Goal: Task Accomplishment & Management: Manage account settings

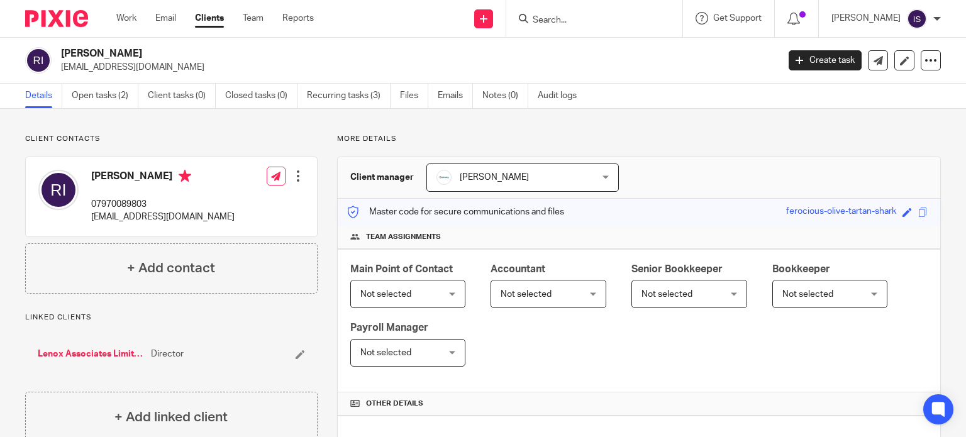
click at [536, 290] on span "Not selected" at bounding box center [526, 294] width 51 height 9
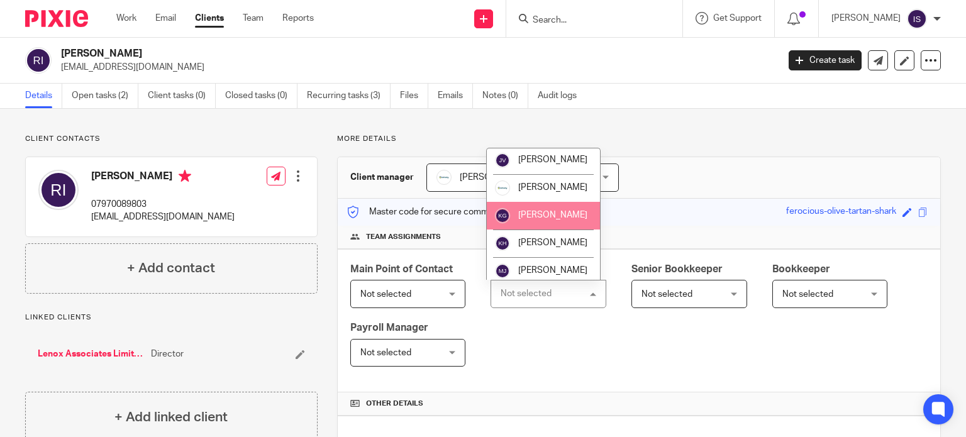
scroll to position [189, 0]
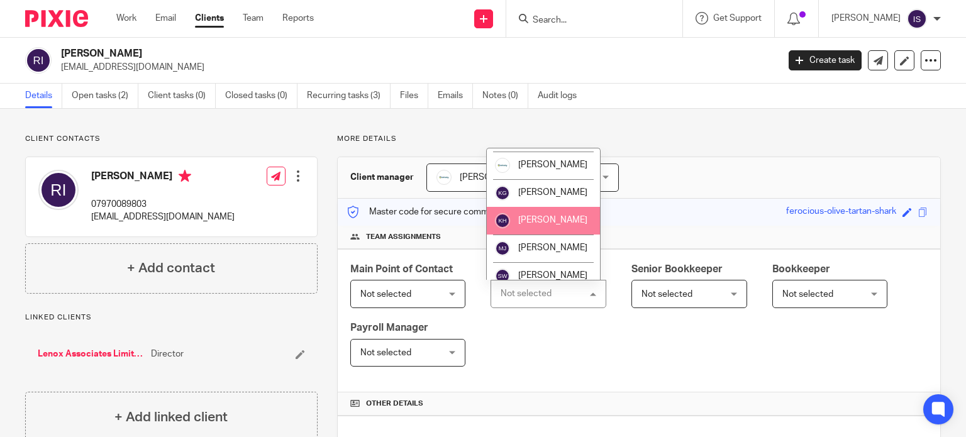
click at [539, 225] on span "[PERSON_NAME]" at bounding box center [552, 220] width 69 height 9
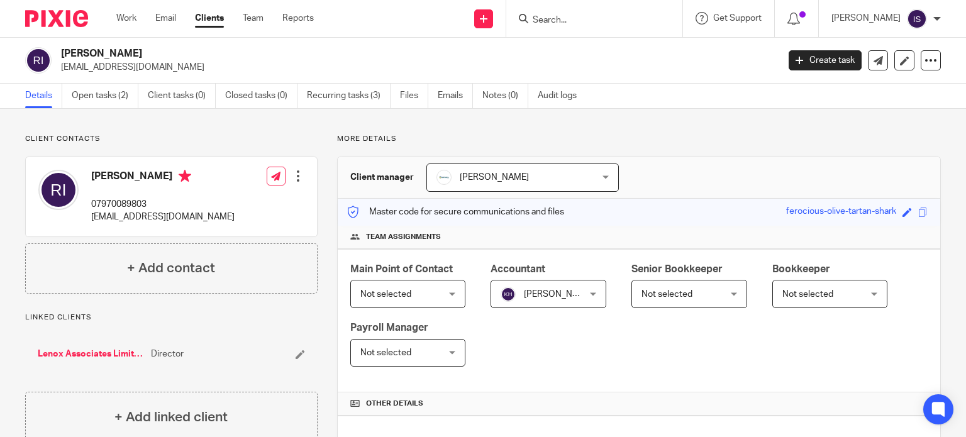
click at [596, 15] on input "Search" at bounding box center [587, 20] width 113 height 11
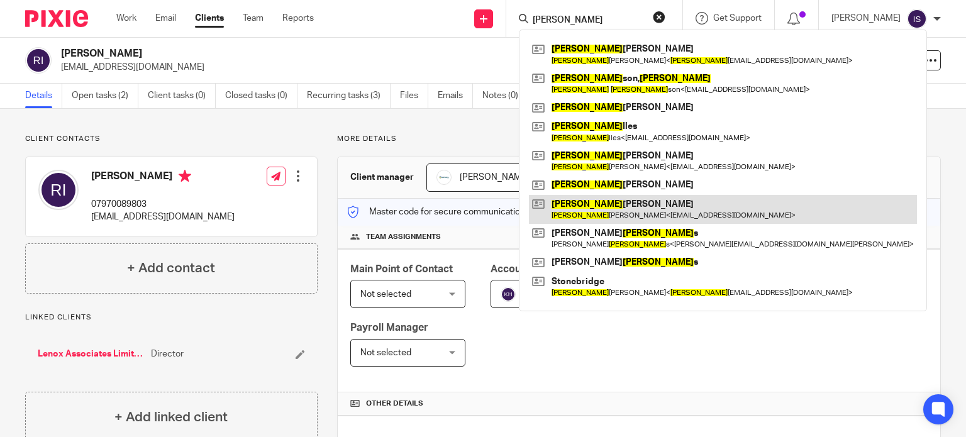
type input "robert"
click at [630, 198] on link at bounding box center [723, 209] width 388 height 29
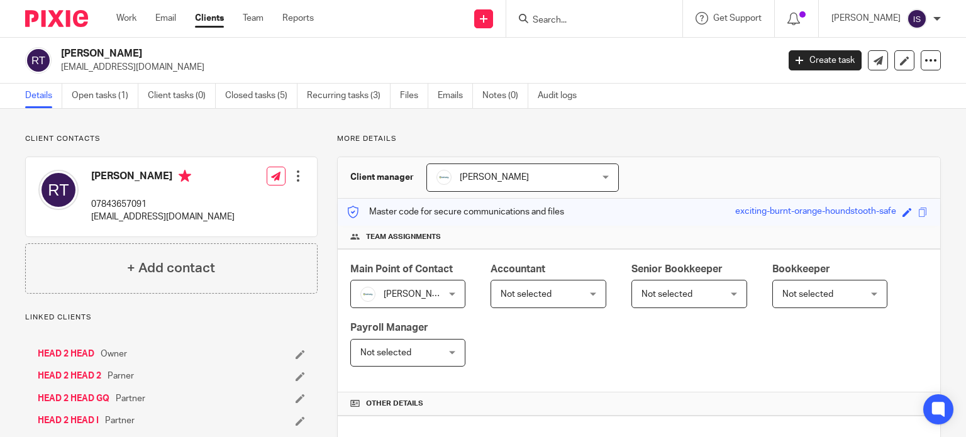
click at [566, 303] on span "Not selected" at bounding box center [543, 294] width 84 height 26
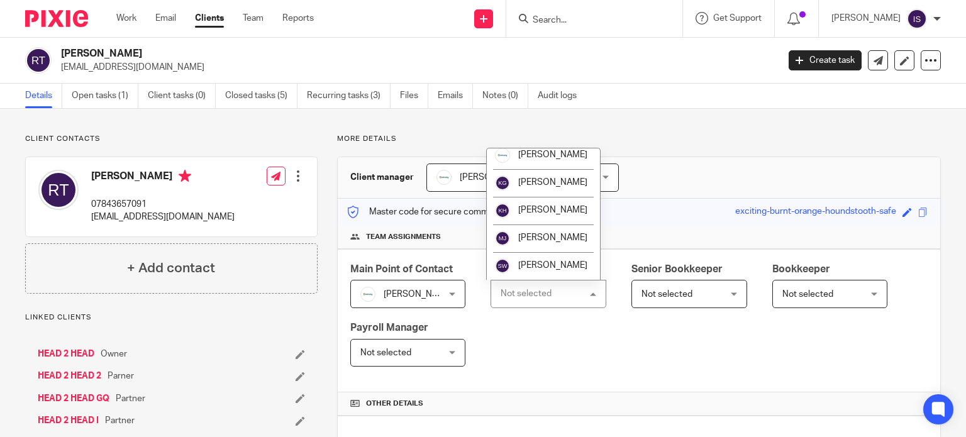
scroll to position [211, 0]
click at [551, 264] on span "[PERSON_NAME]" at bounding box center [552, 265] width 69 height 9
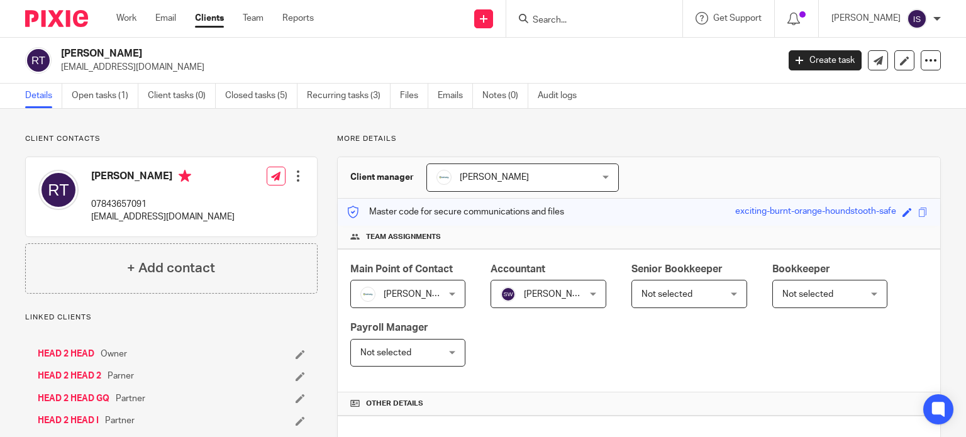
click at [589, 16] on input "Search" at bounding box center [587, 20] width 113 height 11
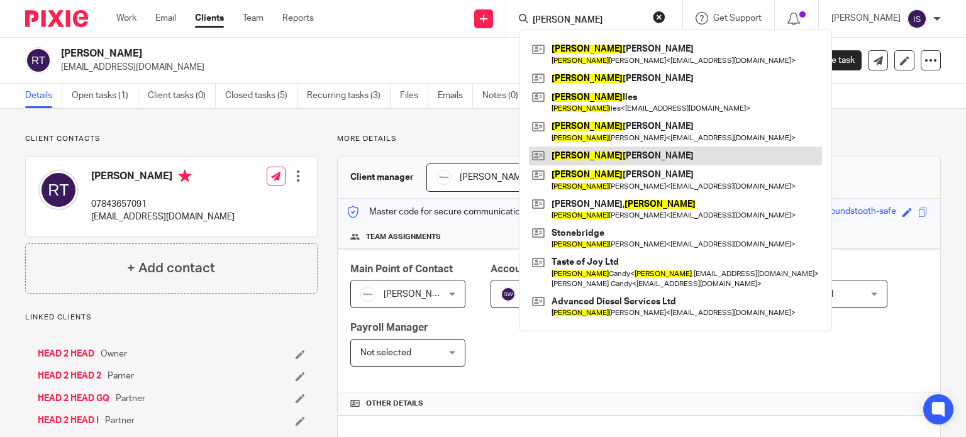
type input "[PERSON_NAME]"
click at [624, 158] on link at bounding box center [675, 156] width 293 height 19
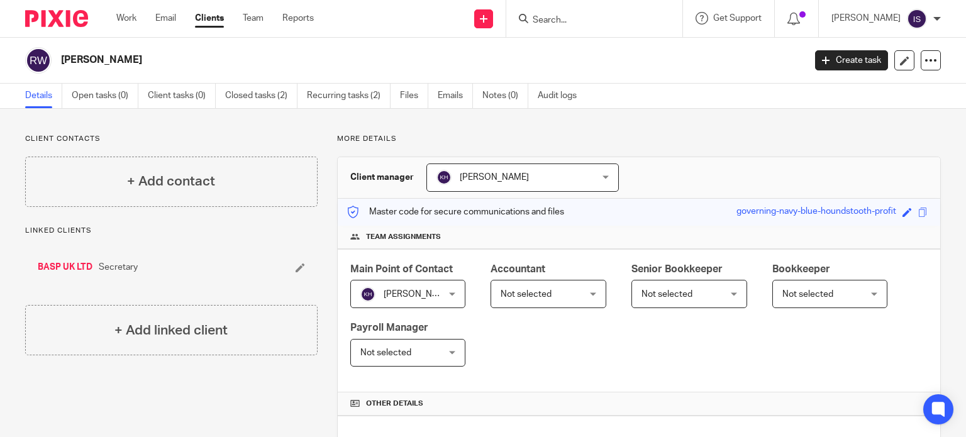
click at [557, 9] on div at bounding box center [594, 18] width 176 height 37
click at [558, 17] on input "Search" at bounding box center [587, 20] width 113 height 11
click at [575, 30] on div at bounding box center [594, 18] width 176 height 37
click at [575, 15] on input "Search" at bounding box center [587, 20] width 113 height 11
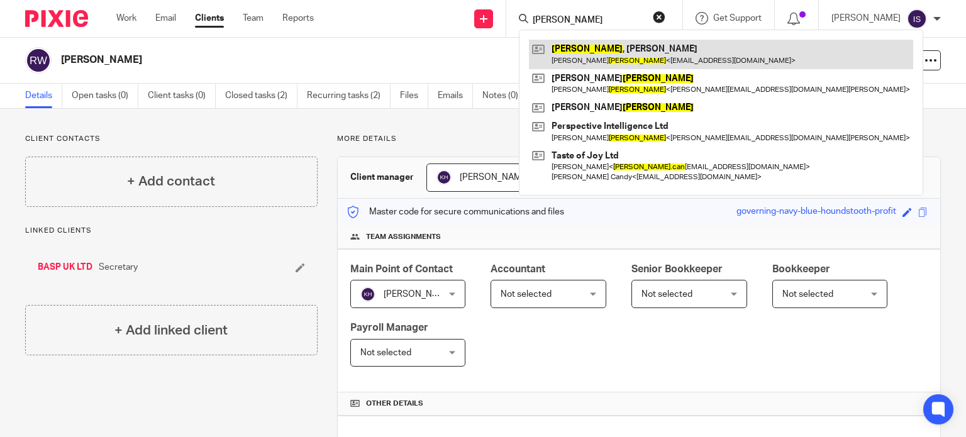
type input "robertson"
click at [594, 45] on link at bounding box center [721, 54] width 384 height 29
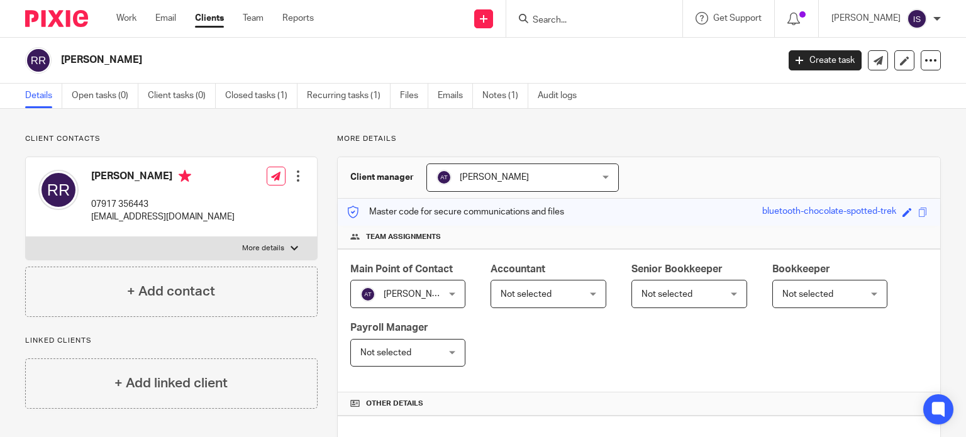
click at [513, 295] on span "Not selected" at bounding box center [526, 294] width 51 height 9
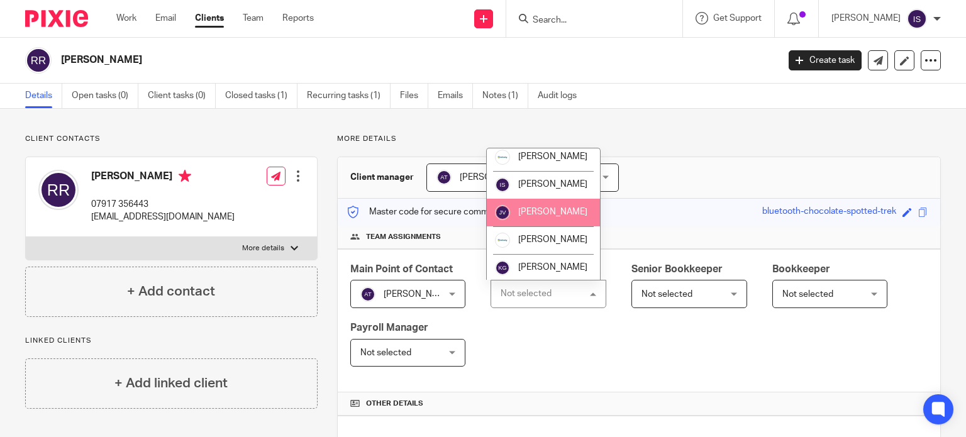
scroll to position [211, 0]
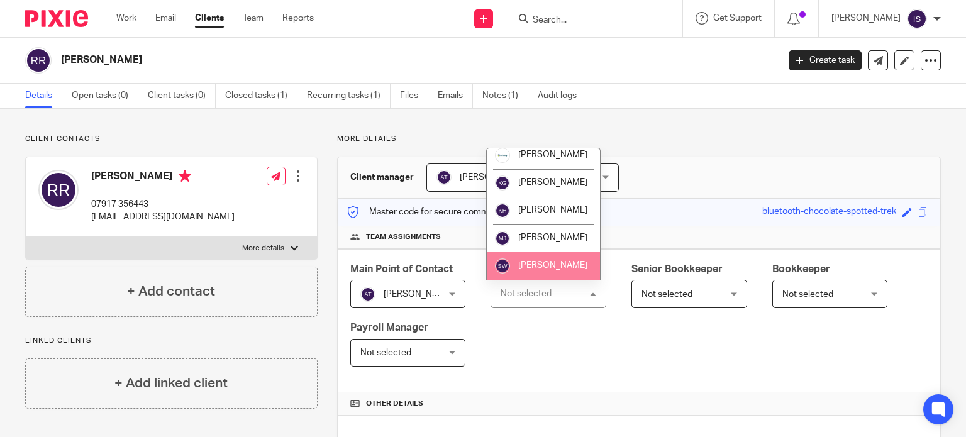
click at [541, 269] on span "[PERSON_NAME]" at bounding box center [552, 265] width 69 height 9
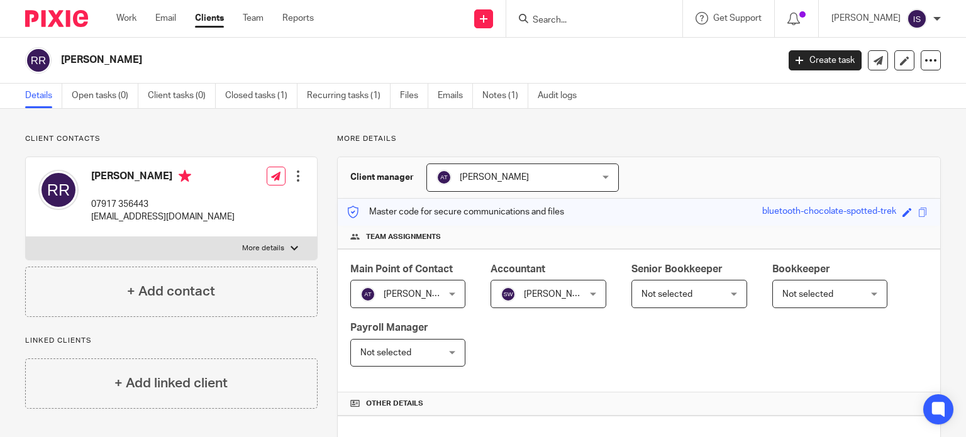
drag, startPoint x: 561, startPoint y: 16, endPoint x: 552, endPoint y: 25, distance: 12.0
click at [553, 23] on input "Search" at bounding box center [587, 20] width 113 height 11
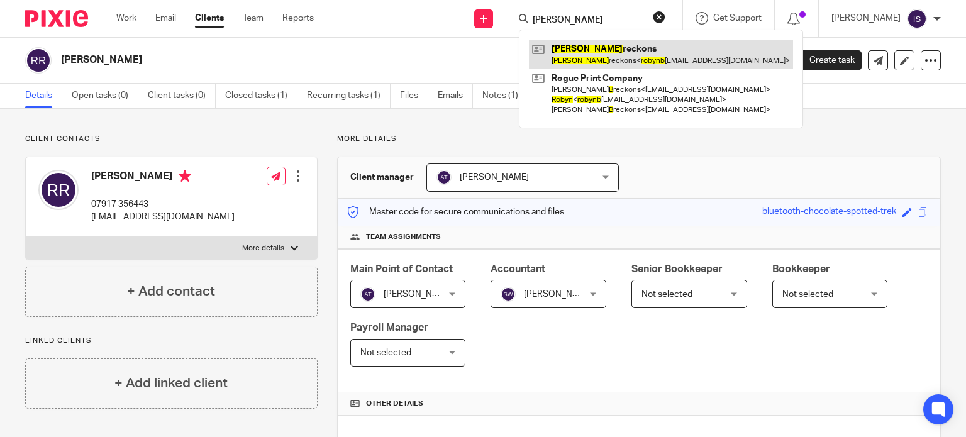
type input "[PERSON_NAME]"
click at [618, 60] on link at bounding box center [661, 54] width 264 height 29
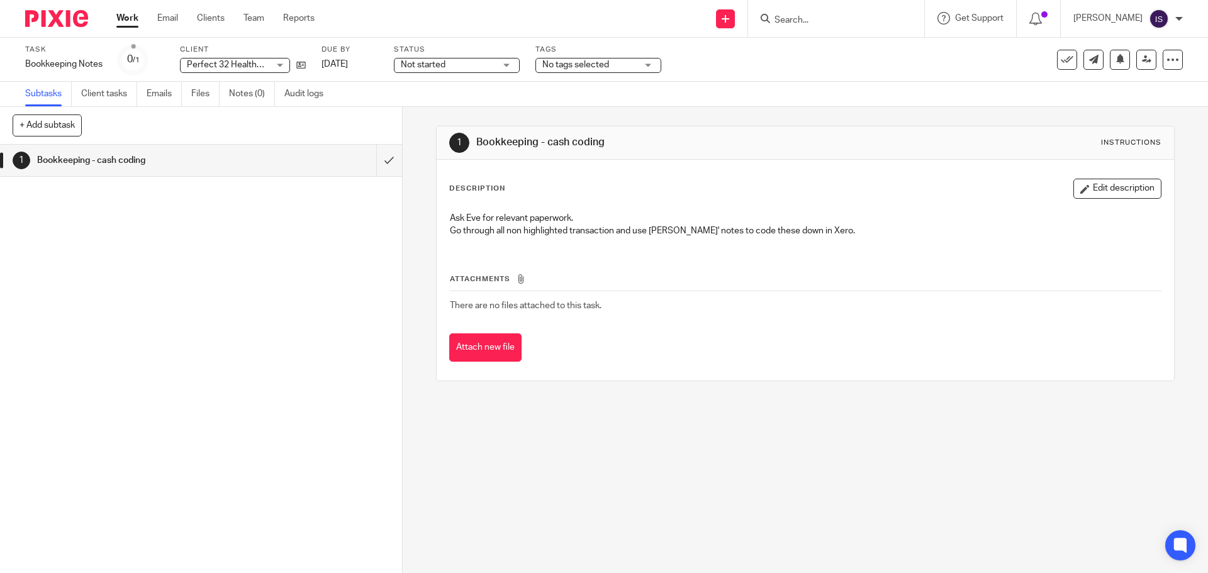
click at [125, 18] on link "Work" at bounding box center [127, 18] width 22 height 13
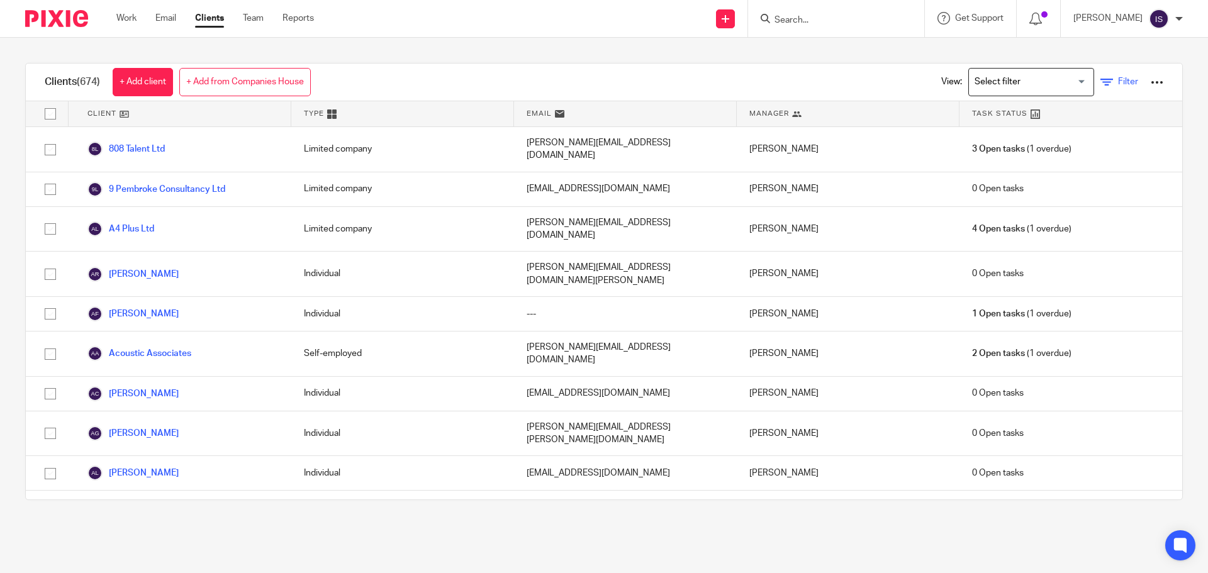
click at [1118, 81] on span "Filter" at bounding box center [1128, 81] width 20 height 9
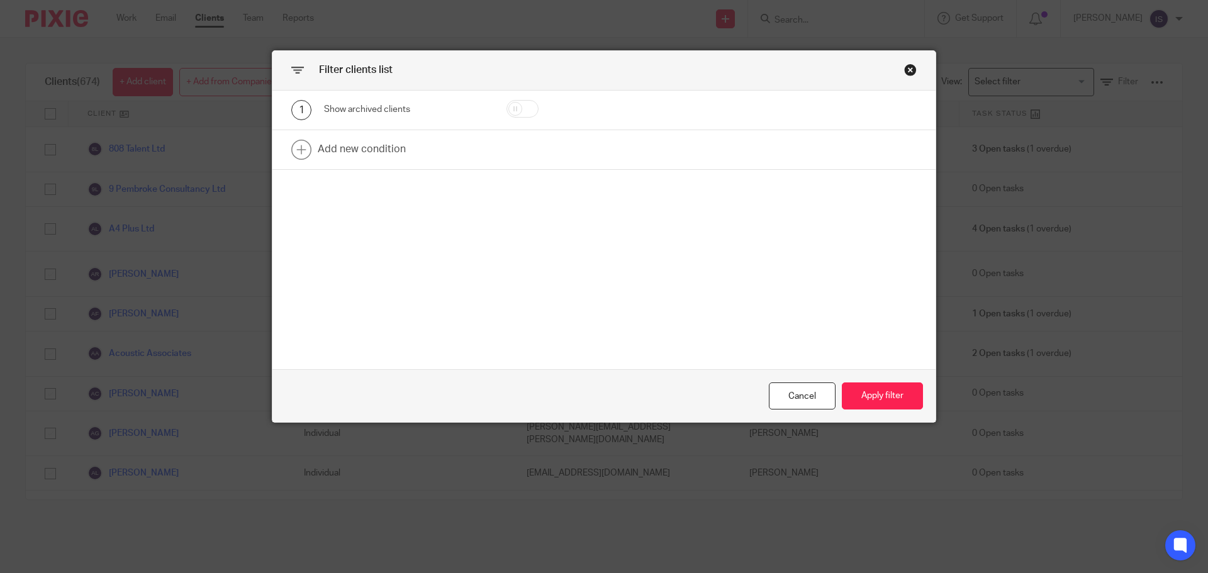
click at [1102, 82] on div "Filter clients list 1 Show archived clients Add new condition Cancel Apply filt…" at bounding box center [604, 286] width 1208 height 573
click at [908, 69] on div "Close this dialog window" at bounding box center [910, 70] width 13 height 13
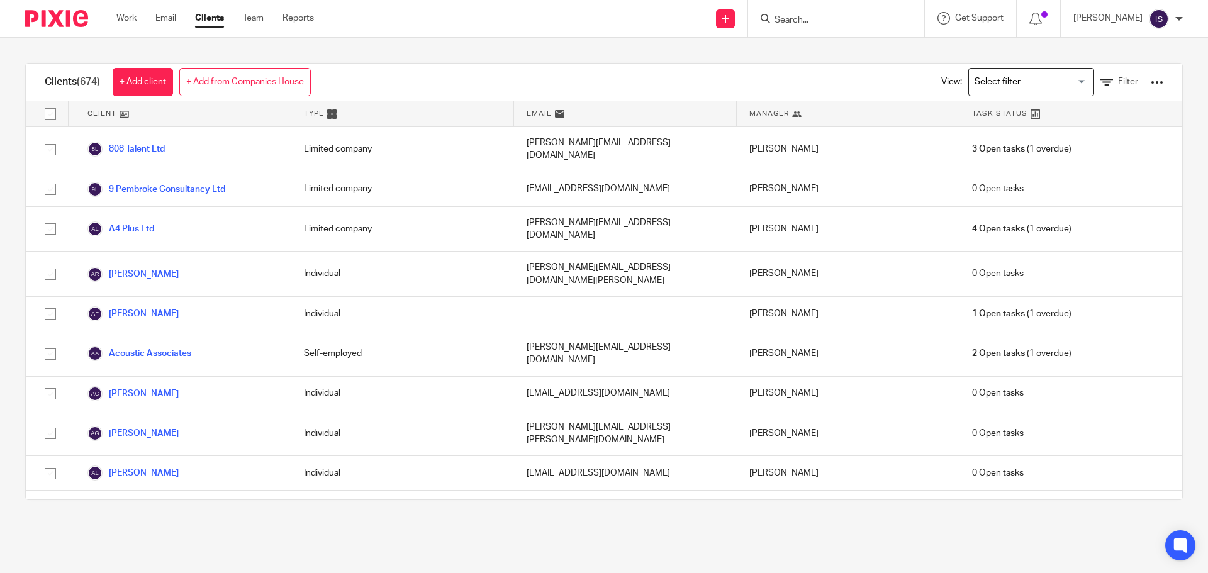
click at [1150, 87] on div at bounding box center [1156, 82] width 13 height 13
click at [1150, 80] on div at bounding box center [1156, 82] width 13 height 13
click at [126, 19] on link "Work" at bounding box center [126, 18] width 20 height 13
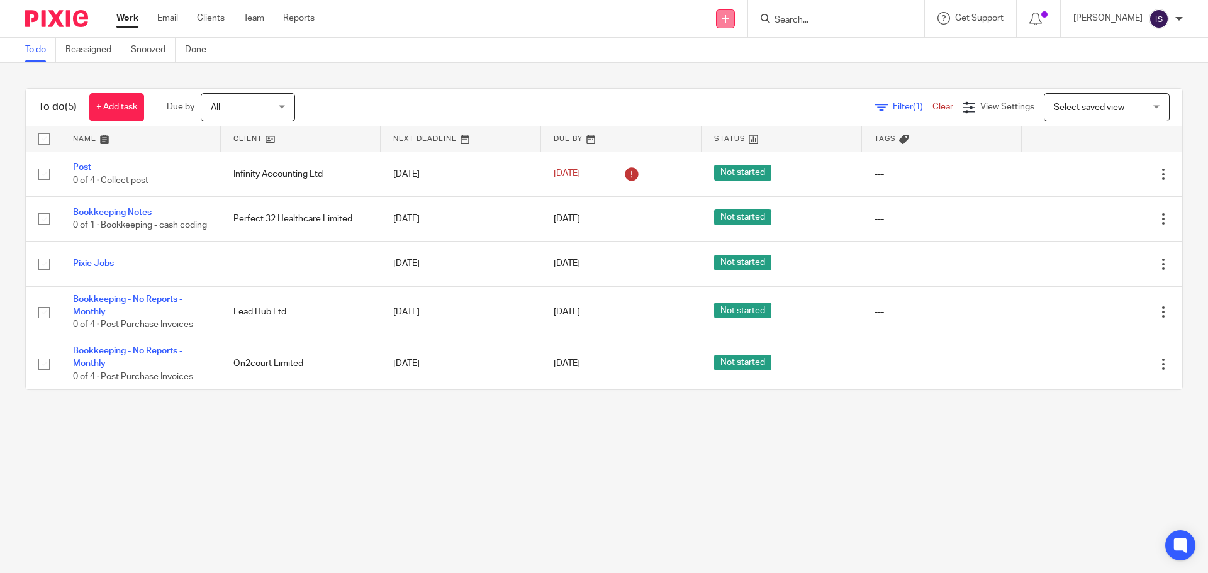
click at [729, 22] on icon at bounding box center [725, 19] width 8 height 8
click at [729, 21] on icon at bounding box center [725, 19] width 8 height 8
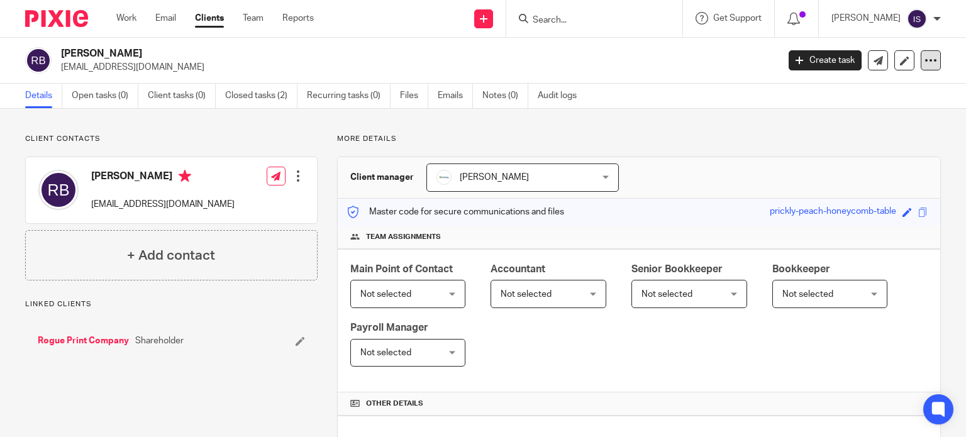
click at [925, 64] on icon at bounding box center [931, 60] width 13 height 13
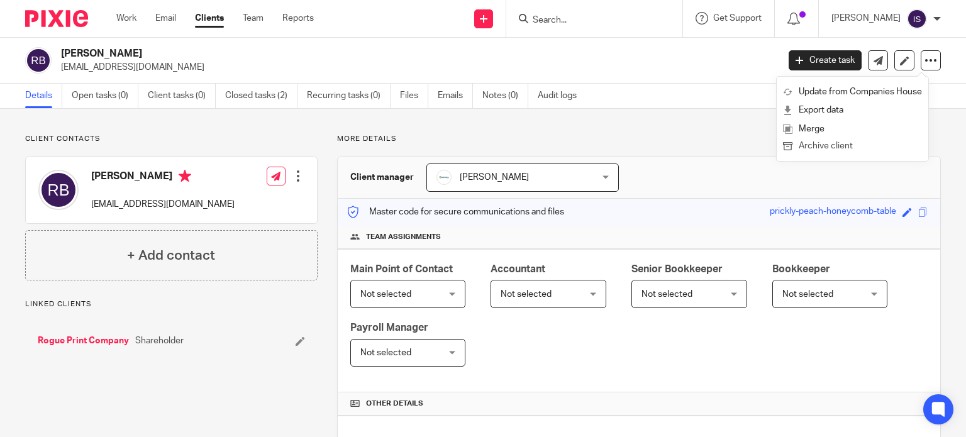
click at [840, 150] on button "Archive client" at bounding box center [852, 146] width 139 height 16
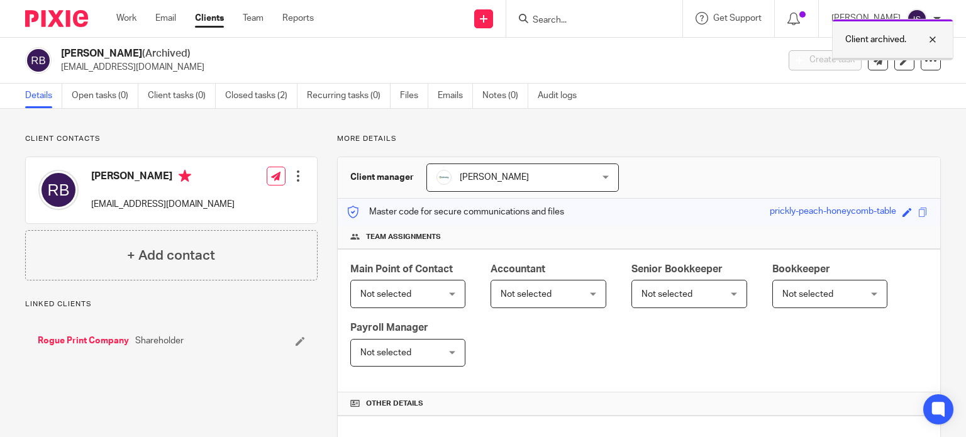
drag, startPoint x: 903, startPoint y: 41, endPoint x: 731, endPoint y: 53, distance: 172.7
click at [901, 41] on p "Client archived." at bounding box center [875, 39] width 61 height 13
click at [590, 21] on input "Search" at bounding box center [587, 20] width 113 height 11
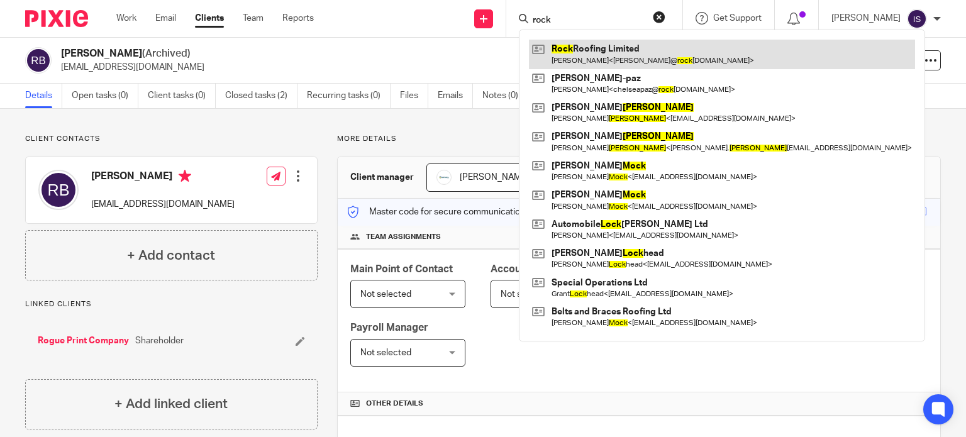
type input "rock"
click at [590, 46] on link at bounding box center [722, 54] width 386 height 29
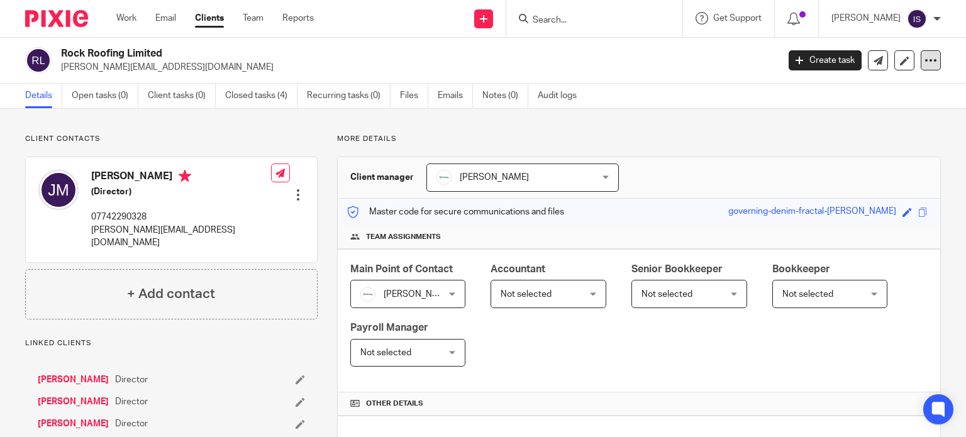
click at [925, 60] on icon at bounding box center [931, 60] width 13 height 13
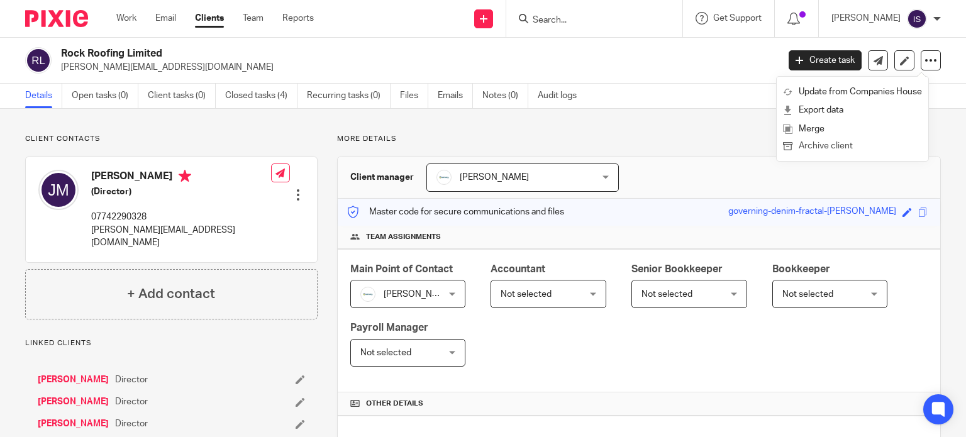
click at [841, 144] on button "Archive client" at bounding box center [852, 146] width 139 height 16
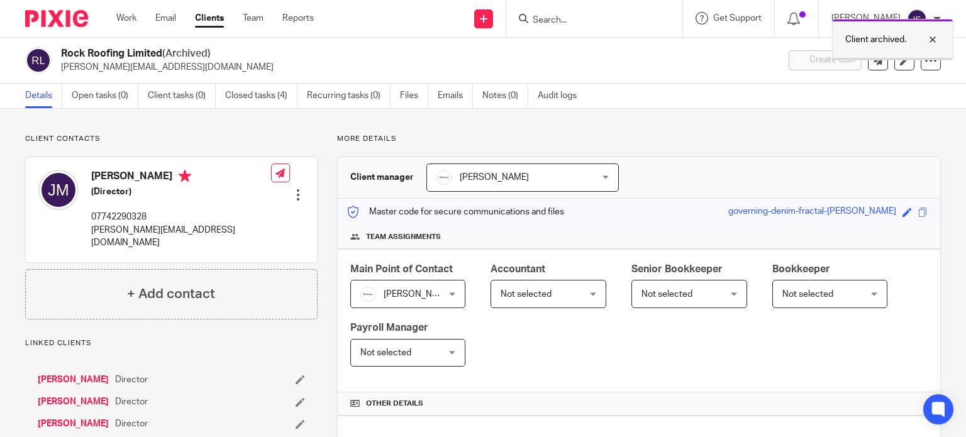
click at [850, 42] on p "Client archived." at bounding box center [875, 39] width 61 height 13
click at [606, 24] on div "Client archived." at bounding box center [718, 37] width 470 height 48
click at [606, 24] on input "Search" at bounding box center [587, 20] width 113 height 11
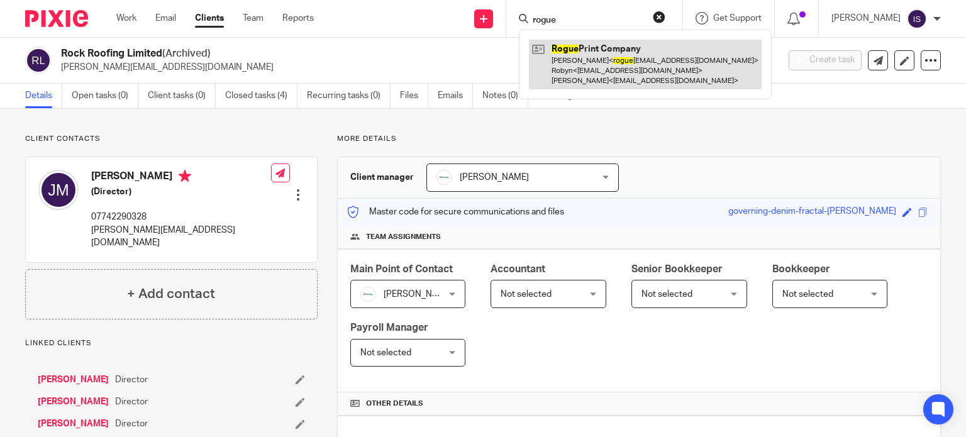
type input "rogue"
click at [599, 52] on link at bounding box center [645, 65] width 233 height 50
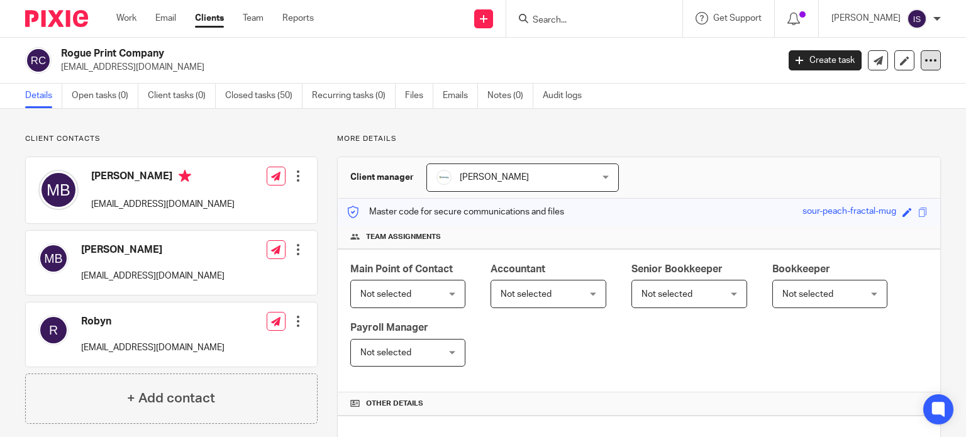
click at [921, 58] on div at bounding box center [931, 60] width 20 height 20
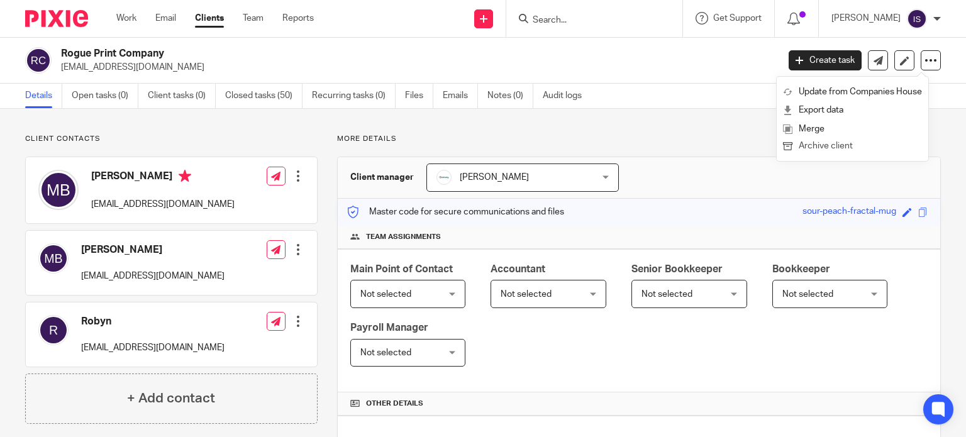
click at [833, 145] on button "Archive client" at bounding box center [852, 146] width 139 height 16
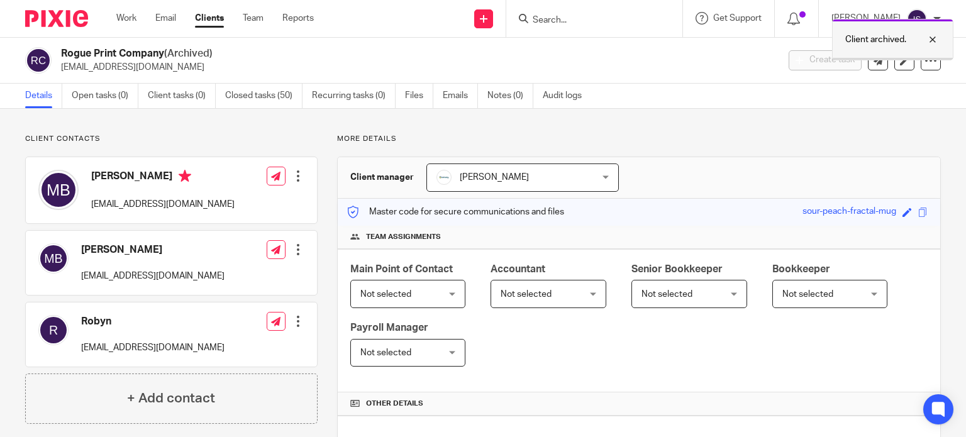
click at [854, 39] on p "Client archived." at bounding box center [875, 39] width 61 height 13
click at [606, 23] on input "Search" at bounding box center [587, 20] width 113 height 11
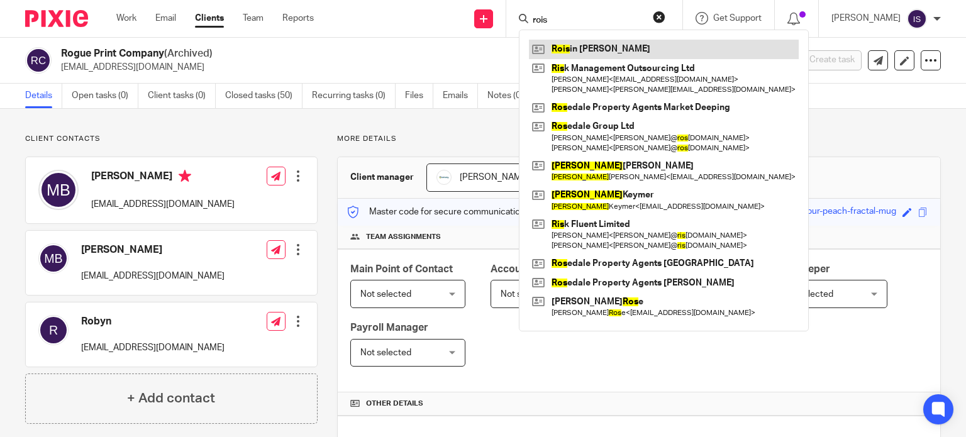
type input "rois"
click at [618, 48] on link at bounding box center [664, 49] width 270 height 19
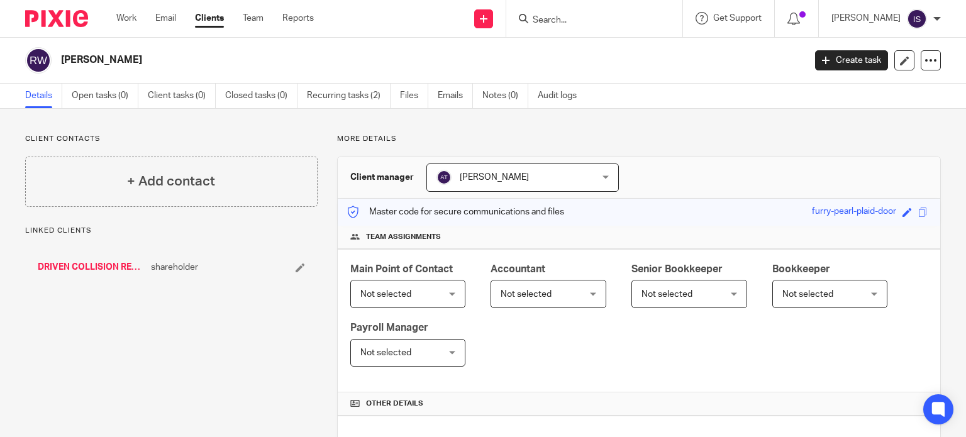
click at [591, 20] on input "Search" at bounding box center [587, 20] width 113 height 11
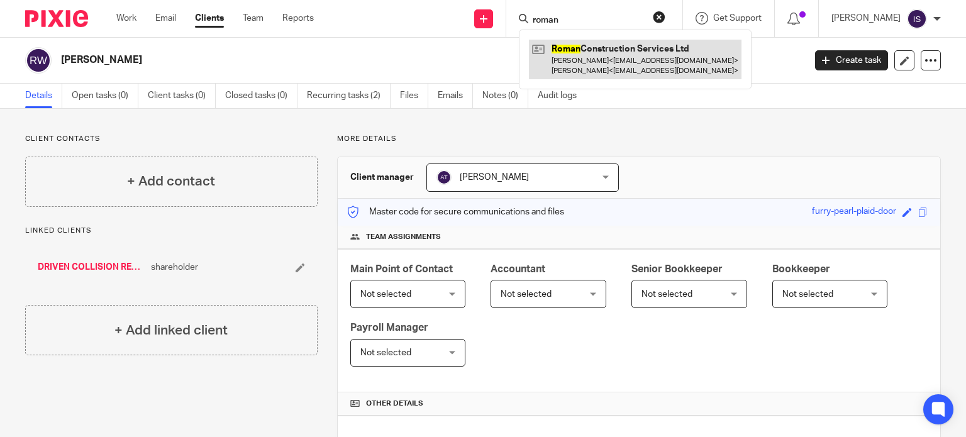
type input "roman"
click at [611, 58] on link at bounding box center [635, 59] width 213 height 39
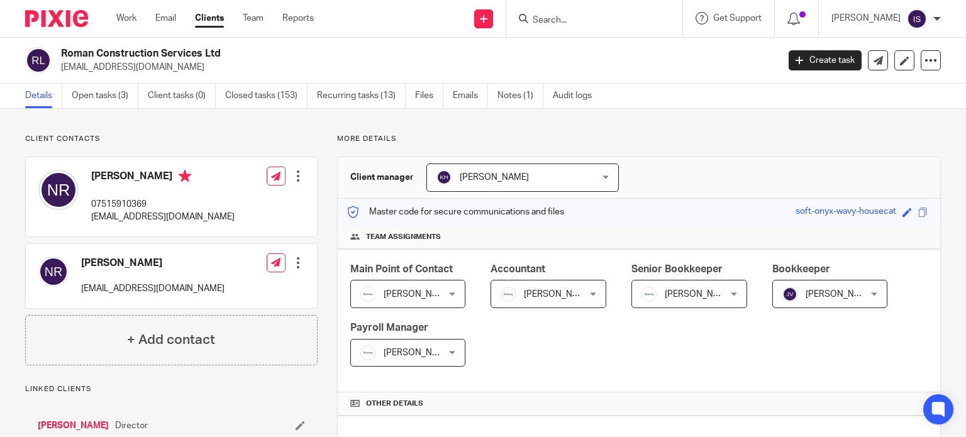
click at [565, 16] on input "Search" at bounding box center [587, 20] width 113 height 11
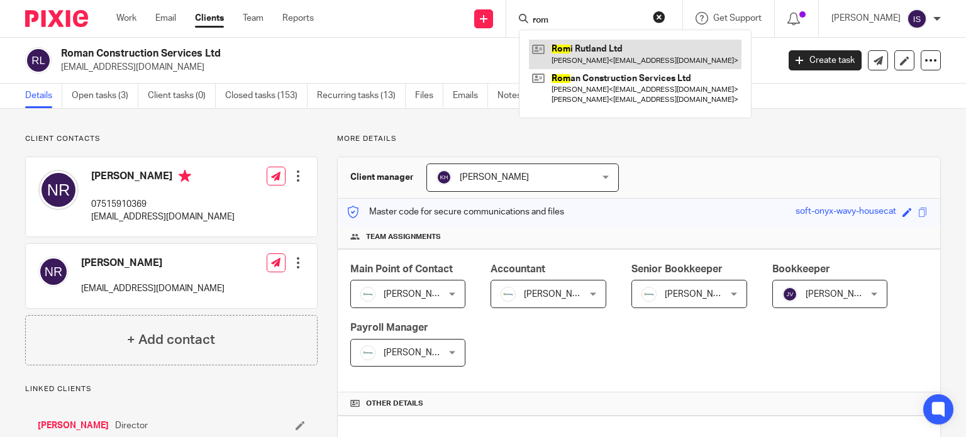
type input "rom"
click at [579, 45] on link at bounding box center [635, 54] width 213 height 29
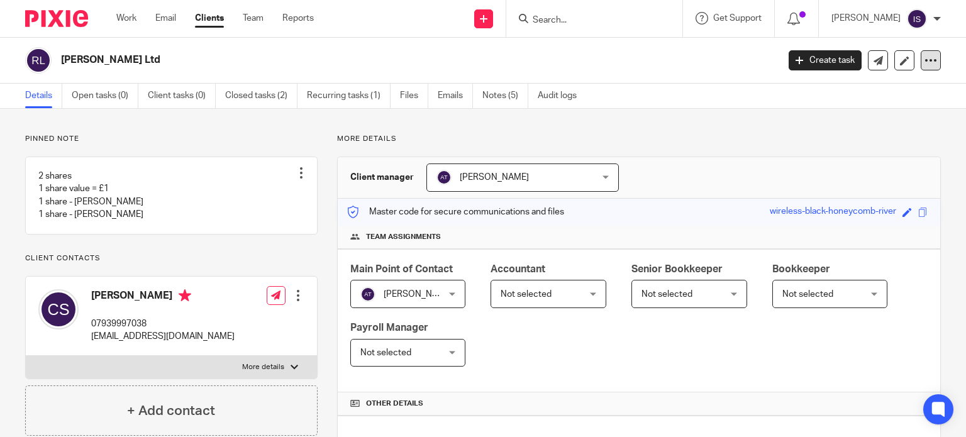
click at [921, 56] on div at bounding box center [931, 60] width 20 height 20
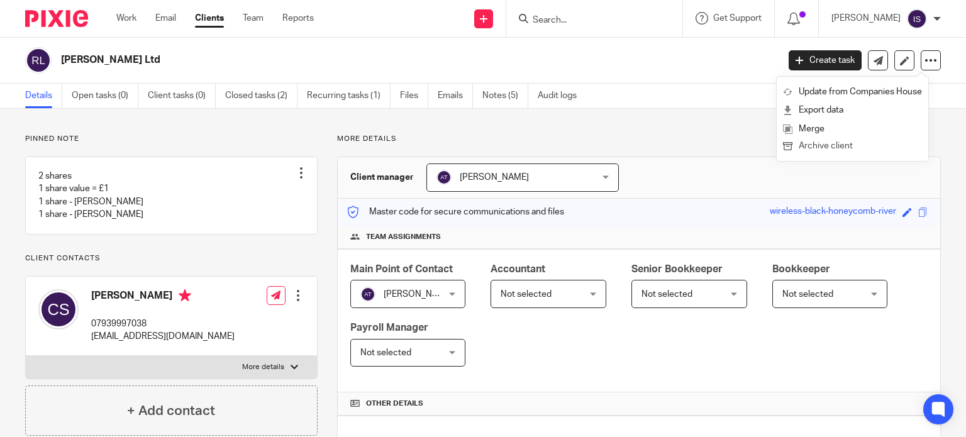
click at [858, 148] on button "Archive client" at bounding box center [852, 146] width 139 height 16
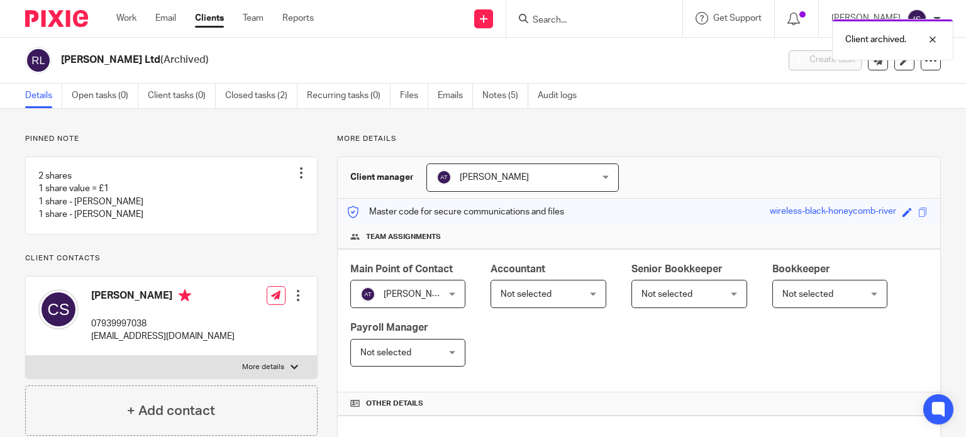
click at [624, 33] on div "Client archived." at bounding box center [718, 37] width 470 height 48
click at [874, 36] on p "Client archived." at bounding box center [875, 39] width 61 height 13
click at [614, 22] on input "Search" at bounding box center [587, 20] width 113 height 11
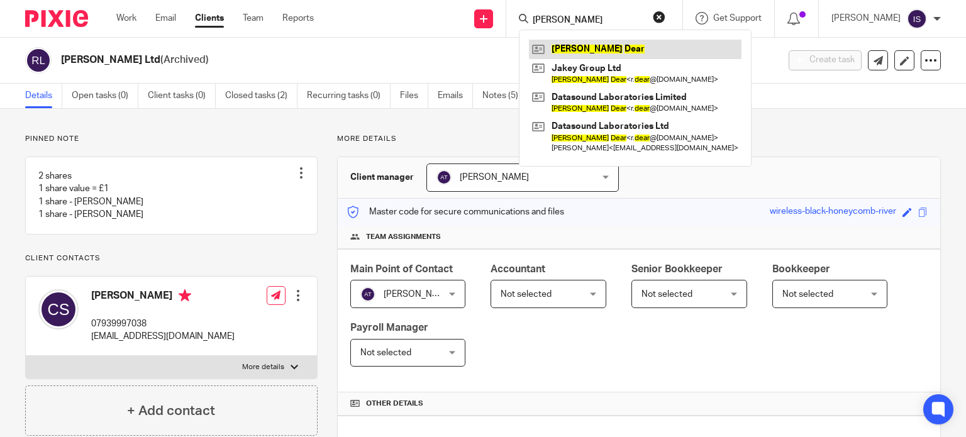
type input "[PERSON_NAME]"
click at [603, 48] on link at bounding box center [635, 49] width 213 height 19
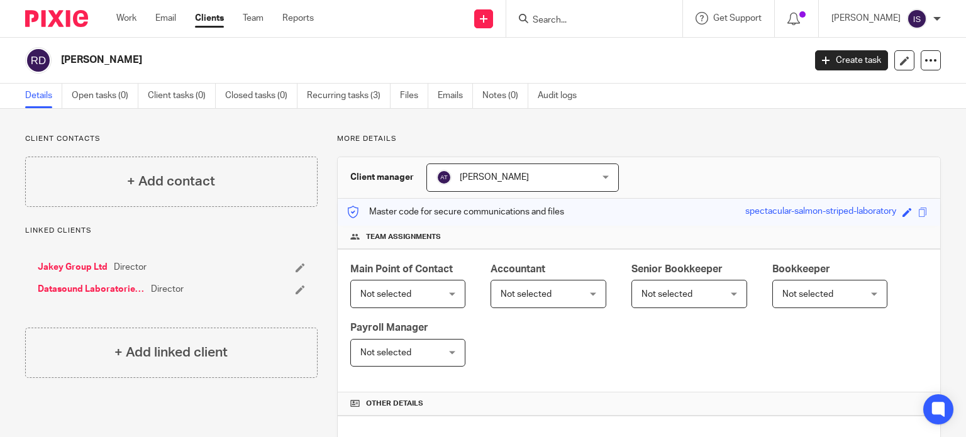
click at [575, 296] on span "Not selected" at bounding box center [543, 294] width 84 height 26
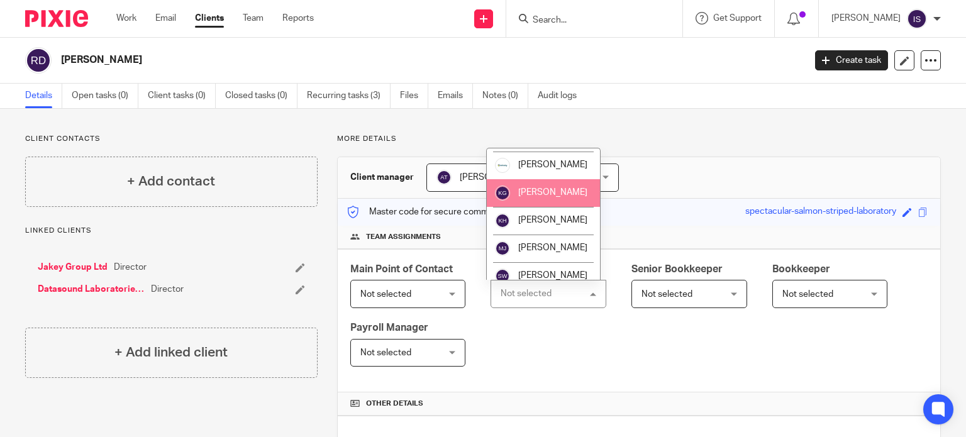
scroll to position [63, 0]
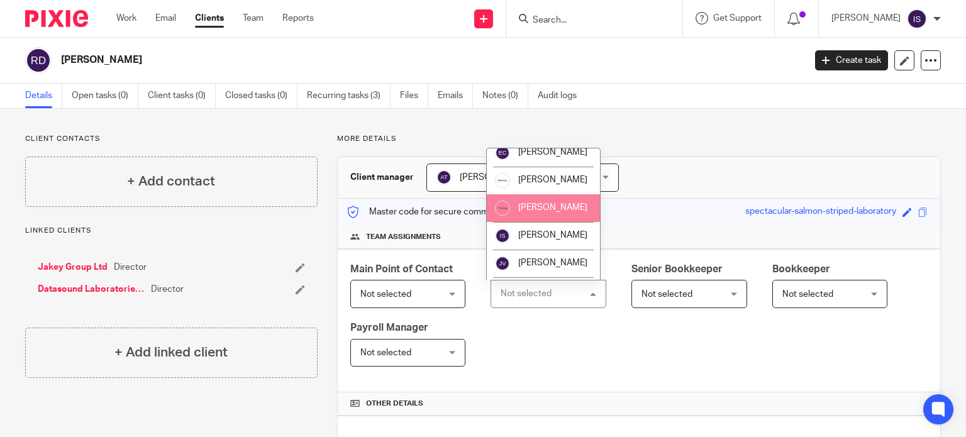
click at [552, 222] on li "[PERSON_NAME]" at bounding box center [543, 208] width 113 height 28
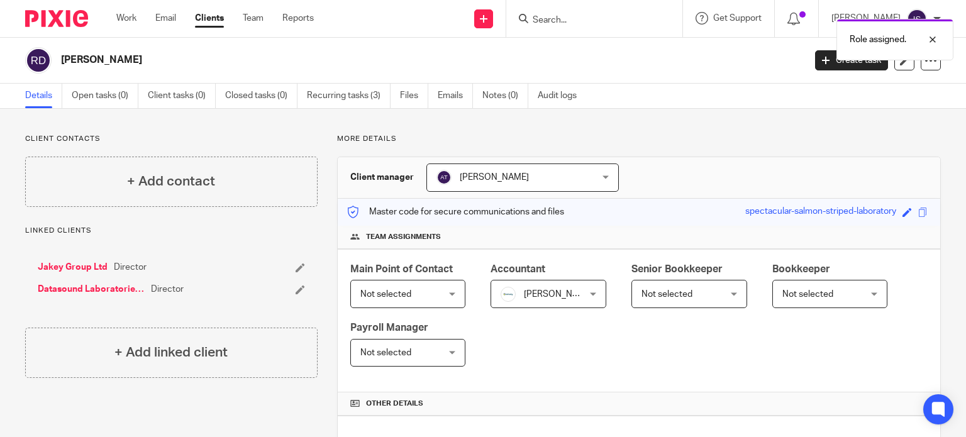
click at [567, 21] on div "Role assigned." at bounding box center [718, 37] width 470 height 48
click at [550, 9] on div at bounding box center [594, 18] width 176 height 37
click at [550, 14] on div "Role assigned." at bounding box center [718, 37] width 470 height 48
click at [567, 15] on input "Search" at bounding box center [587, 20] width 113 height 11
click at [573, 13] on form at bounding box center [598, 19] width 134 height 16
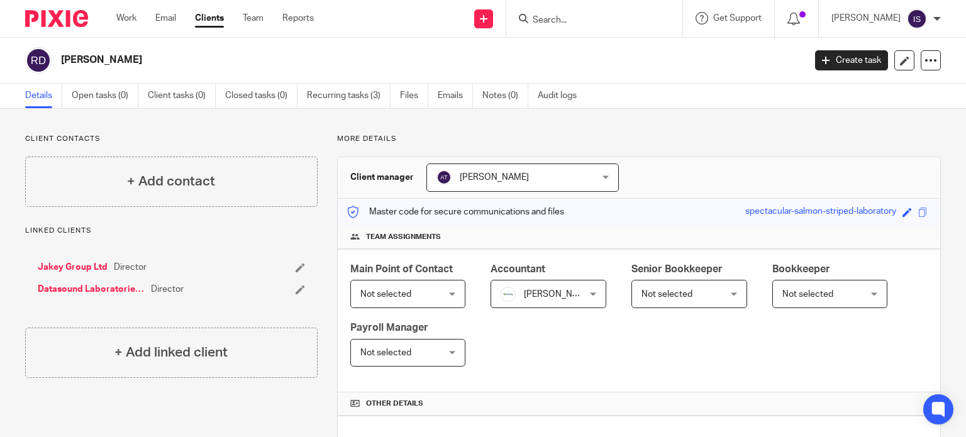
click at [567, 25] on input "Search" at bounding box center [587, 20] width 113 height 11
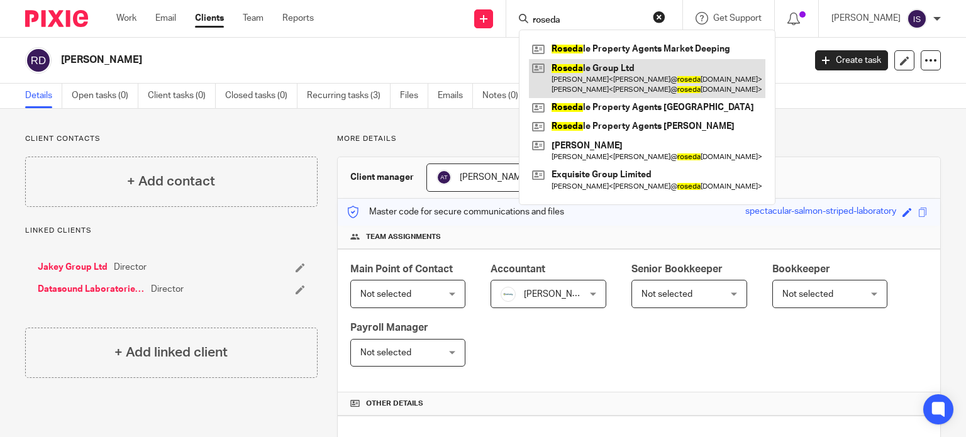
type input "roseda"
click at [637, 75] on link at bounding box center [647, 78] width 236 height 39
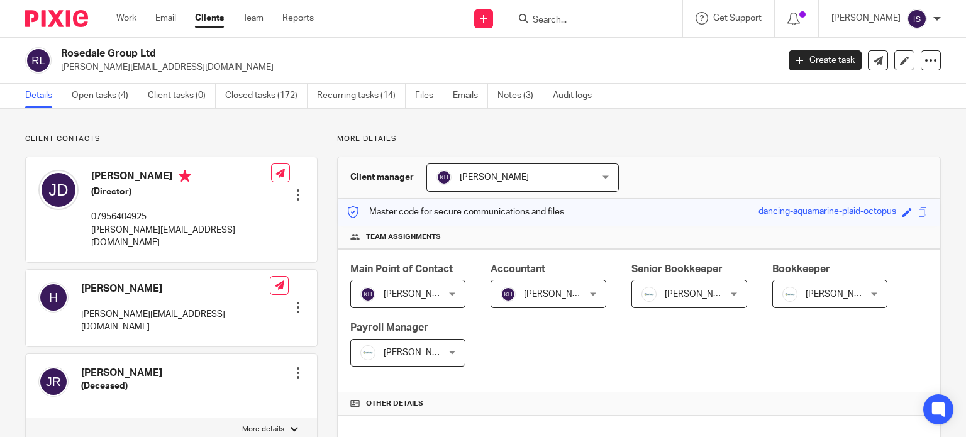
click at [560, 21] on input "Search" at bounding box center [587, 20] width 113 height 11
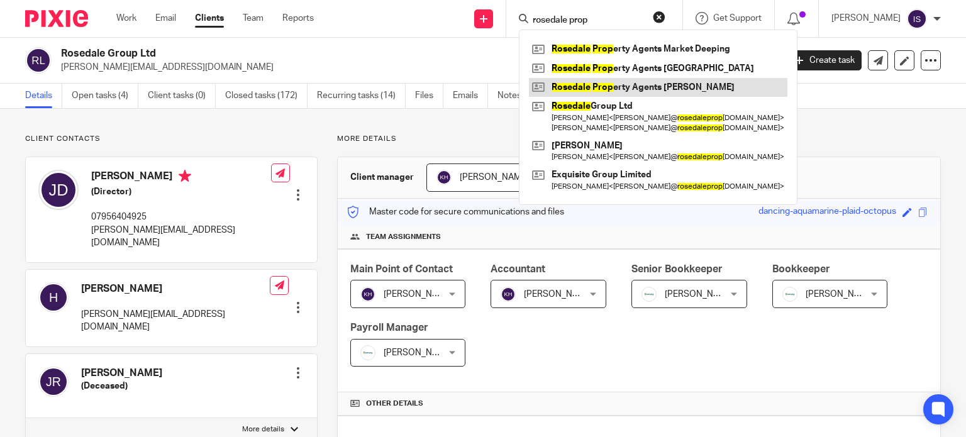
type input "rosedale prop"
click at [611, 85] on link at bounding box center [658, 87] width 258 height 19
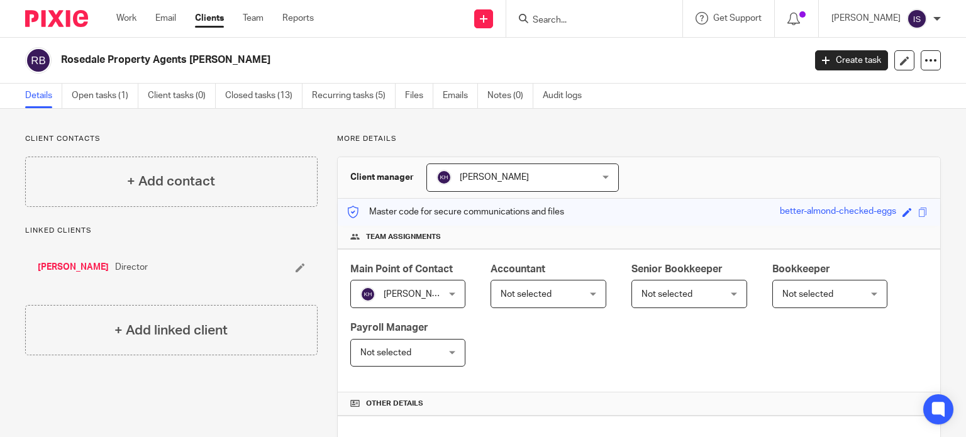
click at [564, 287] on span "Not selected" at bounding box center [543, 294] width 84 height 26
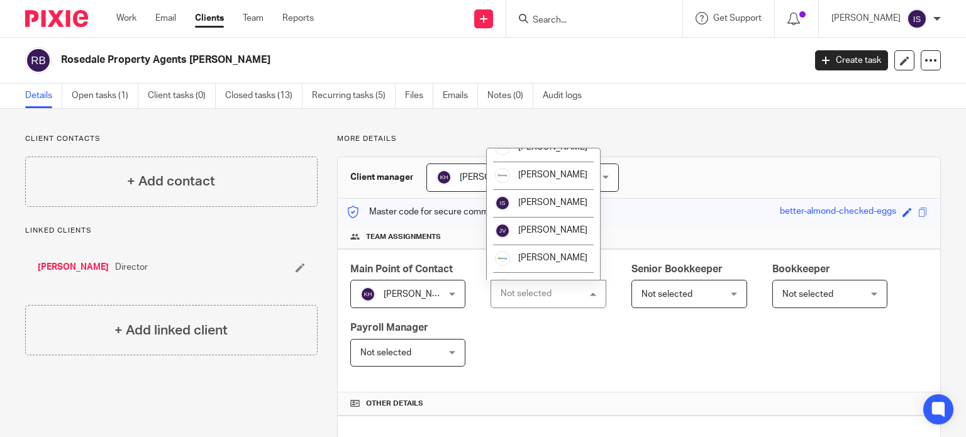
scroll to position [189, 0]
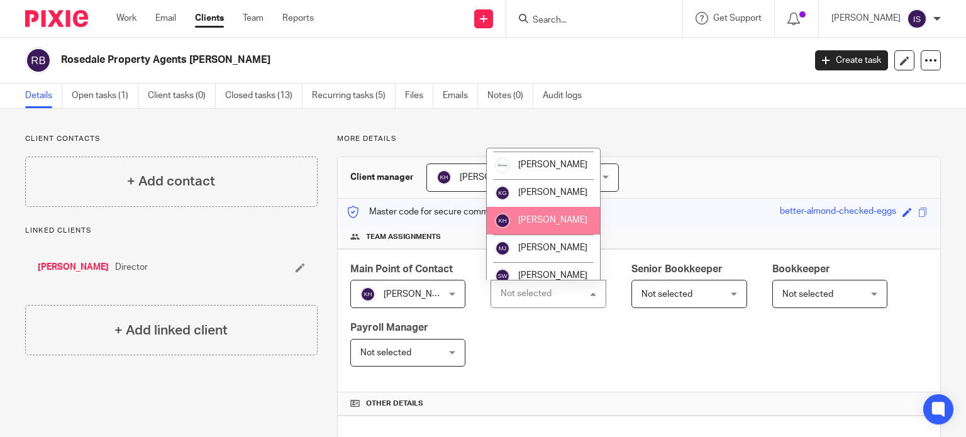
click at [557, 233] on li "[PERSON_NAME]" at bounding box center [543, 221] width 113 height 28
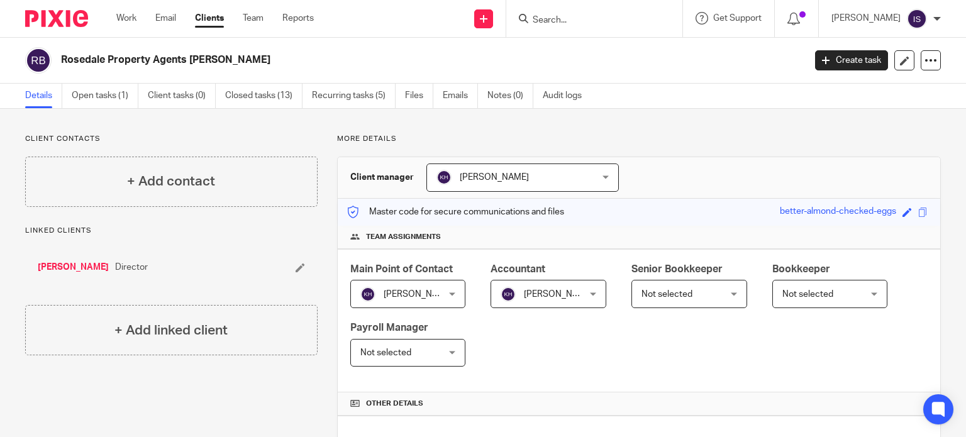
click at [555, 21] on input "Search" at bounding box center [587, 20] width 113 height 11
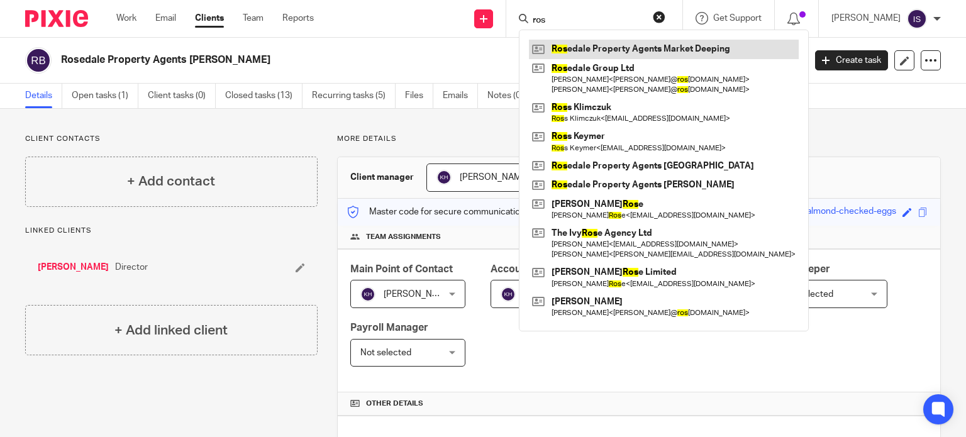
type input "ros"
click at [625, 44] on link at bounding box center [664, 49] width 270 height 19
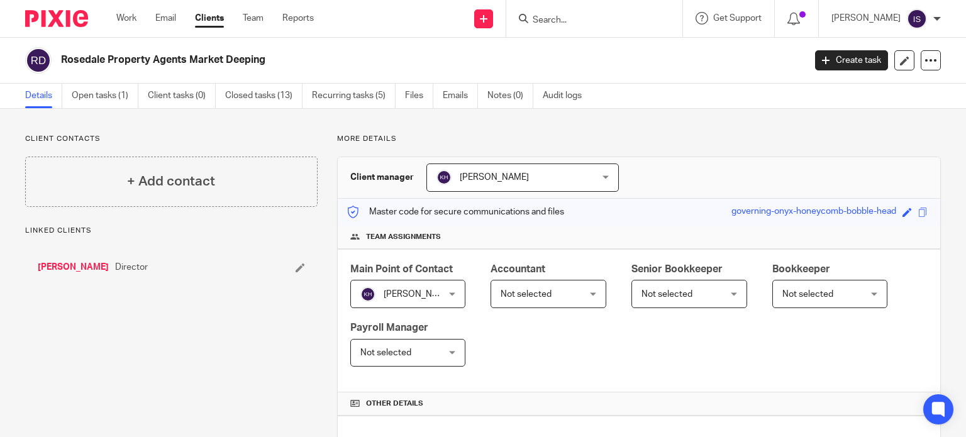
click at [581, 294] on div "Not selected Not selected" at bounding box center [549, 294] width 116 height 28
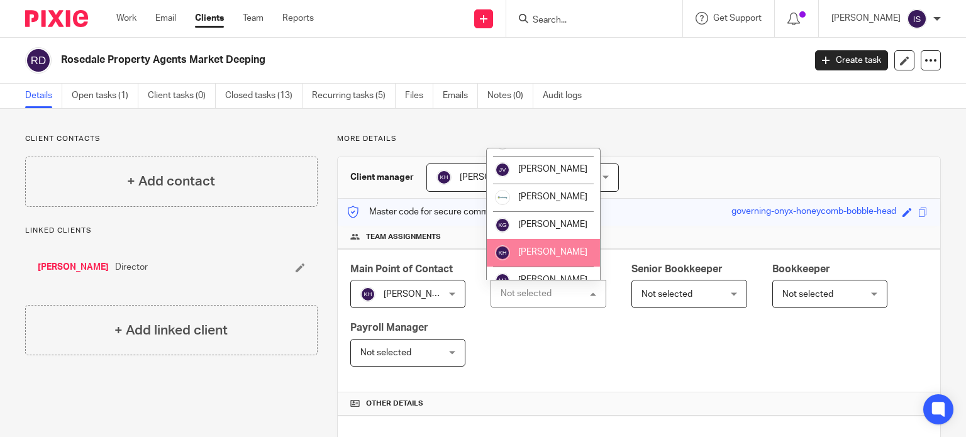
scroll to position [189, 0]
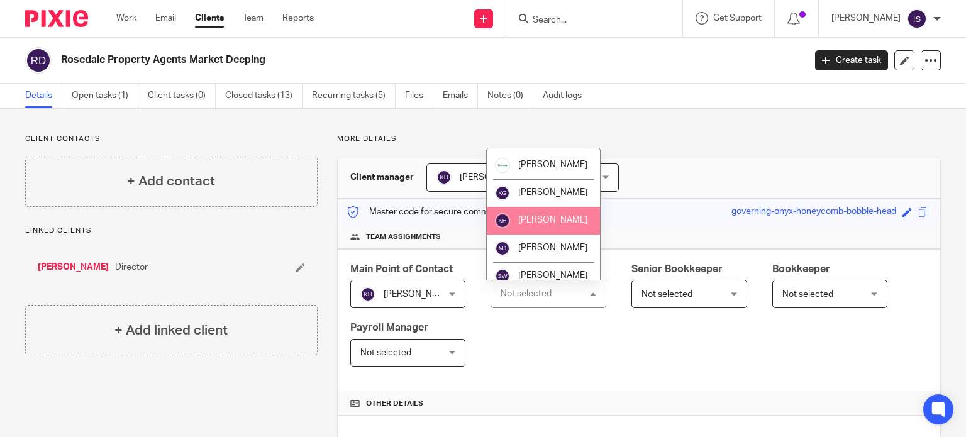
click at [562, 226] on li "[PERSON_NAME]" at bounding box center [543, 221] width 113 height 28
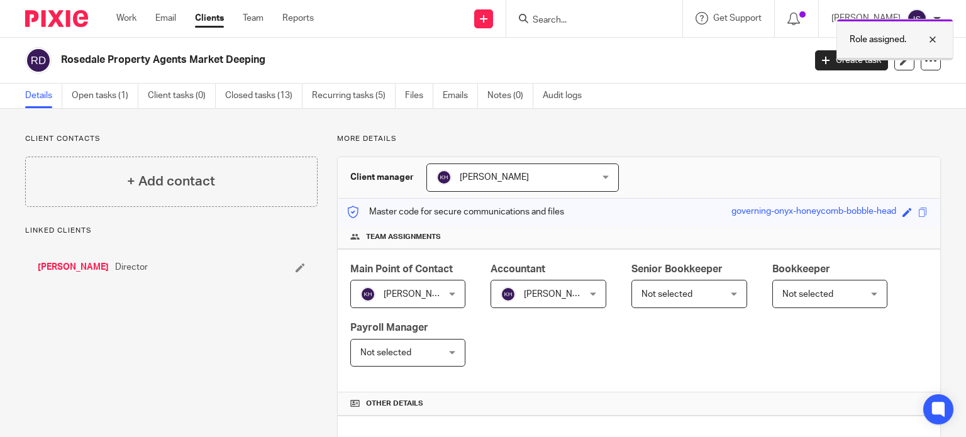
click at [870, 38] on p "Role assigned." at bounding box center [878, 39] width 57 height 13
click at [563, 18] on input "Search" at bounding box center [587, 20] width 113 height 11
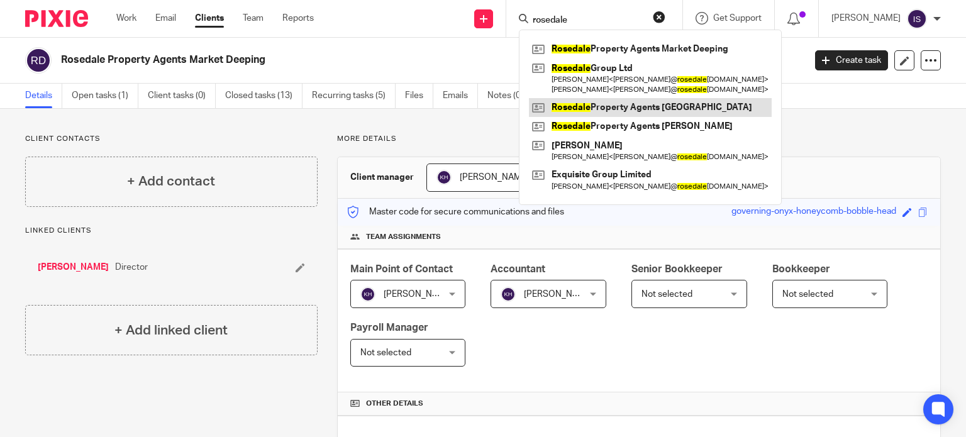
type input "rosedale"
click at [684, 105] on link at bounding box center [650, 107] width 243 height 19
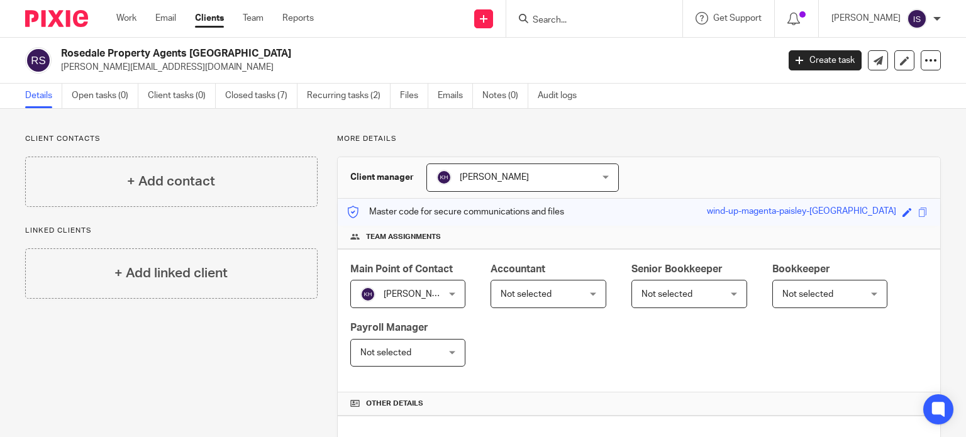
click at [553, 284] on span "Not selected" at bounding box center [543, 294] width 84 height 26
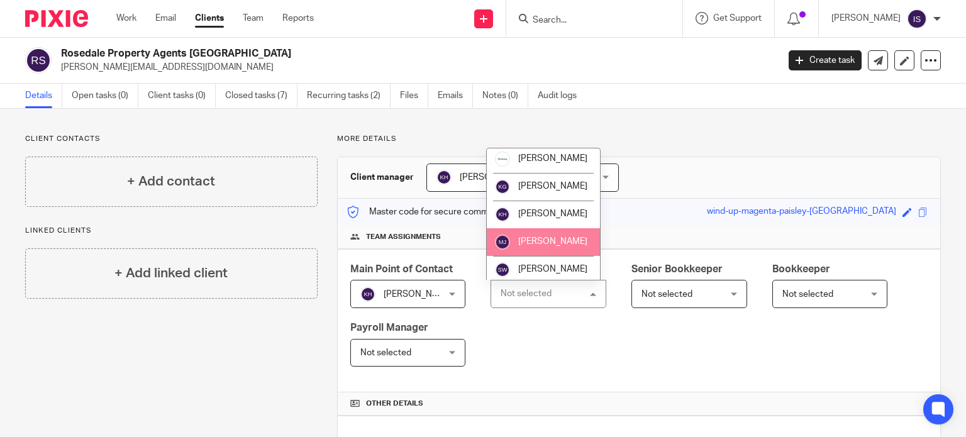
scroll to position [211, 0]
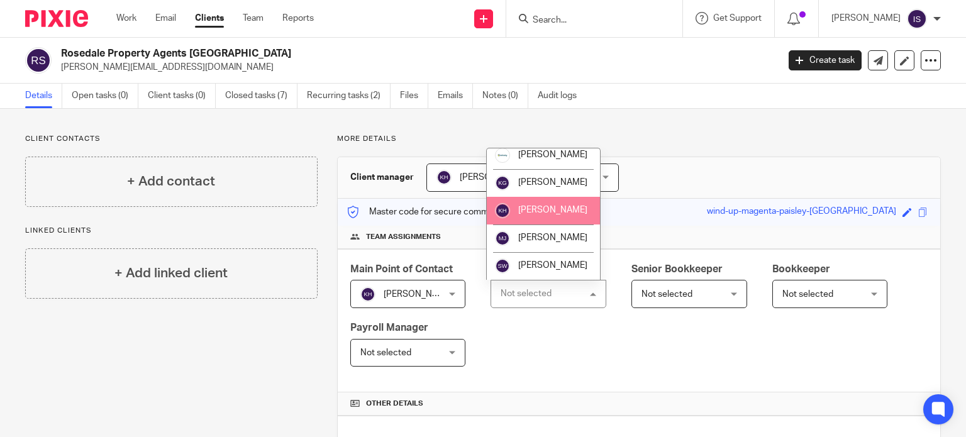
click at [558, 219] on li "[PERSON_NAME]" at bounding box center [543, 211] width 113 height 28
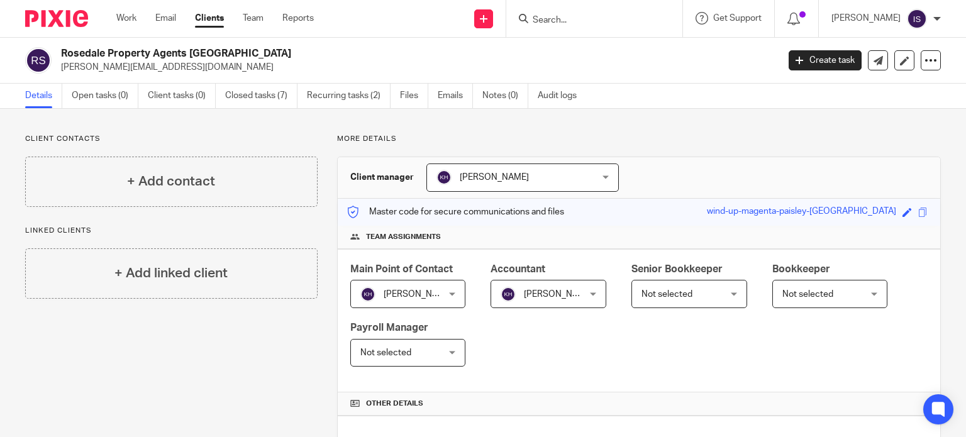
drag, startPoint x: 558, startPoint y: 296, endPoint x: 557, endPoint y: 304, distance: 7.7
click at [564, 309] on div "Main Point of Contact Kerry Hall Kerry Hall Not selected Aimee Tamburrini Emma …" at bounding box center [639, 321] width 603 height 144
click at [591, 25] on input "Search" at bounding box center [587, 20] width 113 height 11
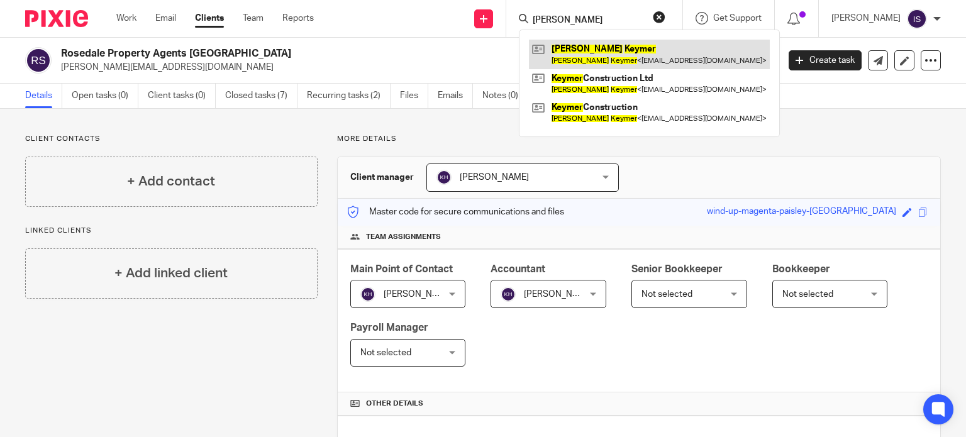
type input "ross keymer"
click at [624, 42] on link at bounding box center [649, 54] width 241 height 29
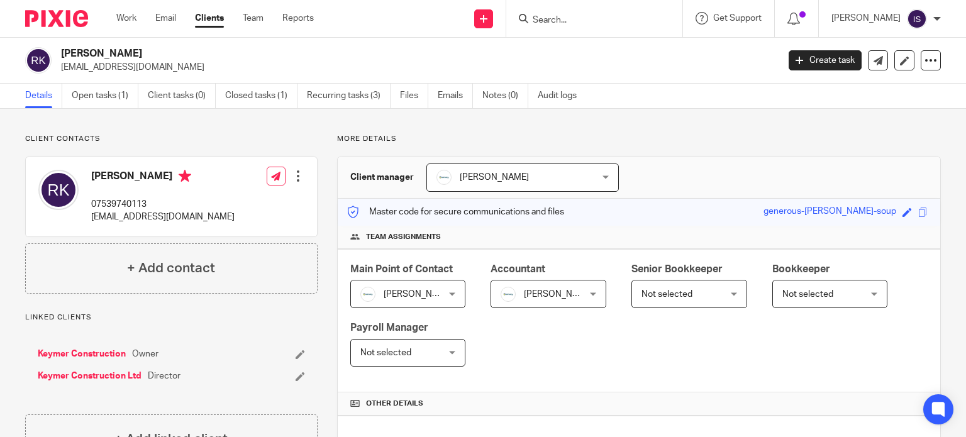
click at [609, 17] on input "Search" at bounding box center [587, 20] width 113 height 11
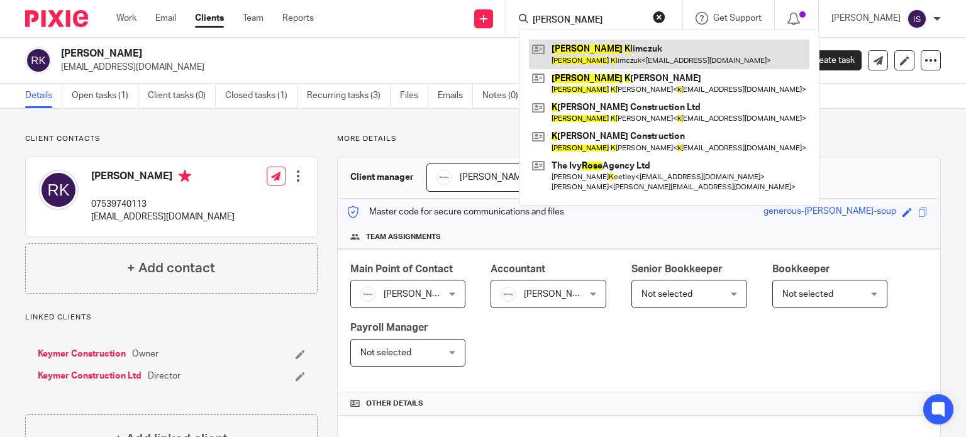
type input "[PERSON_NAME]"
click at [637, 53] on link at bounding box center [669, 54] width 281 height 29
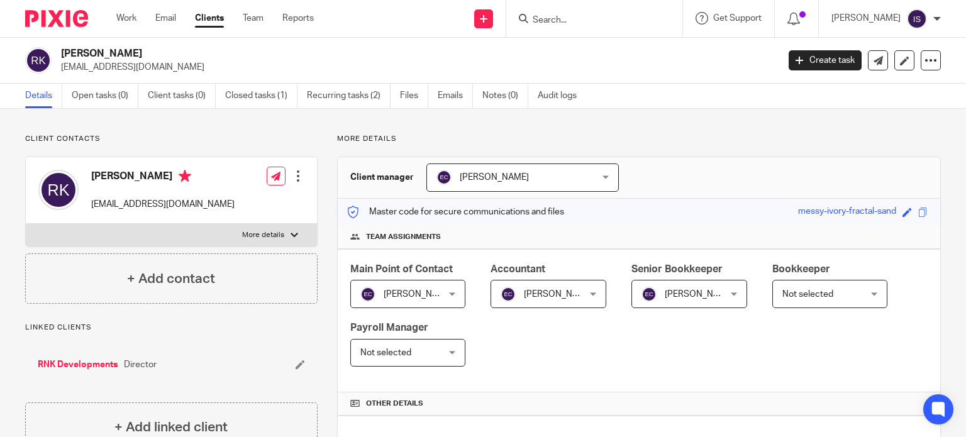
click at [652, 284] on span "[PERSON_NAME]" at bounding box center [684, 294] width 84 height 26
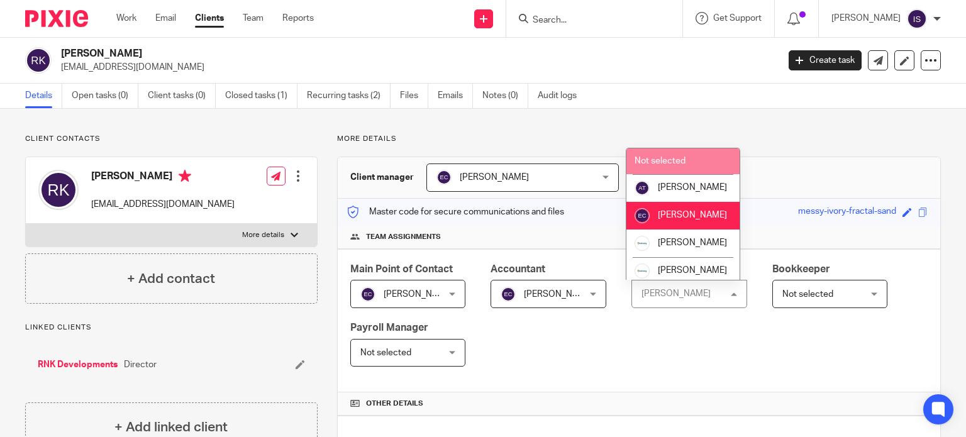
click at [660, 165] on span "Not selected" at bounding box center [660, 161] width 51 height 9
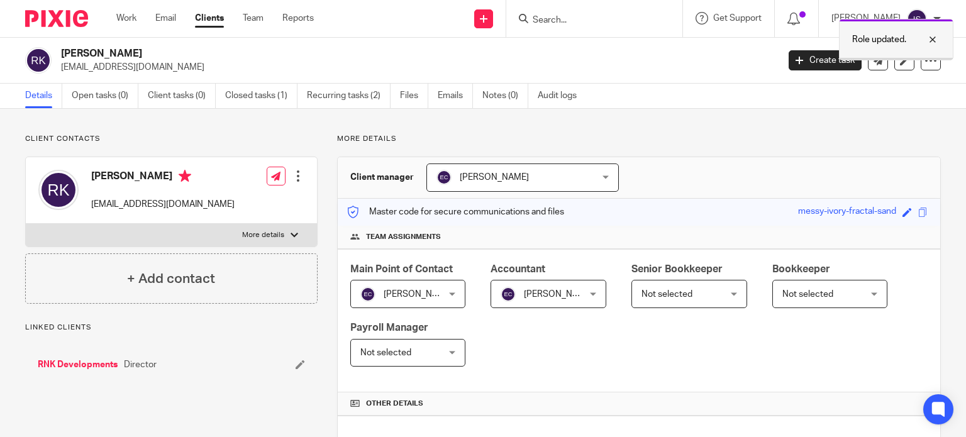
click at [853, 39] on p "Role updated." at bounding box center [879, 39] width 54 height 13
click at [611, 25] on input "Search" at bounding box center [587, 20] width 113 height 11
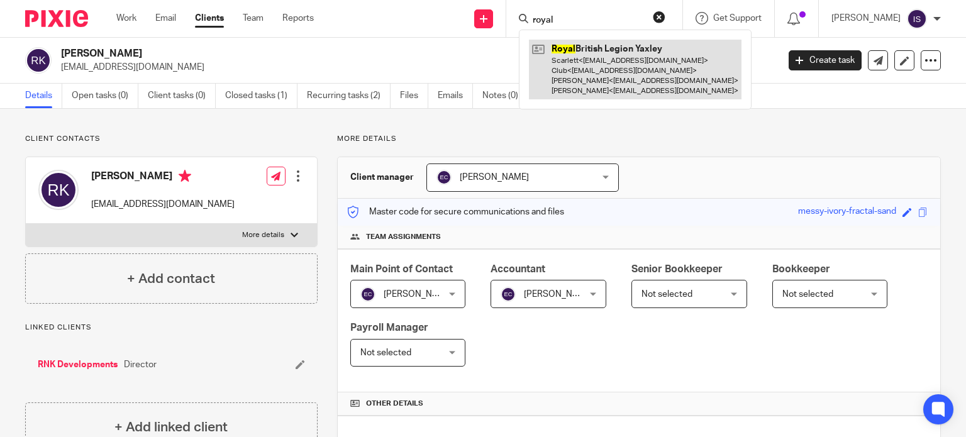
type input "royal"
click at [617, 50] on link at bounding box center [635, 70] width 213 height 60
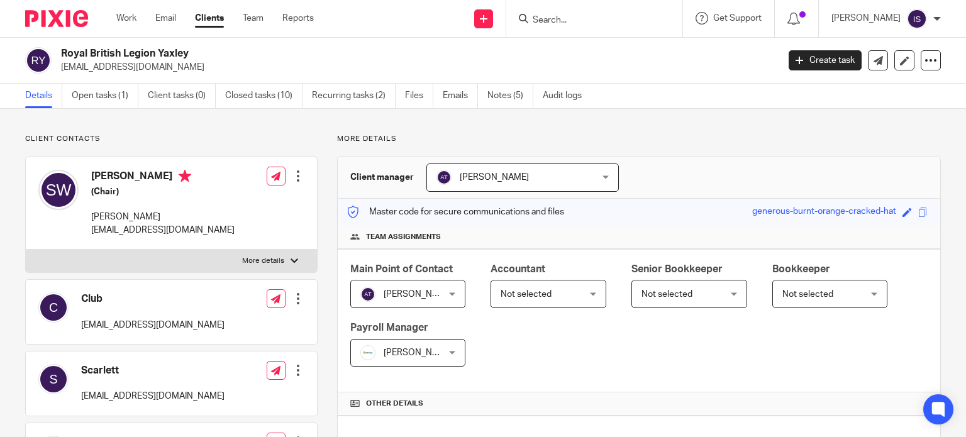
click at [577, 27] on div at bounding box center [594, 18] width 176 height 37
click at [581, 19] on input "Search" at bounding box center [587, 20] width 113 height 11
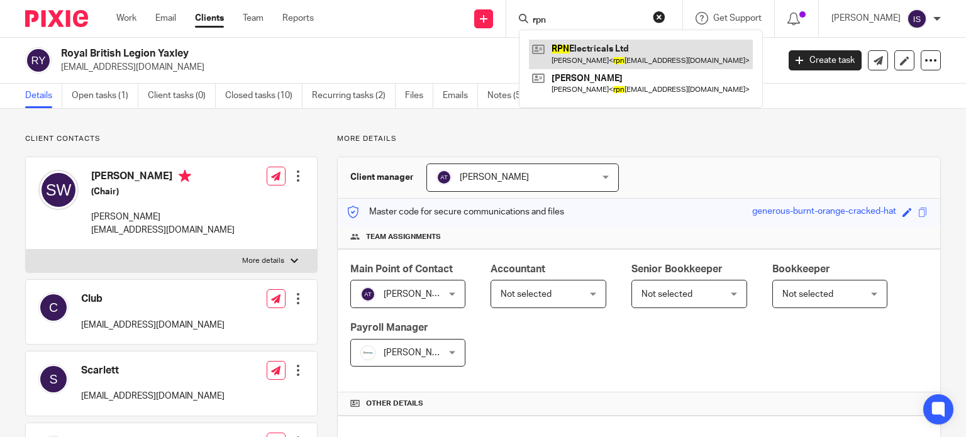
type input "rpn"
click at [586, 45] on link at bounding box center [641, 54] width 224 height 29
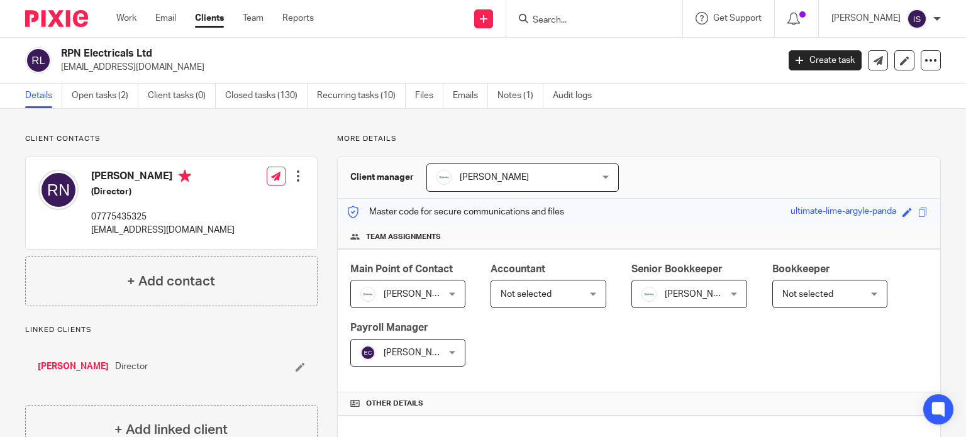
click at [562, 287] on span "Not selected" at bounding box center [543, 294] width 84 height 26
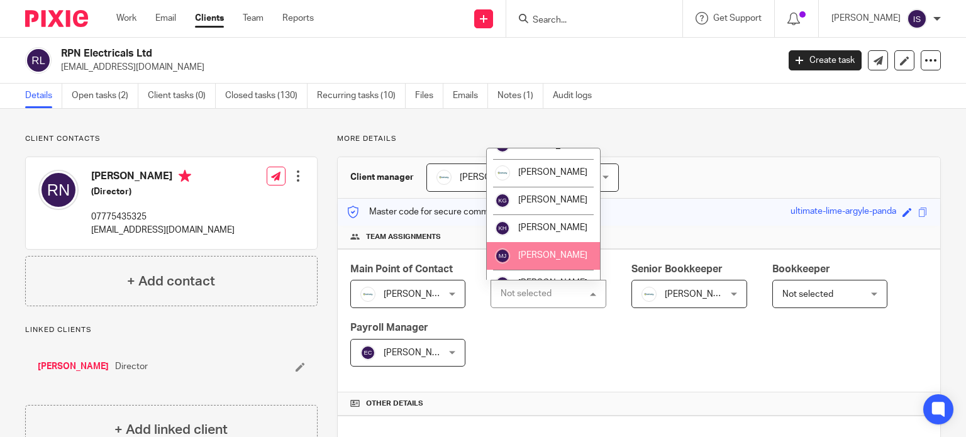
scroll to position [211, 0]
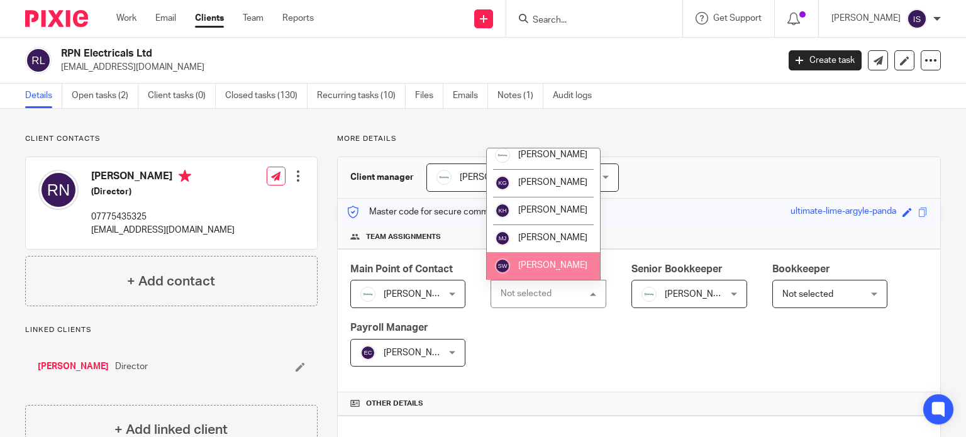
click at [533, 263] on span "[PERSON_NAME]" at bounding box center [552, 265] width 69 height 9
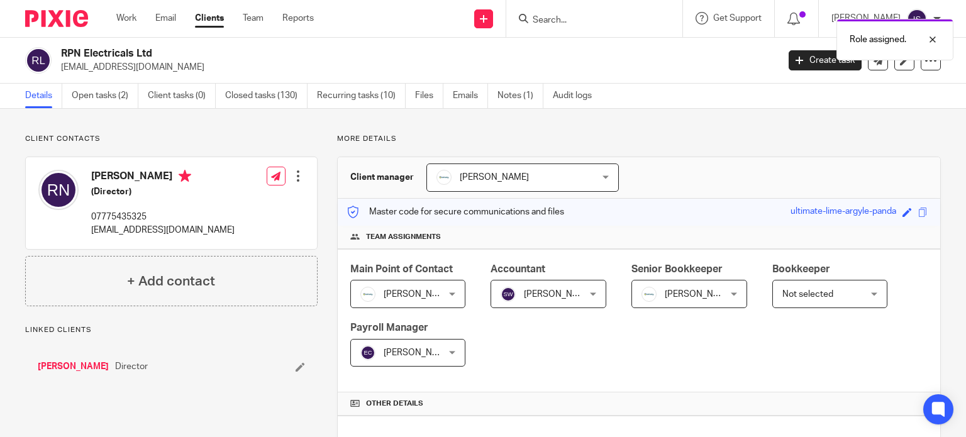
click at [646, 292] on img at bounding box center [649, 294] width 15 height 15
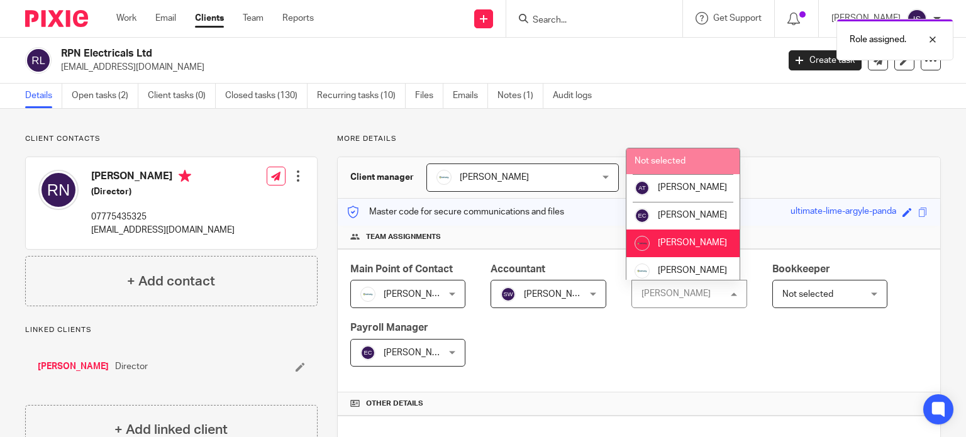
click at [640, 152] on li "Not selected" at bounding box center [682, 161] width 113 height 26
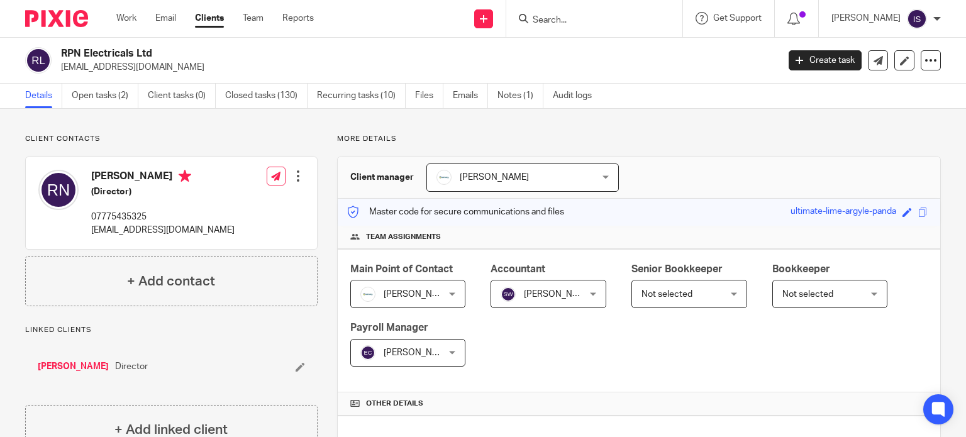
click at [575, 22] on input "Search" at bounding box center [587, 20] width 113 height 11
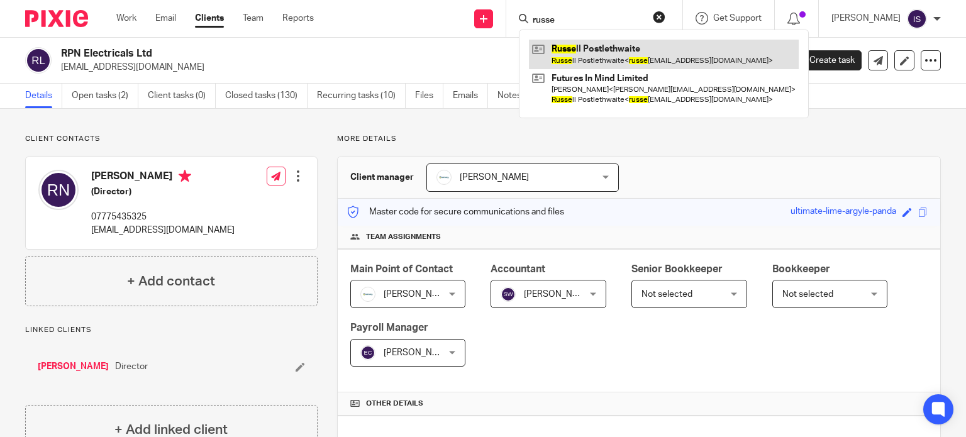
type input "russe"
click at [667, 55] on link at bounding box center [664, 54] width 270 height 29
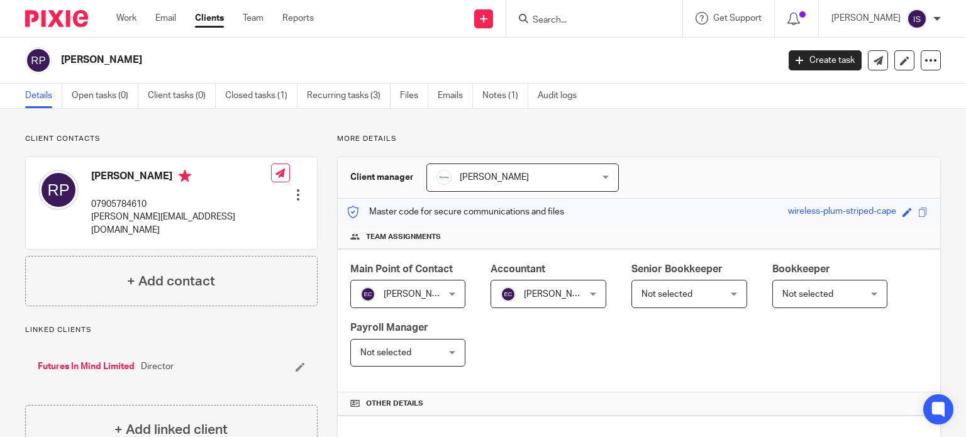
click at [555, 26] on div at bounding box center [594, 18] width 176 height 37
click at [557, 20] on input "Search" at bounding box center [587, 20] width 113 height 11
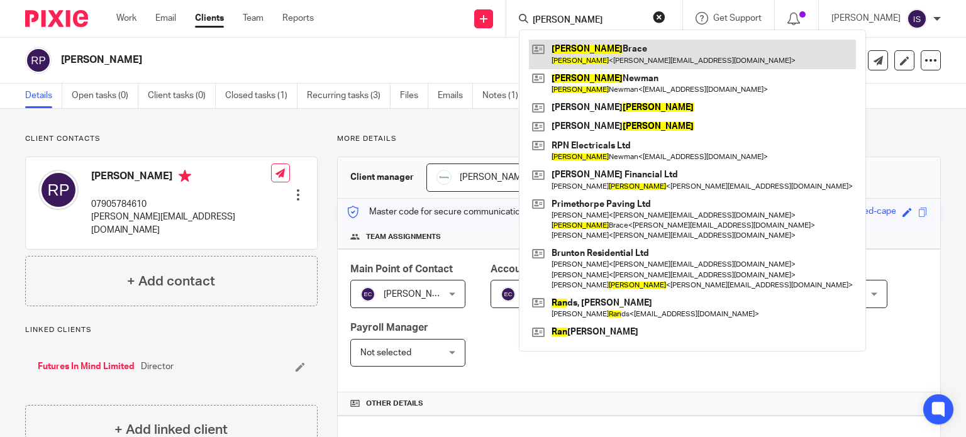
type input "ryan"
click at [569, 47] on link at bounding box center [692, 54] width 327 height 29
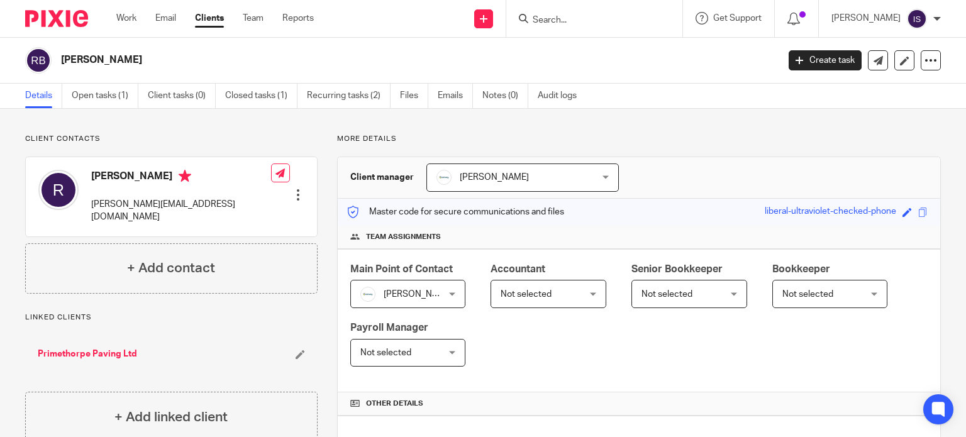
click at [609, 24] on input "Search" at bounding box center [587, 20] width 113 height 11
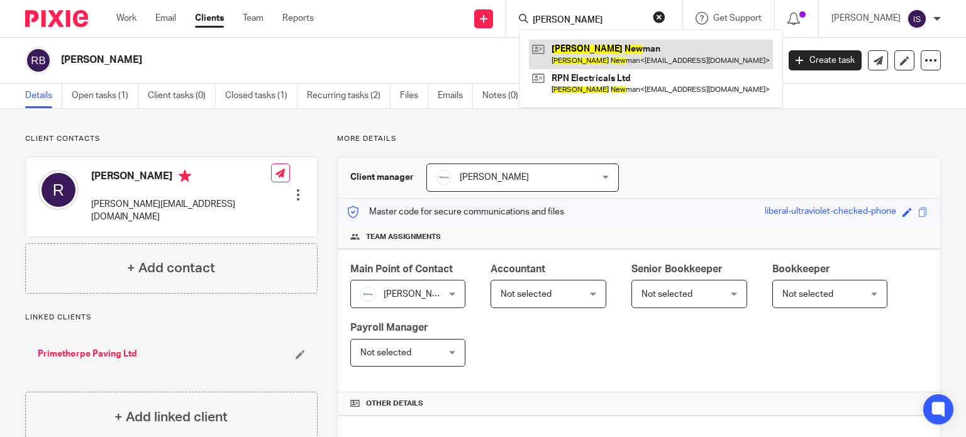
type input "ryan new"
click at [604, 62] on link at bounding box center [651, 54] width 244 height 29
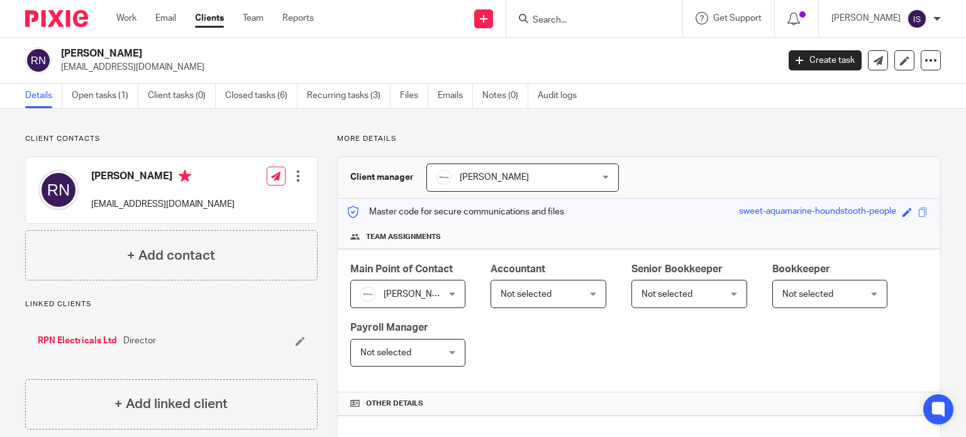
click at [552, 294] on span "Not selected" at bounding box center [543, 294] width 84 height 26
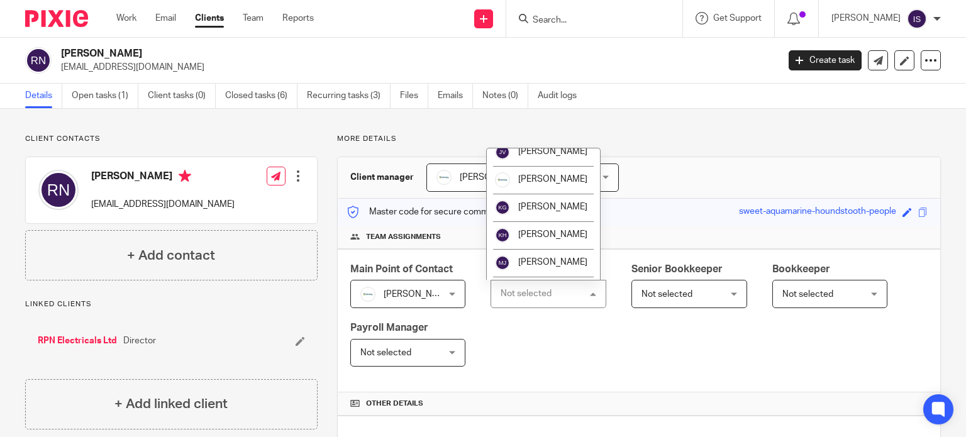
scroll to position [189, 0]
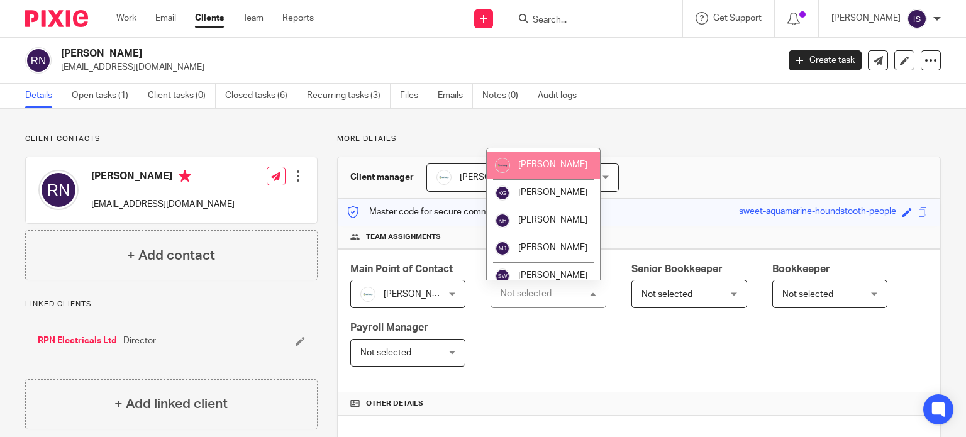
click at [535, 169] on span "[PERSON_NAME]" at bounding box center [552, 164] width 69 height 9
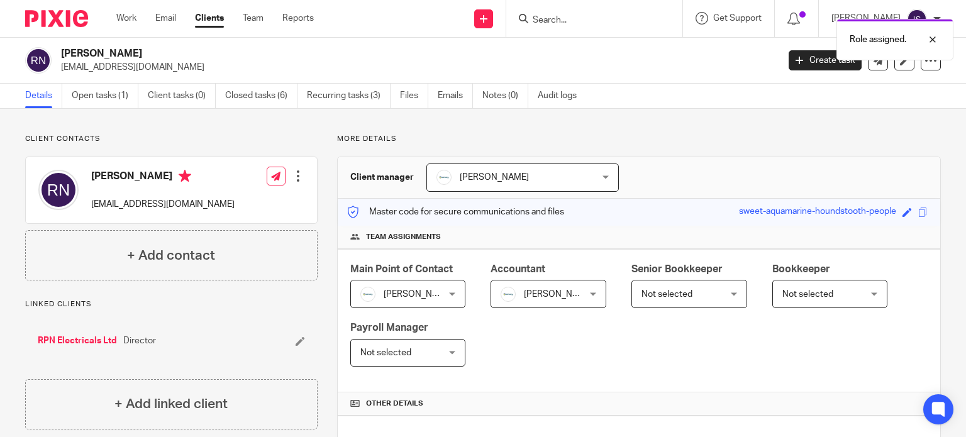
click at [574, 26] on div "Role assigned." at bounding box center [718, 37] width 470 height 48
click at [570, 13] on div "Role assigned." at bounding box center [718, 37] width 470 height 48
click at [858, 45] on p "Role assigned." at bounding box center [878, 39] width 57 height 13
click at [606, 20] on input "Search" at bounding box center [587, 20] width 113 height 11
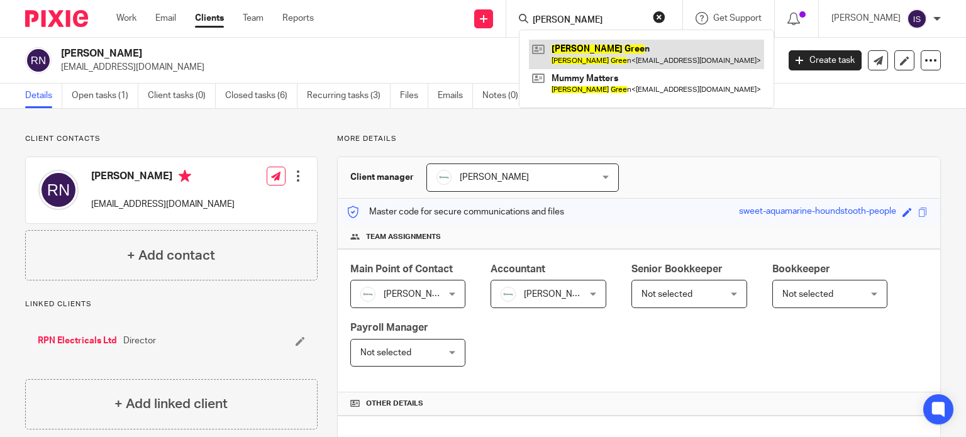
type input "sabrina gree"
click at [598, 48] on link at bounding box center [646, 54] width 235 height 29
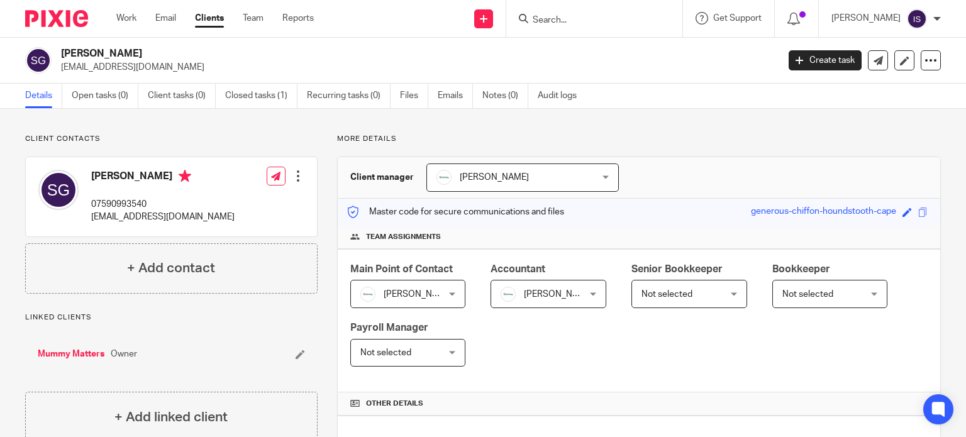
click at [585, 22] on input "Search" at bounding box center [587, 20] width 113 height 11
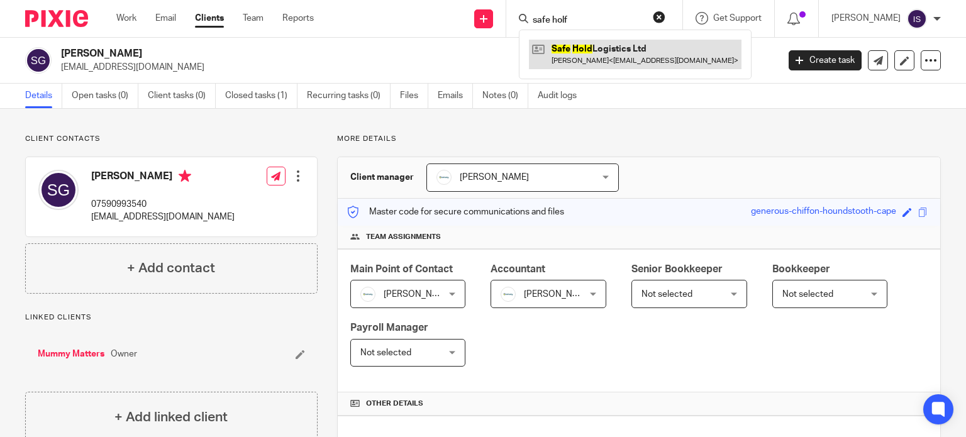
type input "safe holf"
click at [602, 52] on link at bounding box center [635, 54] width 213 height 29
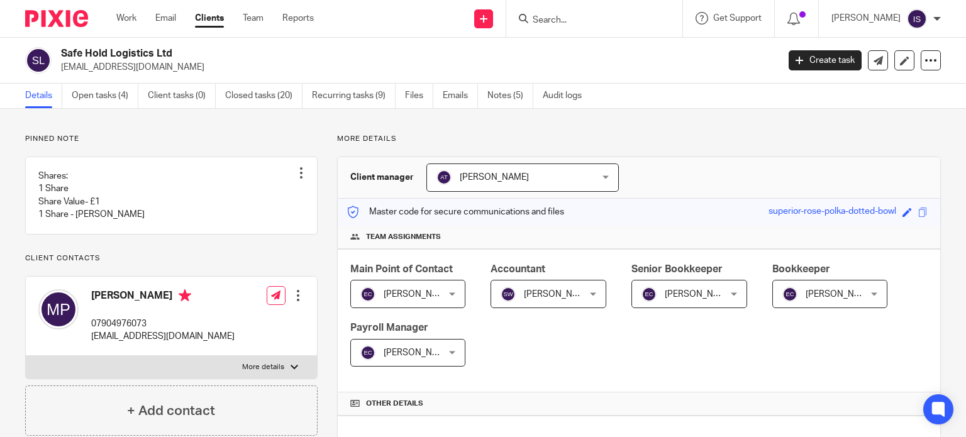
click at [602, 21] on input "Search" at bounding box center [587, 20] width 113 height 11
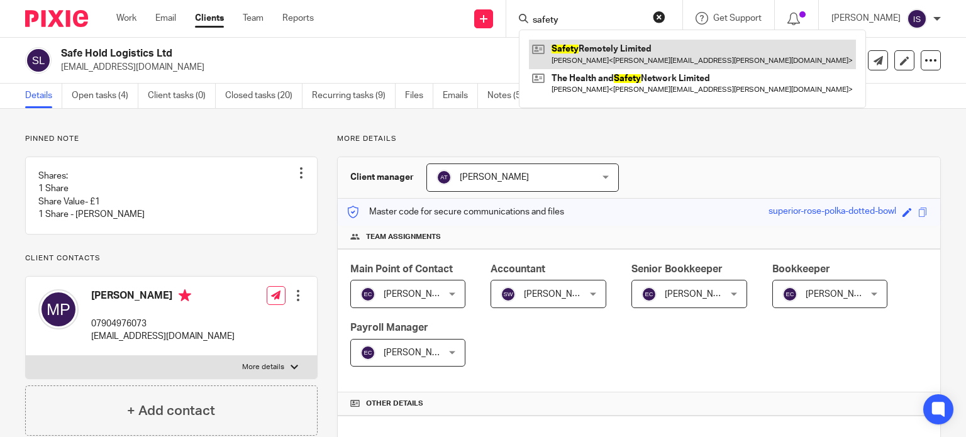
type input "safety"
click at [606, 48] on link at bounding box center [692, 54] width 327 height 29
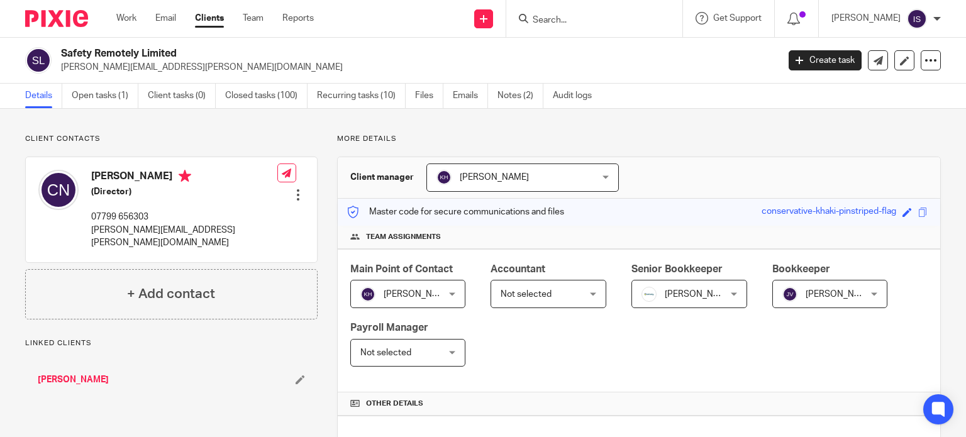
click at [533, 299] on span "Not selected" at bounding box center [543, 294] width 84 height 26
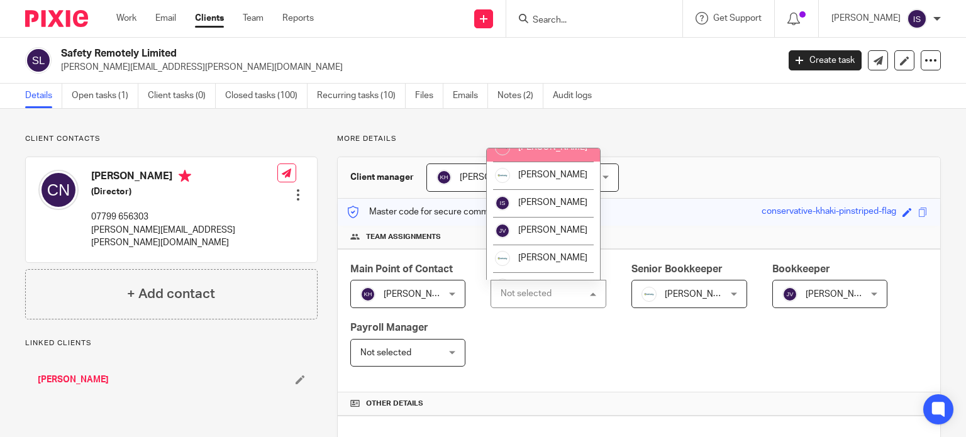
scroll to position [211, 0]
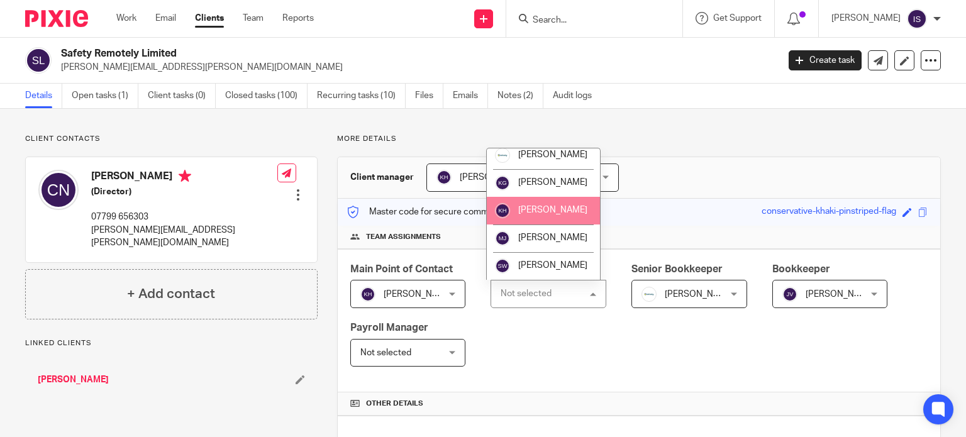
click at [545, 216] on li "[PERSON_NAME]" at bounding box center [543, 211] width 113 height 28
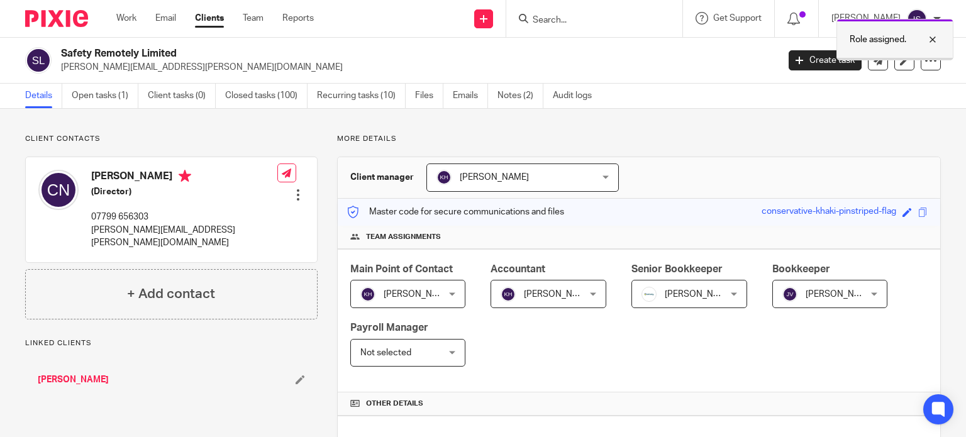
click at [853, 43] on p "Role assigned." at bounding box center [878, 39] width 57 height 13
click at [619, 25] on input "Search" at bounding box center [587, 20] width 113 height 11
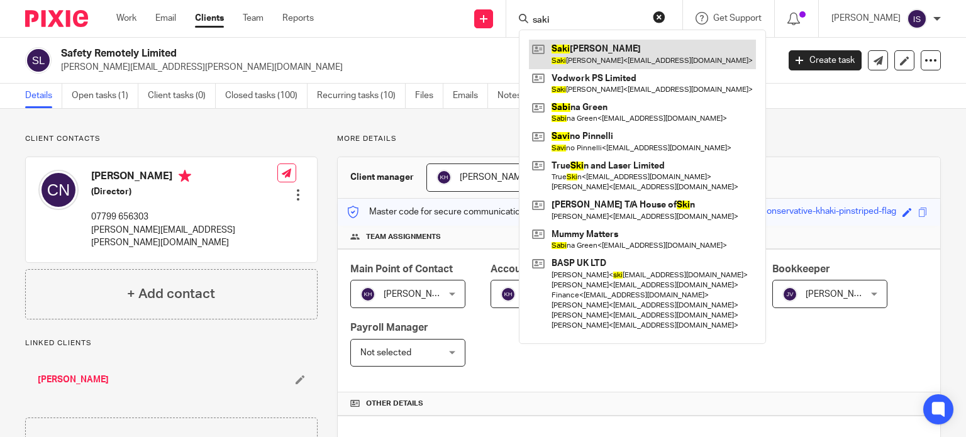
type input "saki"
click at [599, 45] on link at bounding box center [642, 54] width 227 height 29
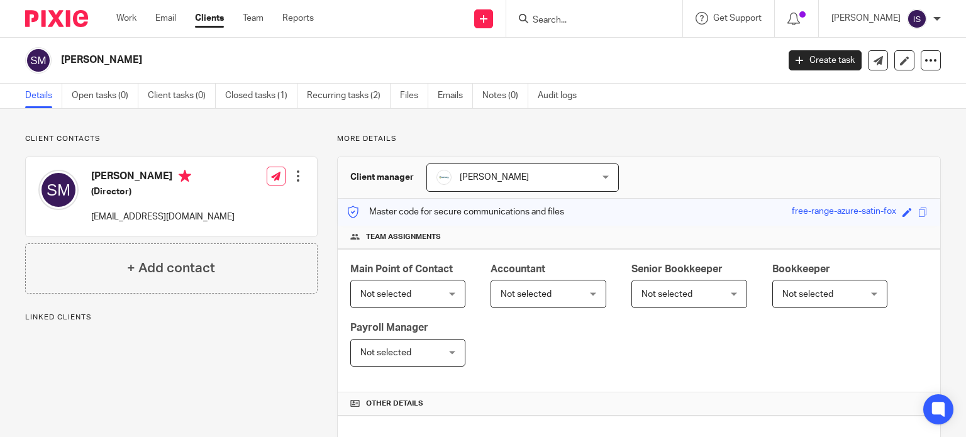
click at [584, 21] on input "Search" at bounding box center [587, 20] width 113 height 11
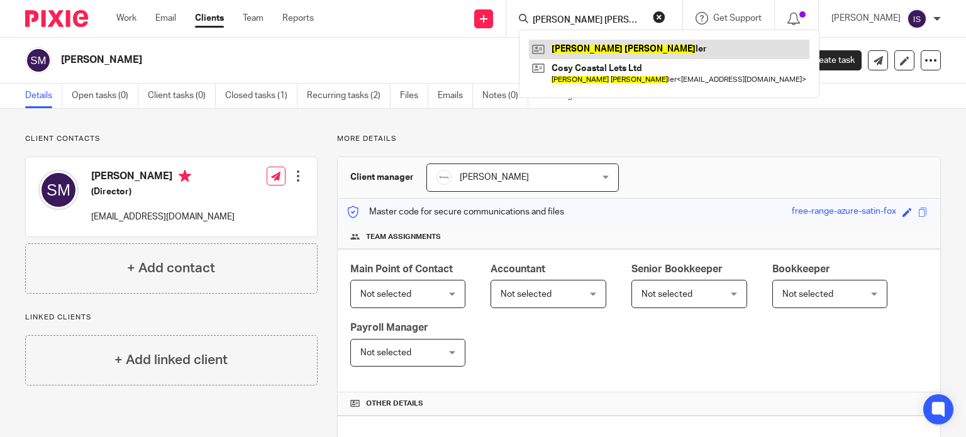
type input "sally ty"
click at [644, 43] on link at bounding box center [669, 49] width 281 height 19
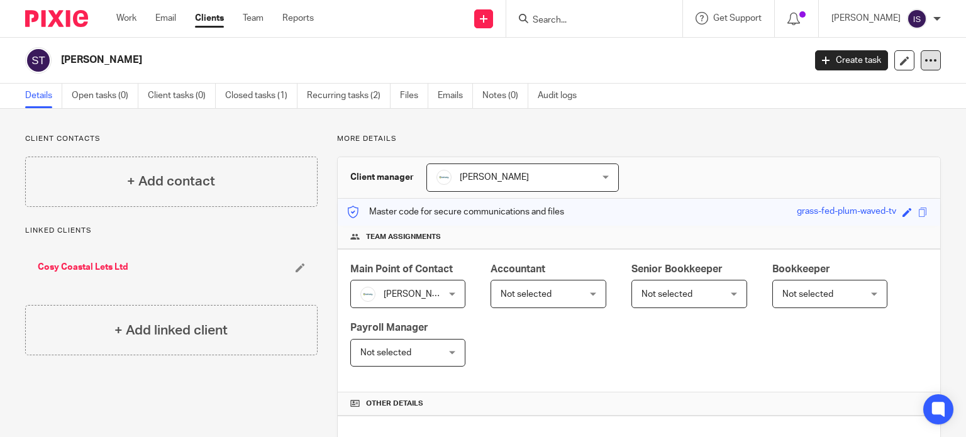
click at [921, 53] on div at bounding box center [931, 60] width 20 height 20
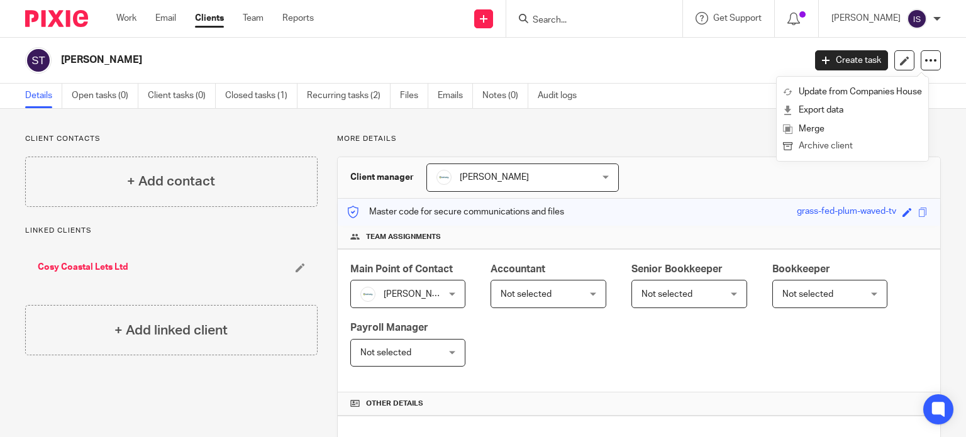
click at [879, 143] on button "Archive client" at bounding box center [852, 146] width 139 height 16
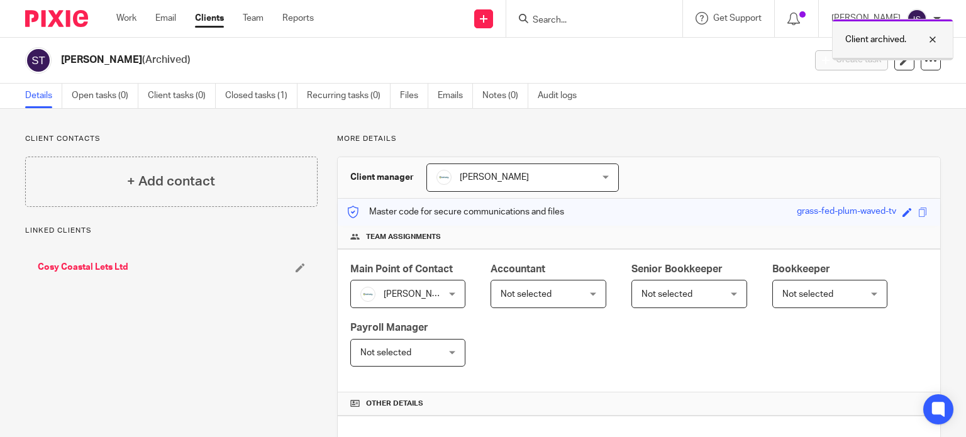
click at [884, 35] on p "Client archived." at bounding box center [875, 39] width 61 height 13
click at [628, 19] on input "Search" at bounding box center [587, 20] width 113 height 11
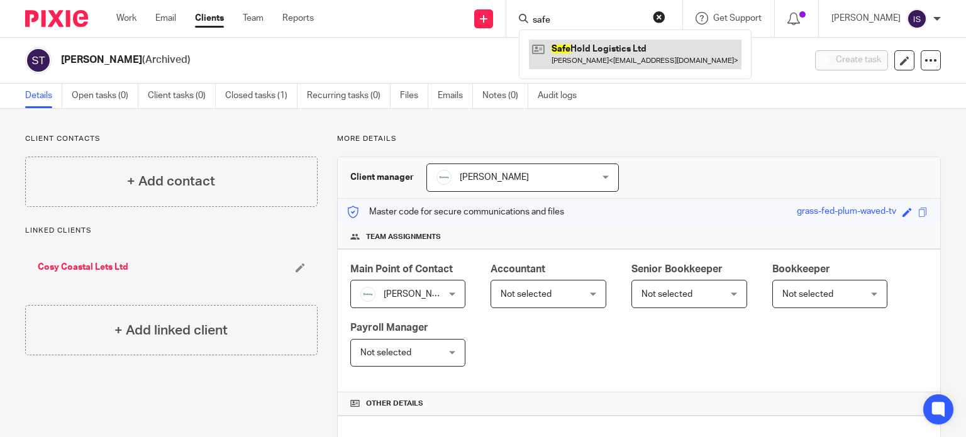
type input "safe"
click at [612, 56] on link at bounding box center [635, 54] width 213 height 29
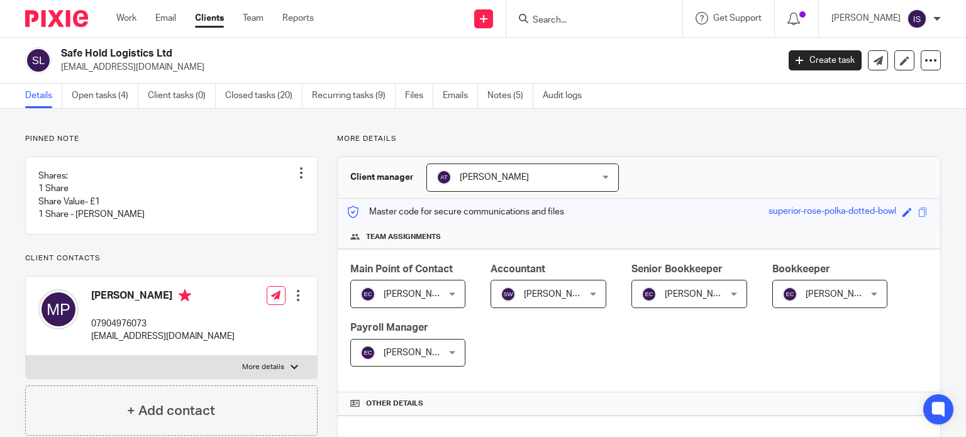
click at [564, 16] on input "Search" at bounding box center [587, 20] width 113 height 11
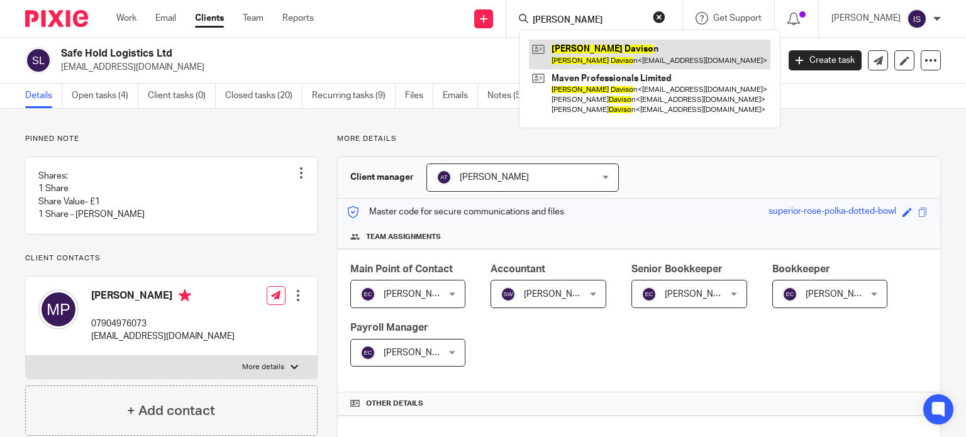
type input "sakm daviso"
click at [569, 52] on link at bounding box center [650, 54] width 242 height 29
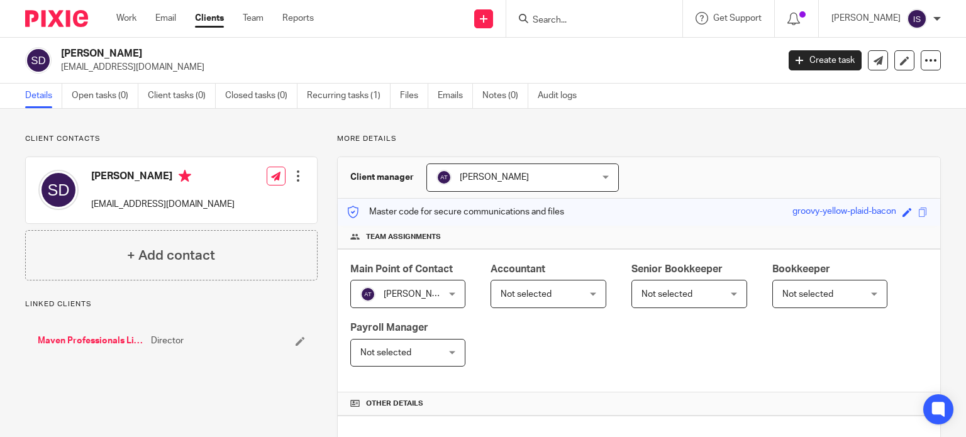
click at [558, 291] on span "Not selected" at bounding box center [543, 294] width 84 height 26
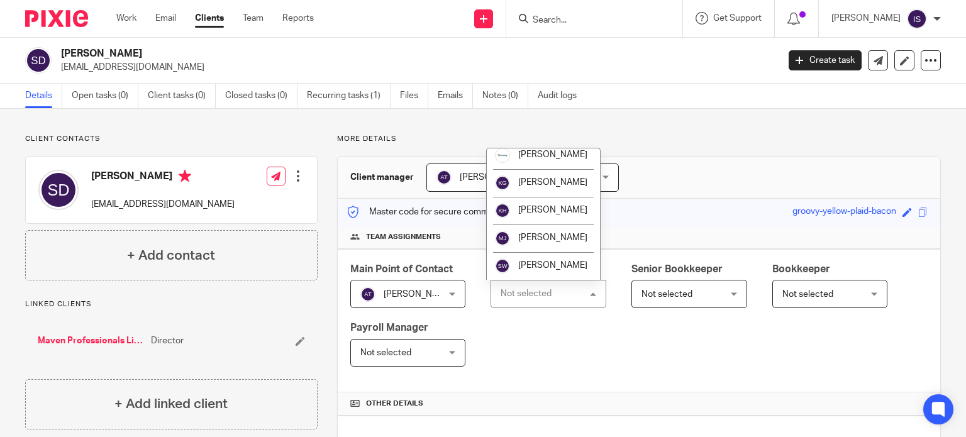
scroll to position [211, 0]
click at [560, 264] on li "[PERSON_NAME]" at bounding box center [543, 266] width 113 height 28
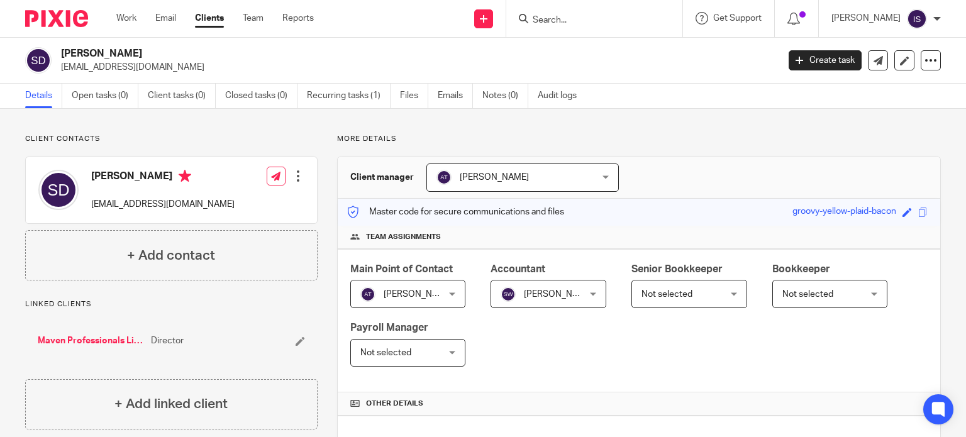
click at [611, 15] on input "Search" at bounding box center [587, 20] width 113 height 11
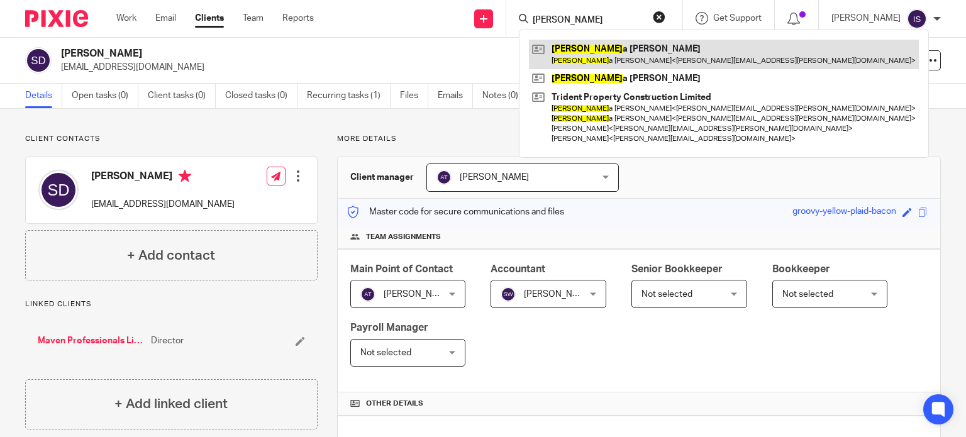
type input "[PERSON_NAME]"
click at [617, 62] on link at bounding box center [724, 54] width 390 height 29
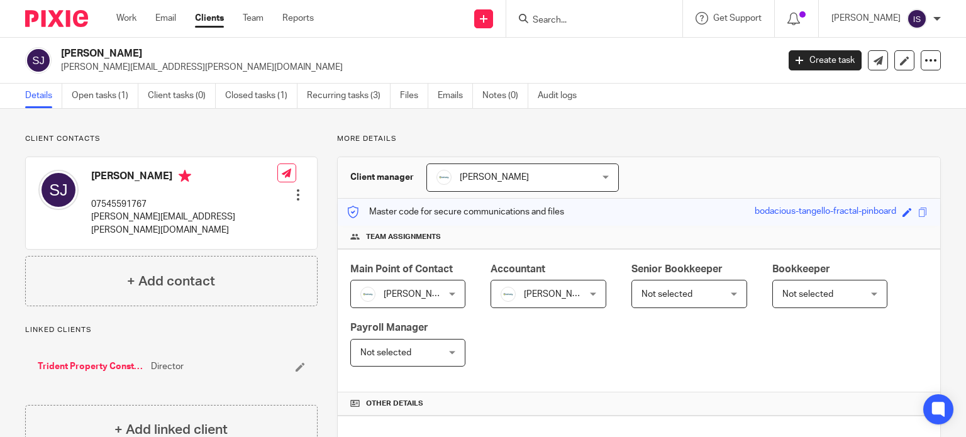
click at [625, 21] on input "Search" at bounding box center [587, 20] width 113 height 11
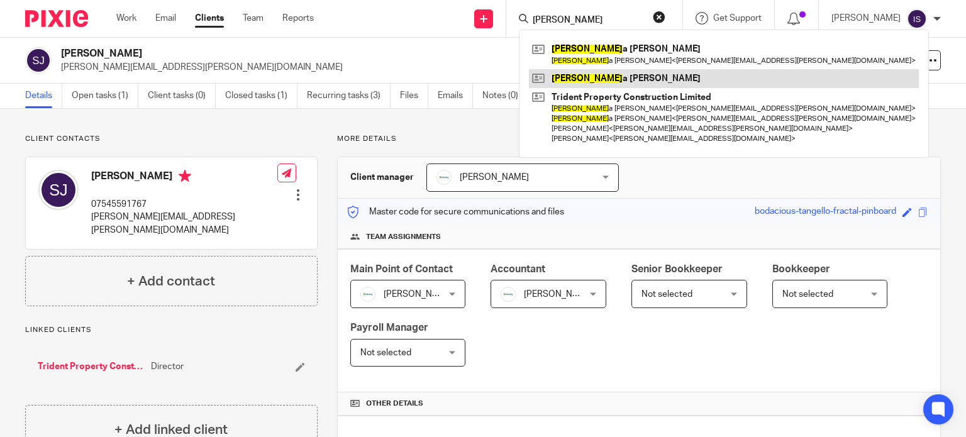
type input "samanth"
click at [618, 74] on link at bounding box center [724, 78] width 390 height 19
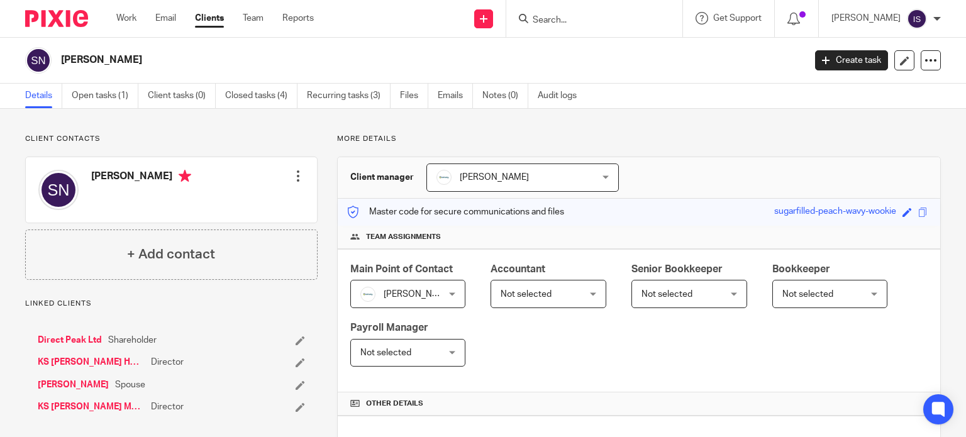
click at [571, 296] on span "Not selected" at bounding box center [543, 294] width 84 height 26
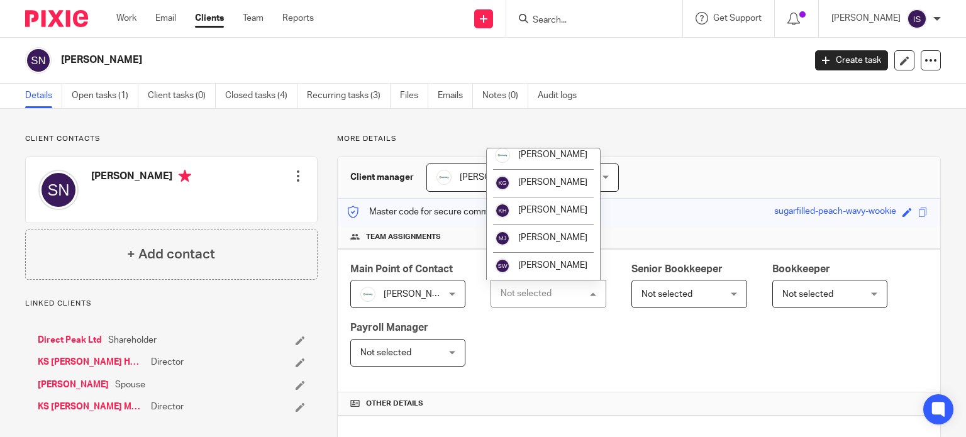
scroll to position [211, 0]
click at [545, 160] on li "[PERSON_NAME]" at bounding box center [543, 156] width 113 height 28
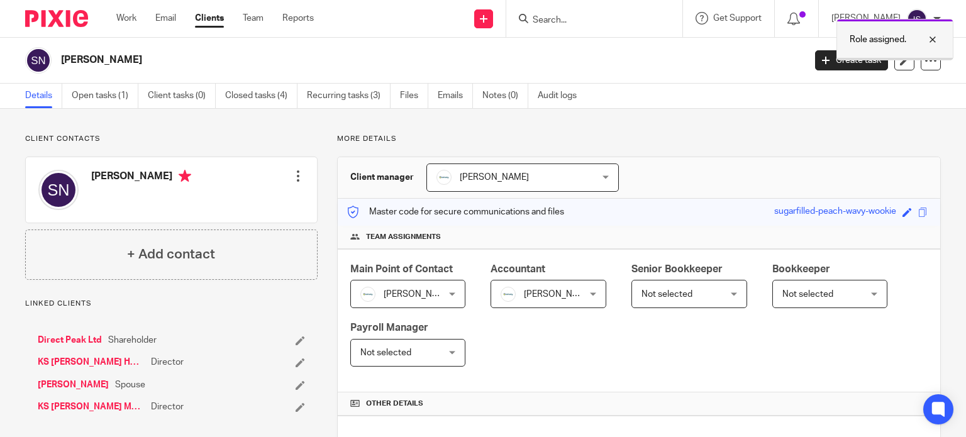
click at [867, 37] on p "Role assigned." at bounding box center [878, 39] width 57 height 13
click at [586, 16] on input "Search" at bounding box center [587, 20] width 113 height 11
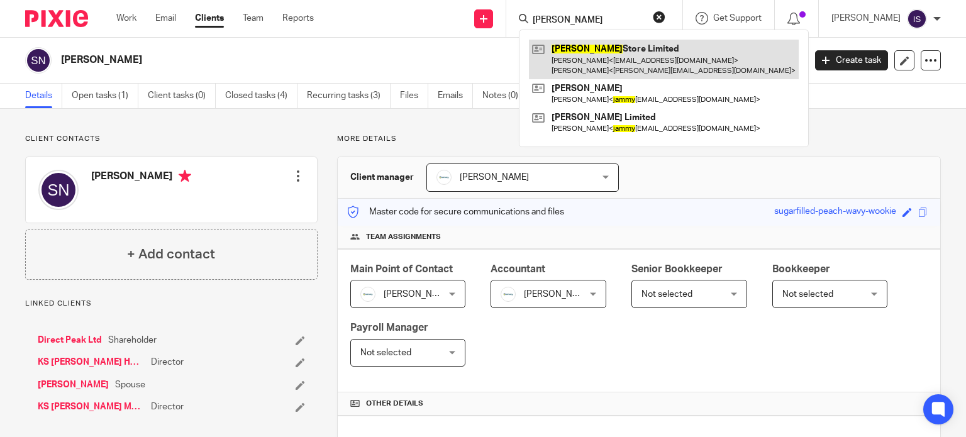
type input "sammy"
click at [633, 43] on link at bounding box center [664, 59] width 270 height 39
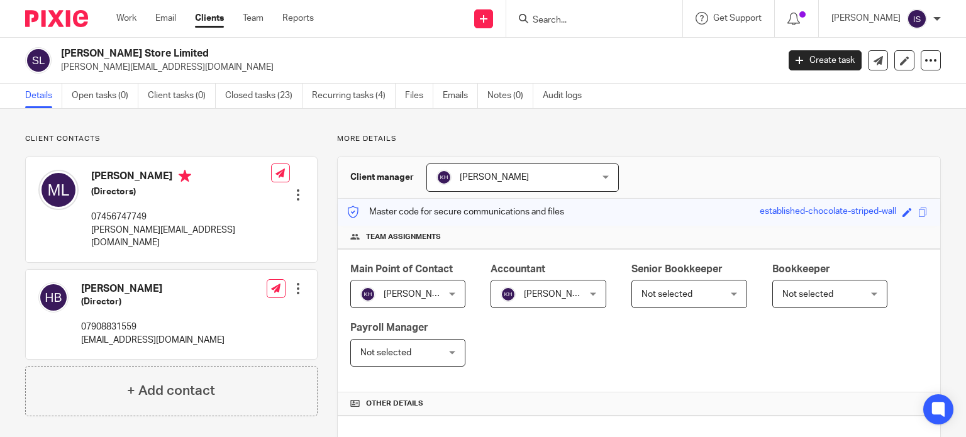
click at [634, 13] on form at bounding box center [598, 19] width 134 height 16
click at [606, 25] on input "Search" at bounding box center [587, 20] width 113 height 11
type input "m"
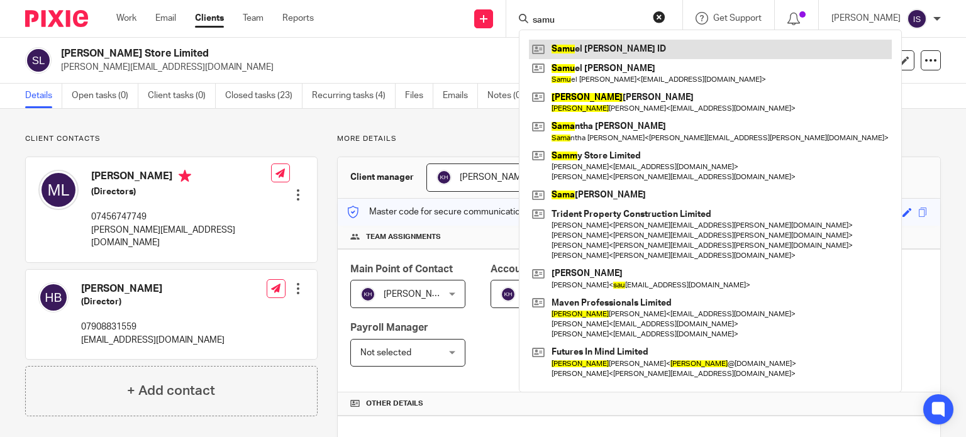
type input "samu"
click at [626, 50] on link at bounding box center [710, 49] width 363 height 19
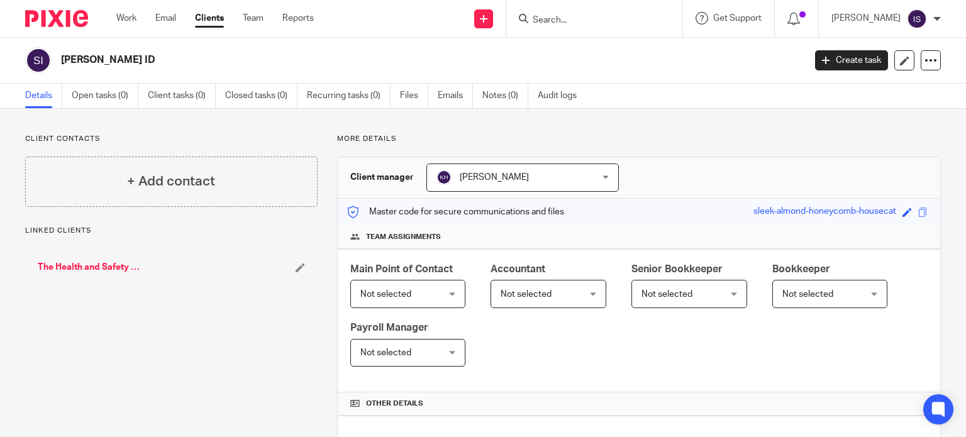
click at [564, 21] on input "Search" at bounding box center [587, 20] width 113 height 11
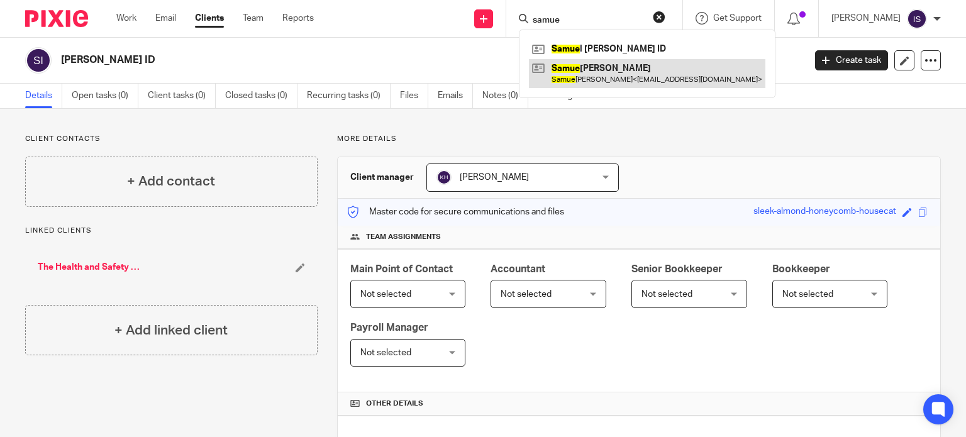
type input "samue"
click at [606, 65] on link at bounding box center [647, 73] width 236 height 29
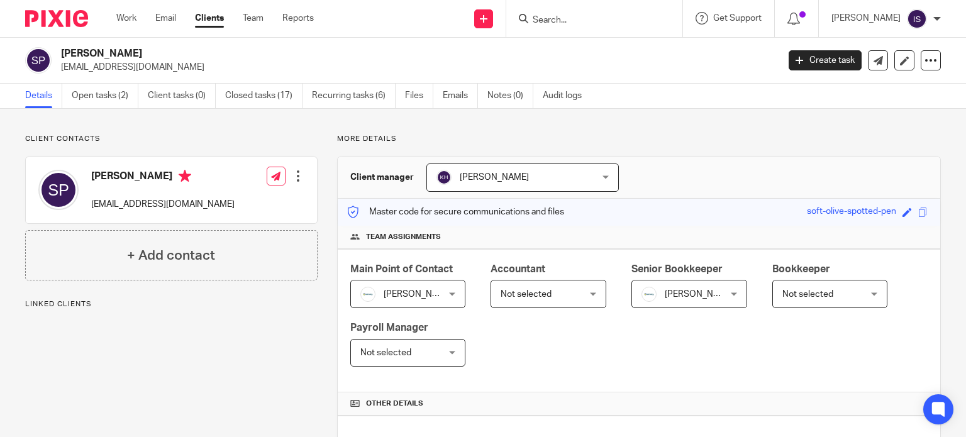
click at [538, 303] on span "Not selected" at bounding box center [543, 294] width 84 height 26
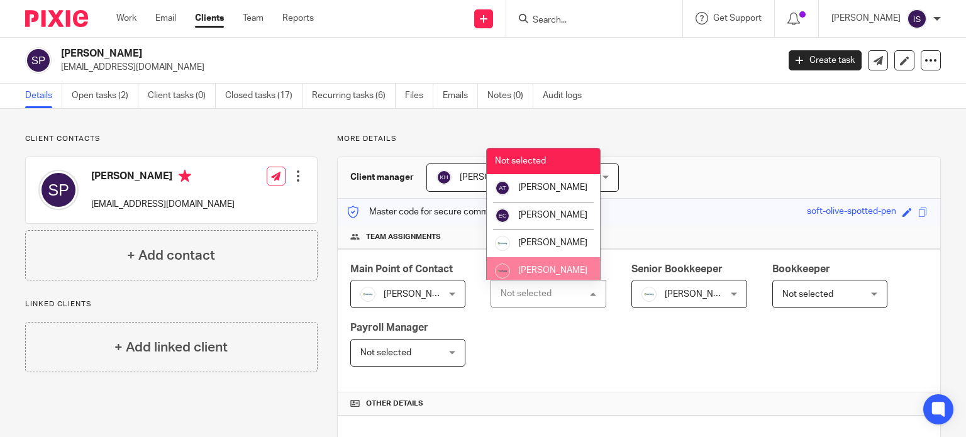
click at [540, 272] on li "[PERSON_NAME]" at bounding box center [543, 271] width 113 height 28
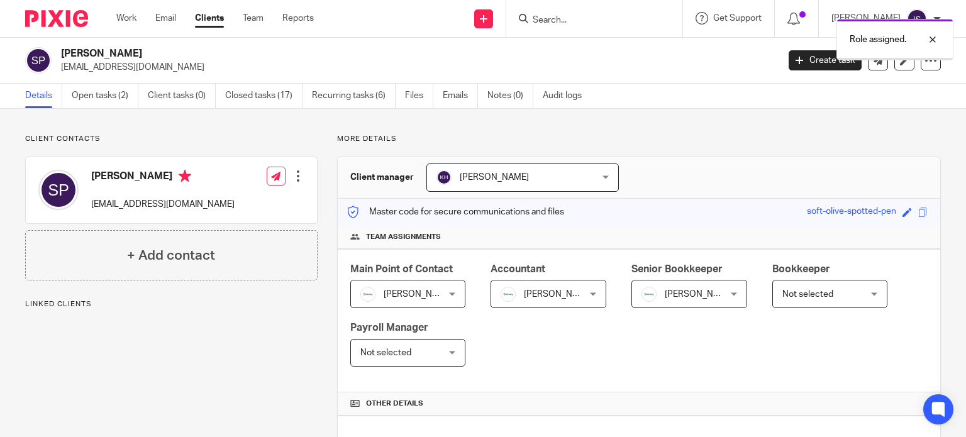
click at [657, 286] on span "[PERSON_NAME]" at bounding box center [684, 294] width 84 height 26
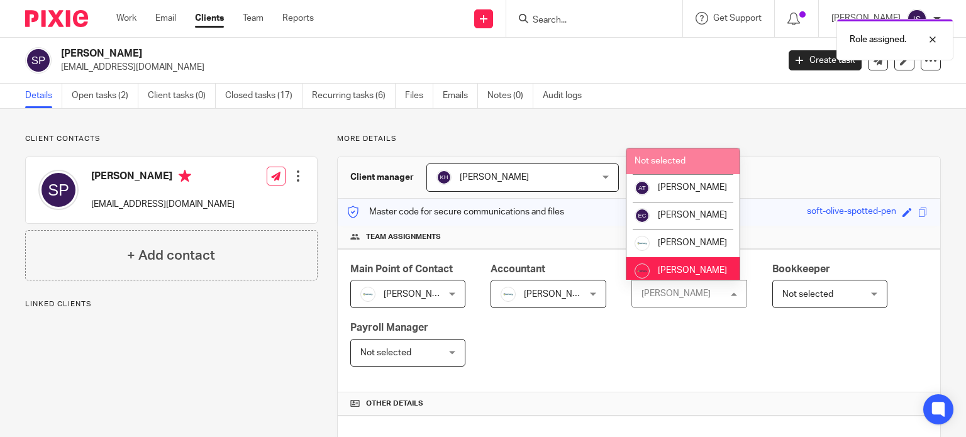
click at [677, 167] on li "Not selected" at bounding box center [682, 161] width 113 height 26
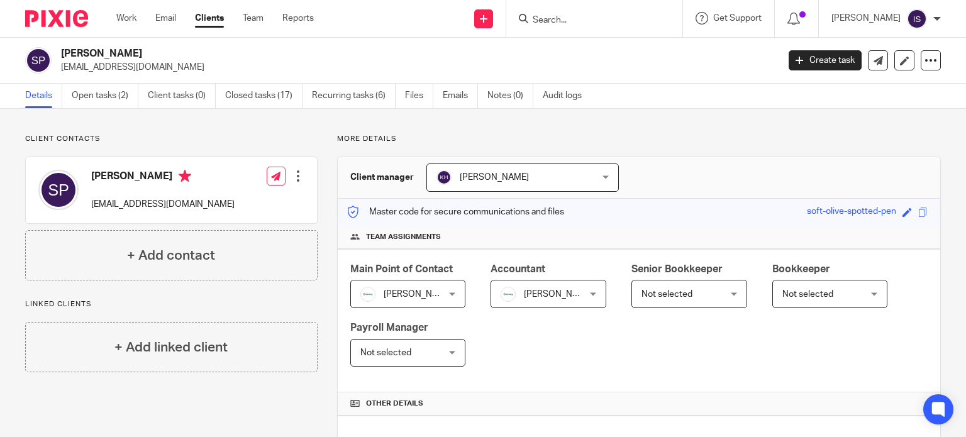
click at [604, 25] on input "Search" at bounding box center [587, 20] width 113 height 11
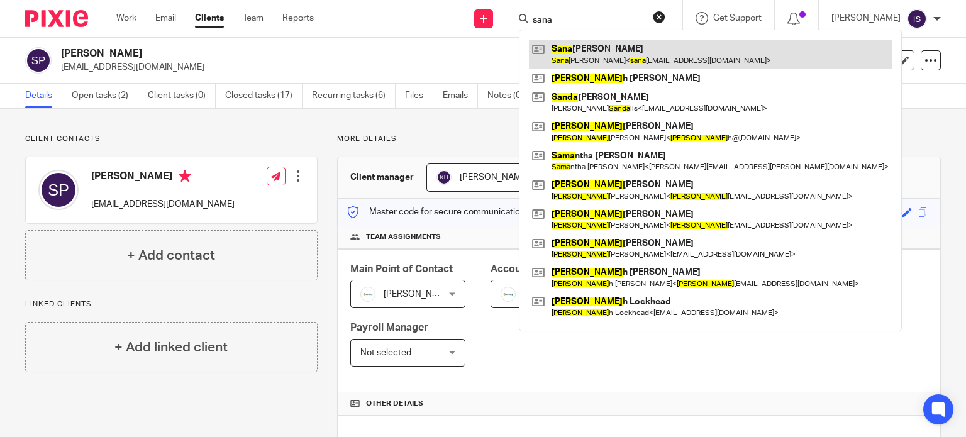
type input "sana"
click at [621, 45] on link at bounding box center [710, 54] width 363 height 29
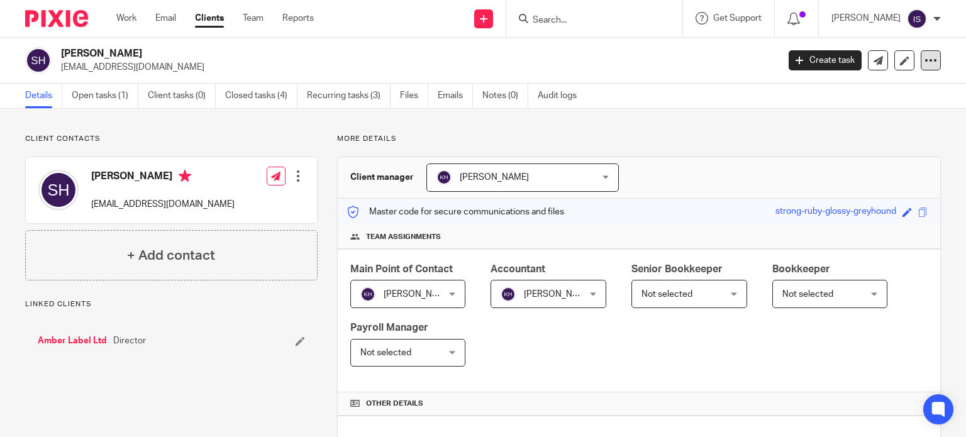
click at [925, 62] on icon at bounding box center [931, 60] width 13 height 13
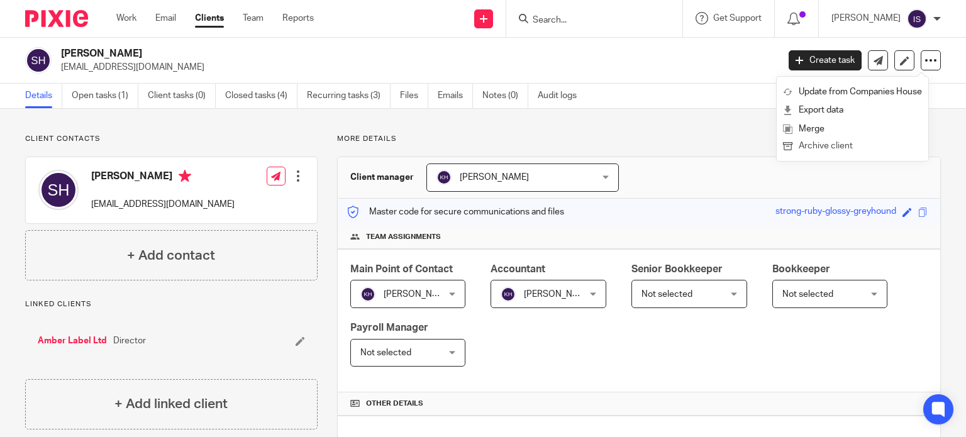
click at [855, 142] on button "Archive client" at bounding box center [852, 146] width 139 height 16
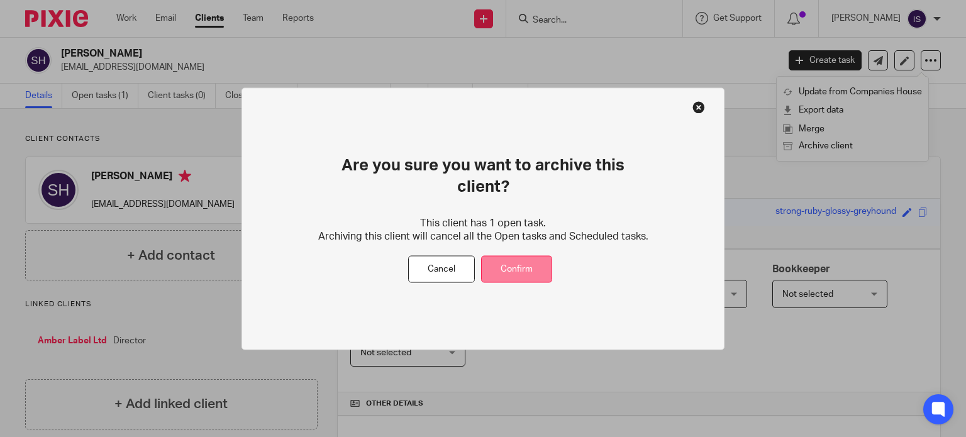
click at [510, 262] on button "Confirm" at bounding box center [516, 269] width 71 height 27
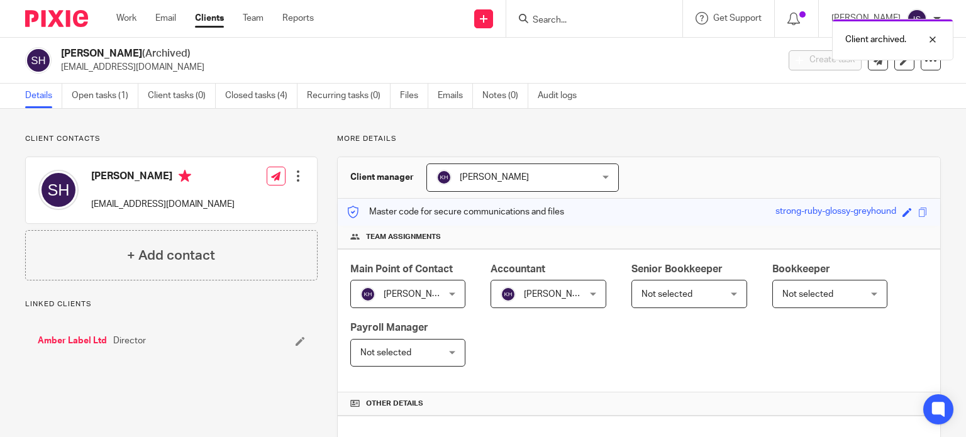
click at [584, 19] on div "Client archived." at bounding box center [718, 37] width 470 height 48
click at [847, 37] on p "Client archived." at bounding box center [875, 39] width 61 height 13
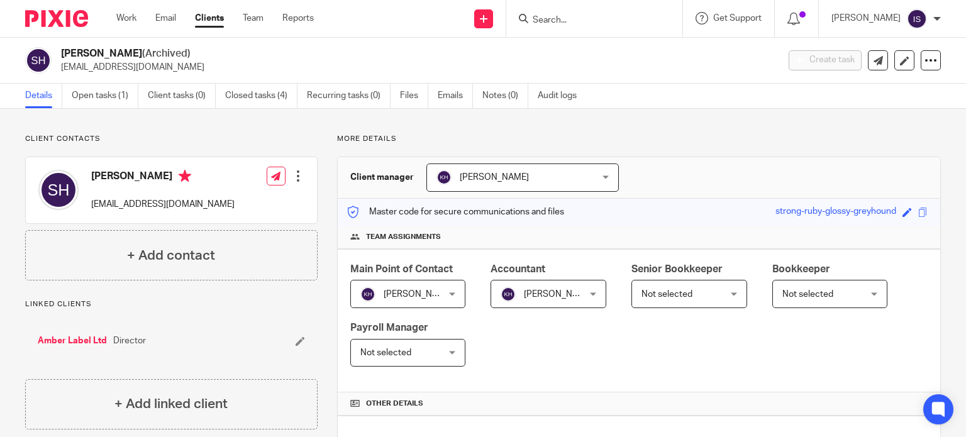
click at [555, 18] on input "Search" at bounding box center [587, 20] width 113 height 11
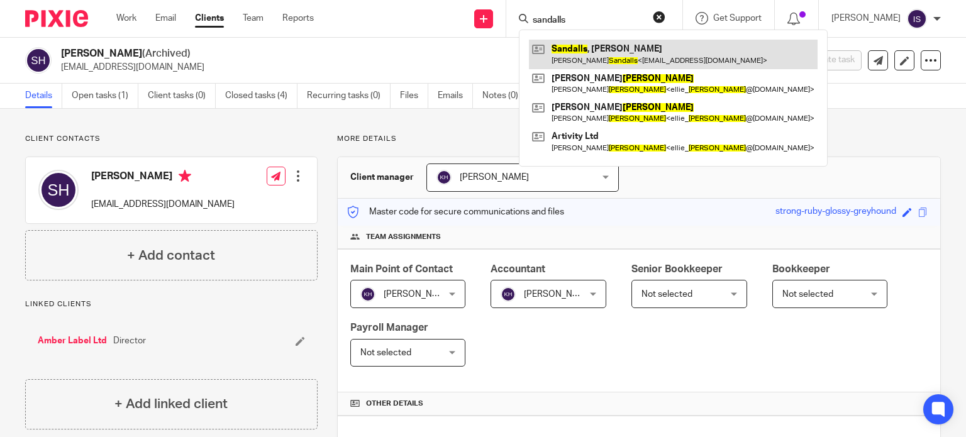
type input "sandalls"
click at [572, 45] on link at bounding box center [673, 54] width 289 height 29
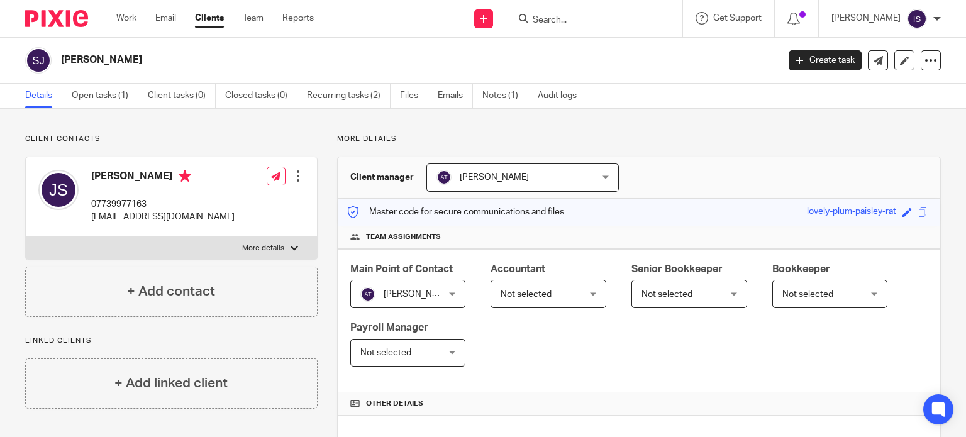
click at [545, 299] on span "Not selected" at bounding box center [543, 294] width 84 height 26
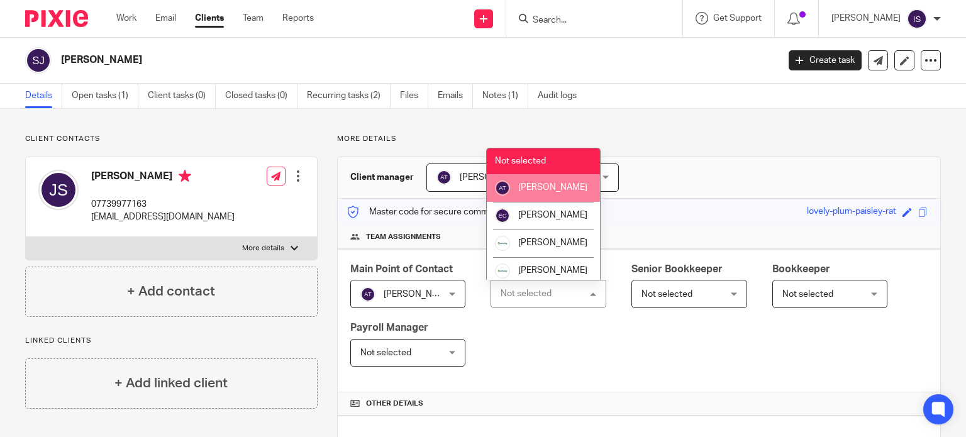
click at [569, 199] on li "[PERSON_NAME]" at bounding box center [543, 188] width 113 height 28
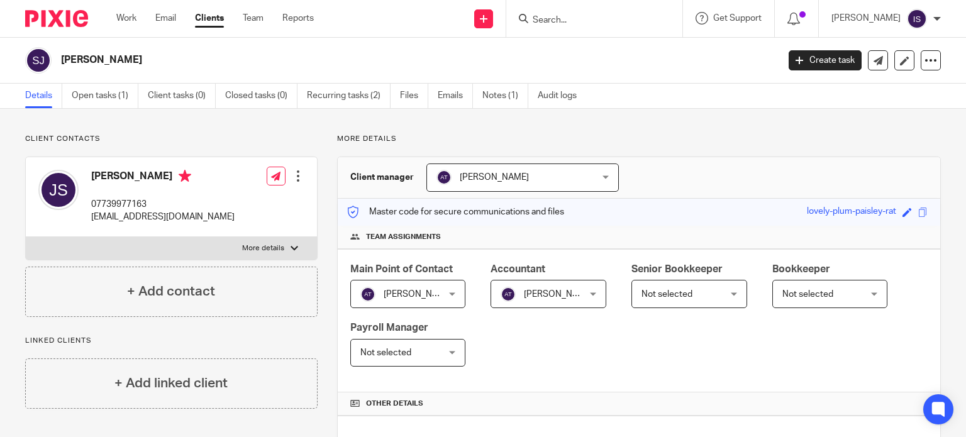
click at [576, 23] on input "Search" at bounding box center [587, 20] width 113 height 11
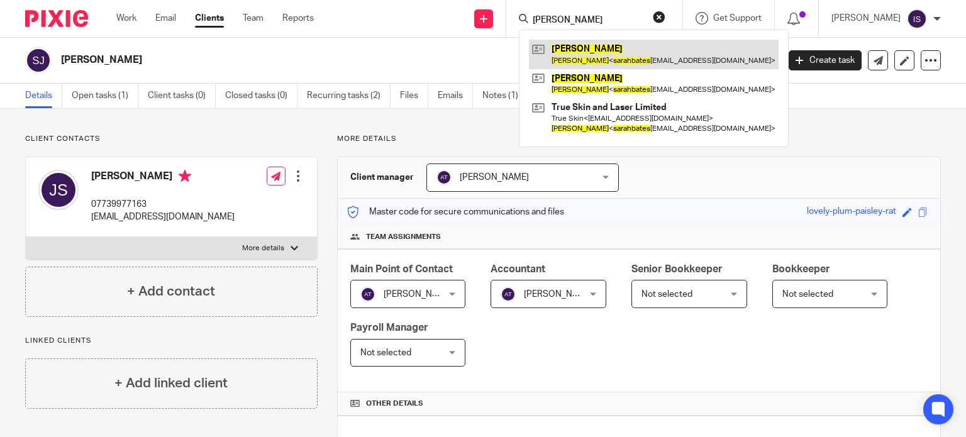
type input "sarah bates"
click at [634, 47] on link at bounding box center [654, 54] width 250 height 29
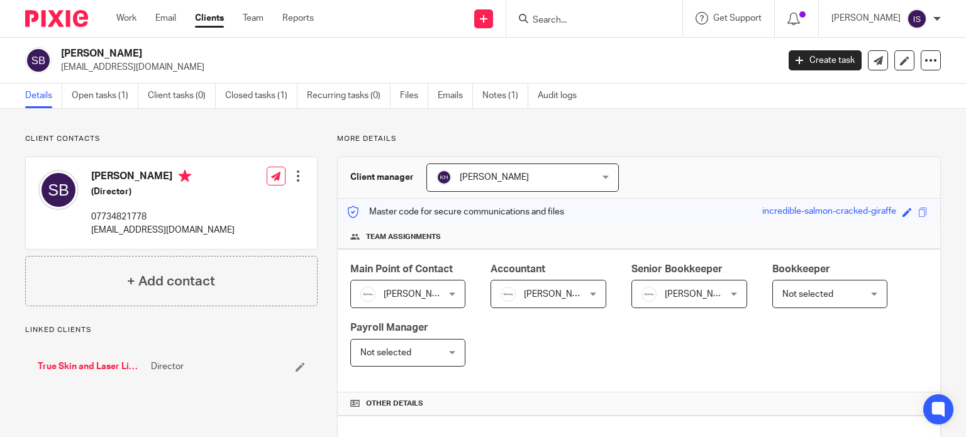
click at [678, 306] on span "[PERSON_NAME]" at bounding box center [684, 294] width 84 height 26
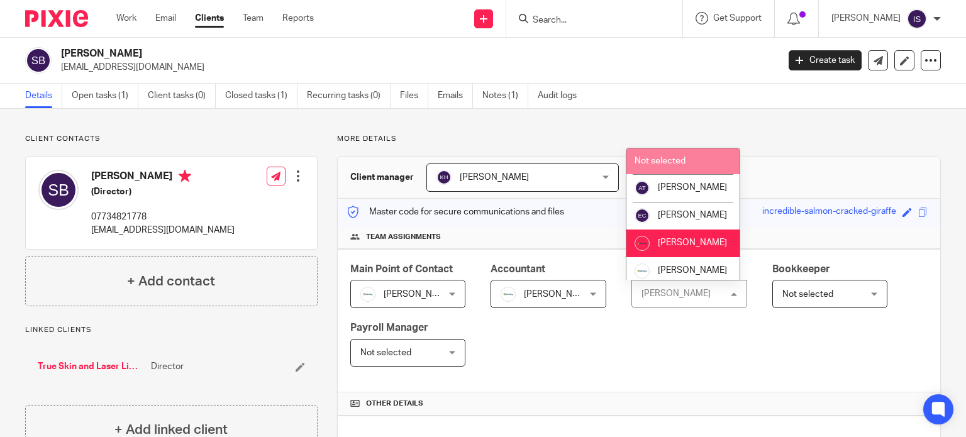
click at [684, 156] on li "Not selected" at bounding box center [682, 161] width 113 height 26
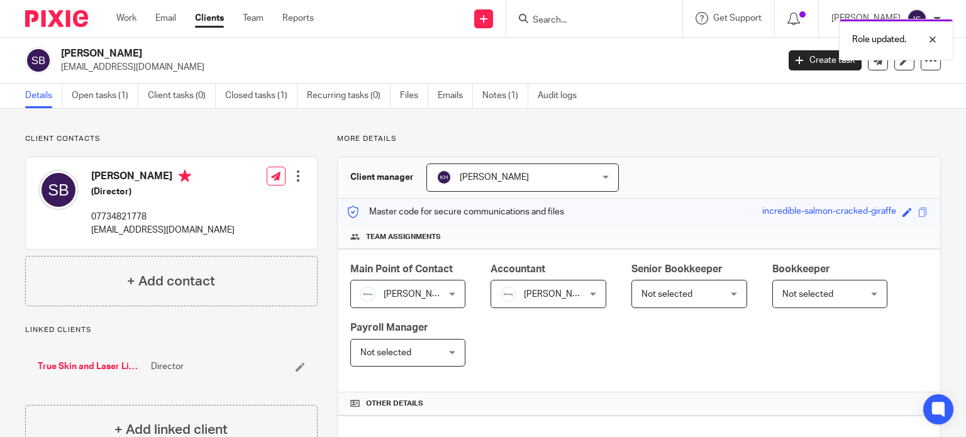
click at [603, 25] on div "Role updated." at bounding box center [718, 37] width 470 height 48
drag, startPoint x: 882, startPoint y: 41, endPoint x: 743, endPoint y: 42, distance: 139.0
click at [880, 42] on p "Role updated." at bounding box center [879, 39] width 54 height 13
click at [592, 26] on div at bounding box center [594, 18] width 176 height 37
click at [591, 21] on input "Search" at bounding box center [587, 20] width 113 height 11
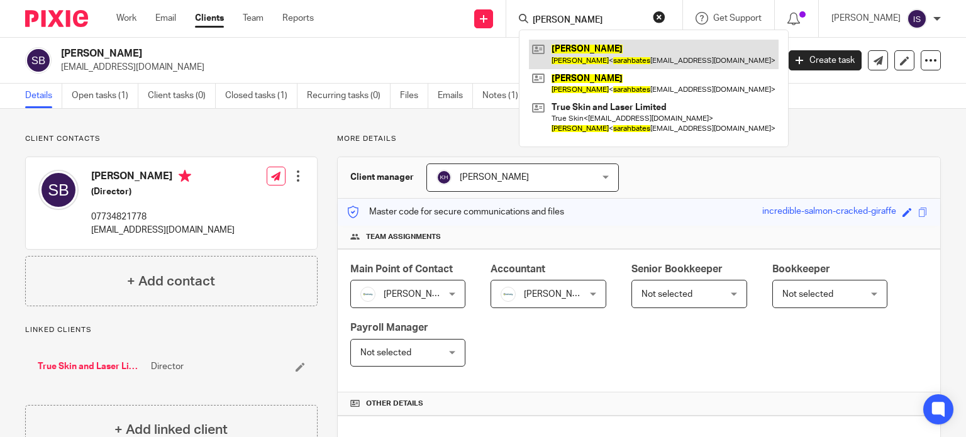
type input "sarah bates"
click at [609, 53] on link at bounding box center [654, 54] width 250 height 29
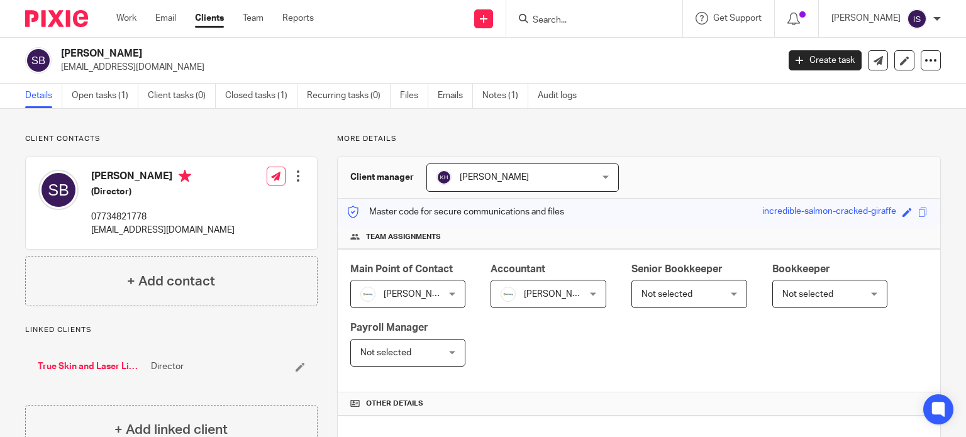
click at [623, 19] on input "Search" at bounding box center [587, 20] width 113 height 11
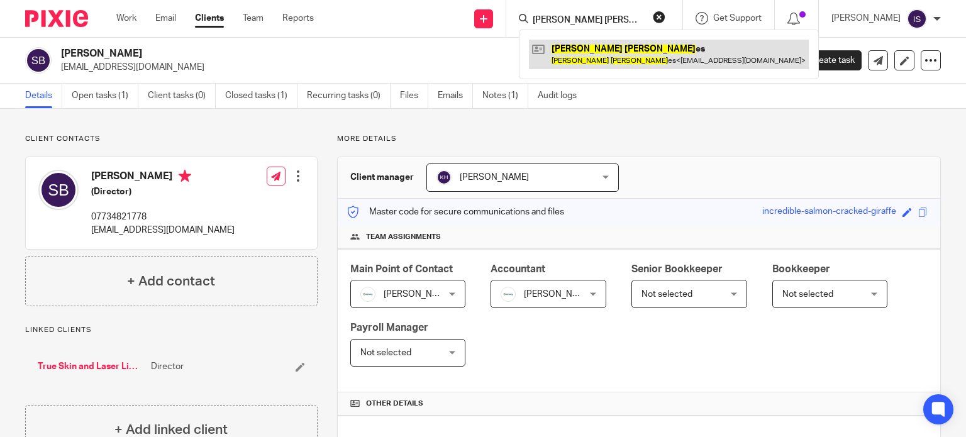
type input "sarah jon"
click at [604, 53] on link at bounding box center [669, 54] width 280 height 29
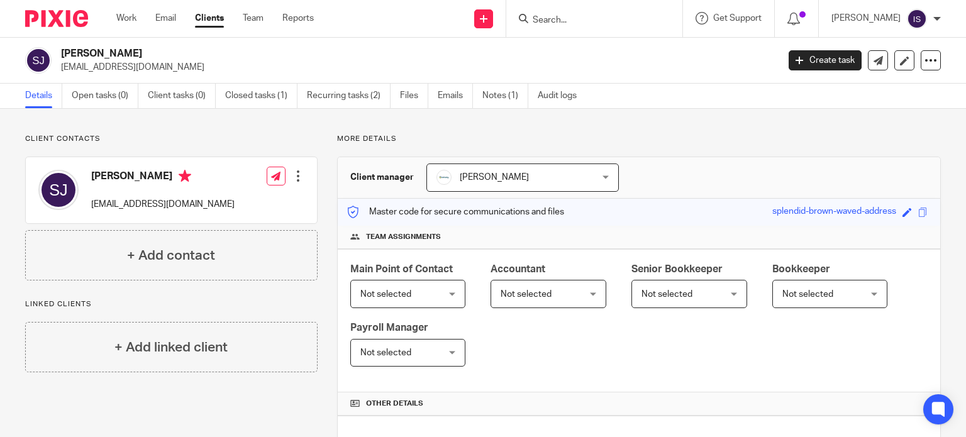
click at [921, 52] on div at bounding box center [931, 60] width 20 height 20
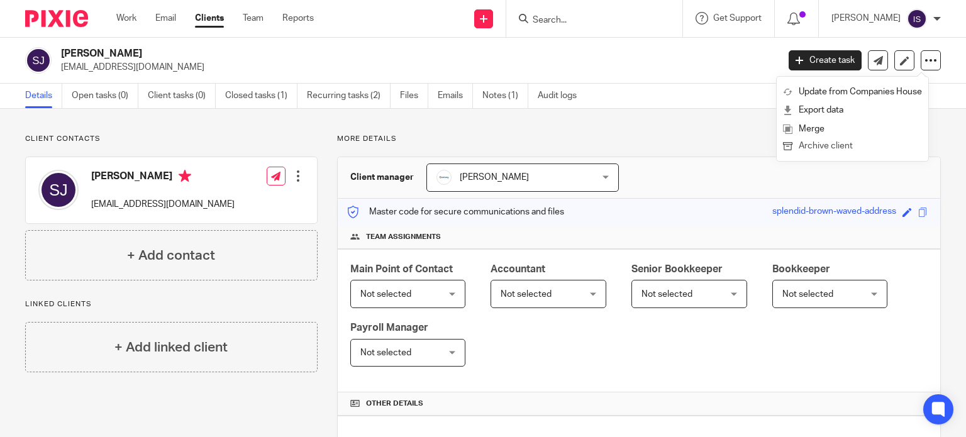
click at [879, 148] on button "Archive client" at bounding box center [852, 146] width 139 height 16
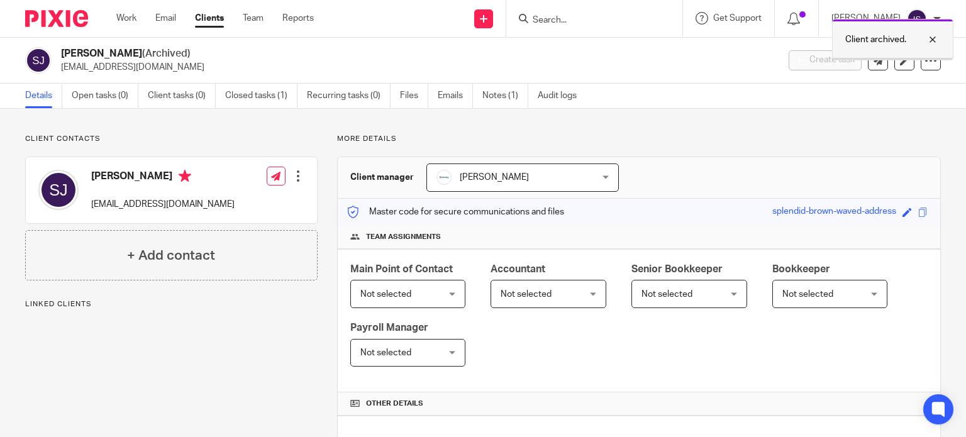
drag, startPoint x: 869, startPoint y: 38, endPoint x: 768, endPoint y: 46, distance: 101.6
click at [869, 38] on p "Client archived." at bounding box center [875, 39] width 61 height 13
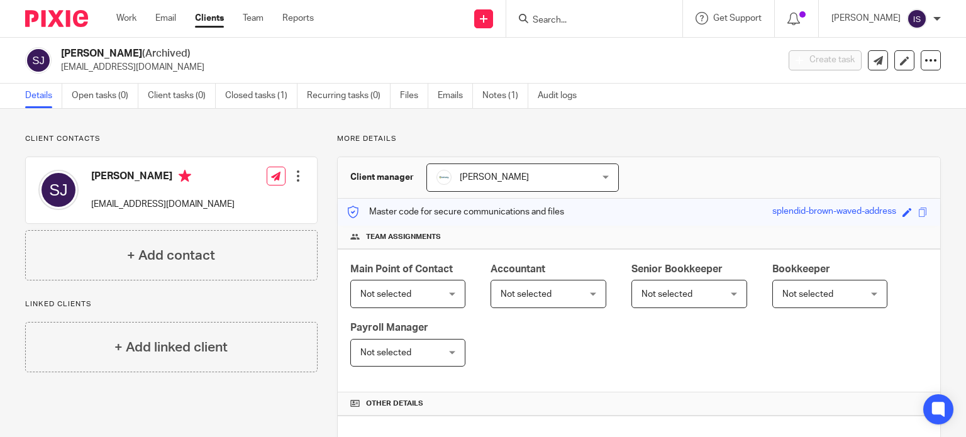
click at [583, 23] on input "Search" at bounding box center [587, 20] width 113 height 11
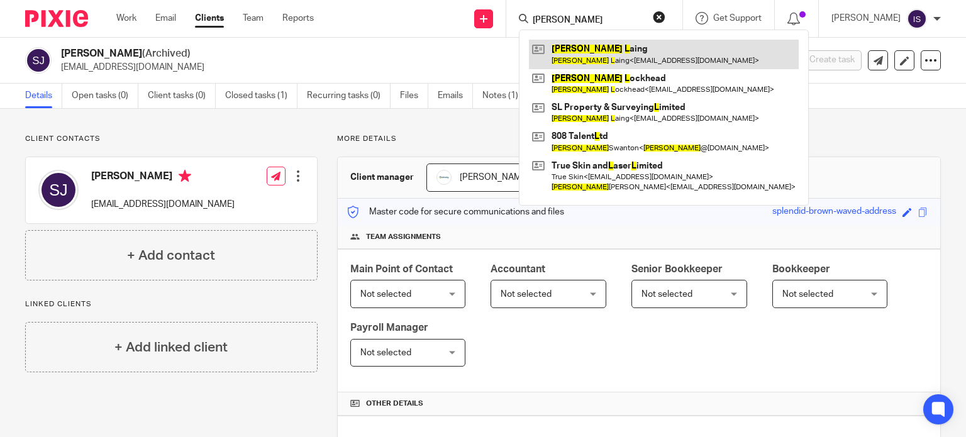
type input "sarah l"
click at [584, 42] on link at bounding box center [664, 54] width 270 height 29
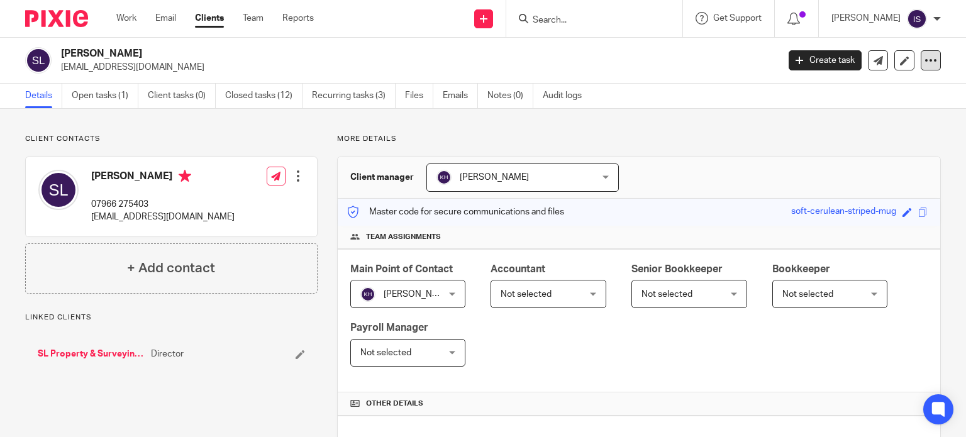
click at [925, 64] on icon at bounding box center [931, 60] width 13 height 13
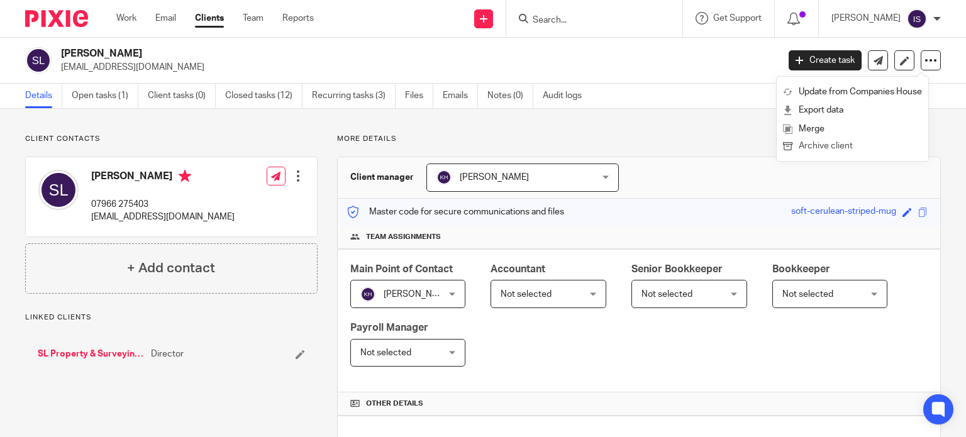
click at [825, 148] on button "Archive client" at bounding box center [852, 146] width 139 height 16
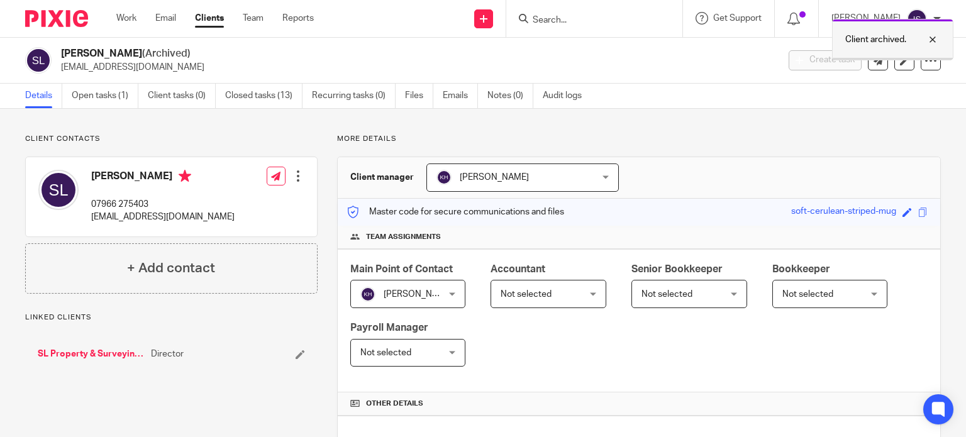
click at [875, 37] on p "Client archived." at bounding box center [875, 39] width 61 height 13
click at [619, 14] on div "Client archived." at bounding box center [718, 37] width 470 height 48
click at [619, 15] on input "Search" at bounding box center [587, 20] width 113 height 11
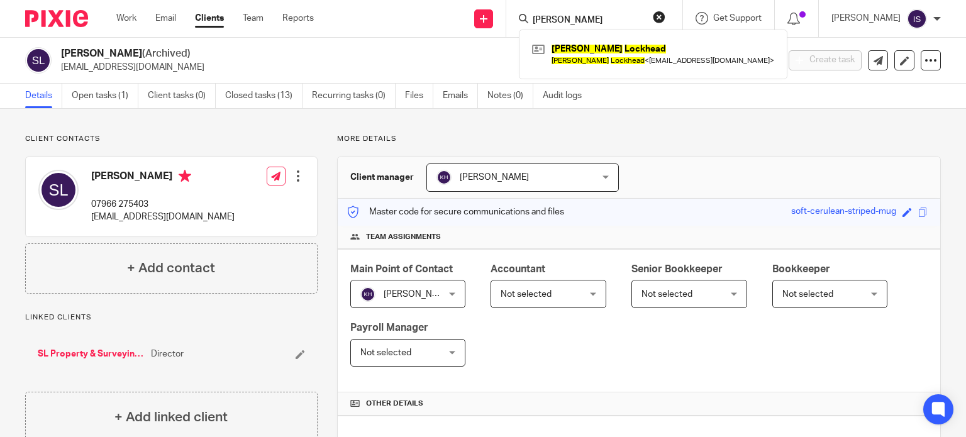
type input "sarah lockhead"
click button "submit" at bounding box center [0, 0] width 0 height 0
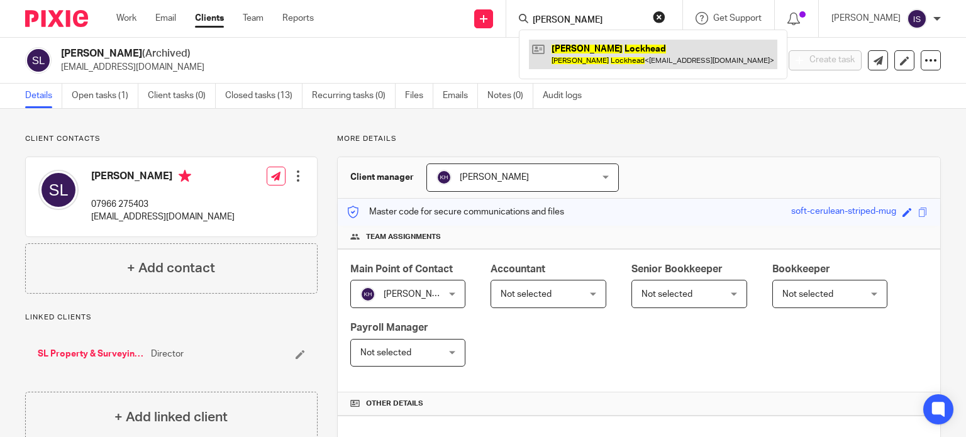
click at [612, 52] on link at bounding box center [653, 54] width 248 height 29
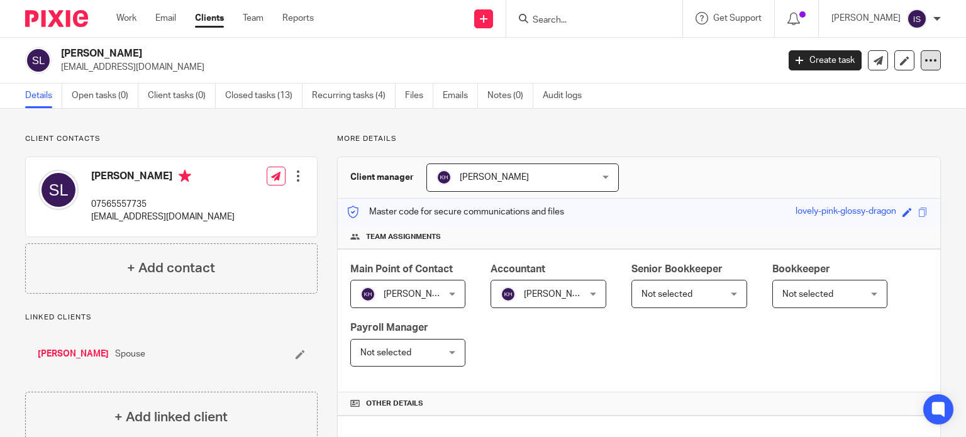
click at [921, 52] on div at bounding box center [931, 60] width 20 height 20
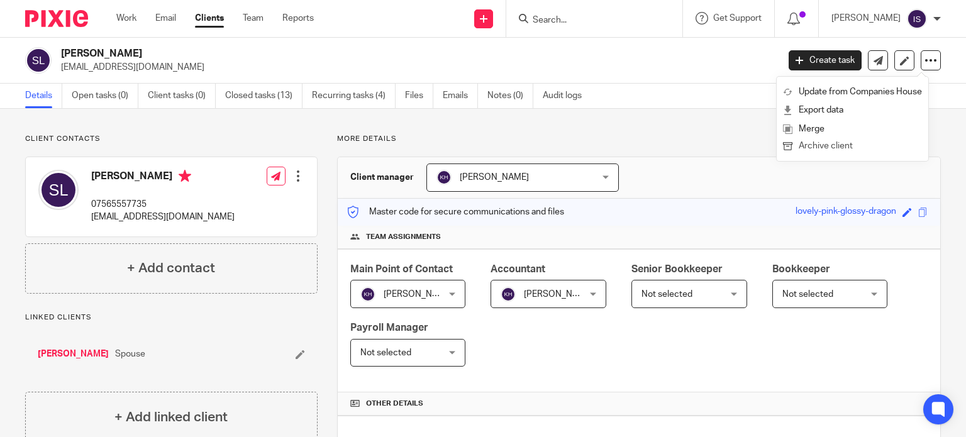
click at [830, 146] on button "Archive client" at bounding box center [852, 146] width 139 height 16
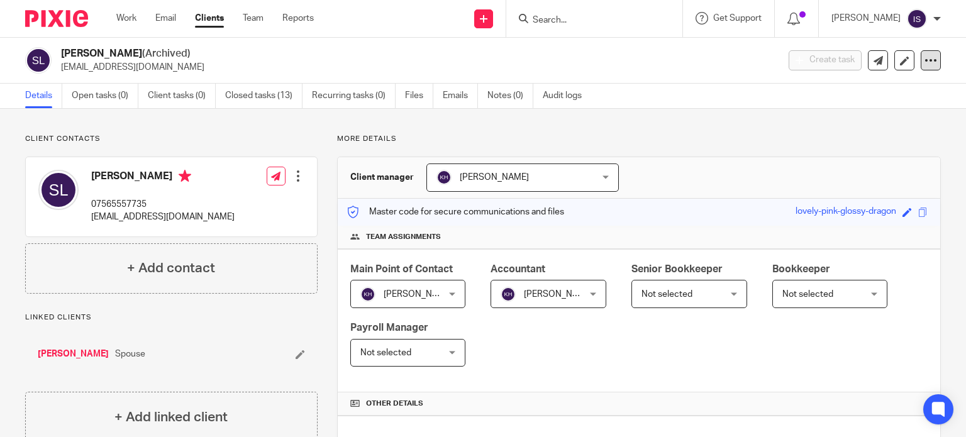
click at [925, 58] on icon at bounding box center [931, 60] width 13 height 13
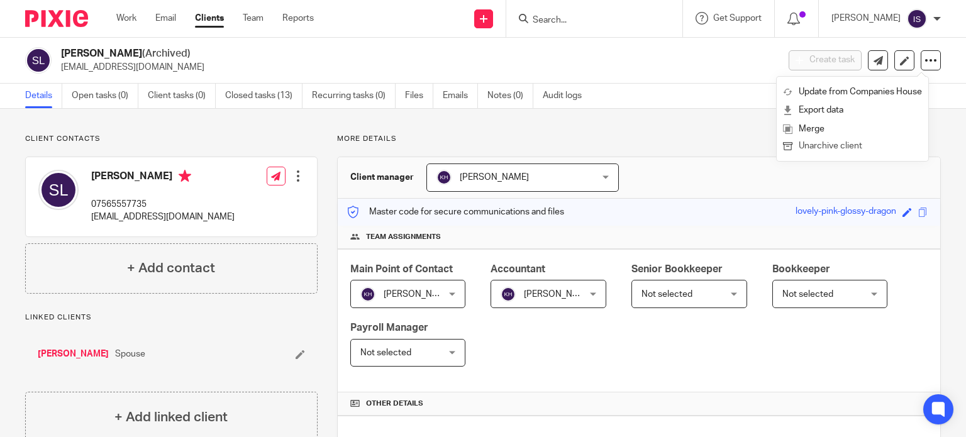
click at [830, 148] on button "Unarchive client" at bounding box center [852, 146] width 139 height 16
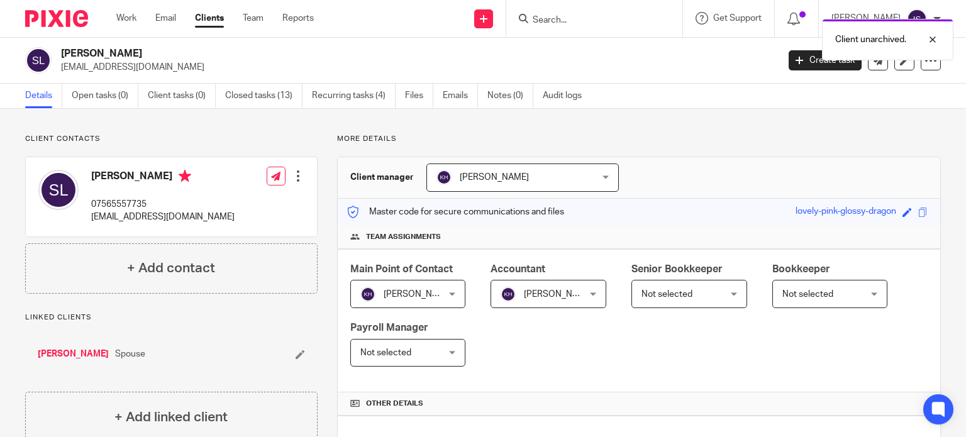
click at [552, 11] on form at bounding box center [598, 19] width 134 height 16
click at [564, 22] on div "Client unarchived." at bounding box center [718, 37] width 470 height 48
click at [561, 25] on input "Search" at bounding box center [587, 20] width 113 height 11
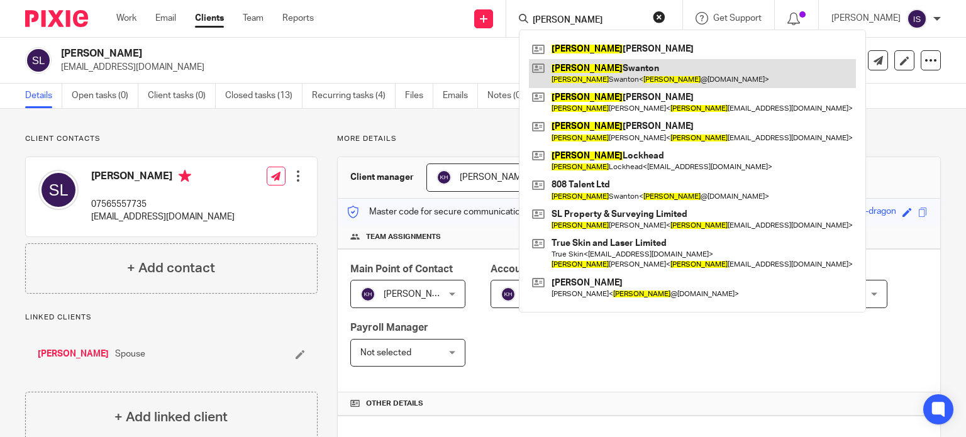
type input "[PERSON_NAME]"
click at [616, 63] on link at bounding box center [692, 73] width 327 height 29
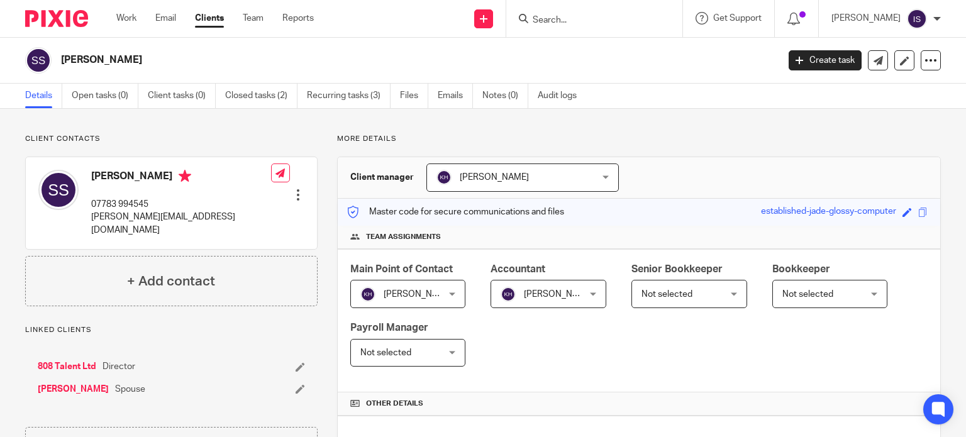
click at [586, 19] on input "Search" at bounding box center [587, 20] width 113 height 11
type input "cott roberts"
click at [586, 50] on link at bounding box center [614, 49] width 170 height 19
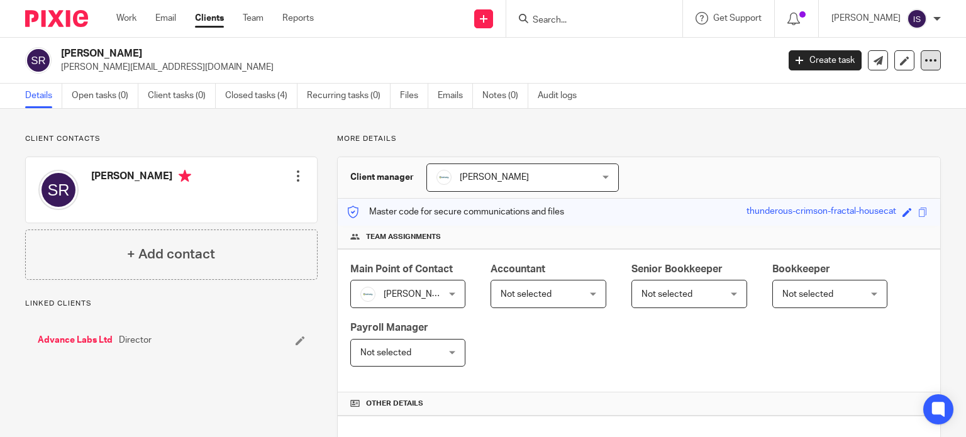
click at [927, 58] on icon at bounding box center [931, 60] width 13 height 13
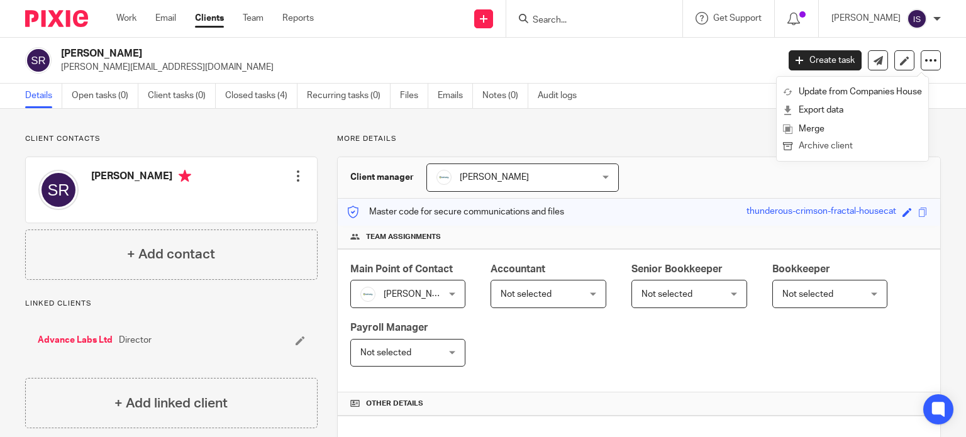
click at [848, 150] on button "Archive client" at bounding box center [852, 146] width 139 height 16
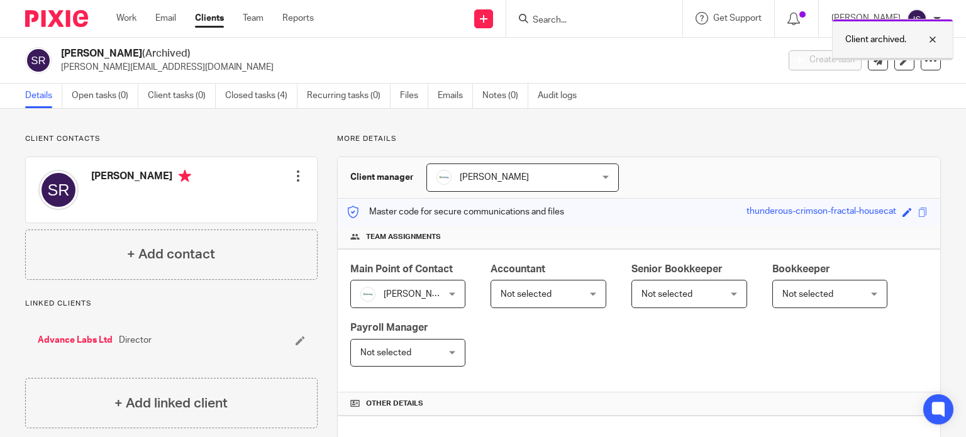
drag, startPoint x: 852, startPoint y: 22, endPoint x: 840, endPoint y: 23, distance: 12.0
click at [852, 22] on div "Client archived." at bounding box center [892, 40] width 121 height 42
click at [621, 19] on input "Search" at bounding box center [587, 20] width 113 height 11
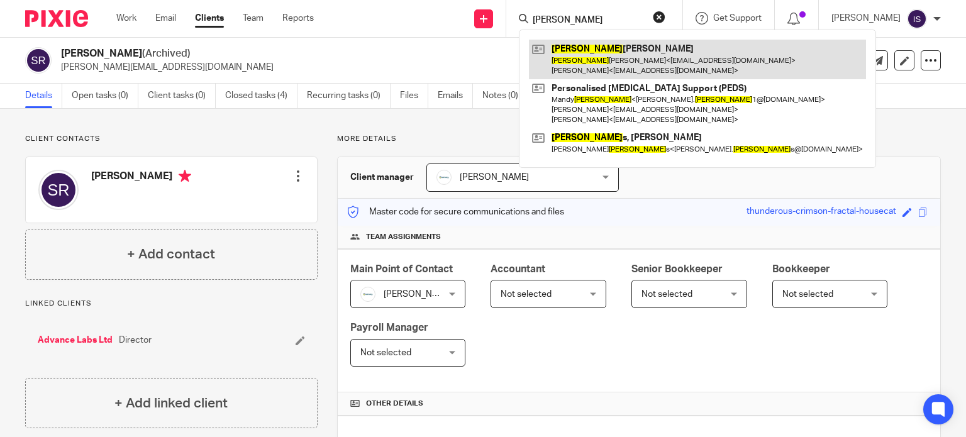
type input "scott"
click at [596, 48] on link at bounding box center [697, 59] width 337 height 39
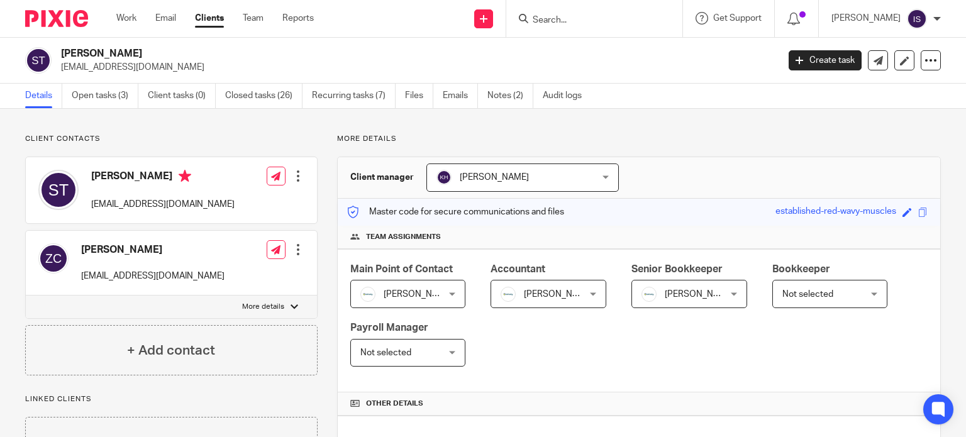
click at [691, 303] on span "[PERSON_NAME]" at bounding box center [684, 294] width 84 height 26
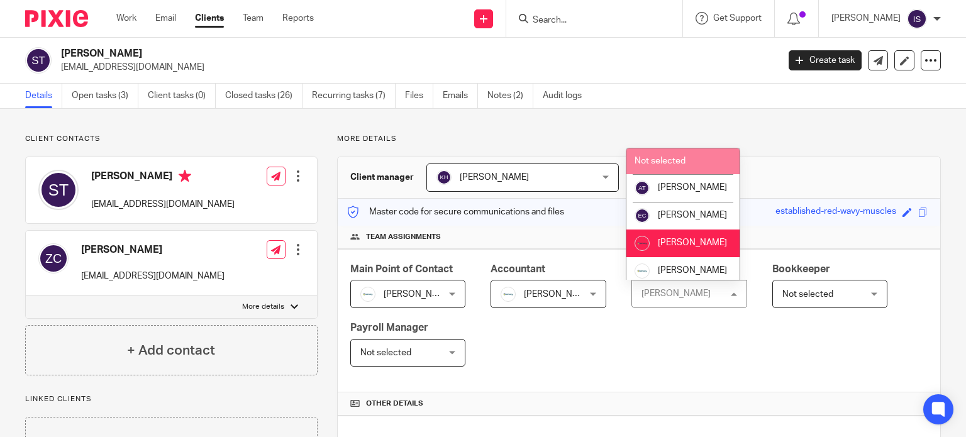
click at [697, 164] on li "Not selected" at bounding box center [682, 161] width 113 height 26
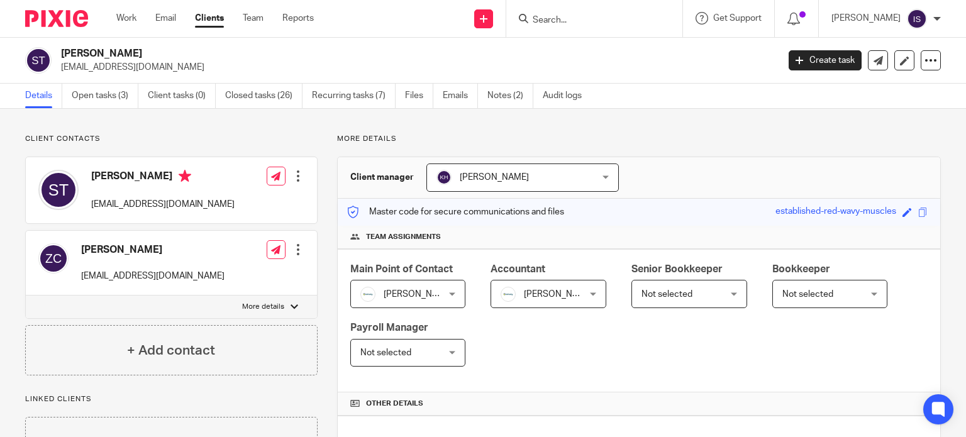
click at [624, 19] on input "Search" at bounding box center [587, 20] width 113 height 11
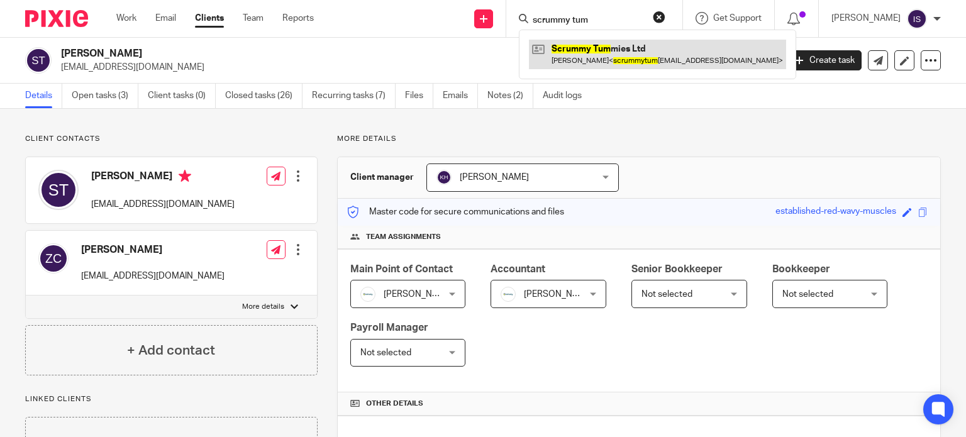
type input "scrummy tum"
click at [631, 64] on link at bounding box center [657, 54] width 257 height 29
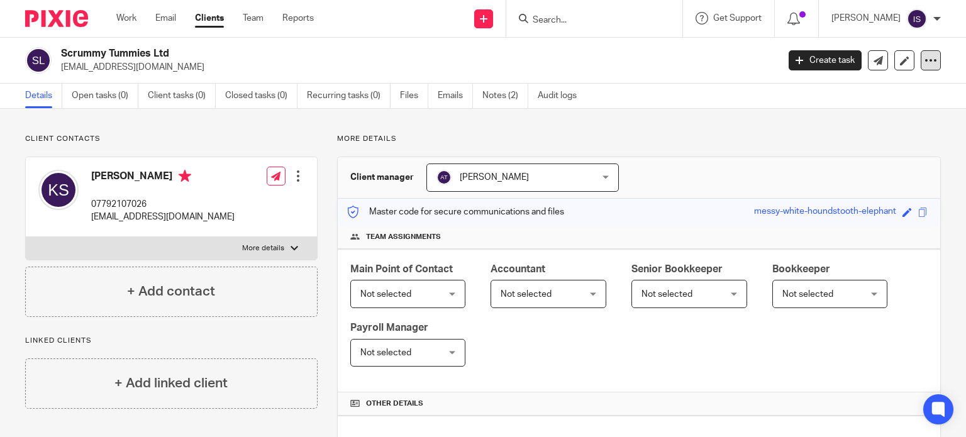
click at [925, 60] on icon at bounding box center [931, 60] width 13 height 13
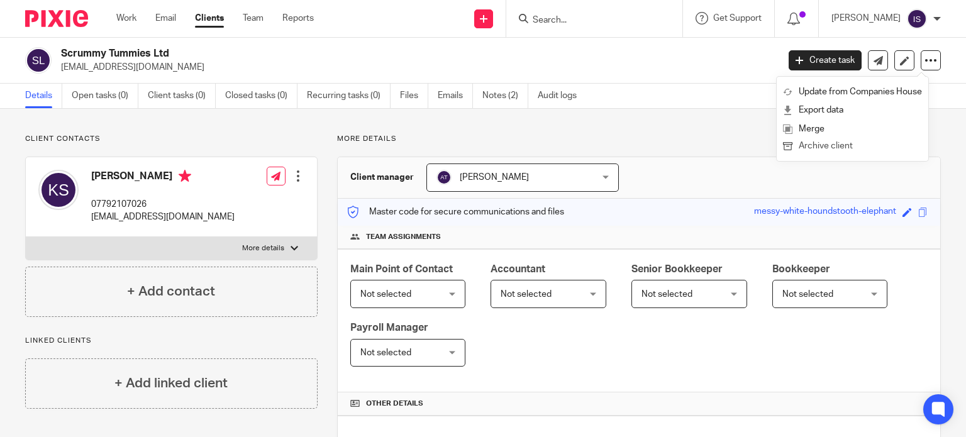
click at [858, 148] on button "Archive client" at bounding box center [852, 146] width 139 height 16
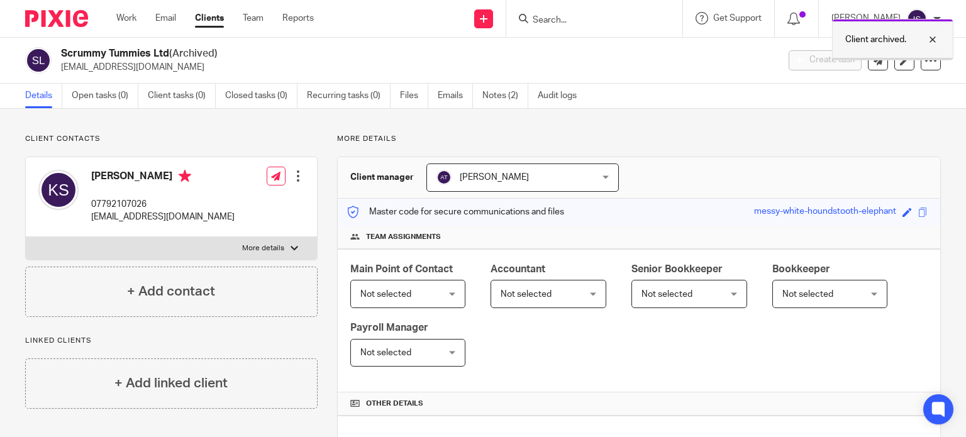
click at [860, 37] on p "Client archived." at bounding box center [875, 39] width 61 height 13
click at [569, 13] on form at bounding box center [598, 19] width 134 height 16
click at [569, 21] on input "Search" at bounding box center [587, 20] width 113 height 11
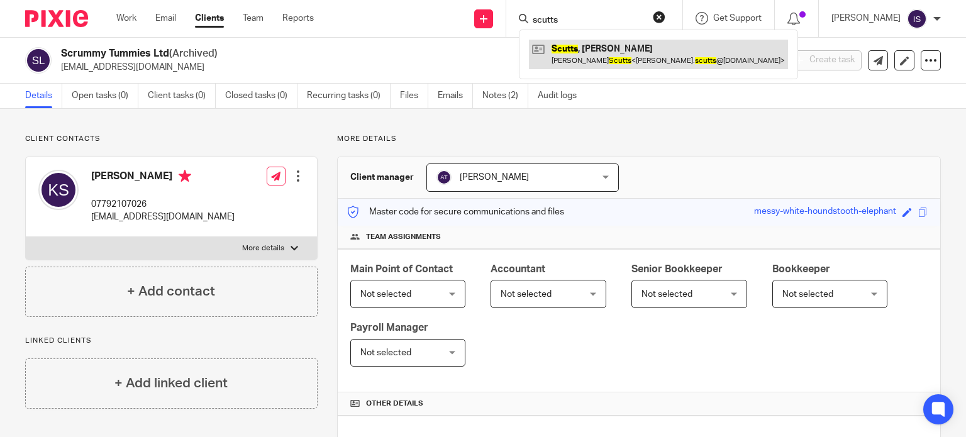
type input "scutts"
click at [592, 55] on link at bounding box center [658, 54] width 259 height 29
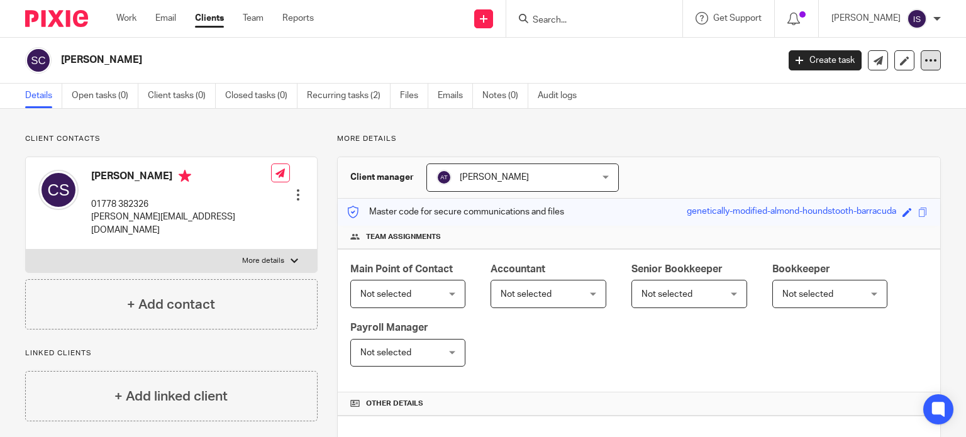
click at [925, 56] on icon at bounding box center [931, 60] width 13 height 13
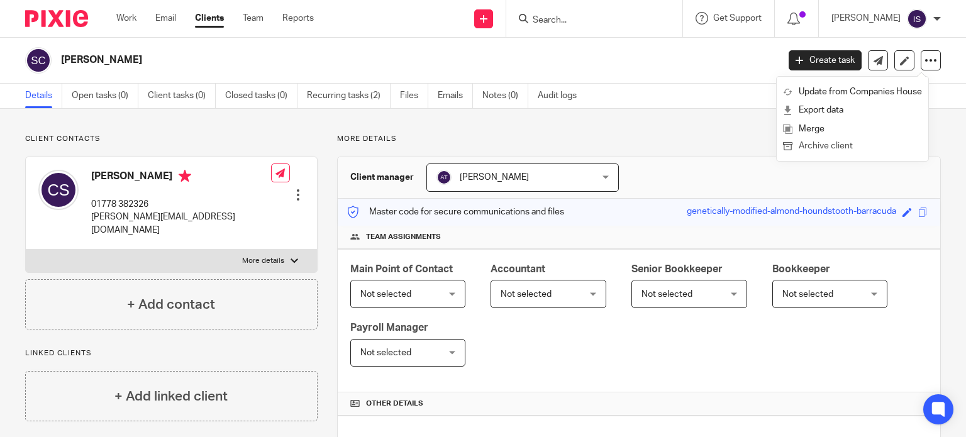
click at [848, 145] on button "Archive client" at bounding box center [852, 146] width 139 height 16
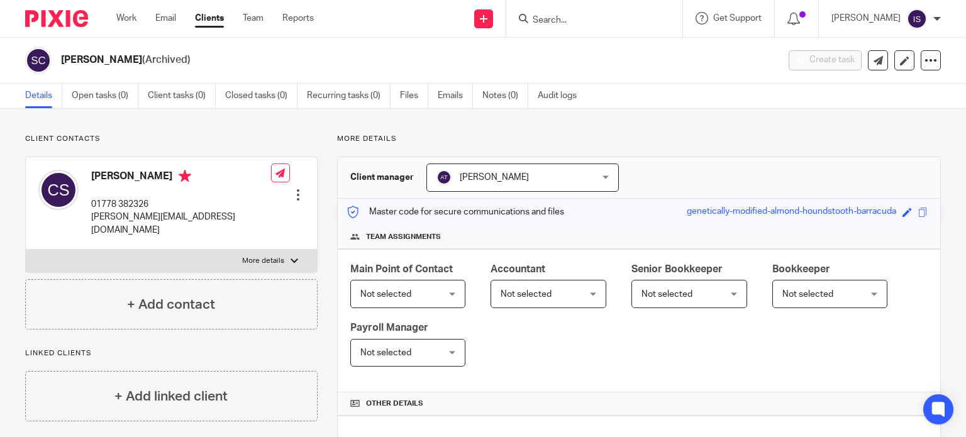
click at [609, 23] on input "Search" at bounding box center [587, 20] width 113 height 11
click at [597, 23] on input "Search" at bounding box center [587, 20] width 113 height 11
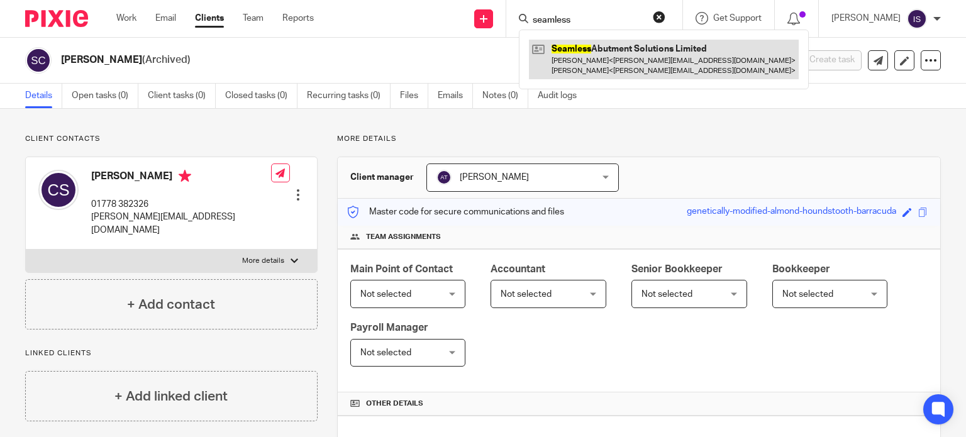
type input "seamless"
click at [611, 66] on link at bounding box center [664, 59] width 270 height 39
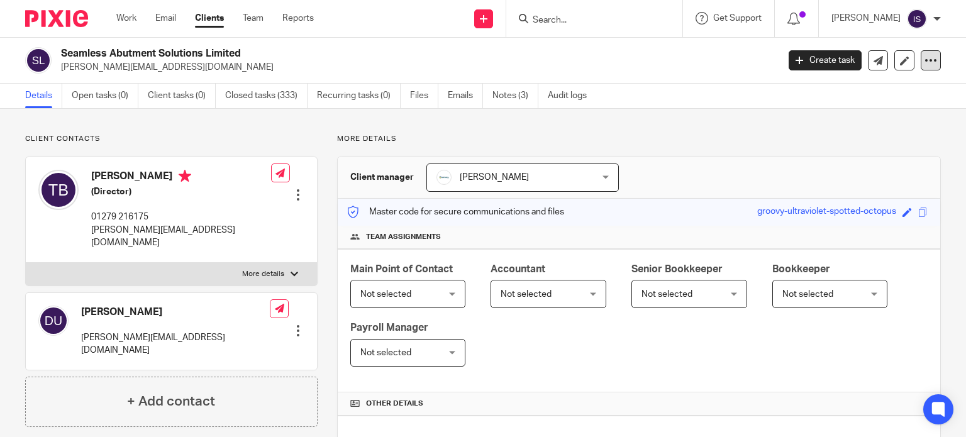
click at [925, 62] on icon at bounding box center [931, 60] width 13 height 13
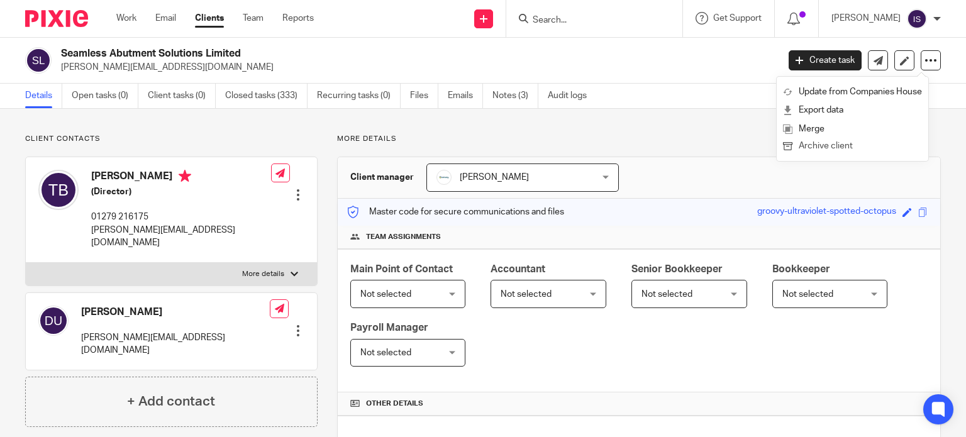
click at [847, 145] on button "Archive client" at bounding box center [852, 146] width 139 height 16
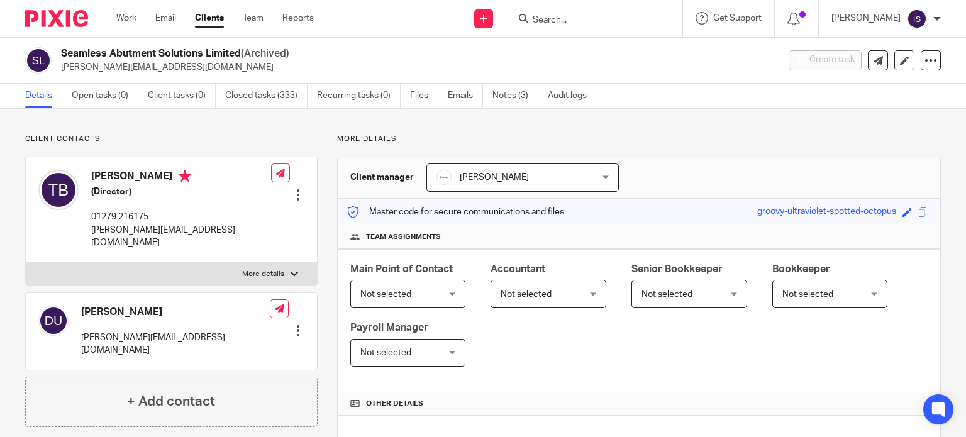
click at [598, 25] on div "Client archived." at bounding box center [718, 37] width 470 height 48
click at [572, 15] on input "Search" at bounding box center [587, 20] width 113 height 11
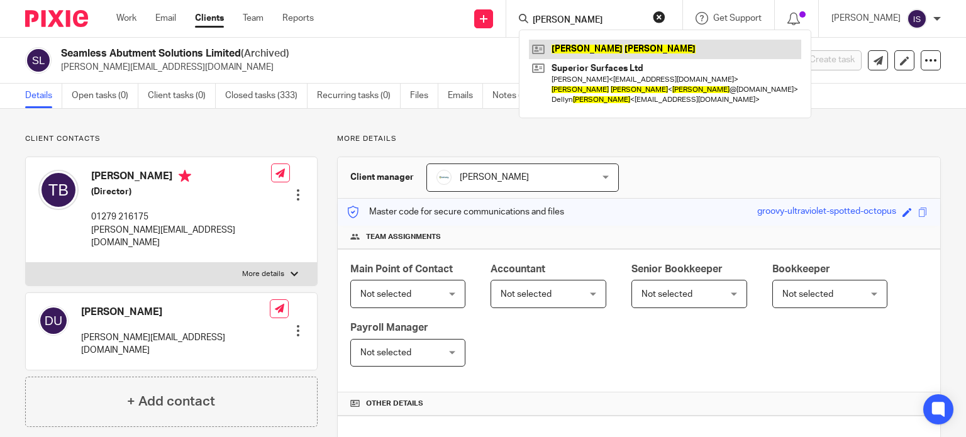
type input "[PERSON_NAME]"
click at [596, 42] on link at bounding box center [665, 49] width 272 height 19
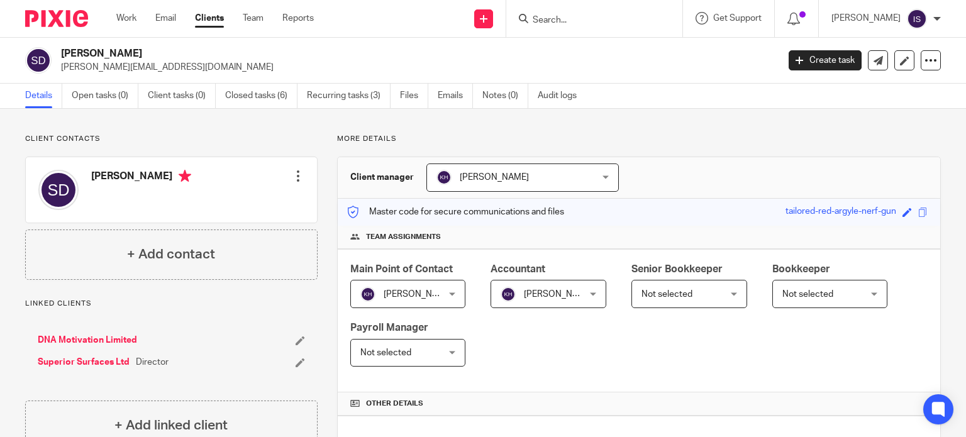
click at [591, 23] on input "Search" at bounding box center [587, 20] width 113 height 11
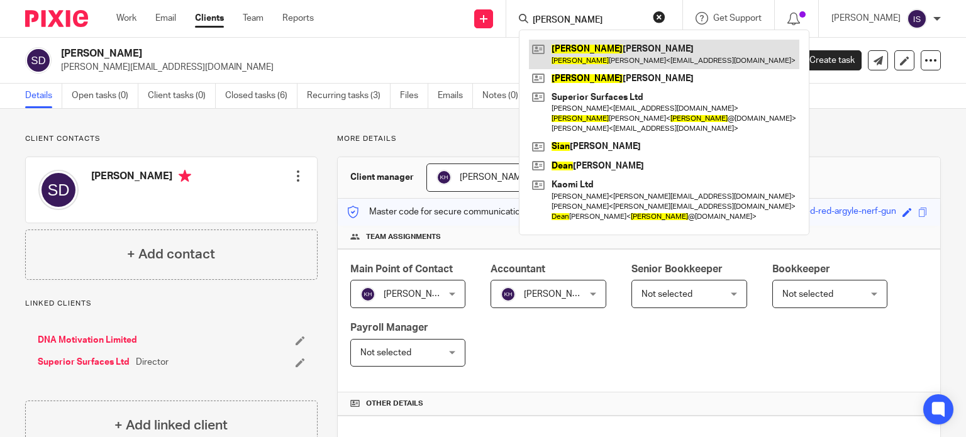
type input "sean"
click at [587, 43] on link at bounding box center [664, 54] width 270 height 29
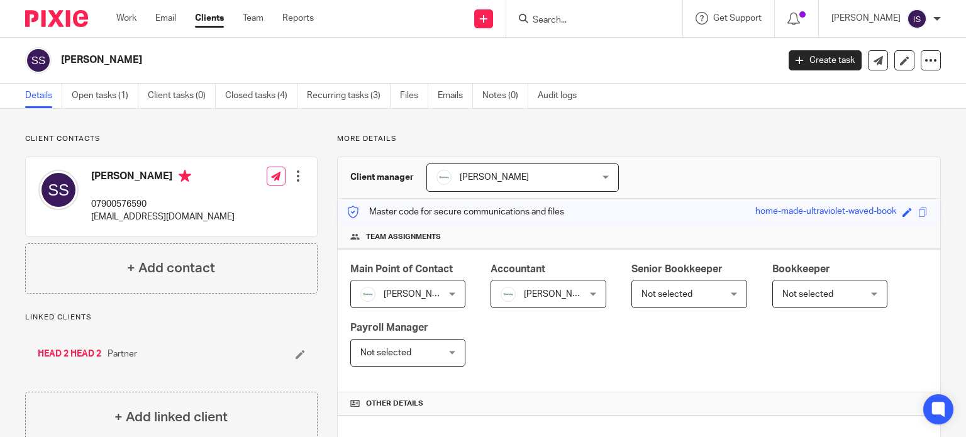
click at [579, 295] on span "[PERSON_NAME]" at bounding box center [543, 294] width 84 height 26
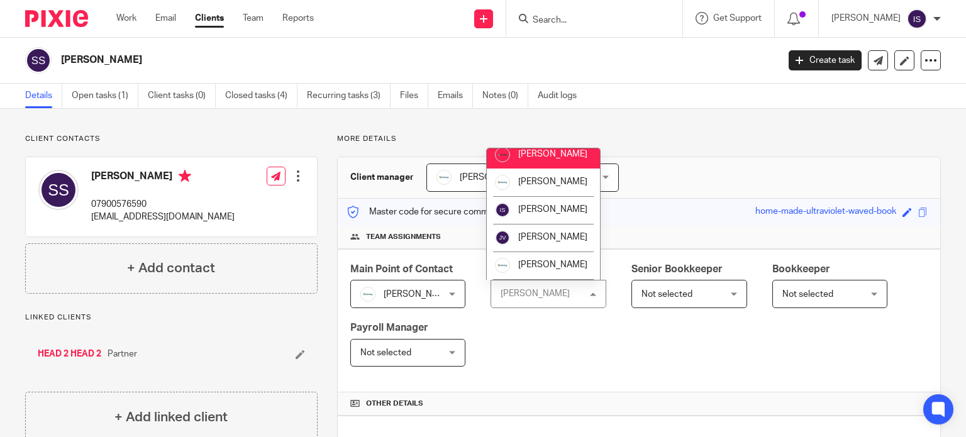
scroll to position [211, 0]
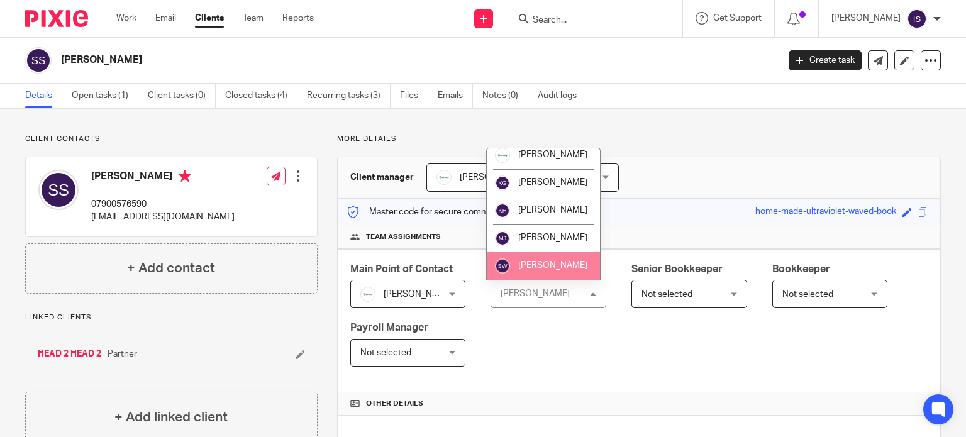
click at [564, 261] on li "[PERSON_NAME]" at bounding box center [543, 266] width 113 height 28
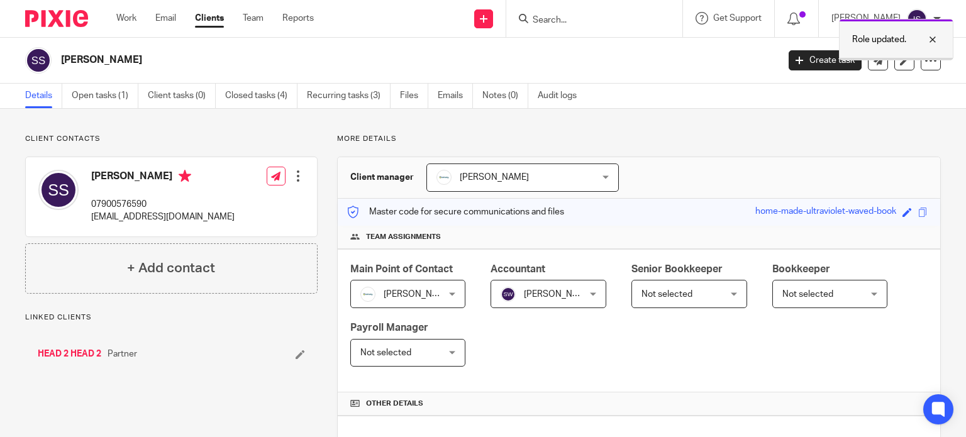
click at [890, 42] on p "Role updated." at bounding box center [879, 39] width 54 height 13
click at [627, 18] on input "Search" at bounding box center [587, 20] width 113 height 11
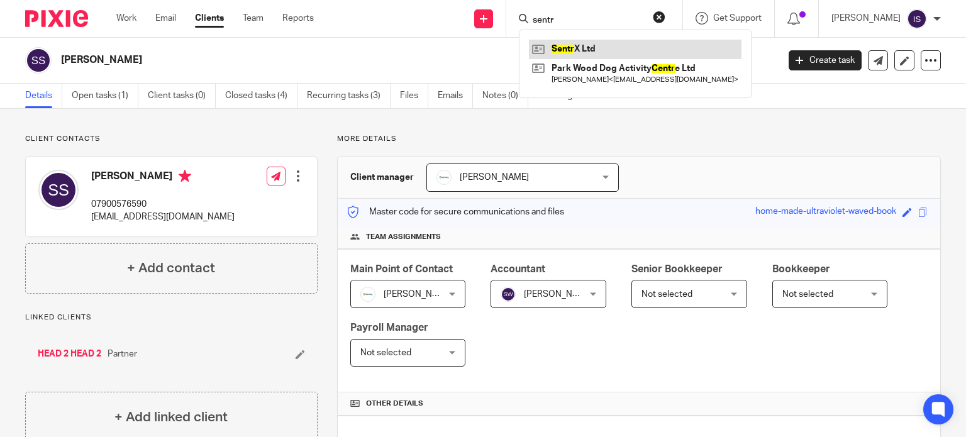
type input "sentr"
click at [614, 40] on link at bounding box center [635, 49] width 213 height 19
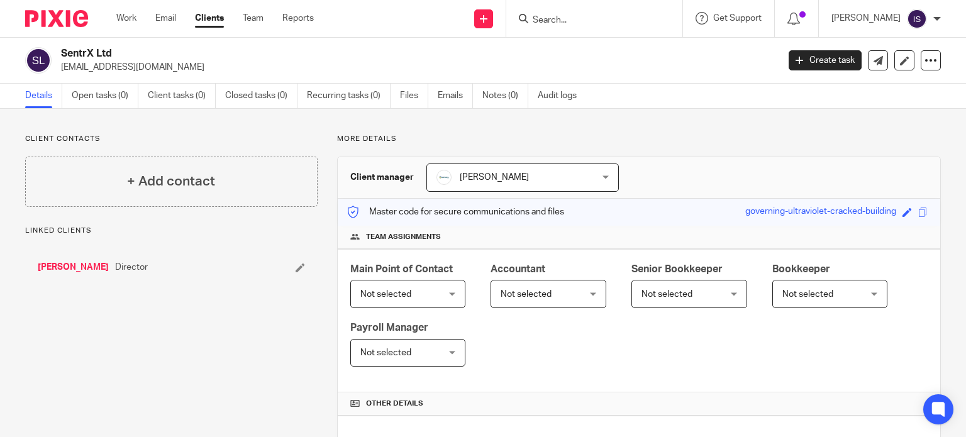
click at [572, 289] on span "Not selected" at bounding box center [543, 294] width 84 height 26
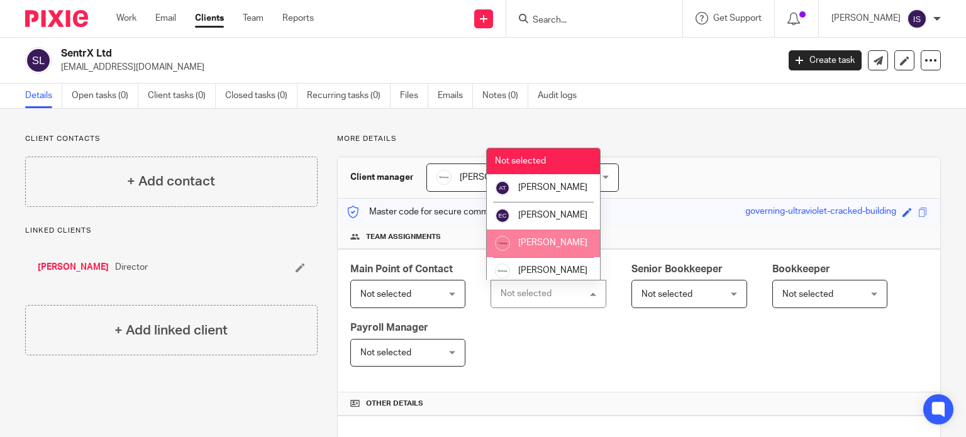
click at [555, 247] on span "[PERSON_NAME]" at bounding box center [552, 242] width 69 height 9
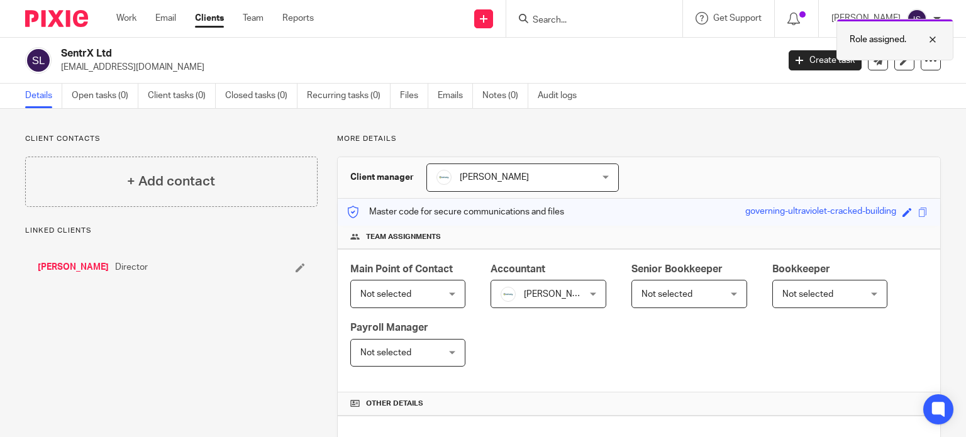
click at [891, 45] on p "Role assigned." at bounding box center [878, 39] width 57 height 13
click at [623, 22] on input "Search" at bounding box center [587, 20] width 113 height 11
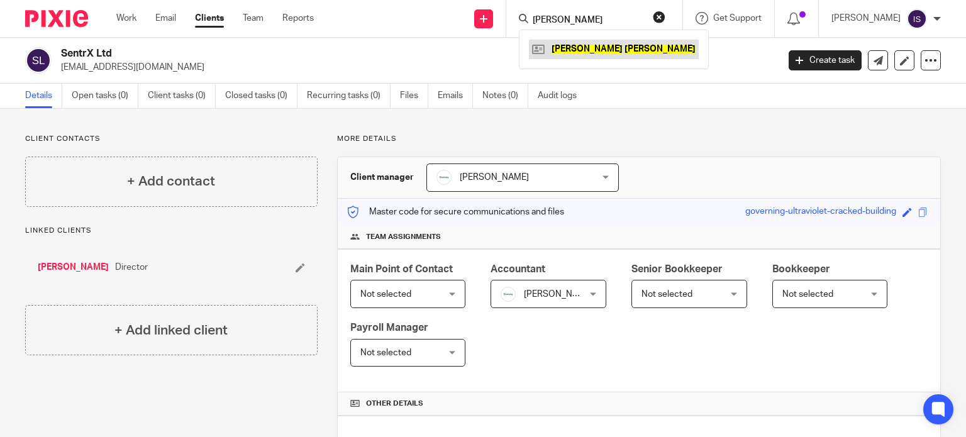
type input "shannon parker"
click at [596, 44] on link at bounding box center [614, 49] width 170 height 19
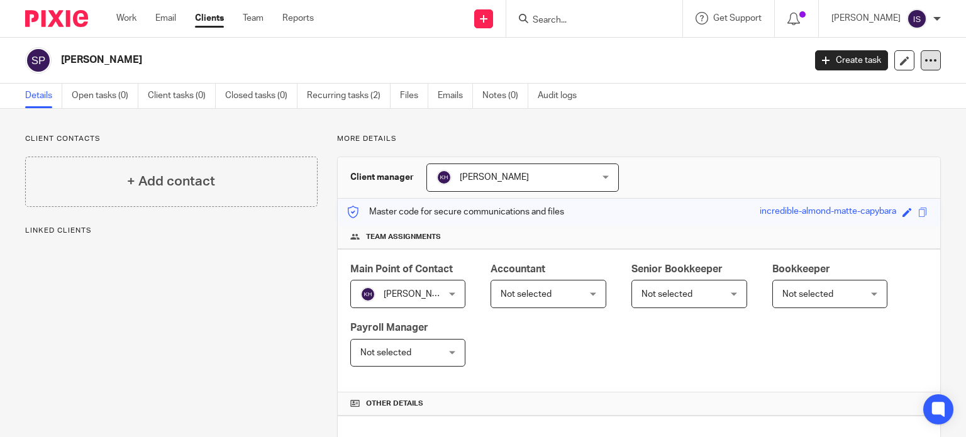
click at [925, 64] on icon at bounding box center [931, 60] width 13 height 13
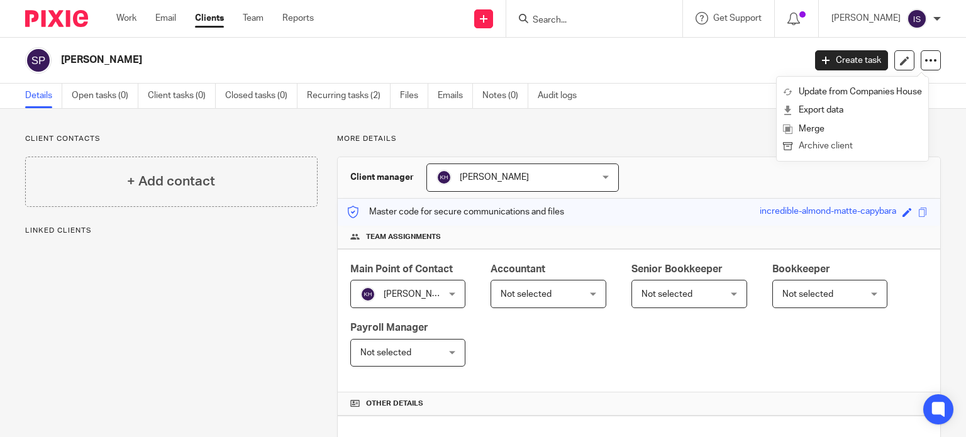
click at [871, 147] on button "Archive client" at bounding box center [852, 146] width 139 height 16
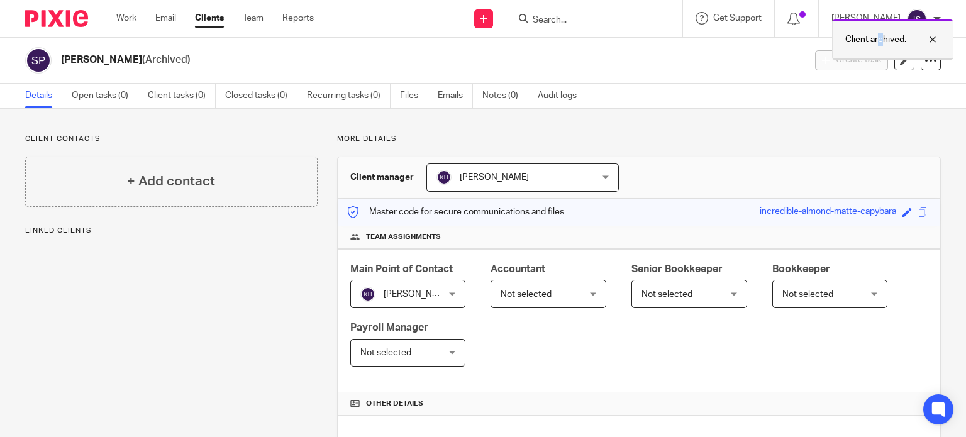
drag, startPoint x: 881, startPoint y: 36, endPoint x: 873, endPoint y: 37, distance: 7.7
click at [881, 36] on p "Client archived." at bounding box center [875, 39] width 61 height 13
click at [594, 20] on input "Search" at bounding box center [587, 20] width 113 height 11
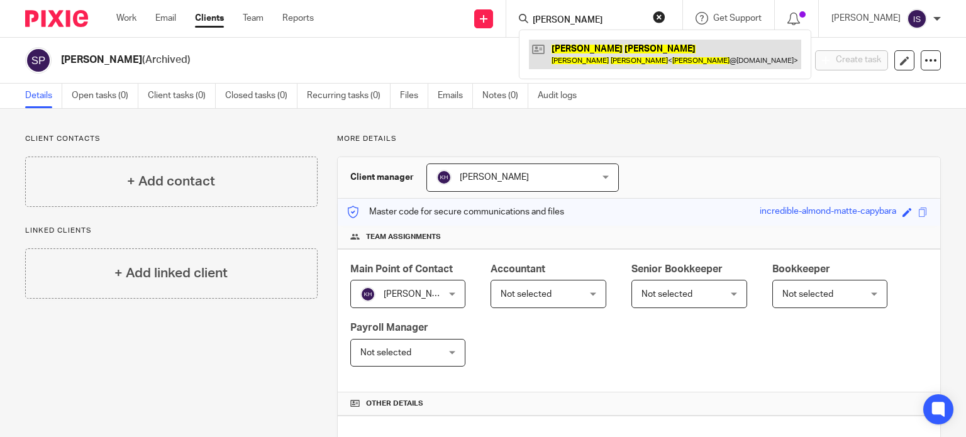
type input "shaun wallace"
click at [596, 42] on link at bounding box center [665, 54] width 272 height 29
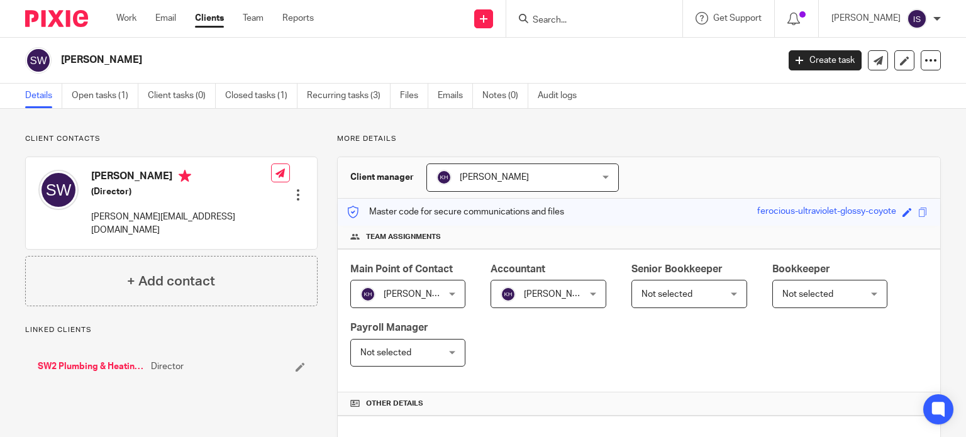
click at [564, 15] on input "Search" at bounding box center [587, 20] width 113 height 11
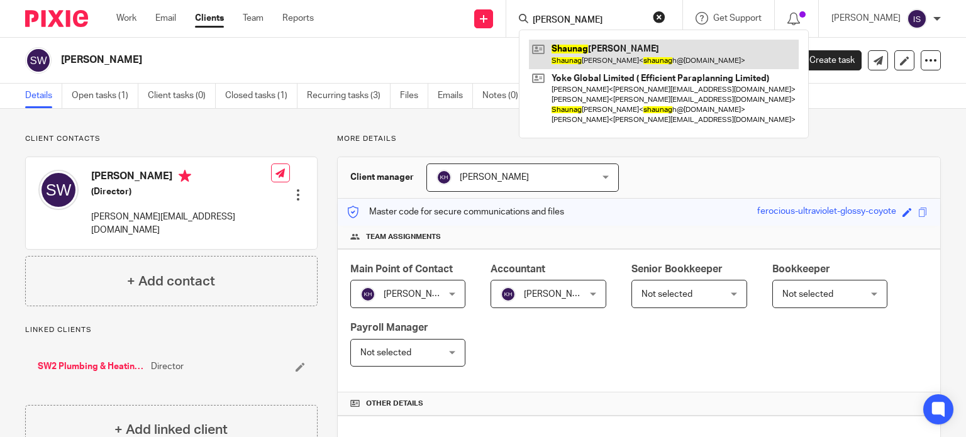
type input "[PERSON_NAME]"
click at [586, 55] on link at bounding box center [664, 54] width 270 height 29
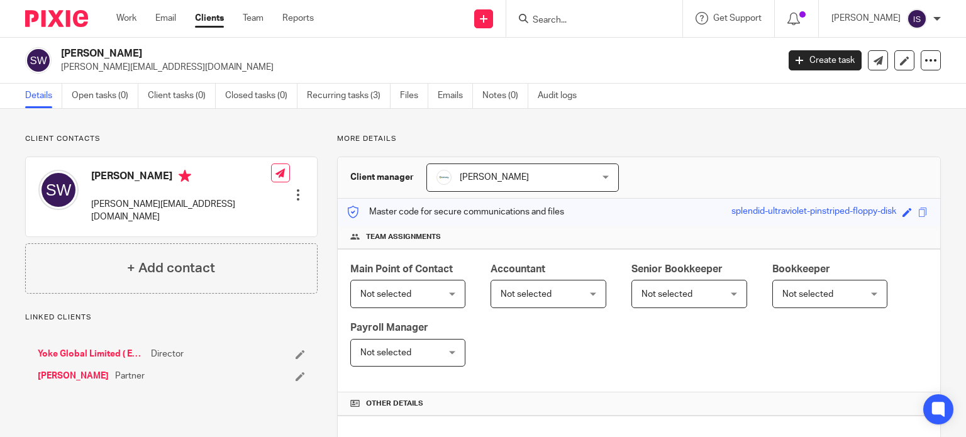
click at [527, 286] on span "Not selected" at bounding box center [543, 294] width 84 height 26
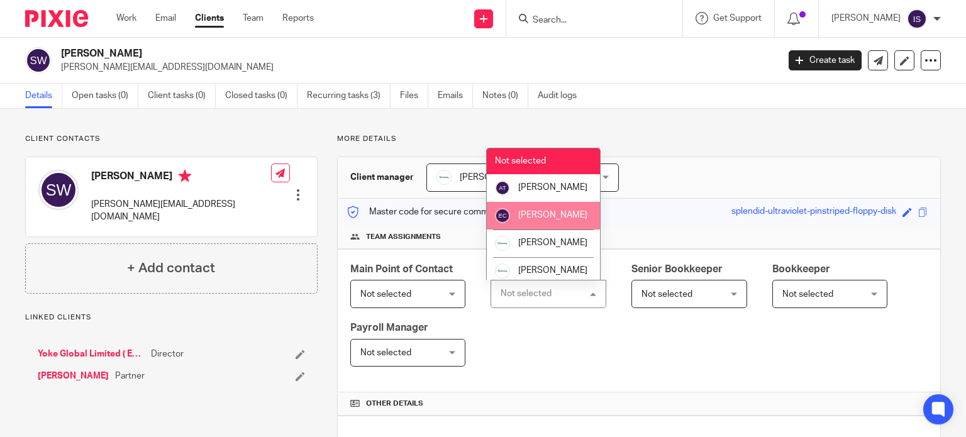
scroll to position [211, 0]
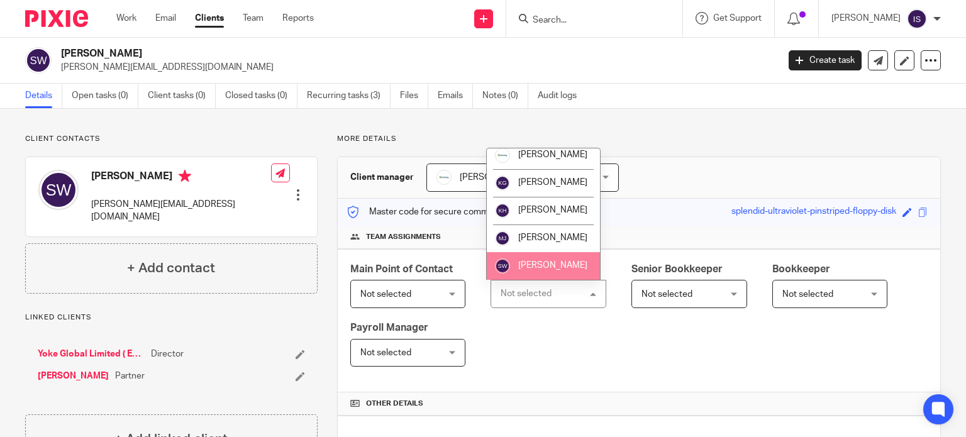
click at [533, 274] on li "[PERSON_NAME]" at bounding box center [543, 266] width 113 height 28
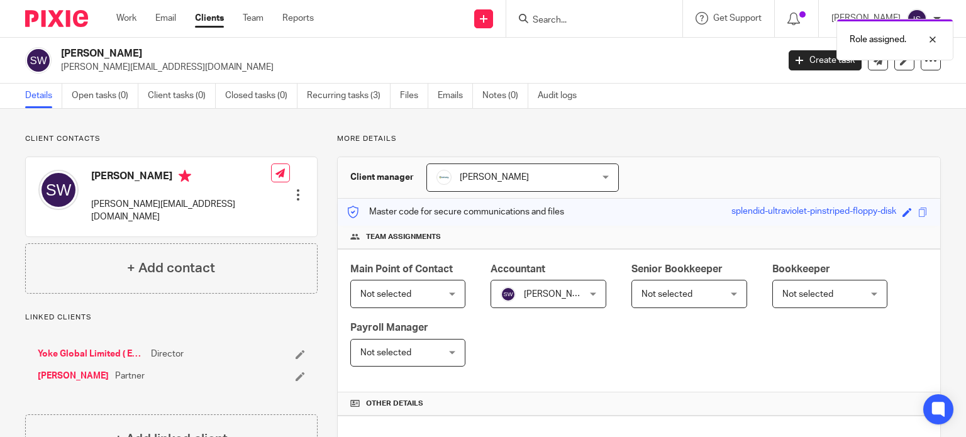
click at [573, 15] on div "Role assigned." at bounding box center [718, 37] width 470 height 48
click at [571, 25] on div "Role assigned." at bounding box center [718, 37] width 470 height 48
click at [550, 19] on div "Role assigned." at bounding box center [718, 37] width 470 height 48
click at [559, 18] on input "Search" at bounding box center [587, 20] width 113 height 11
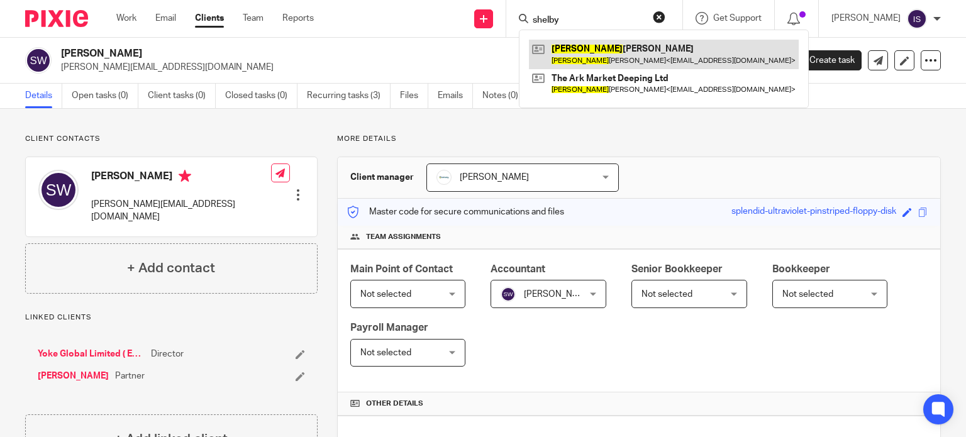
type input "shelby"
click at [594, 50] on link at bounding box center [664, 54] width 270 height 29
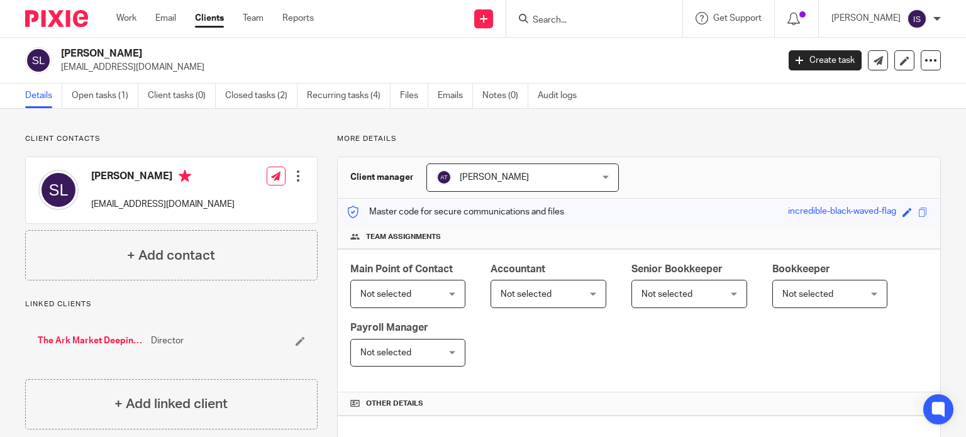
click at [563, 287] on span "Not selected" at bounding box center [543, 294] width 84 height 26
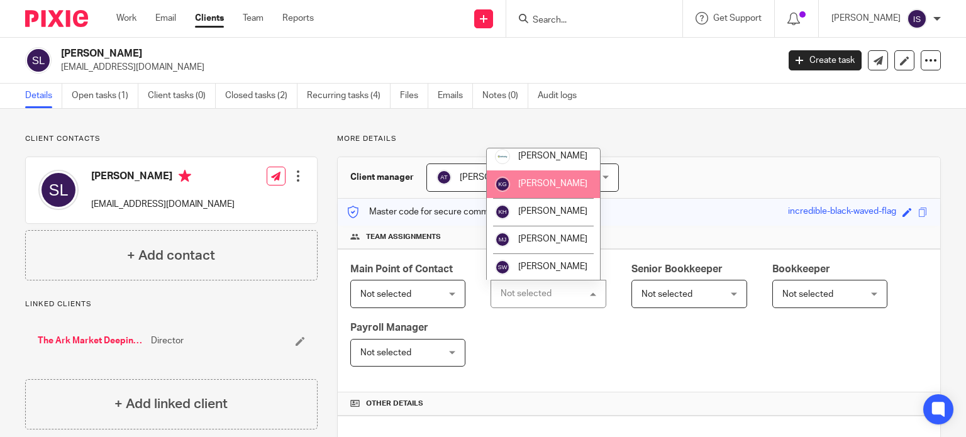
scroll to position [211, 0]
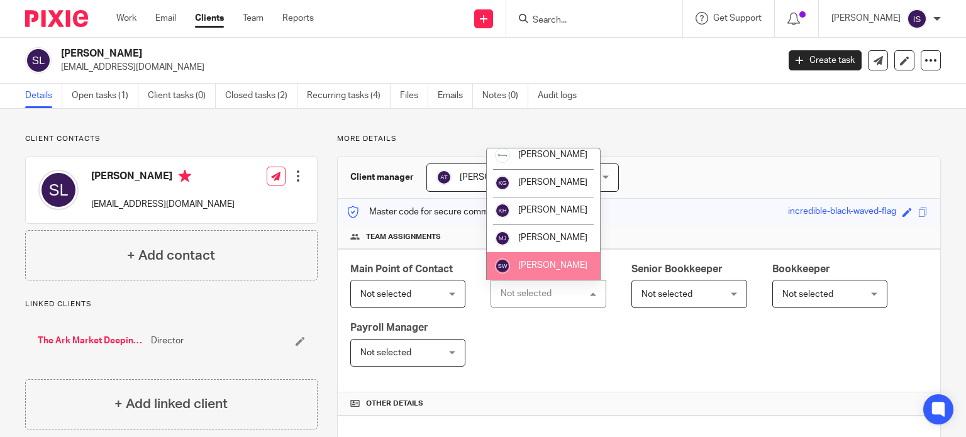
click at [545, 267] on span "[PERSON_NAME]" at bounding box center [552, 265] width 69 height 9
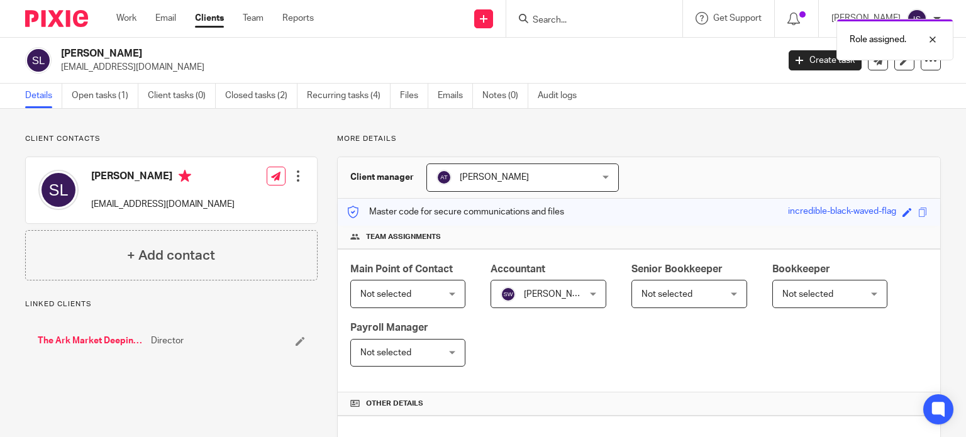
click at [577, 26] on div "Role assigned." at bounding box center [718, 37] width 470 height 48
click at [577, 21] on div "Role assigned." at bounding box center [718, 37] width 470 height 48
drag, startPoint x: 899, startPoint y: 52, endPoint x: 686, endPoint y: 52, distance: 213.8
click at [899, 52] on div "Role assigned." at bounding box center [894, 40] width 117 height 42
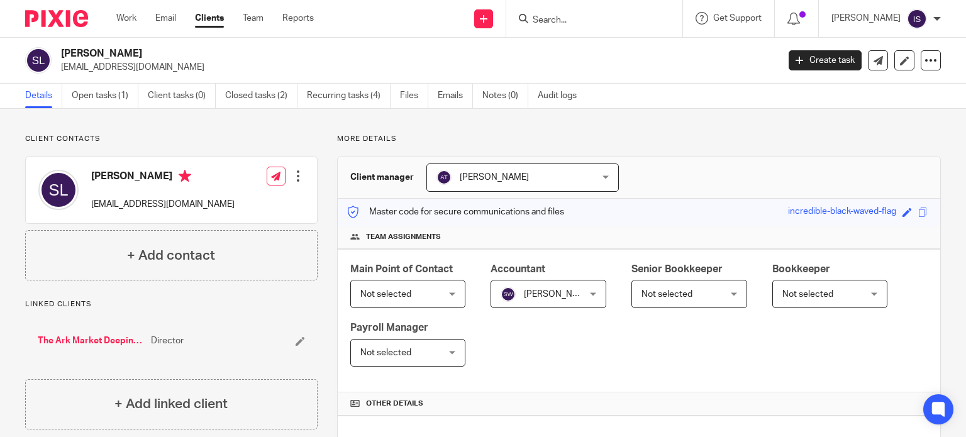
click at [599, 20] on input "Search" at bounding box center [587, 20] width 113 height 11
type input "sian ward"
click at [613, 51] on link at bounding box center [607, 49] width 156 height 19
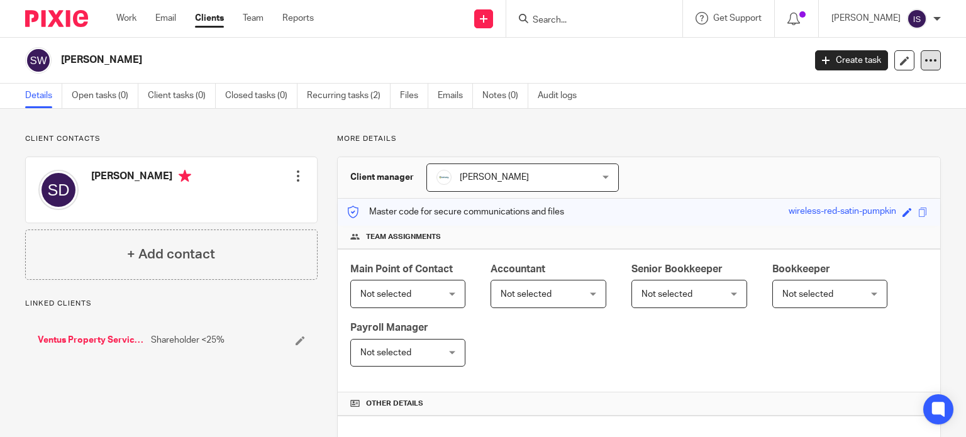
click at [925, 62] on icon at bounding box center [931, 60] width 13 height 13
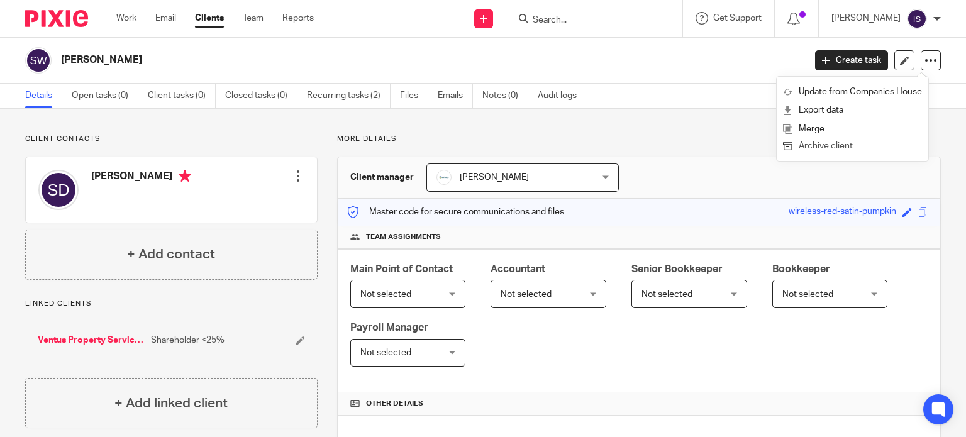
click at [835, 148] on button "Archive client" at bounding box center [852, 146] width 139 height 16
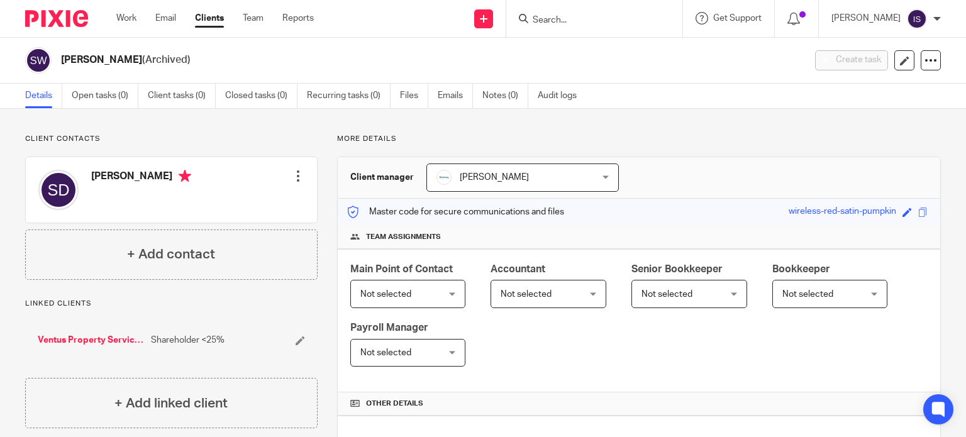
click at [589, 23] on input "Search" at bounding box center [587, 20] width 113 height 11
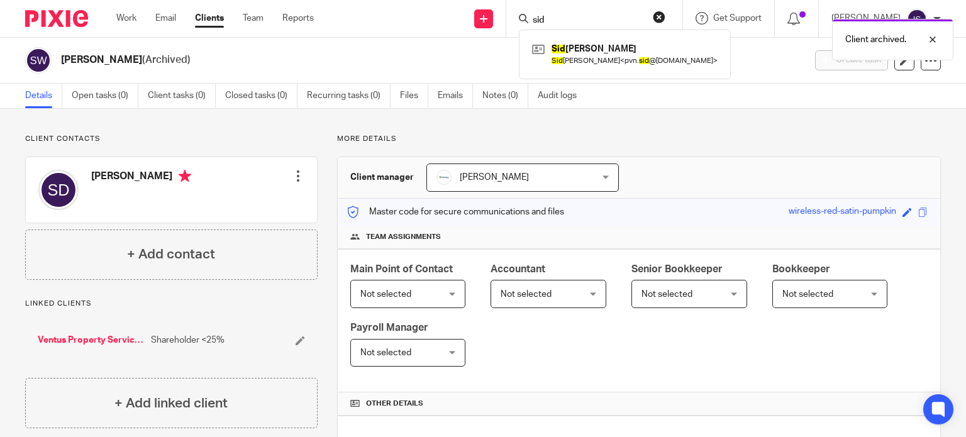
type input "sid"
click at [584, 54] on div "Client archived." at bounding box center [718, 37] width 470 height 48
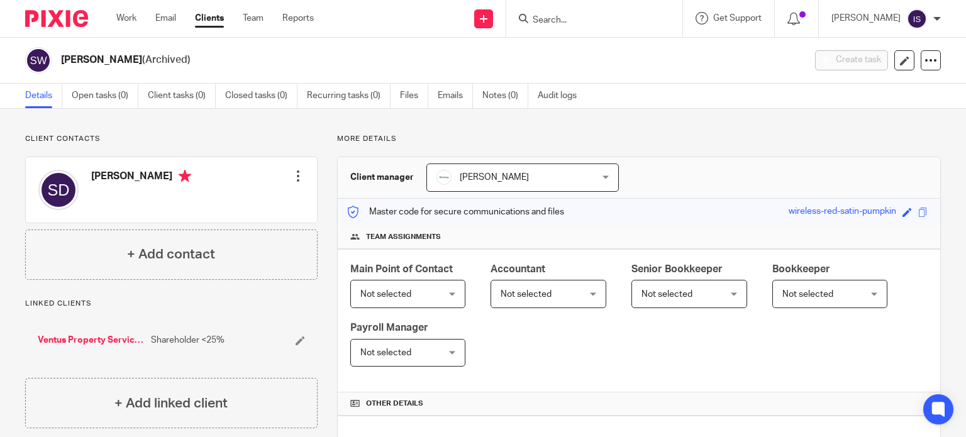
click at [591, 19] on input "Search" at bounding box center [587, 20] width 113 height 11
type input "i"
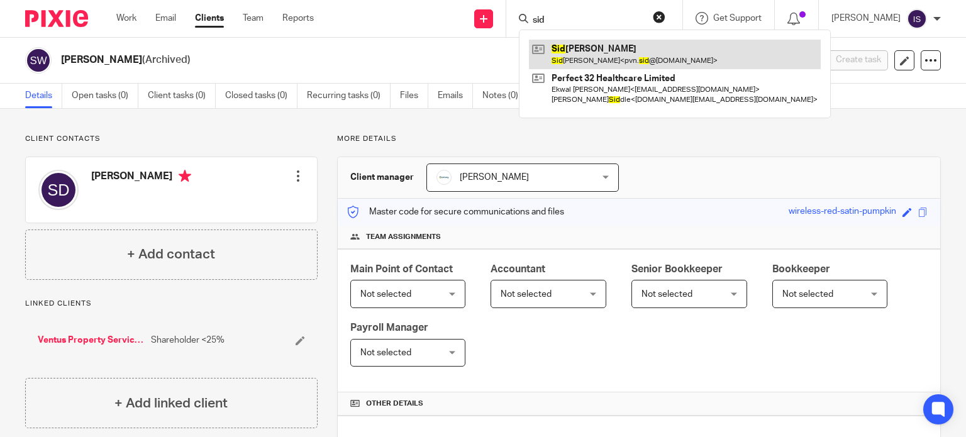
type input "sid"
click at [609, 46] on link at bounding box center [675, 54] width 292 height 29
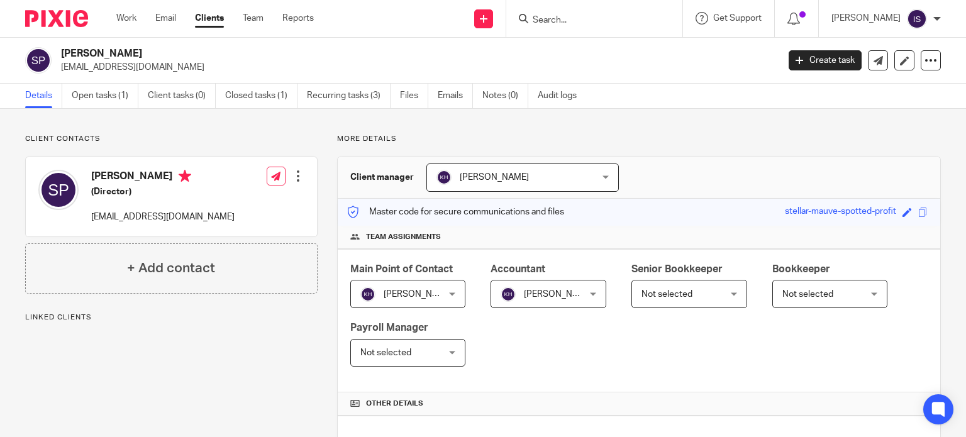
click at [553, 17] on input "Search" at bounding box center [587, 20] width 113 height 11
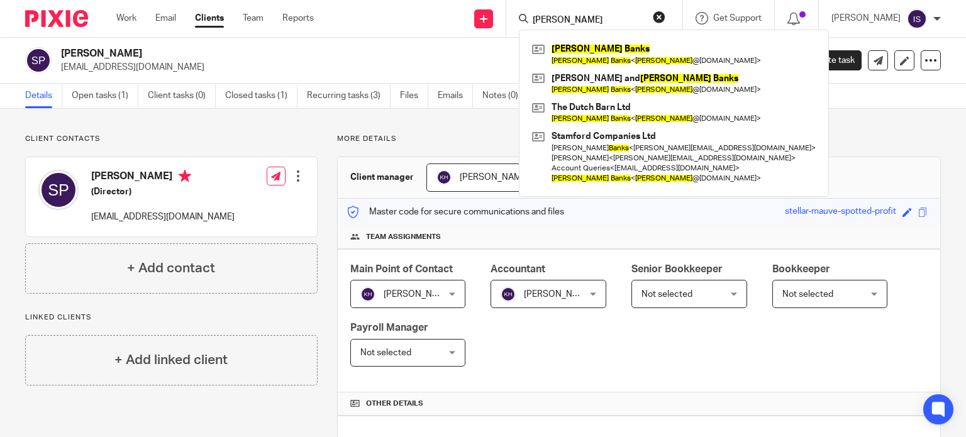
type input "[PERSON_NAME]"
click button "submit" at bounding box center [0, 0] width 0 height 0
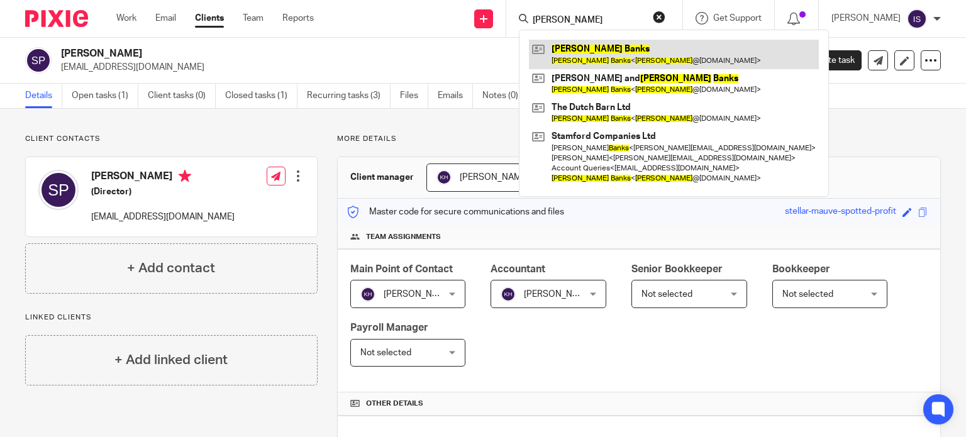
click at [621, 57] on link at bounding box center [674, 54] width 290 height 29
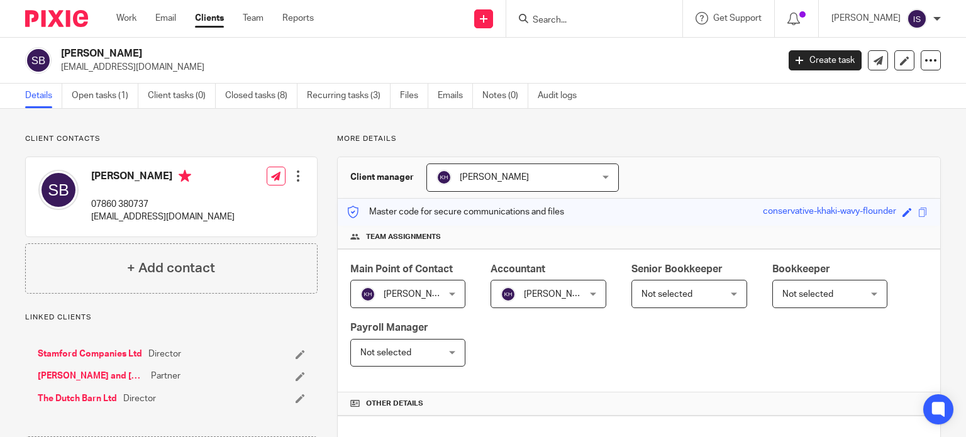
click at [567, 19] on input "Search" at bounding box center [587, 20] width 113 height 11
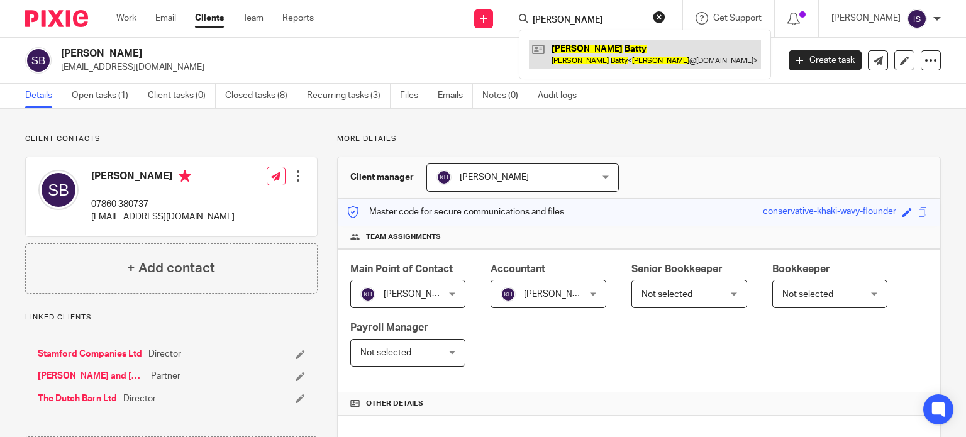
type input "[PERSON_NAME]"
click at [584, 42] on link at bounding box center [645, 54] width 232 height 29
click at [623, 50] on link at bounding box center [645, 54] width 232 height 29
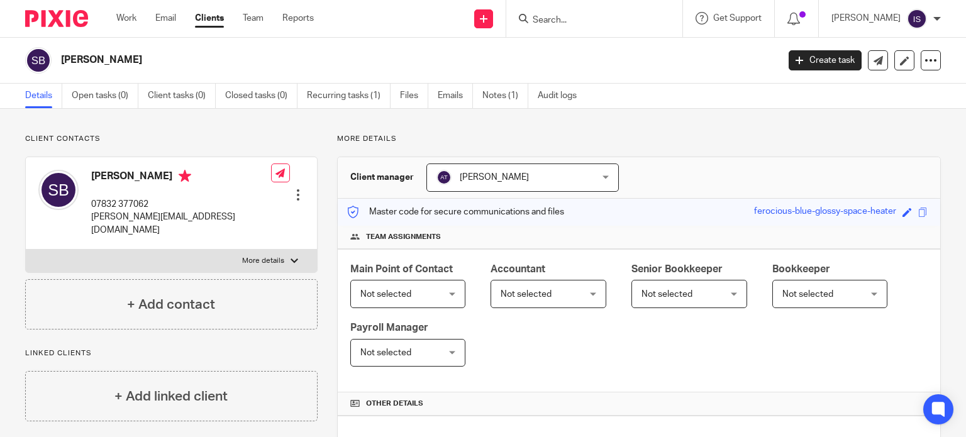
click at [548, 288] on span "Not selected" at bounding box center [543, 294] width 84 height 26
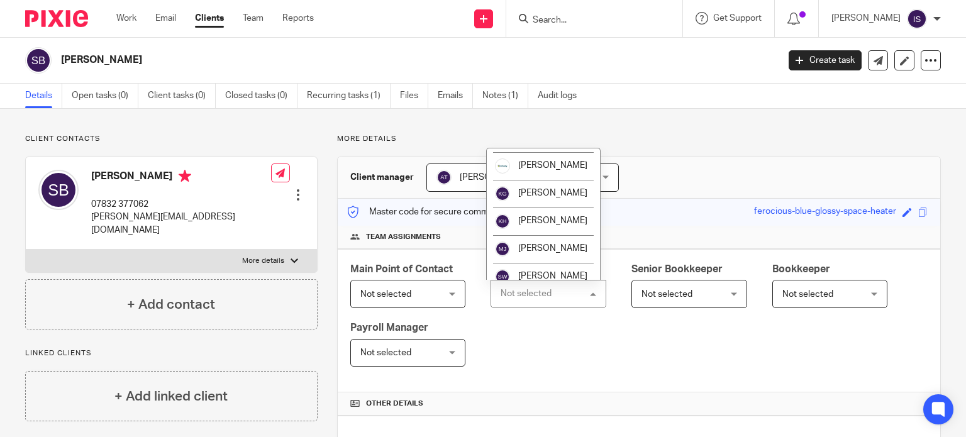
scroll to position [189, 0]
click at [560, 235] on li "[PERSON_NAME]" at bounding box center [543, 221] width 113 height 28
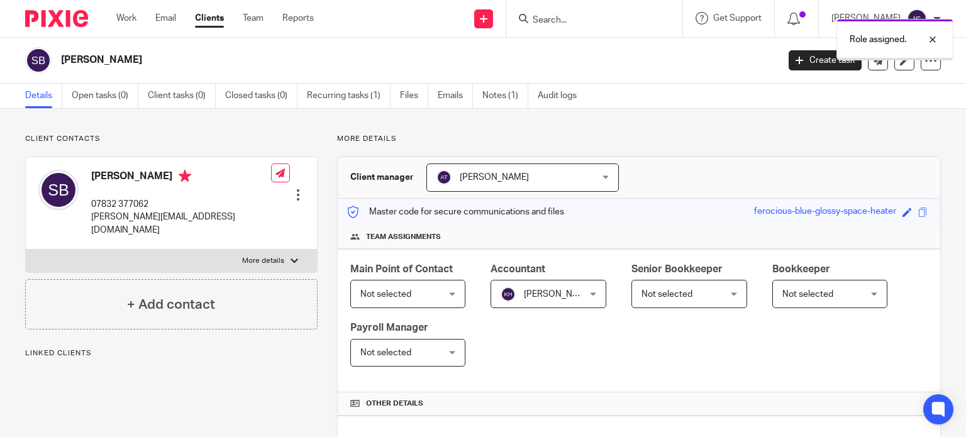
drag, startPoint x: 0, startPoint y: 0, endPoint x: 579, endPoint y: 17, distance: 578.9
click at [579, 17] on div "Role assigned." at bounding box center [718, 37] width 470 height 48
click at [863, 34] on p "Role assigned." at bounding box center [878, 39] width 57 height 13
click at [552, 25] on input "Search" at bounding box center [587, 20] width 113 height 11
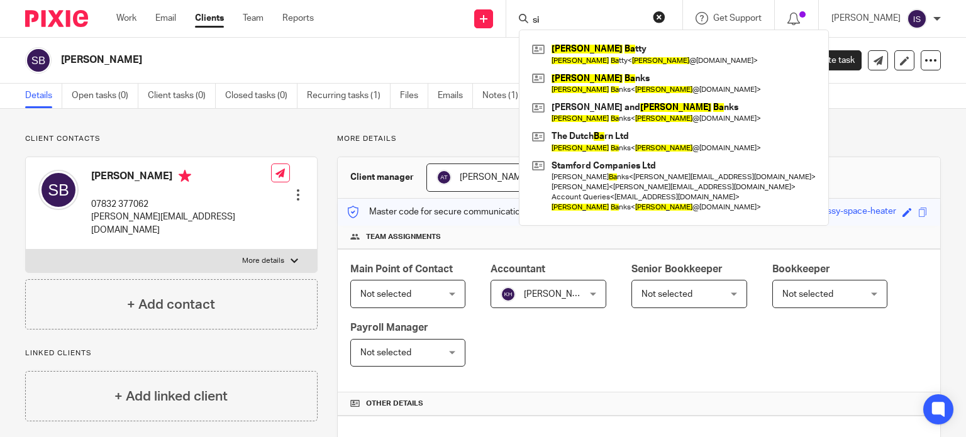
type input "s"
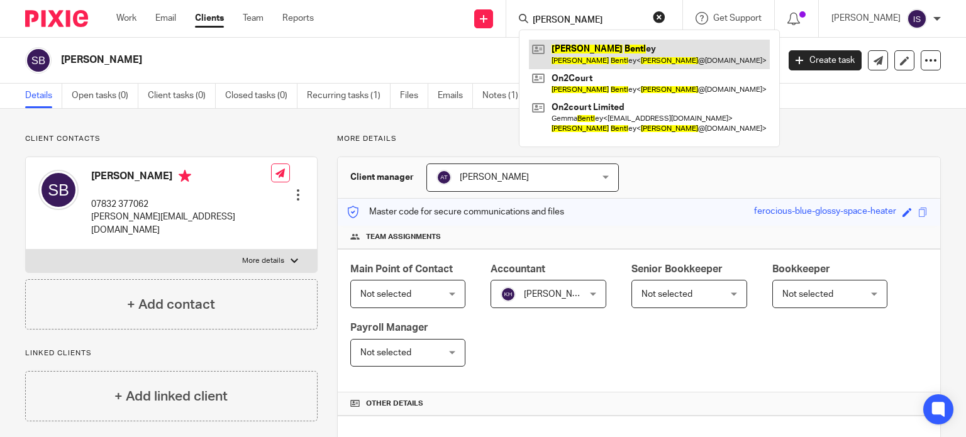
type input "simon bentr"
click at [619, 50] on link at bounding box center [649, 54] width 241 height 29
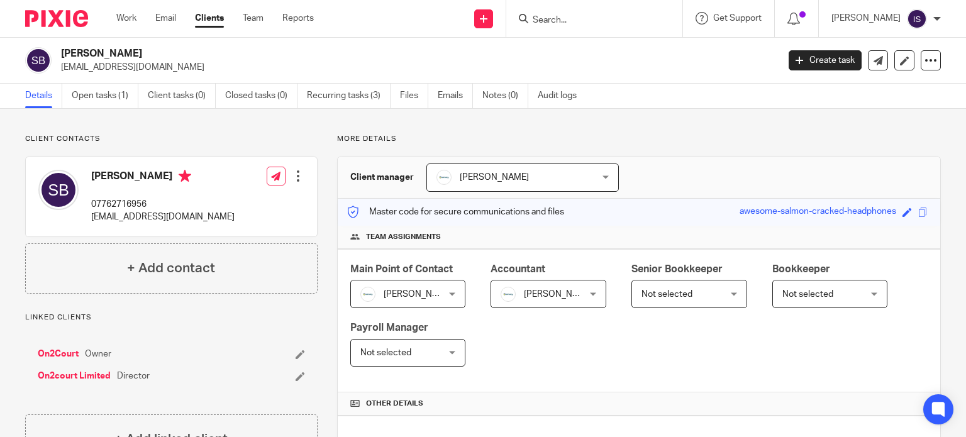
click at [579, 23] on input "Search" at bounding box center [587, 20] width 113 height 11
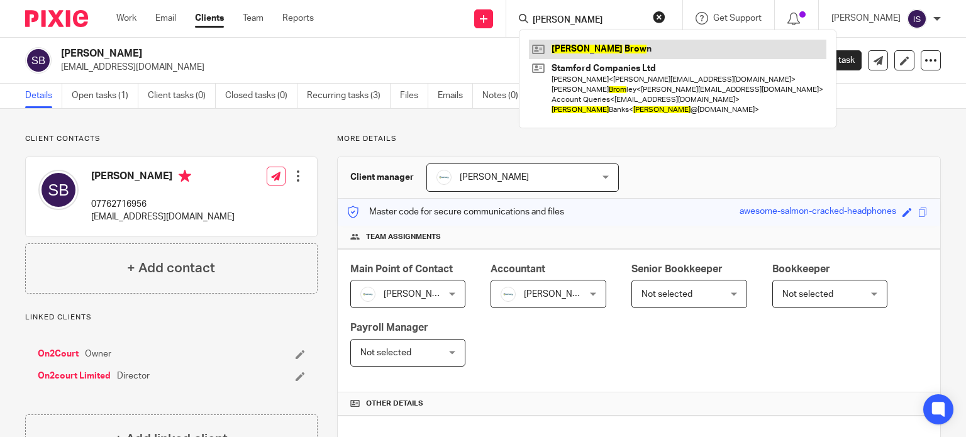
type input "simon brow"
click at [592, 50] on link at bounding box center [677, 49] width 297 height 19
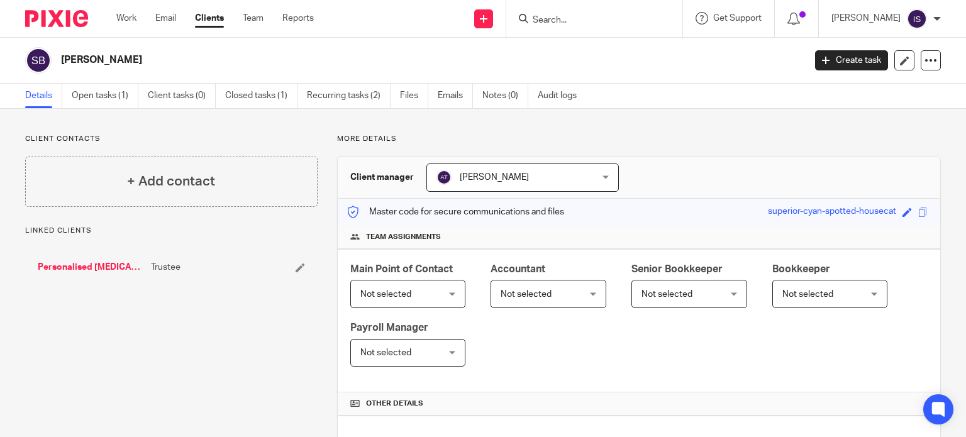
click at [587, 11] on form at bounding box center [598, 19] width 134 height 16
click at [590, 18] on input "Search" at bounding box center [587, 20] width 113 height 11
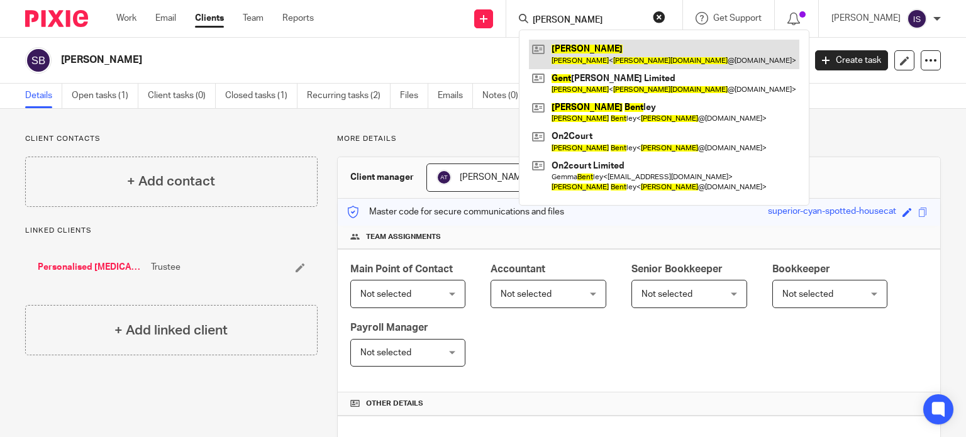
type input "simon gent"
click at [619, 43] on link at bounding box center [664, 54] width 270 height 29
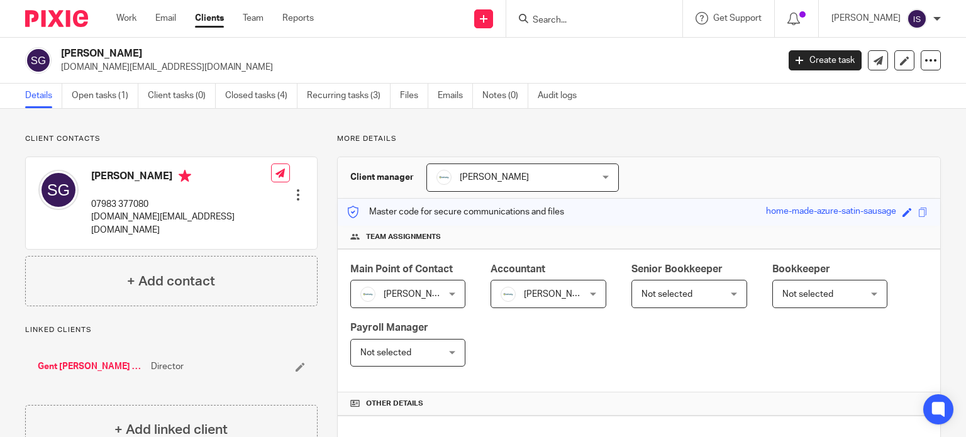
click at [570, 25] on input "Search" at bounding box center [587, 20] width 113 height 11
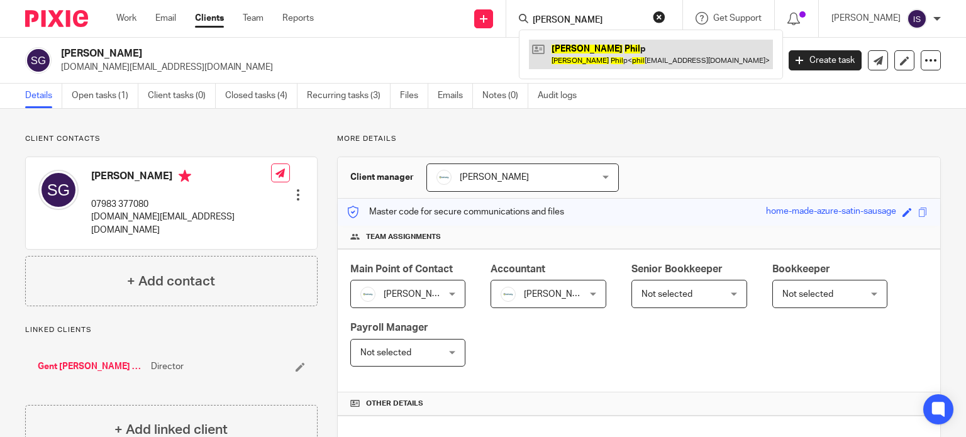
type input "simon phil"
click at [599, 55] on link at bounding box center [651, 54] width 244 height 29
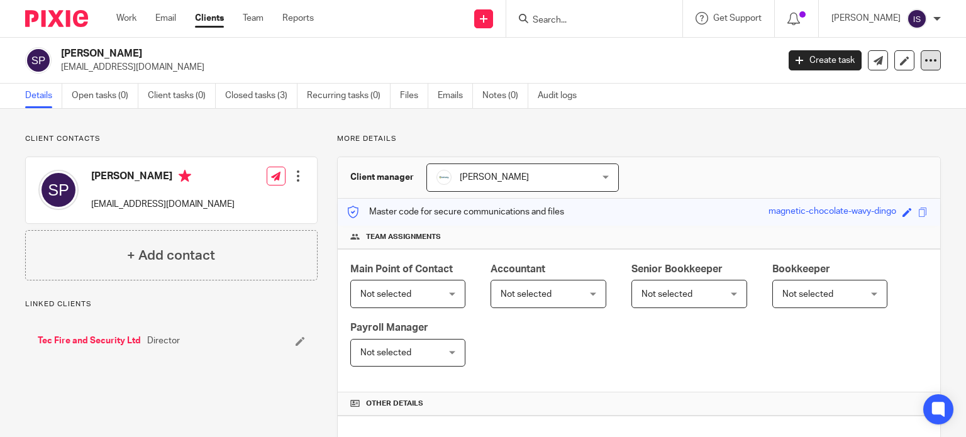
click at [921, 55] on div at bounding box center [931, 60] width 20 height 20
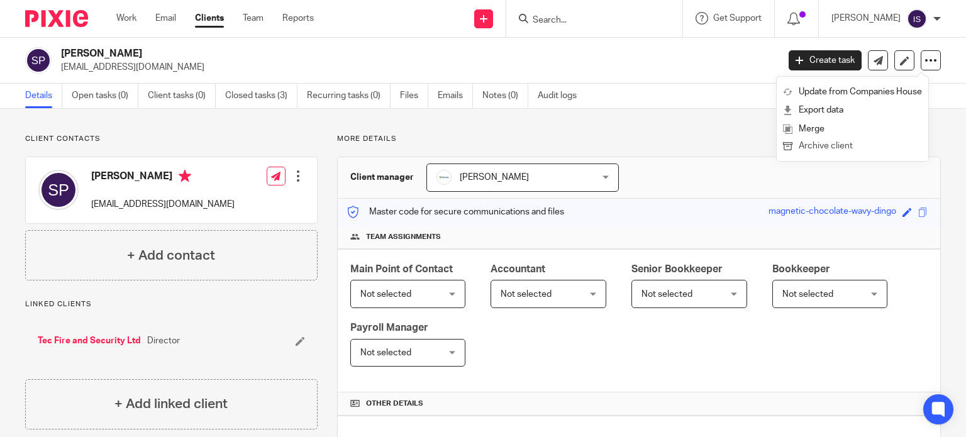
click at [828, 148] on button "Archive client" at bounding box center [852, 146] width 139 height 16
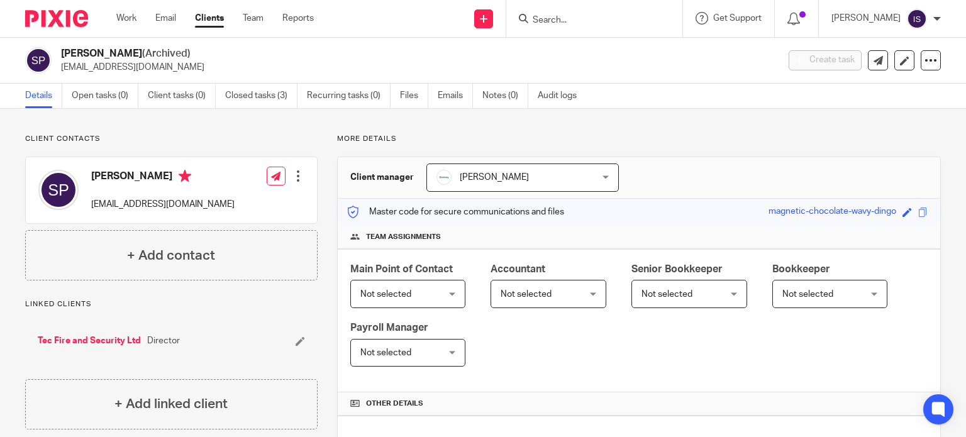
click at [592, 17] on input "Search" at bounding box center [587, 20] width 113 height 11
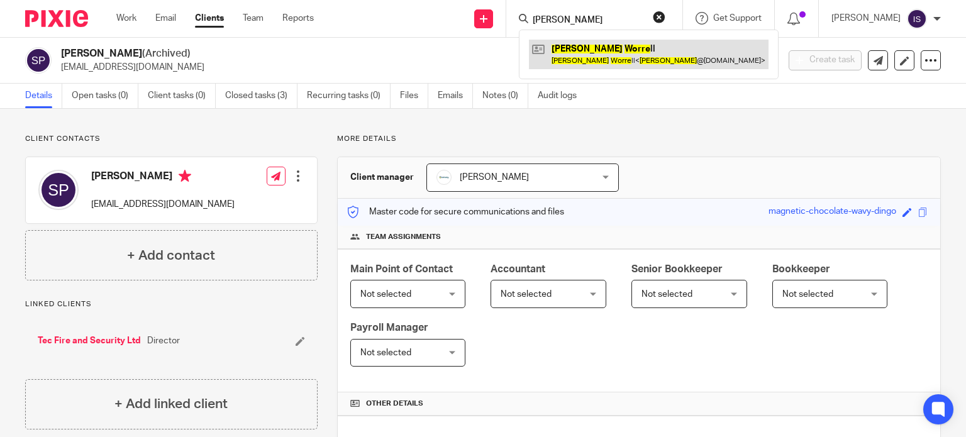
type input "simon worre"
click at [609, 50] on link at bounding box center [649, 54] width 240 height 29
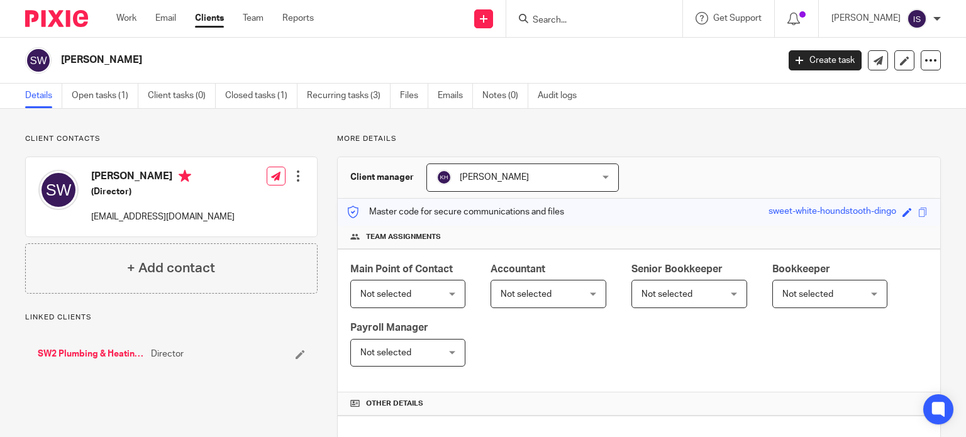
click at [521, 313] on div "Main Point of Contact Not selected Not selected Not selected Aimee Tamburrini E…" at bounding box center [639, 321] width 603 height 144
click at [525, 290] on span "Not selected" at bounding box center [526, 294] width 51 height 9
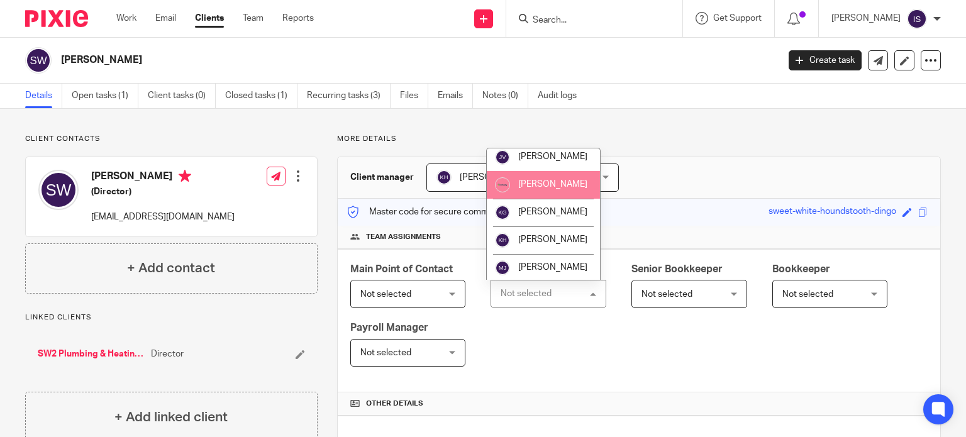
scroll to position [189, 0]
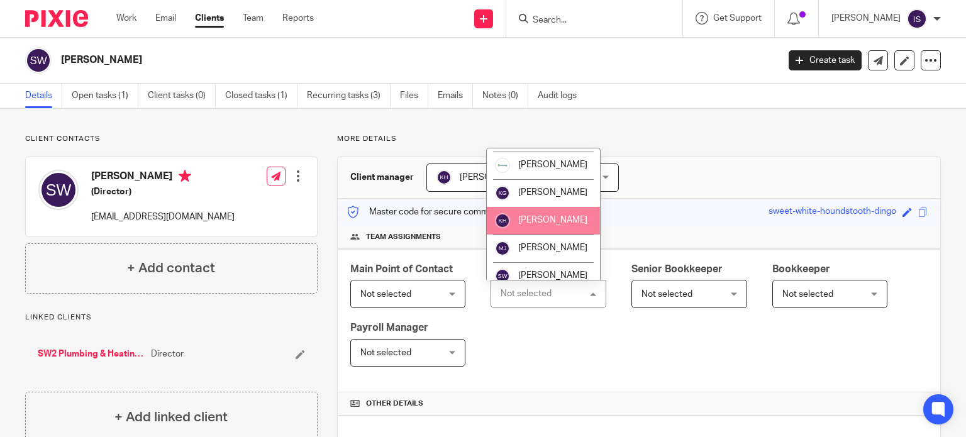
click at [557, 235] on li "[PERSON_NAME]" at bounding box center [543, 221] width 113 height 28
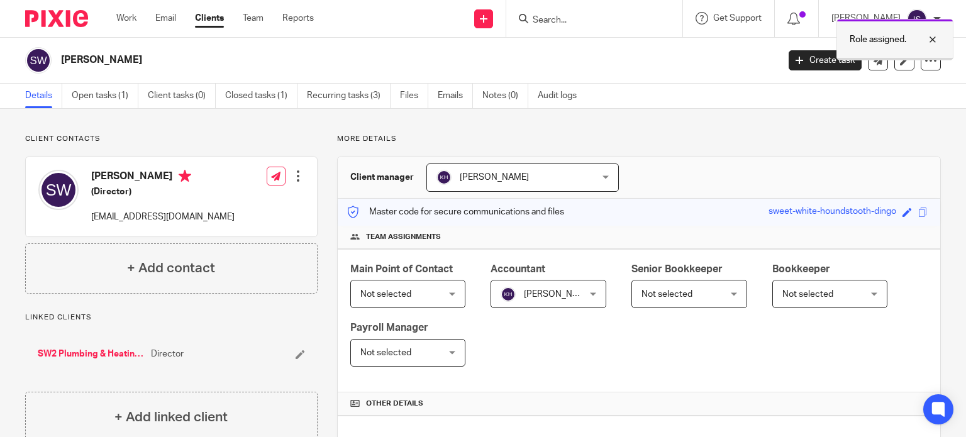
click at [879, 44] on p "Role assigned." at bounding box center [878, 39] width 57 height 13
click at [575, 19] on input "Search" at bounding box center [587, 20] width 113 height 11
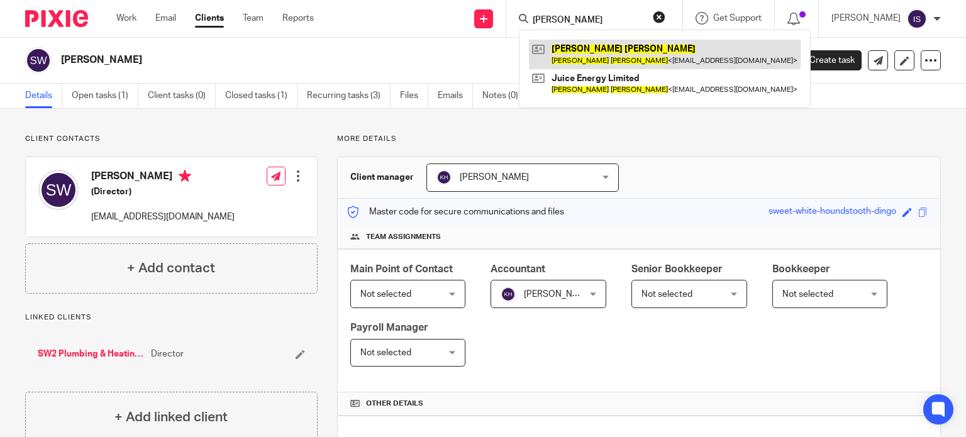
type input "simon wright"
click at [597, 46] on link at bounding box center [665, 54] width 272 height 29
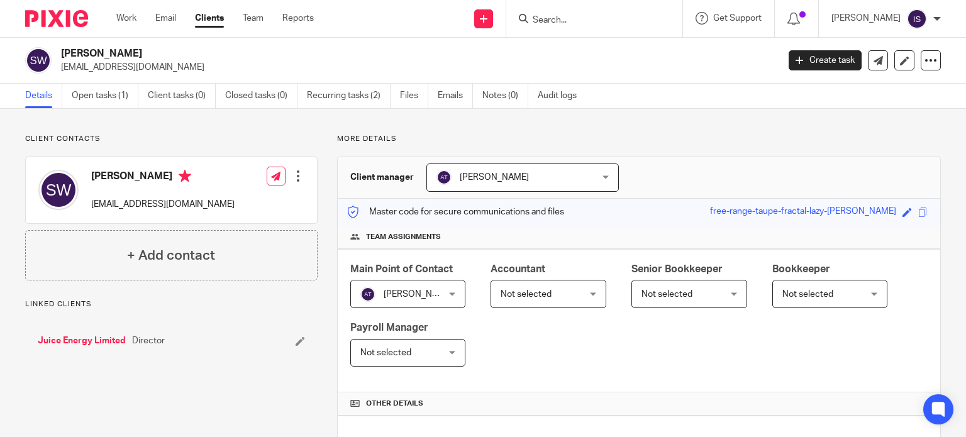
click at [528, 287] on span "Not selected" at bounding box center [543, 294] width 84 height 26
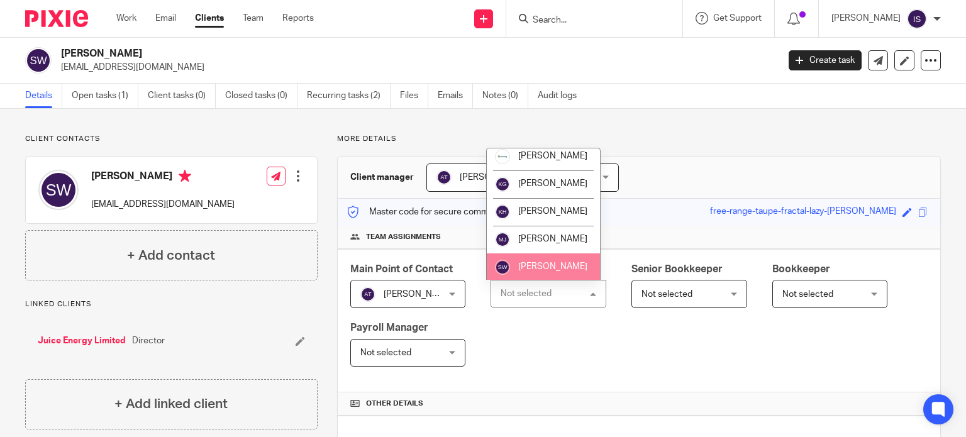
scroll to position [211, 0]
click at [547, 260] on li "[PERSON_NAME]" at bounding box center [543, 266] width 113 height 28
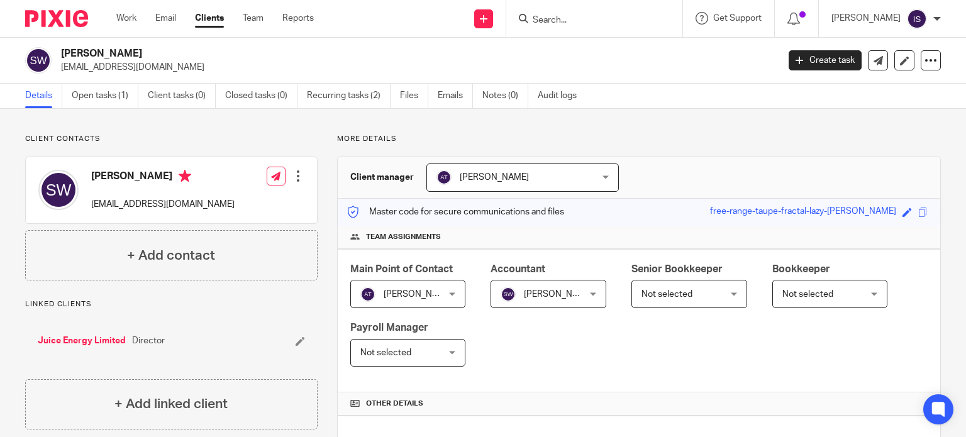
click at [596, 26] on div "Role assigned." at bounding box center [718, 37] width 470 height 48
click at [597, 23] on input "Search" at bounding box center [587, 20] width 113 height 11
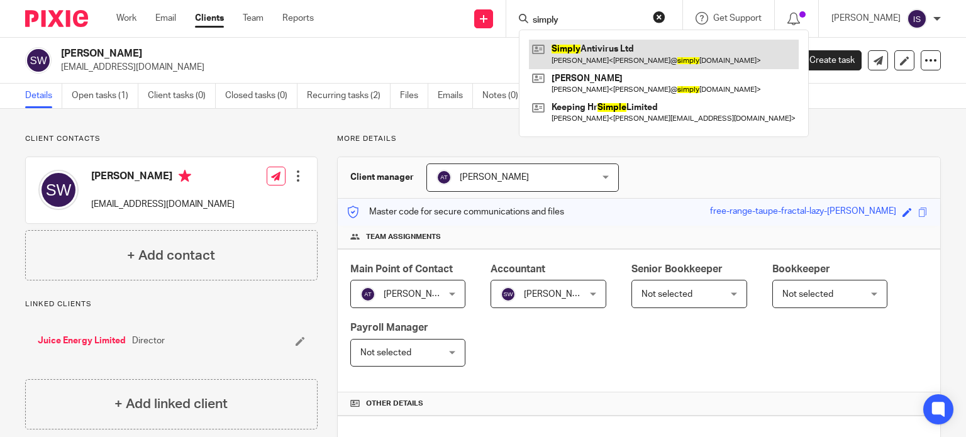
type input "simply"
click at [660, 61] on link at bounding box center [664, 54] width 270 height 29
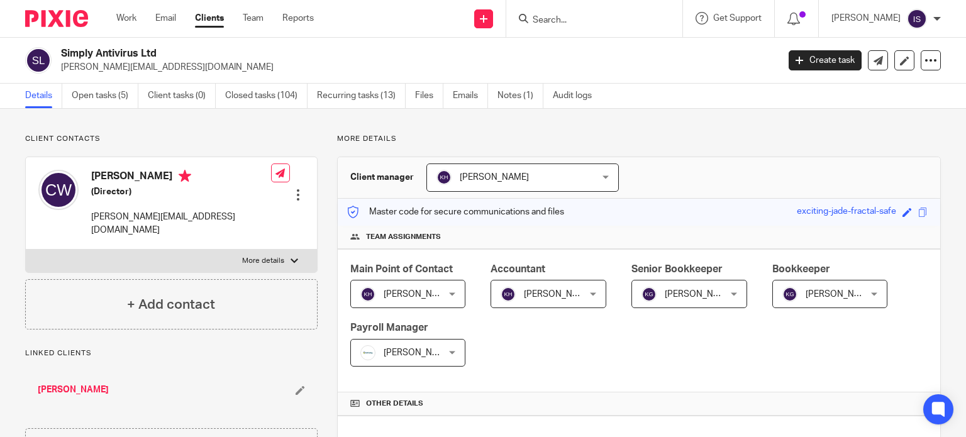
click at [423, 349] on span "[PERSON_NAME]" at bounding box center [418, 352] width 69 height 9
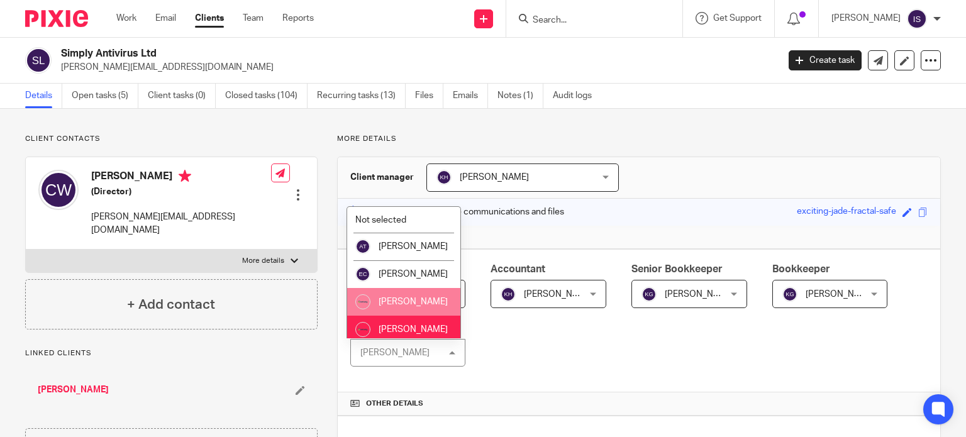
click at [409, 316] on li "[PERSON_NAME]" at bounding box center [403, 302] width 113 height 28
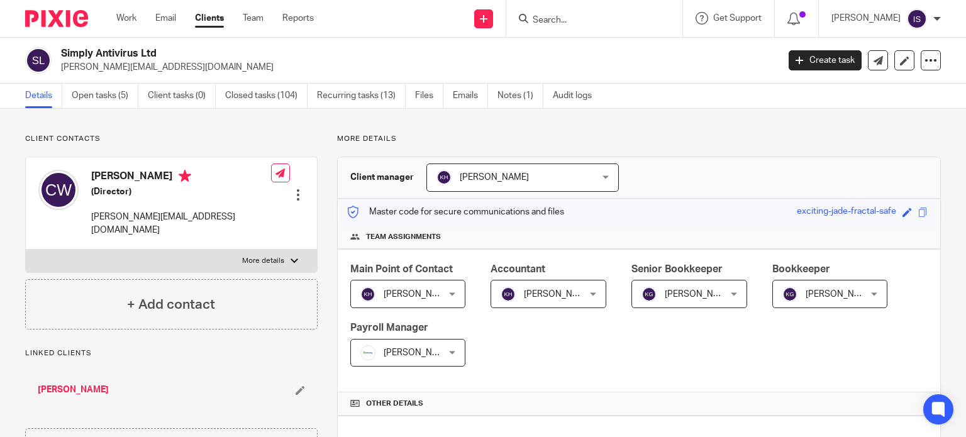
click at [575, 21] on input "Search" at bounding box center [587, 20] width 113 height 11
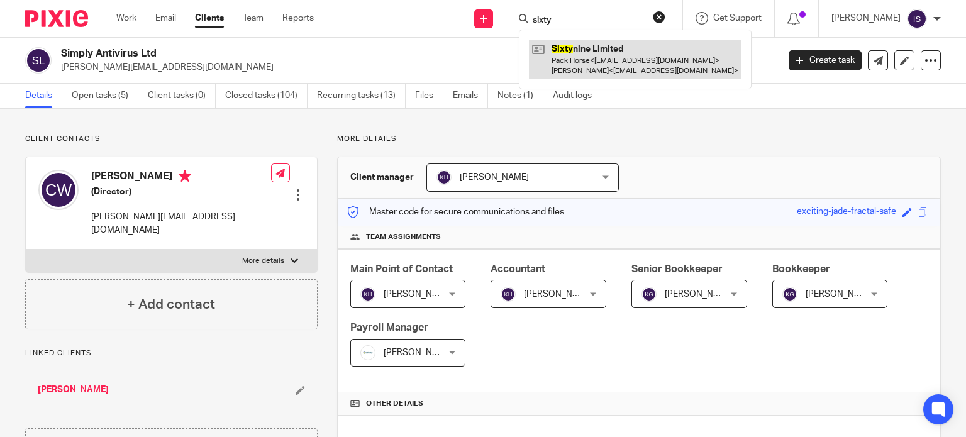
type input "sixty"
click at [577, 42] on link at bounding box center [635, 59] width 213 height 39
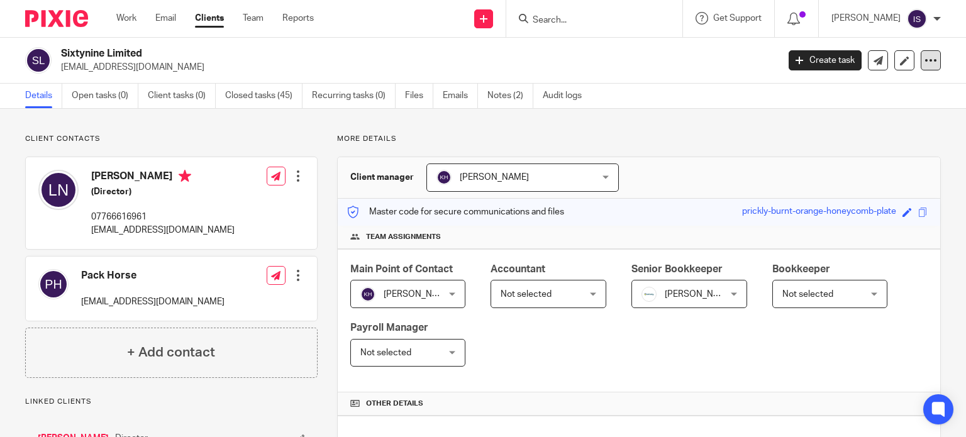
click at [921, 57] on div at bounding box center [931, 60] width 20 height 20
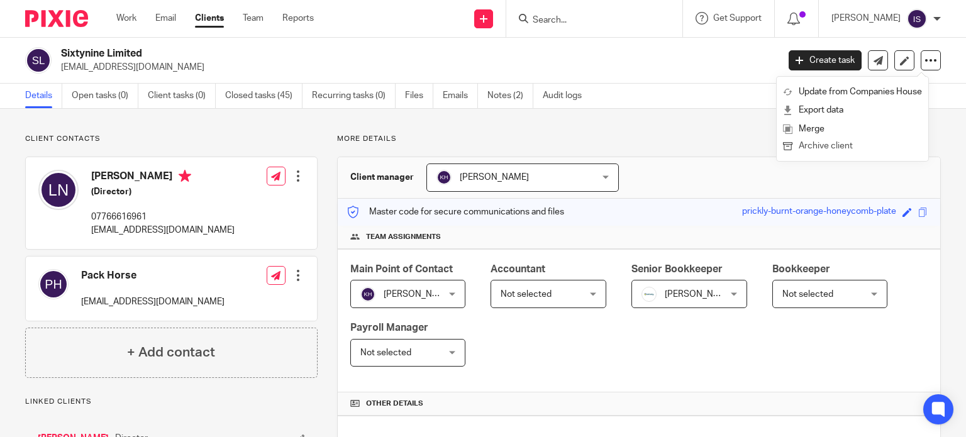
click at [850, 148] on button "Archive client" at bounding box center [852, 146] width 139 height 16
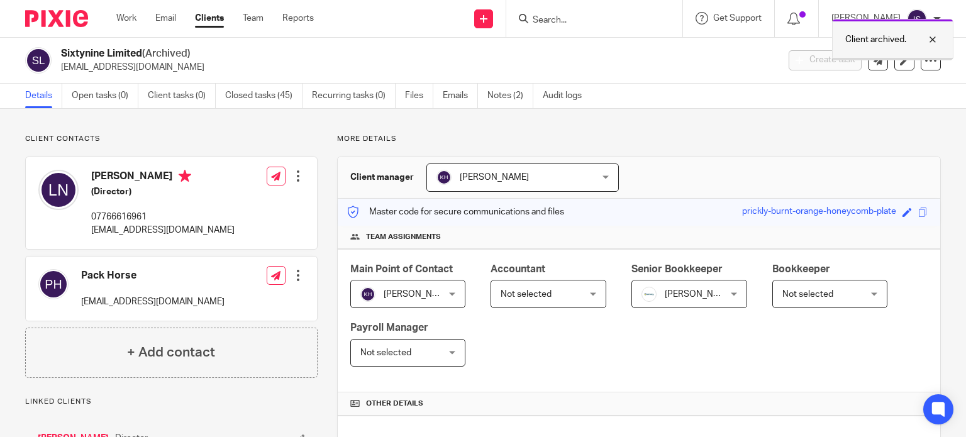
click at [855, 43] on p "Client archived." at bounding box center [875, 39] width 61 height 13
click at [581, 26] on div at bounding box center [594, 18] width 176 height 37
click at [581, 23] on input "Search" at bounding box center [587, 20] width 113 height 11
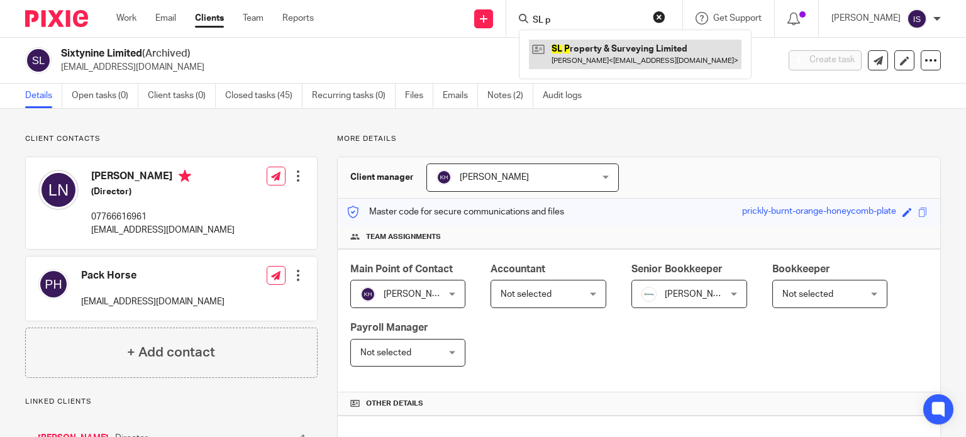
type input "SL p"
click at [599, 52] on link at bounding box center [635, 54] width 213 height 29
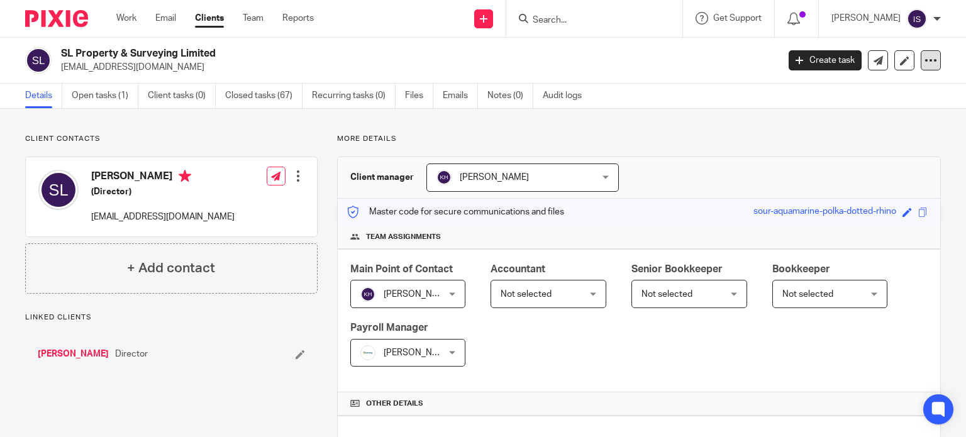
click at [921, 57] on div at bounding box center [931, 60] width 20 height 20
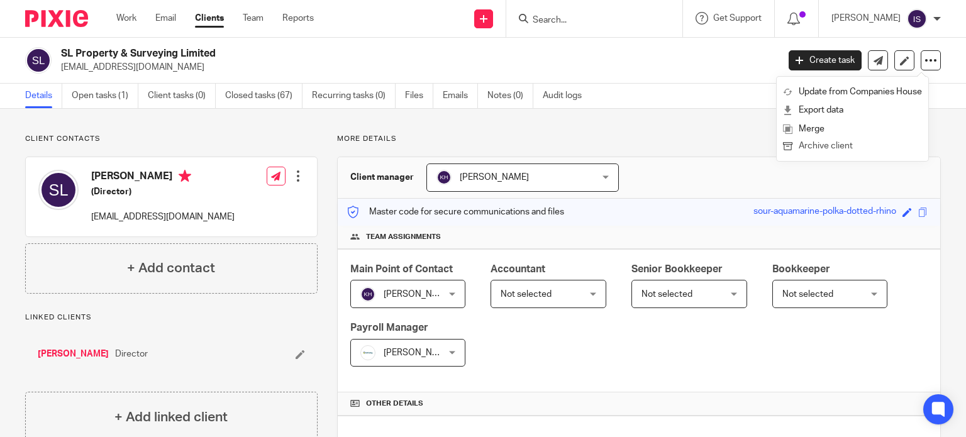
click at [847, 146] on button "Archive client" at bounding box center [852, 146] width 139 height 16
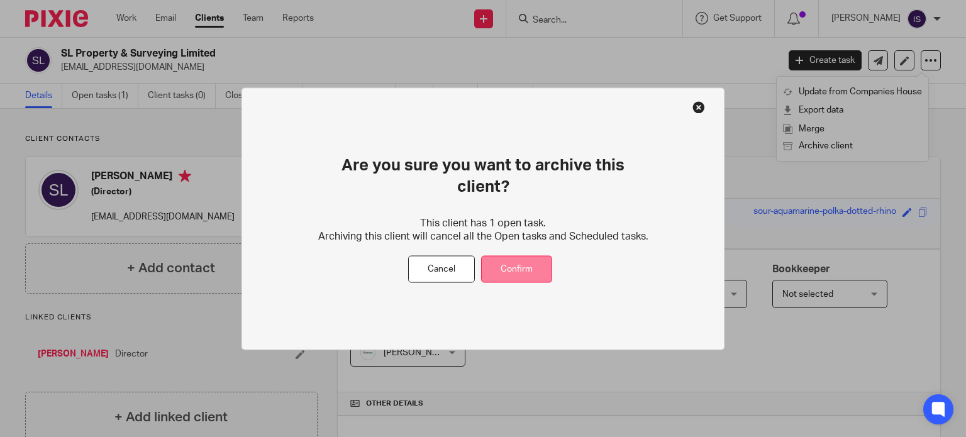
click at [504, 257] on button "Confirm" at bounding box center [516, 269] width 71 height 27
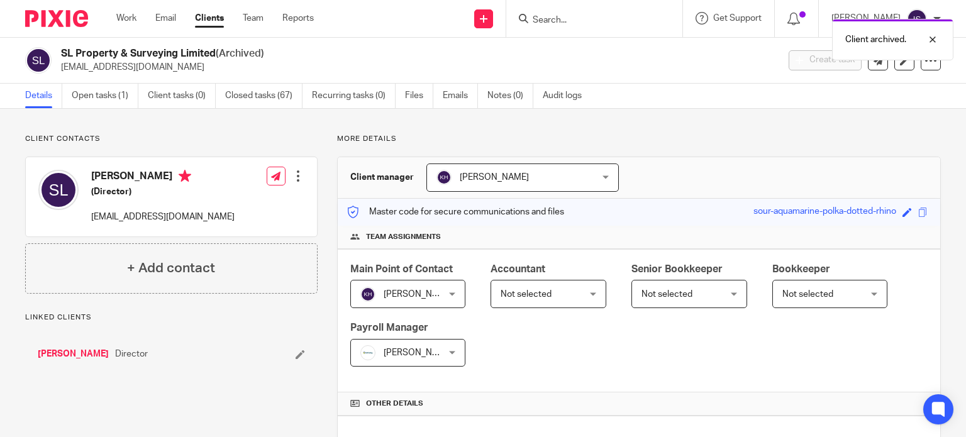
click at [591, 20] on div "Client archived." at bounding box center [718, 37] width 470 height 48
click at [887, 42] on p "Client archived." at bounding box center [875, 39] width 61 height 13
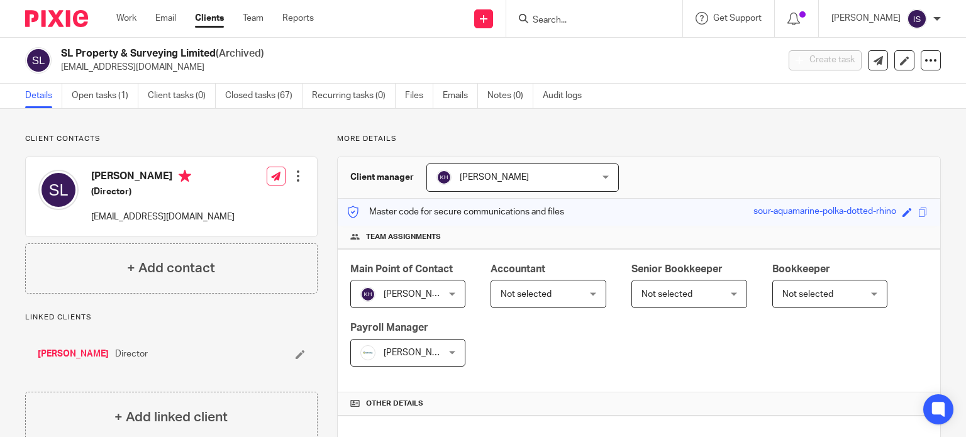
click at [578, 19] on input "Search" at bounding box center [587, 20] width 113 height 11
click at [574, 25] on input "Search" at bounding box center [587, 20] width 113 height 11
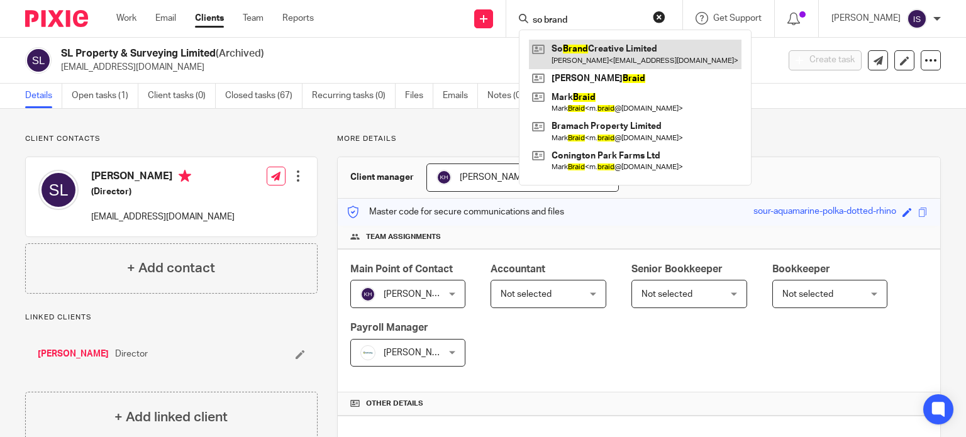
type input "so brand"
click at [604, 62] on link at bounding box center [635, 54] width 213 height 29
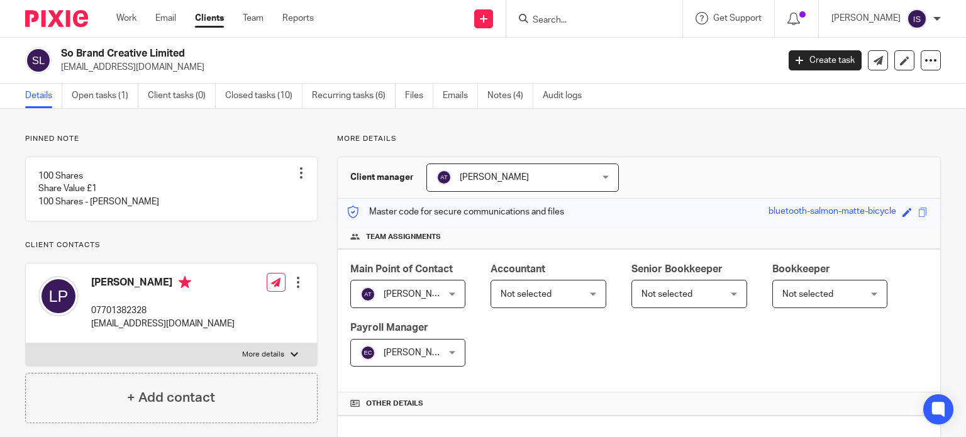
click at [536, 297] on span "Not selected" at bounding box center [543, 294] width 84 height 26
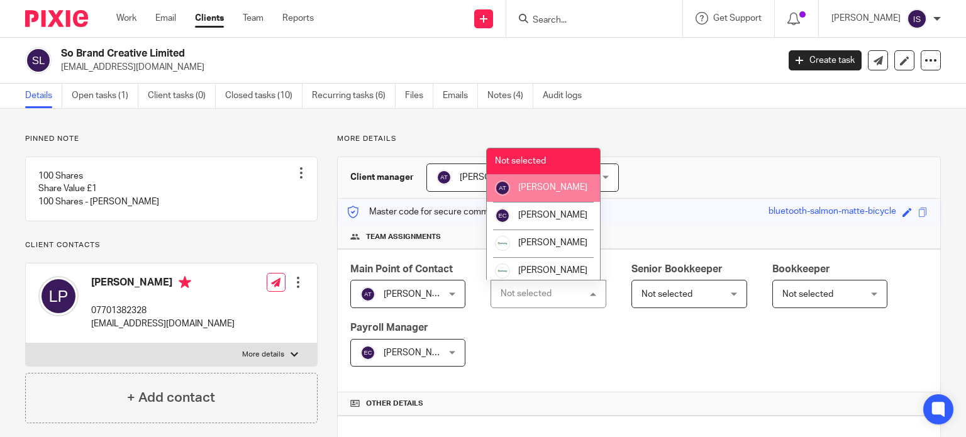
click at [528, 192] on span "[PERSON_NAME]" at bounding box center [552, 187] width 69 height 9
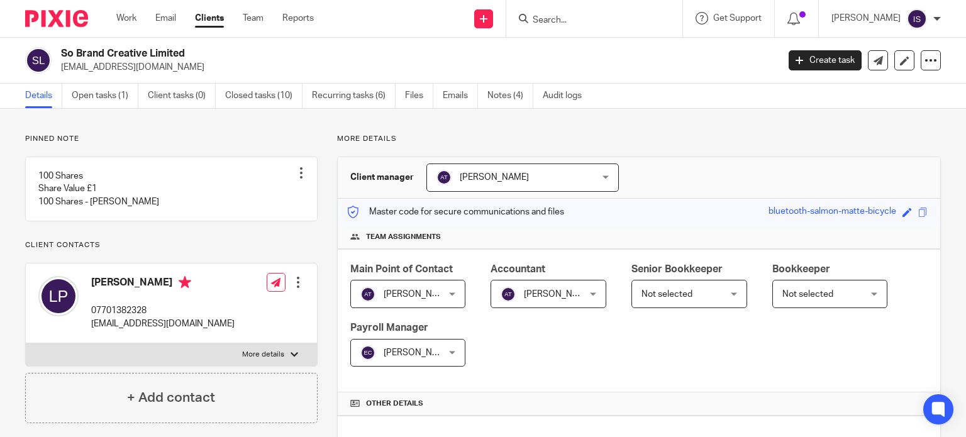
click at [805, 290] on span "Not selected" at bounding box center [807, 294] width 51 height 9
click at [808, 291] on span "Not selected" at bounding box center [807, 294] width 51 height 9
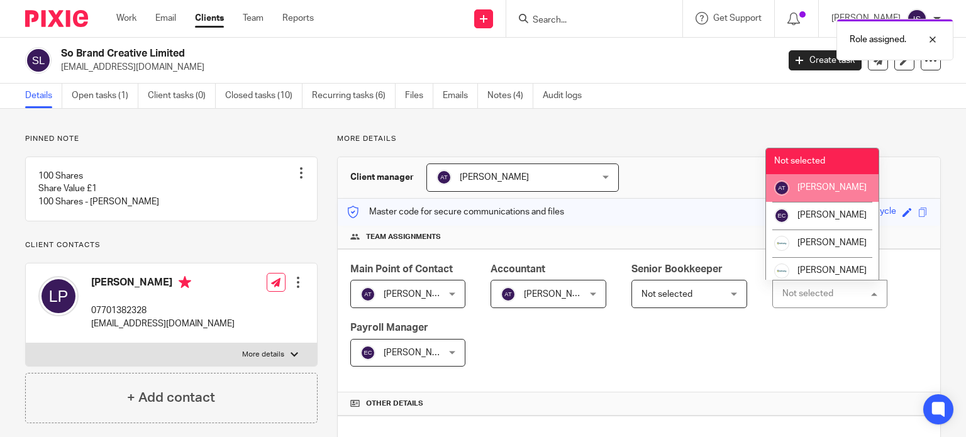
click at [796, 196] on li "[PERSON_NAME]" at bounding box center [822, 188] width 113 height 28
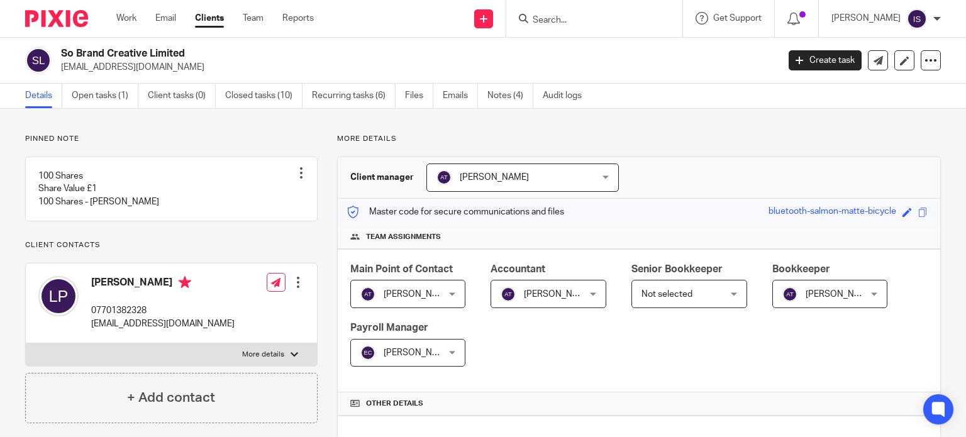
click at [562, 19] on input "Search" at bounding box center [587, 20] width 113 height 11
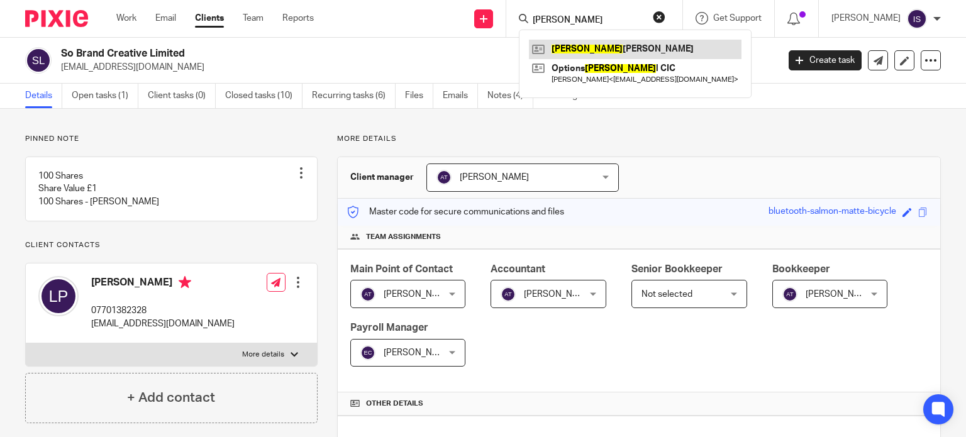
type input "sonia"
click at [561, 55] on link at bounding box center [635, 49] width 213 height 19
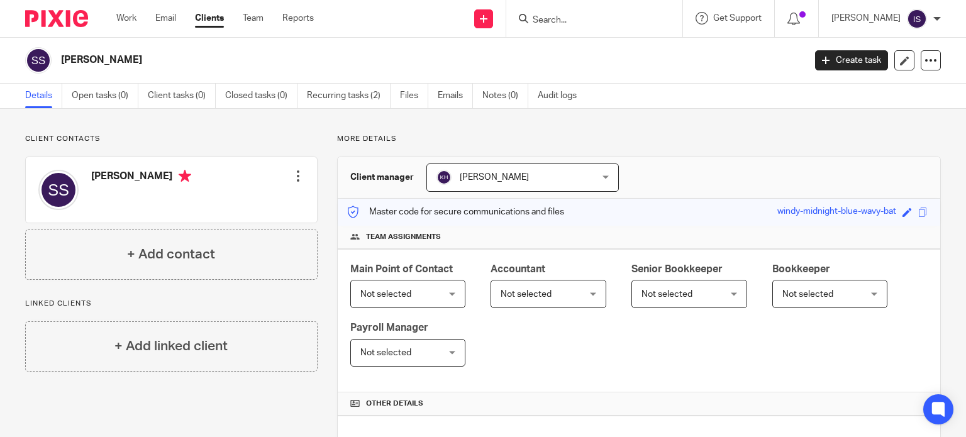
click at [570, 17] on input "Search" at bounding box center [587, 20] width 113 height 11
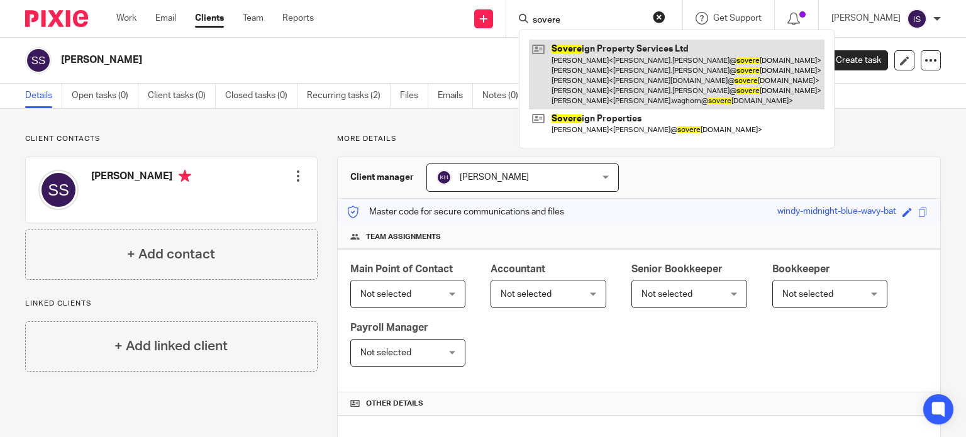
type input "sovere"
click at [634, 93] on link at bounding box center [677, 75] width 296 height 70
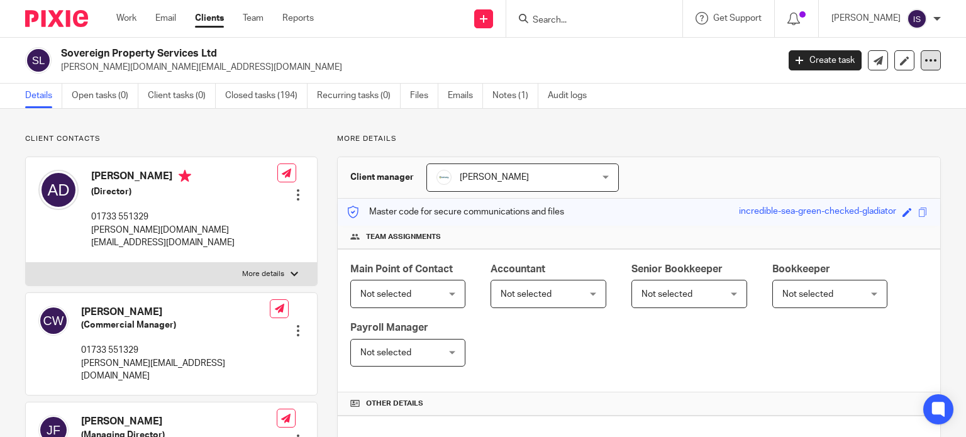
click at [925, 57] on icon at bounding box center [931, 60] width 13 height 13
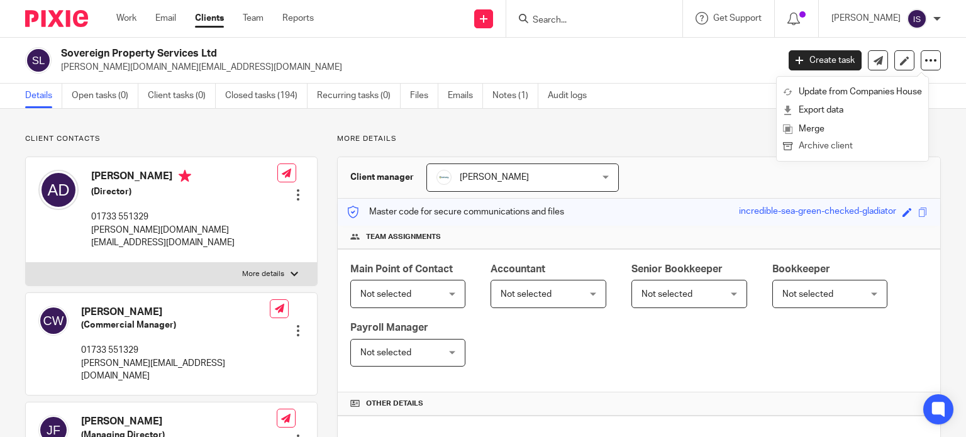
click at [847, 143] on button "Archive client" at bounding box center [852, 146] width 139 height 16
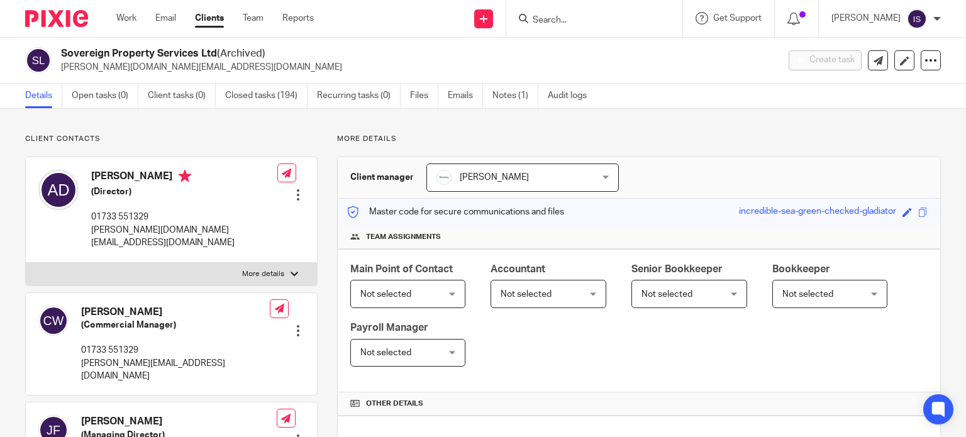
click at [614, 25] on input "Search" at bounding box center [587, 20] width 113 height 11
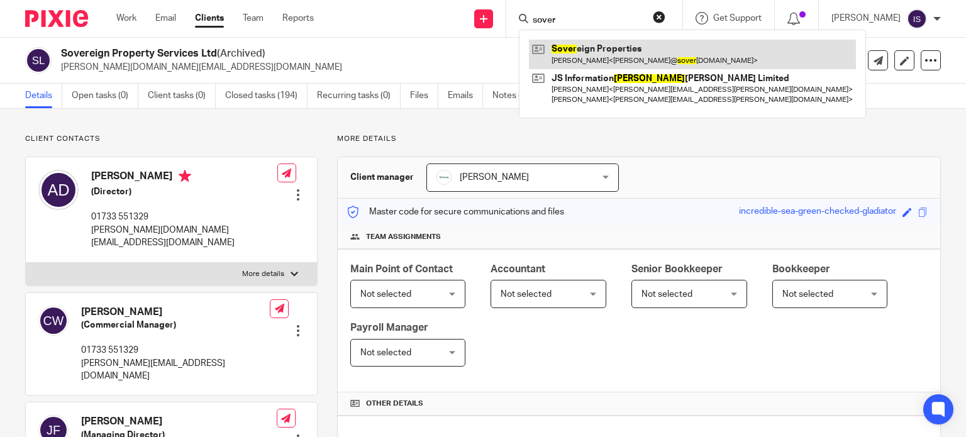
type input "sover"
click at [691, 52] on link at bounding box center [692, 54] width 327 height 29
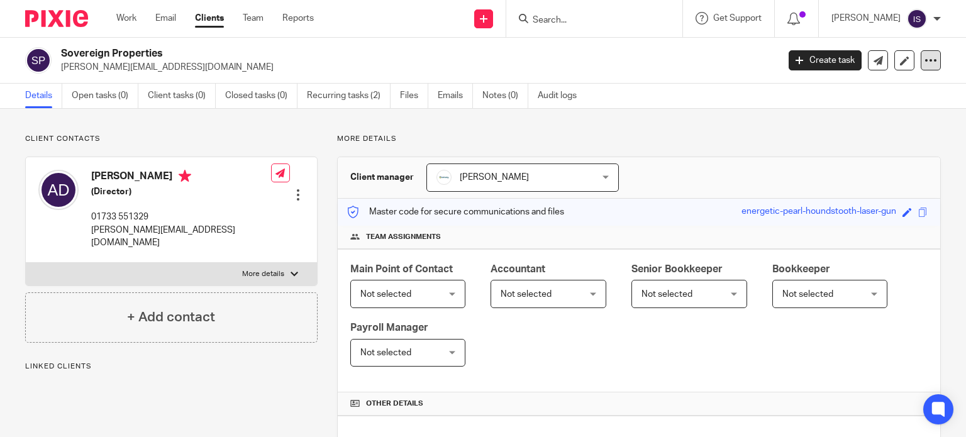
click at [925, 65] on icon at bounding box center [931, 60] width 13 height 13
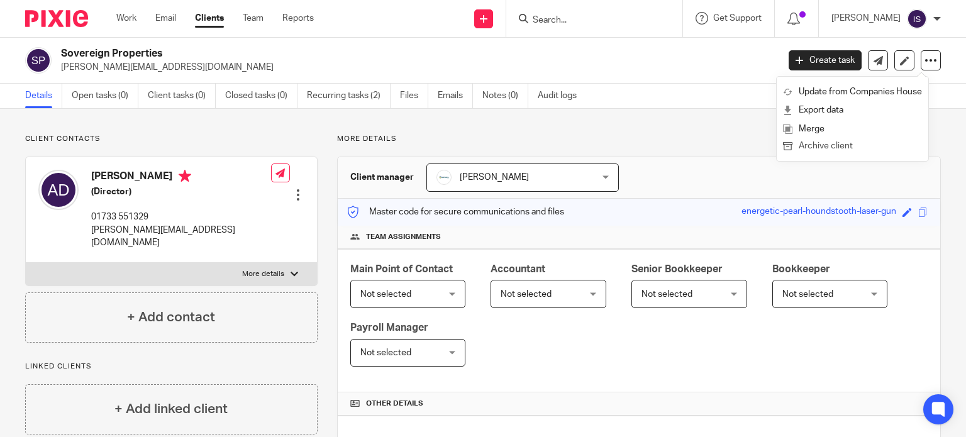
click at [850, 150] on button "Archive client" at bounding box center [852, 146] width 139 height 16
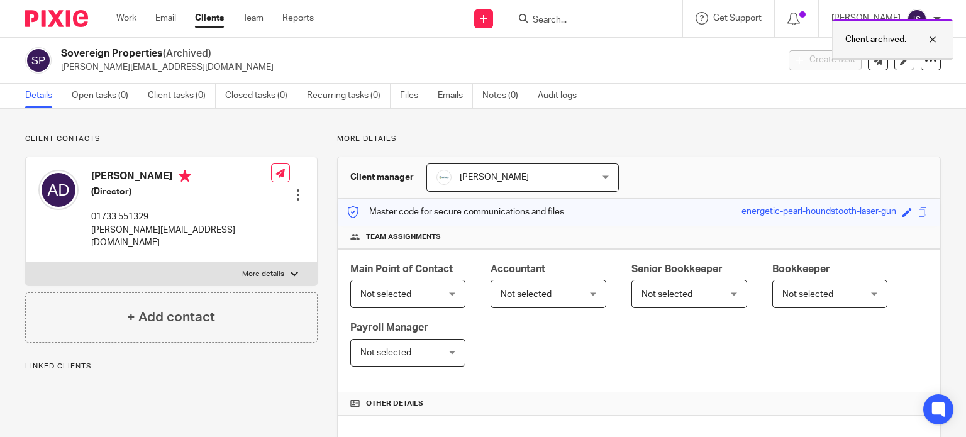
click at [877, 37] on p "Client archived." at bounding box center [875, 39] width 61 height 13
click at [583, 18] on input "Search" at bounding box center [587, 20] width 113 height 11
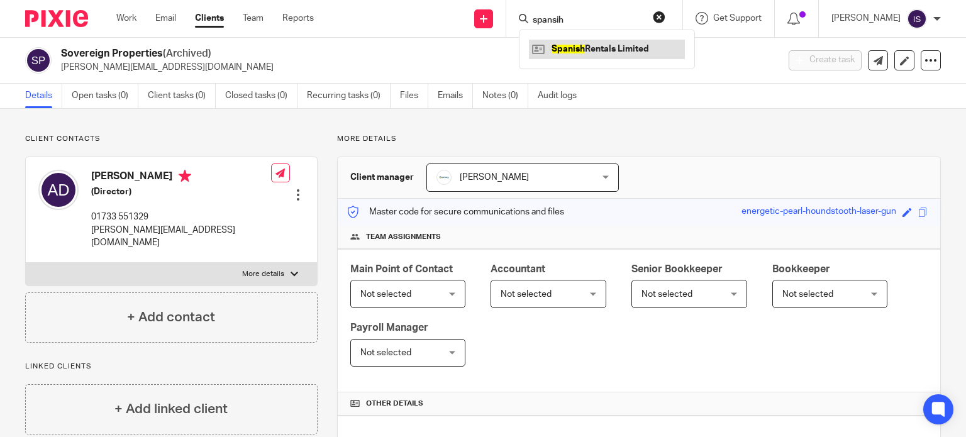
type input "spansih"
click at [584, 50] on link at bounding box center [607, 49] width 156 height 19
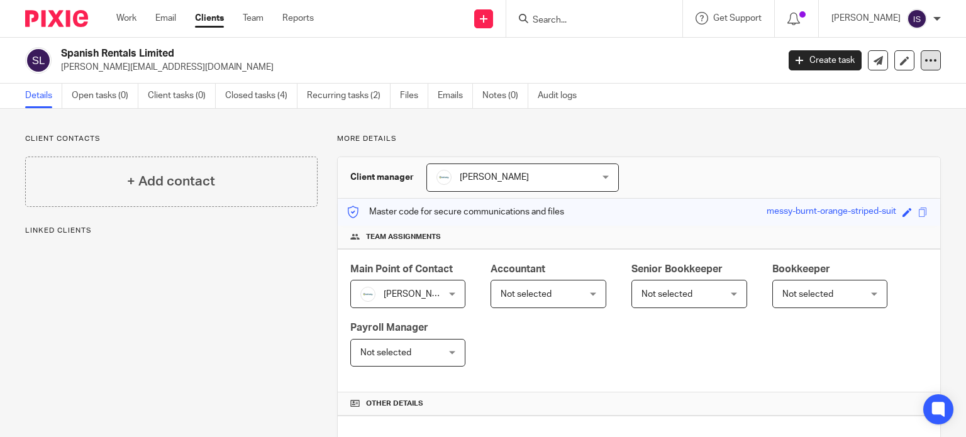
click at [925, 61] on icon at bounding box center [931, 60] width 13 height 13
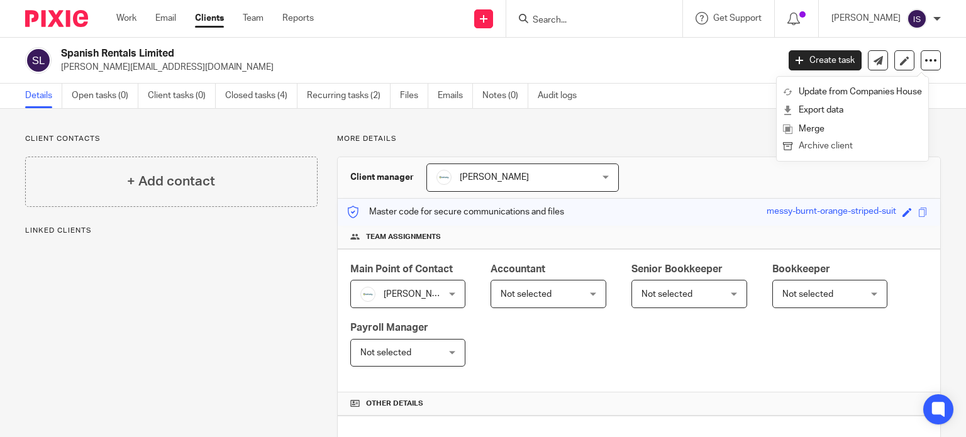
click at [858, 147] on button "Archive client" at bounding box center [852, 146] width 139 height 16
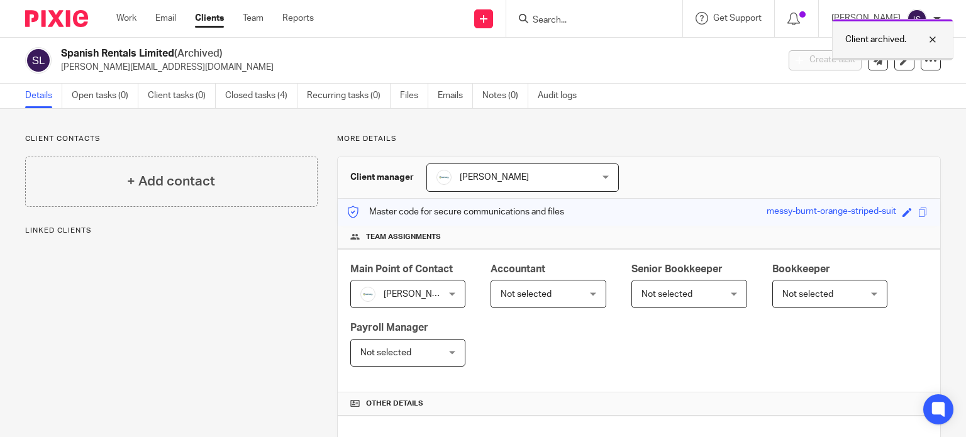
click at [838, 44] on div "Client archived." at bounding box center [892, 40] width 121 height 42
click at [583, 17] on input "Search" at bounding box center [587, 20] width 113 height 11
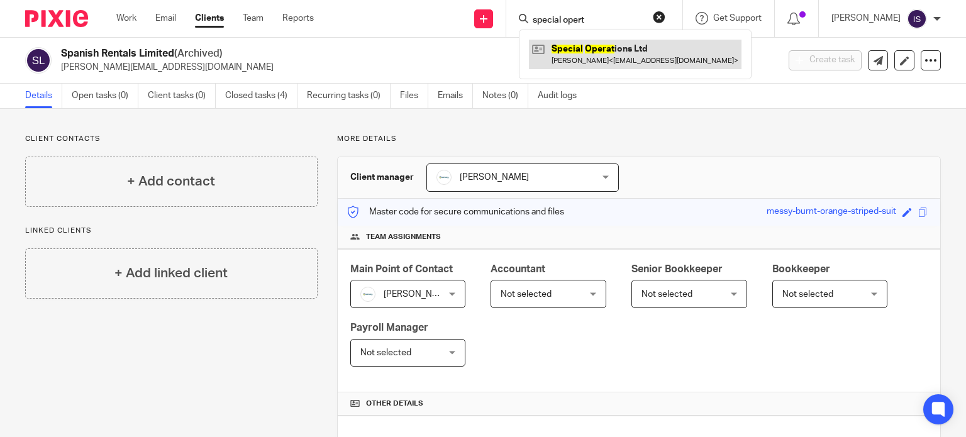
type input "special opert"
click at [601, 43] on link at bounding box center [635, 54] width 213 height 29
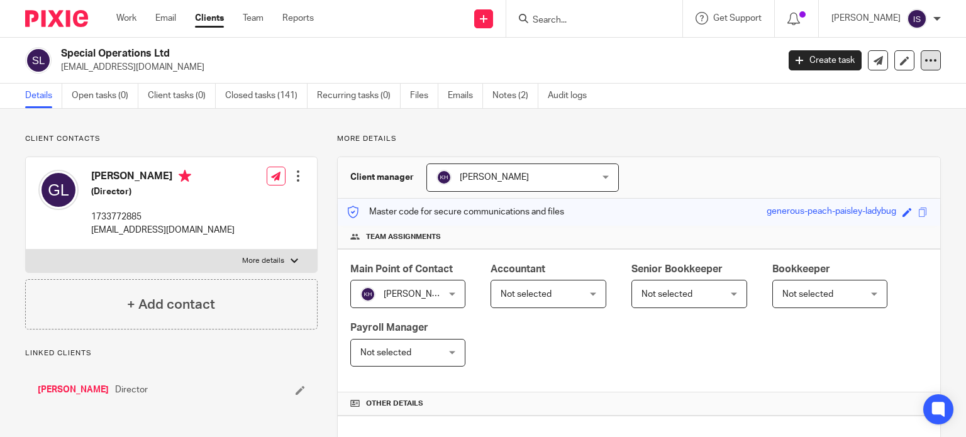
click at [925, 57] on icon at bounding box center [931, 60] width 13 height 13
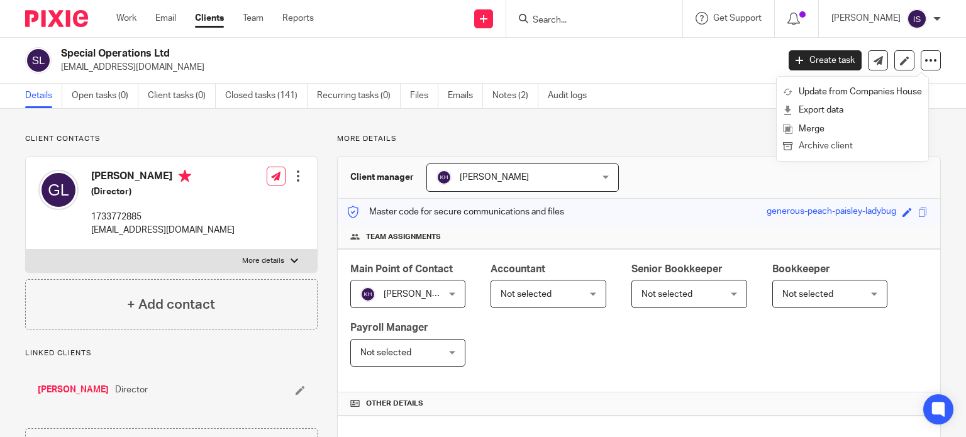
click at [842, 150] on button "Archive client" at bounding box center [852, 146] width 139 height 16
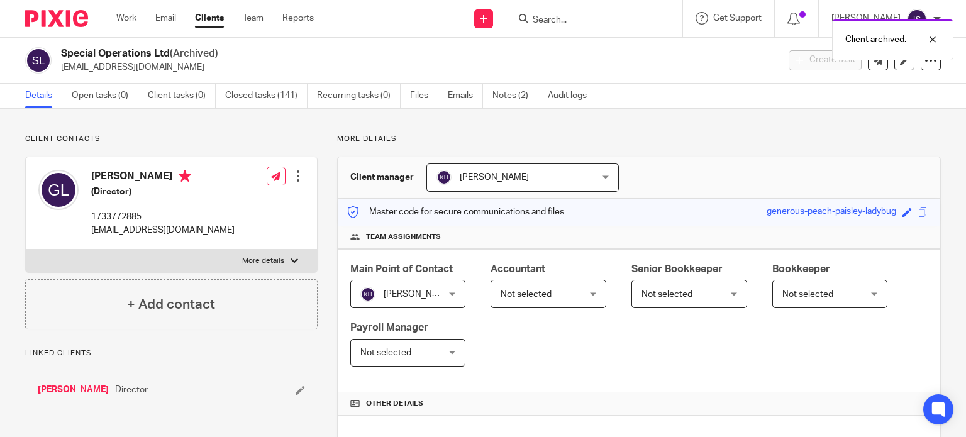
click at [852, 37] on p "Client archived." at bounding box center [875, 39] width 61 height 13
click at [568, 14] on form at bounding box center [598, 19] width 134 height 16
click at [572, 17] on input "Search" at bounding box center [587, 20] width 113 height 11
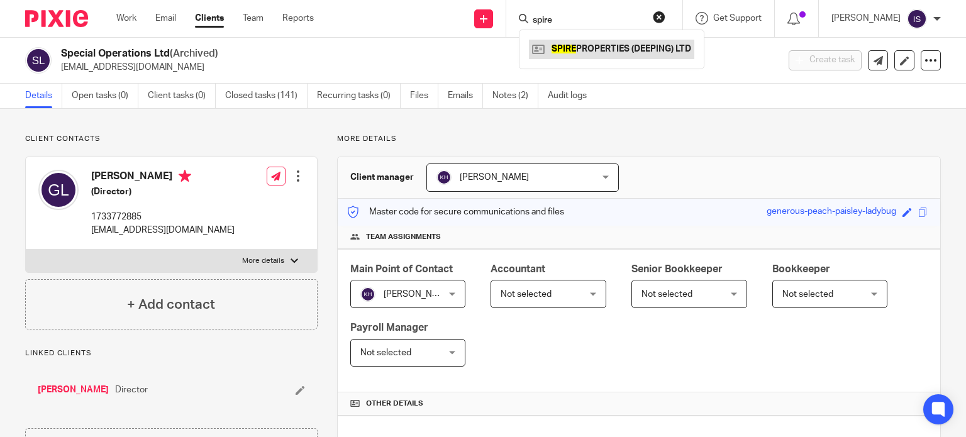
type input "spire"
click at [616, 52] on link at bounding box center [611, 49] width 165 height 19
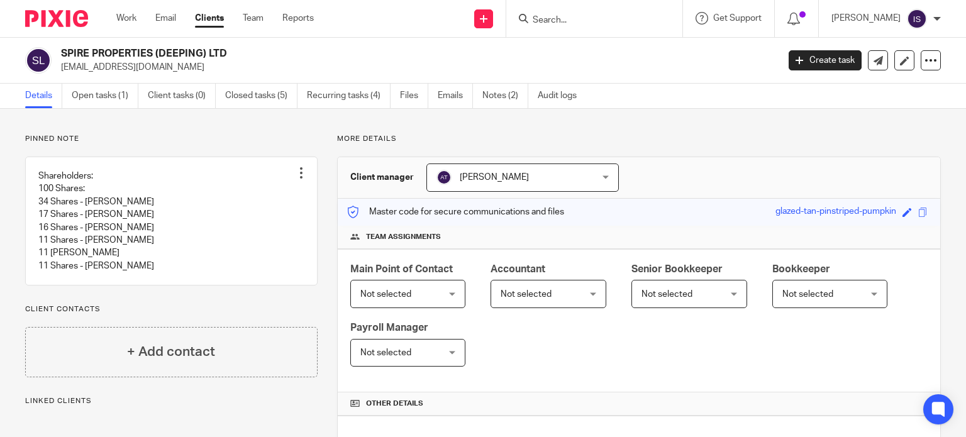
click at [547, 297] on span "Not selected" at bounding box center [543, 294] width 84 height 26
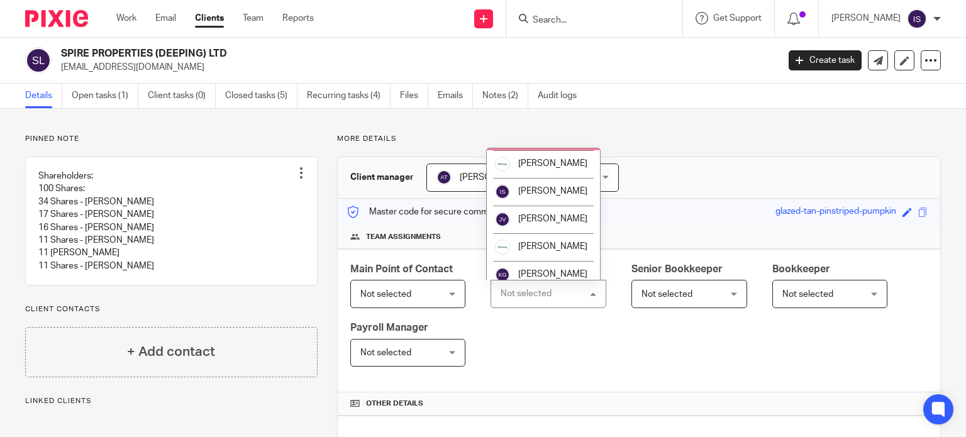
scroll to position [211, 0]
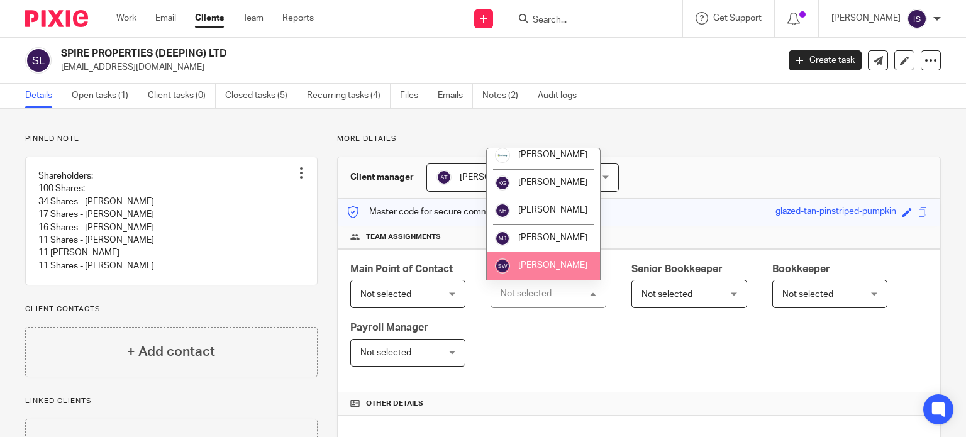
click at [543, 270] on span "[PERSON_NAME]" at bounding box center [552, 265] width 69 height 9
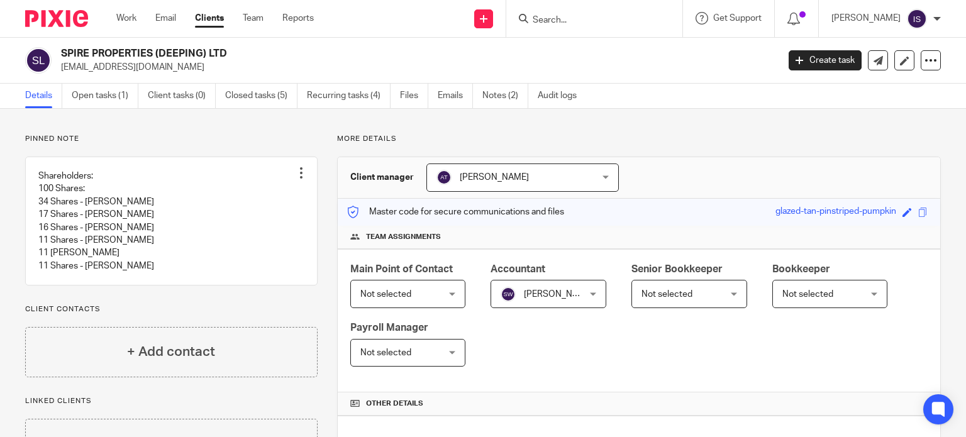
click at [562, 18] on input "Search" at bounding box center [587, 20] width 113 height 11
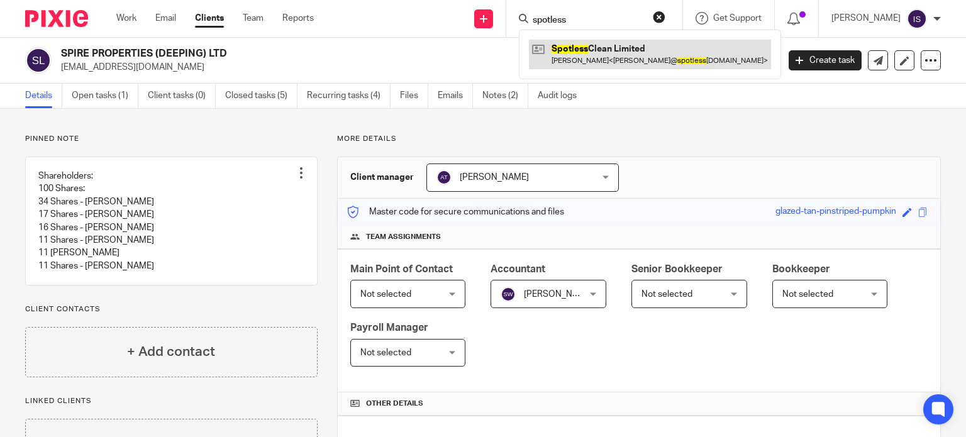
type input "spotless"
click at [596, 57] on link at bounding box center [650, 54] width 242 height 29
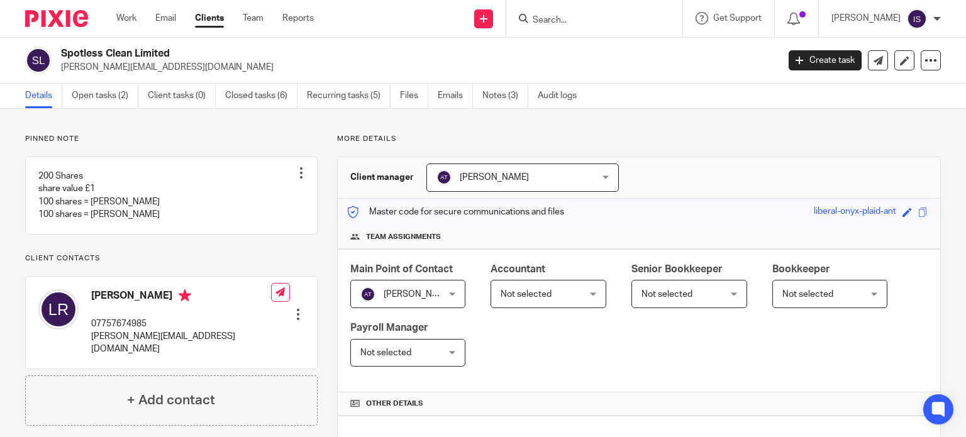
click at [576, 303] on span "Not selected" at bounding box center [543, 294] width 84 height 26
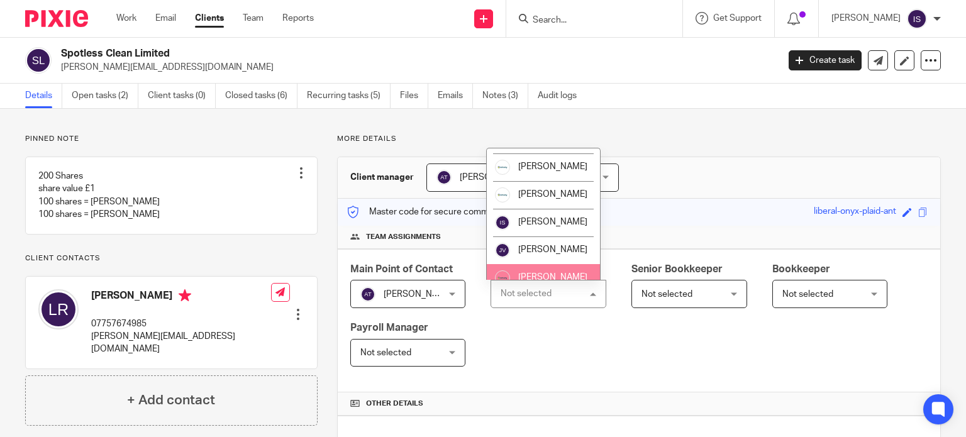
scroll to position [211, 0]
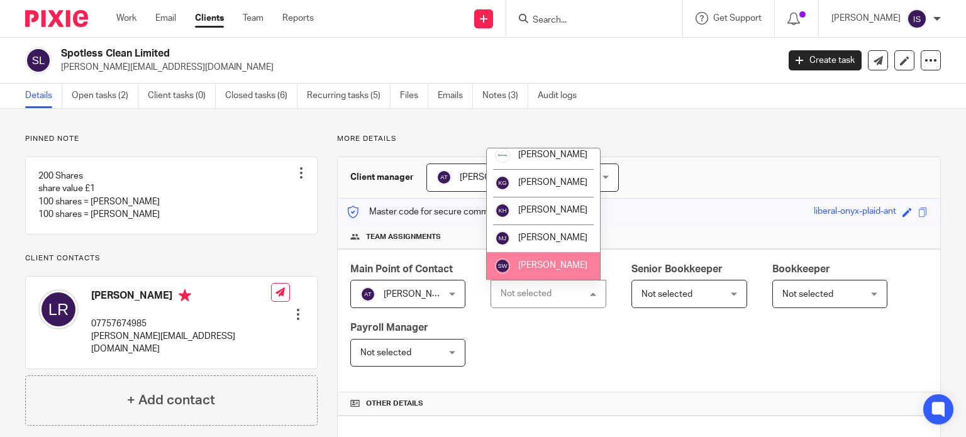
click at [550, 260] on li "[PERSON_NAME]" at bounding box center [543, 266] width 113 height 28
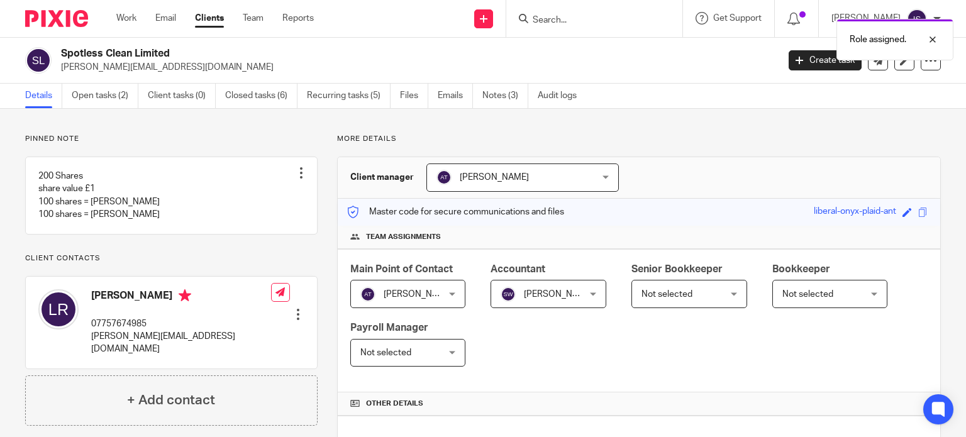
click at [574, 5] on div at bounding box center [594, 18] width 176 height 37
click at [612, 19] on div "Role assigned." at bounding box center [718, 37] width 470 height 48
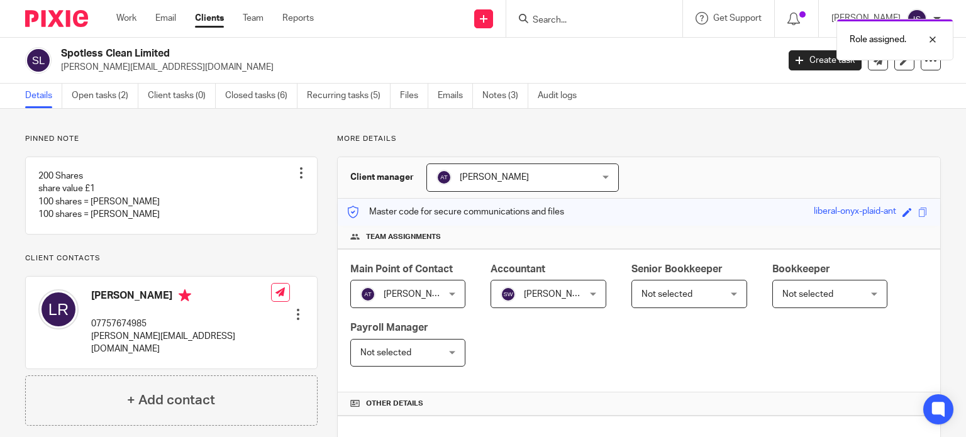
click at [559, 27] on div "Role assigned." at bounding box center [718, 37] width 470 height 48
click at [557, 22] on div "Role assigned." at bounding box center [718, 37] width 470 height 48
click at [869, 43] on p "Role assigned." at bounding box center [878, 39] width 57 height 13
click at [589, 19] on input "Search" at bounding box center [587, 20] width 113 height 11
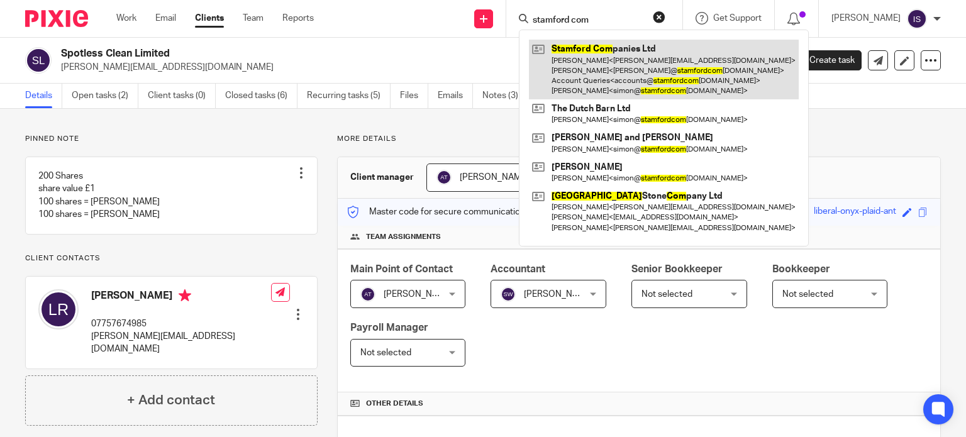
type input "stamford com"
click at [594, 52] on link at bounding box center [664, 70] width 270 height 60
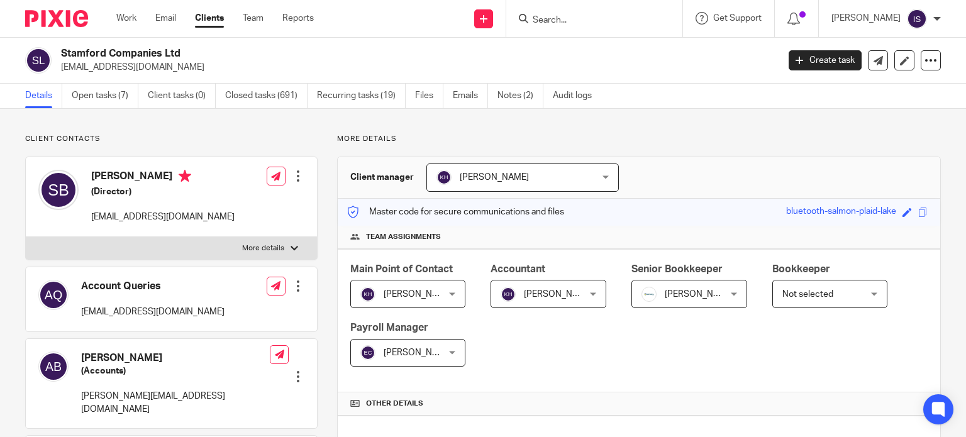
click at [818, 304] on span "Not selected" at bounding box center [824, 294] width 84 height 26
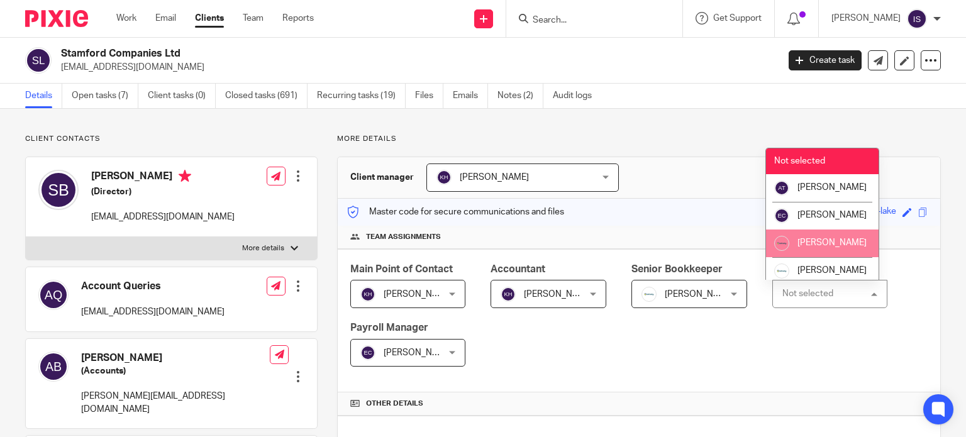
click at [804, 247] on span "[PERSON_NAME]" at bounding box center [831, 242] width 69 height 9
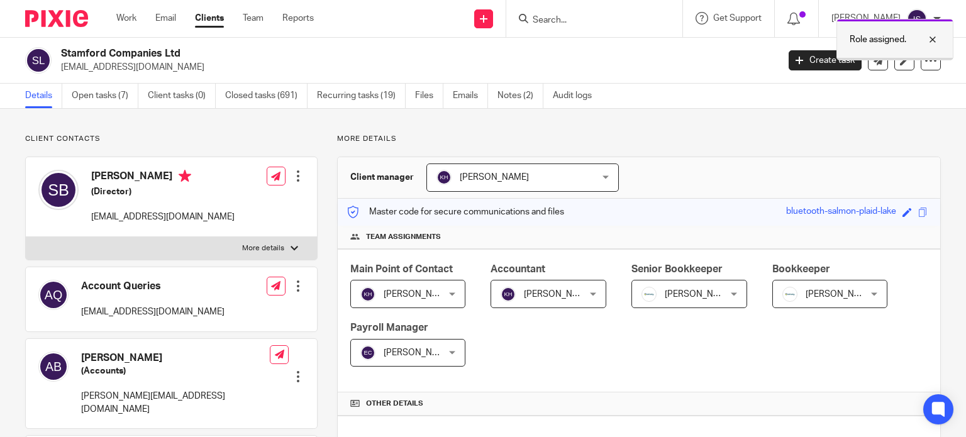
drag, startPoint x: 864, startPoint y: 33, endPoint x: 635, endPoint y: 43, distance: 229.2
click at [864, 33] on p "Role assigned." at bounding box center [878, 39] width 57 height 13
click at [560, 30] on div "Role assigned." at bounding box center [718, 37] width 470 height 48
click at [560, 24] on input "Search" at bounding box center [587, 20] width 113 height 11
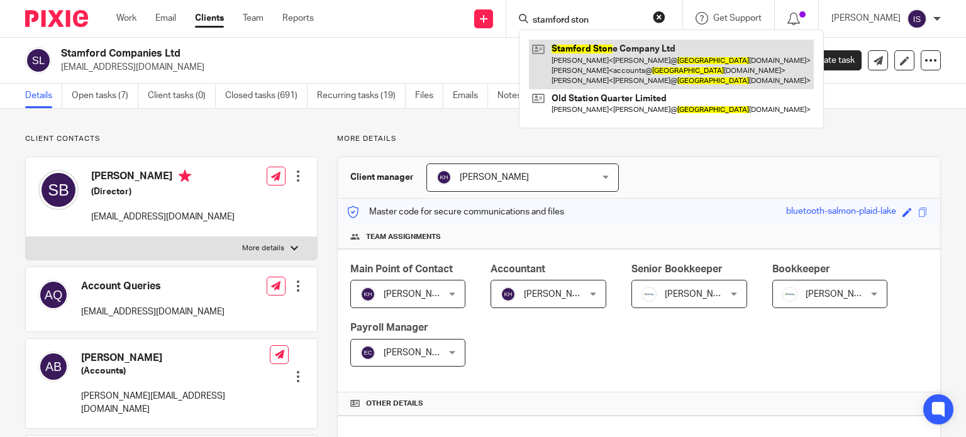
type input "stamford ston"
click at [619, 58] on link at bounding box center [671, 65] width 285 height 50
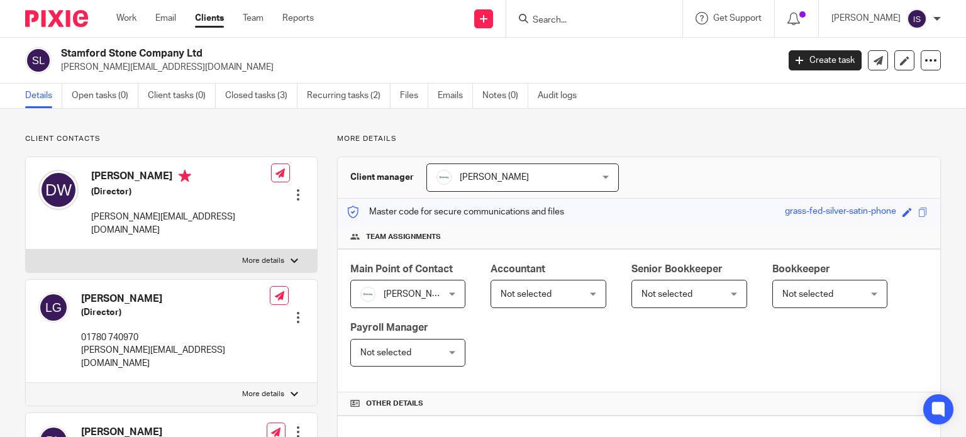
click at [614, 26] on div at bounding box center [594, 18] width 176 height 37
click at [553, 16] on input "Search" at bounding box center [587, 20] width 113 height 11
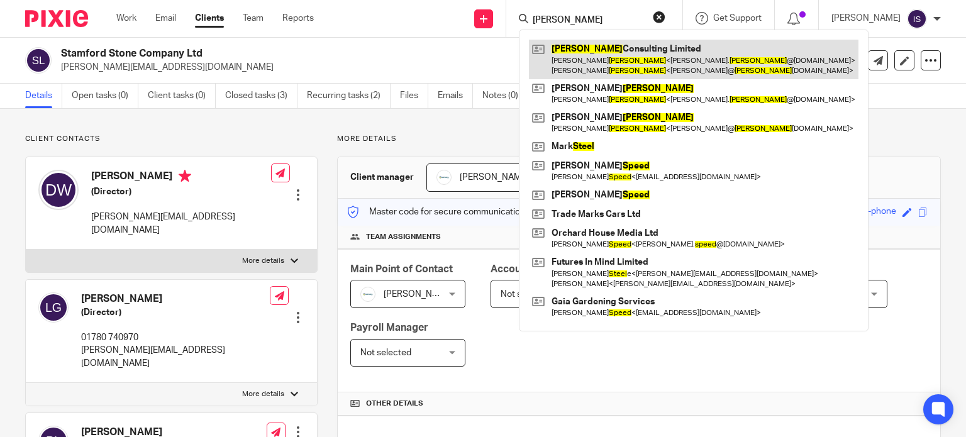
type input "[PERSON_NAME]"
click at [621, 65] on link at bounding box center [694, 59] width 330 height 39
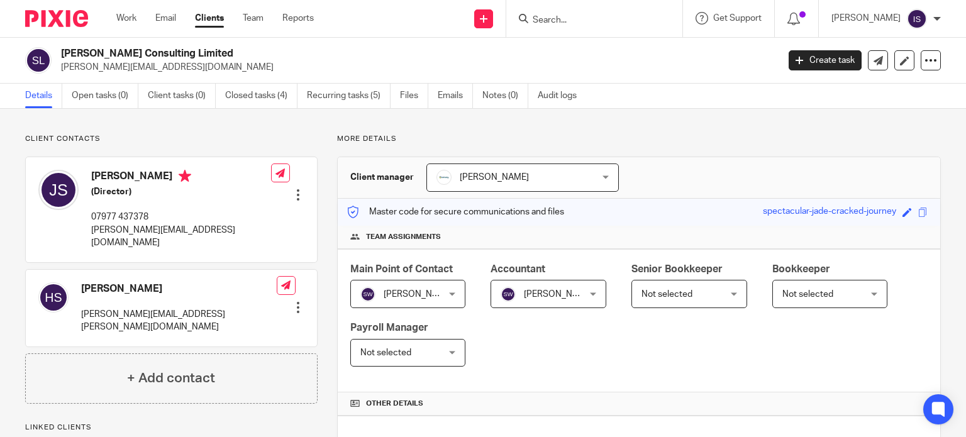
click at [570, 21] on input "Search" at bounding box center [587, 20] width 113 height 11
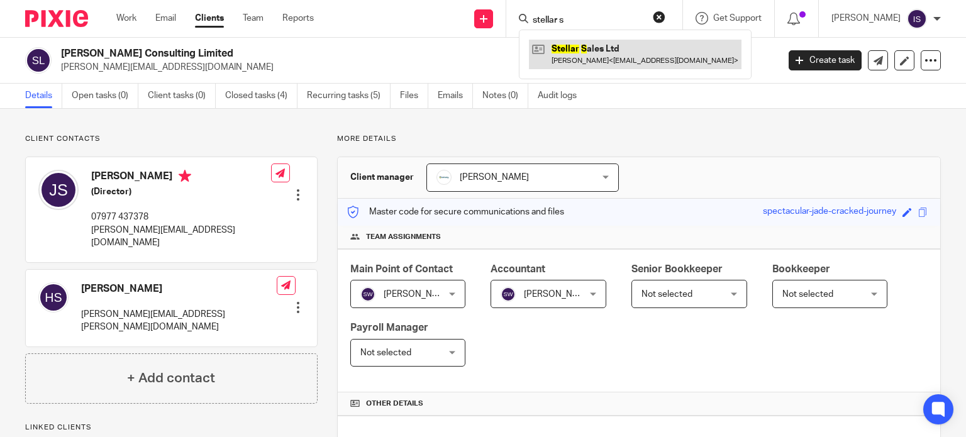
type input "stellar s"
click at [574, 55] on link at bounding box center [635, 54] width 213 height 29
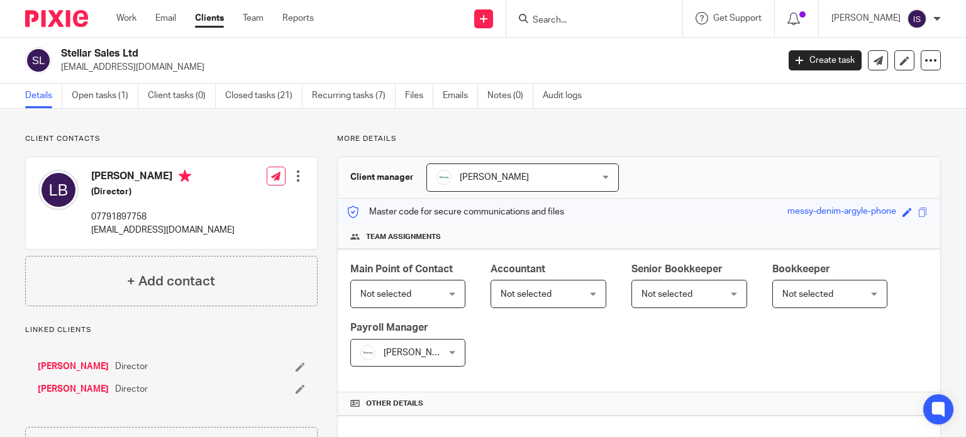
click at [564, 296] on span "Not selected" at bounding box center [543, 294] width 84 height 26
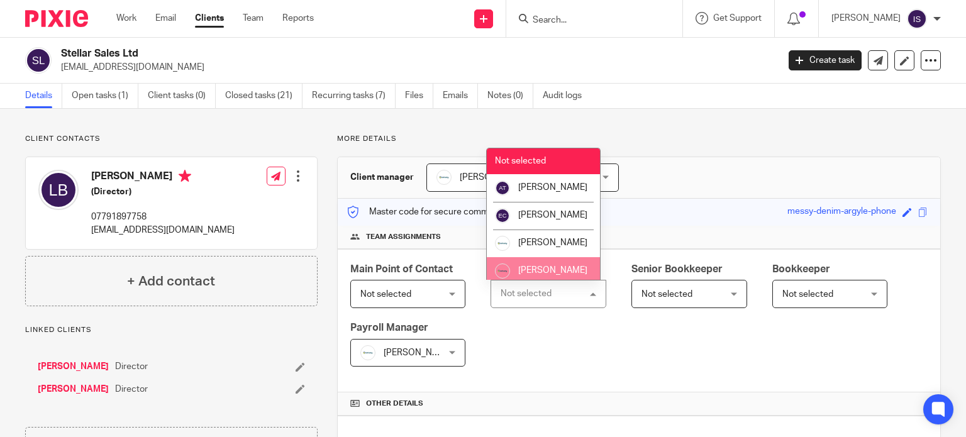
click at [557, 272] on li "[PERSON_NAME]" at bounding box center [543, 271] width 113 height 28
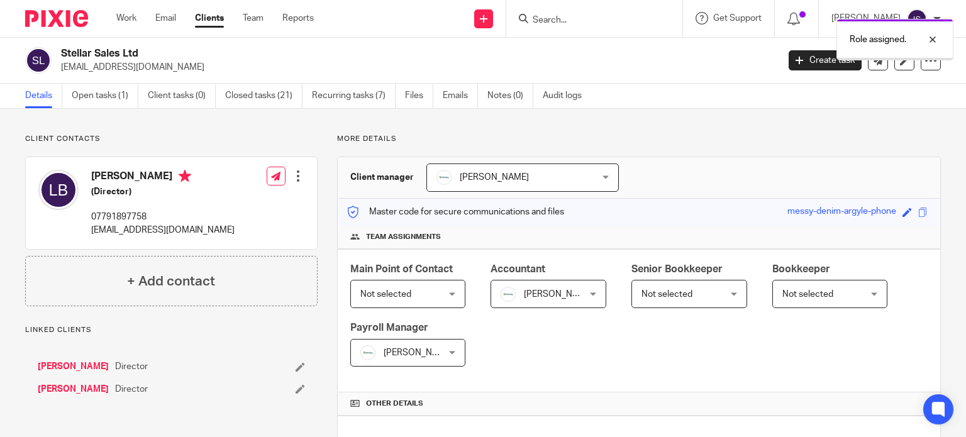
click at [421, 348] on span "[PERSON_NAME]" at bounding box center [418, 352] width 69 height 9
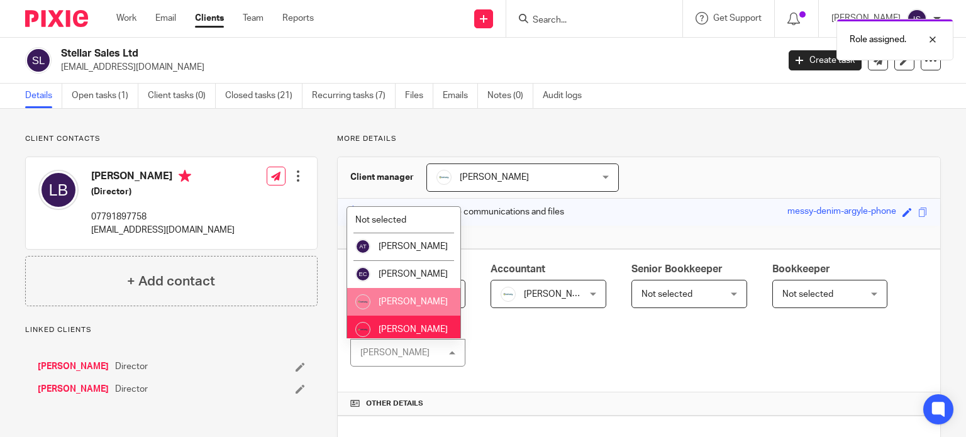
click at [427, 305] on li "[PERSON_NAME]" at bounding box center [403, 302] width 113 height 28
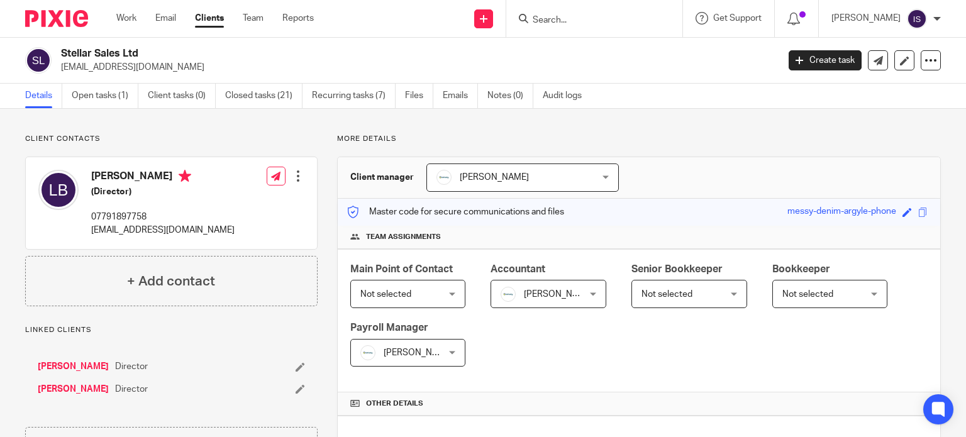
click at [614, 13] on form at bounding box center [598, 19] width 134 height 16
click at [590, 25] on input "Search" at bounding box center [587, 20] width 113 height 11
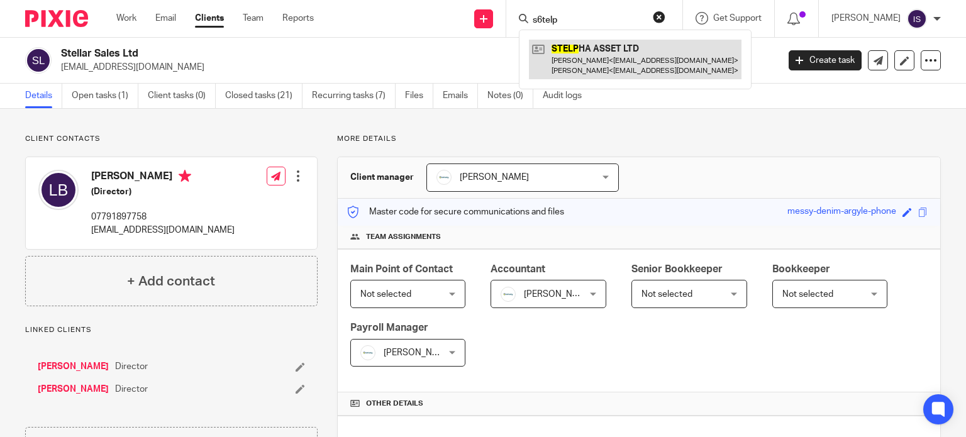
type input "s6telp"
click at [653, 65] on link at bounding box center [635, 59] width 213 height 39
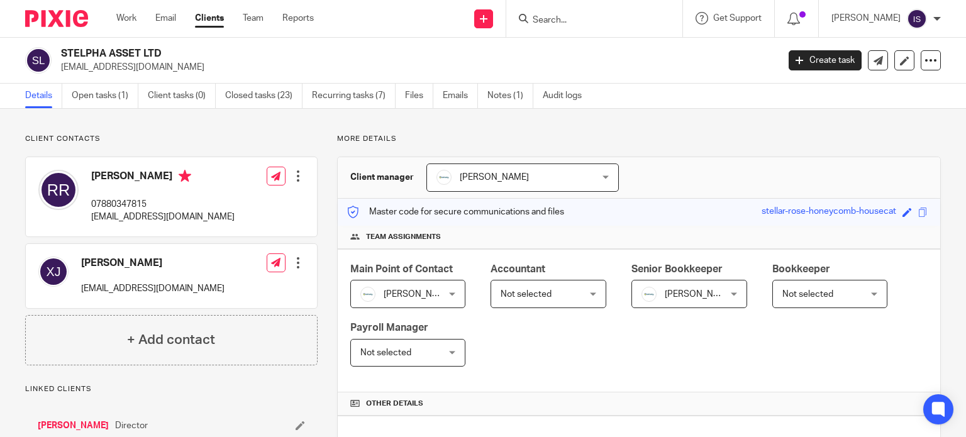
click at [551, 287] on span "Not selected" at bounding box center [543, 294] width 84 height 26
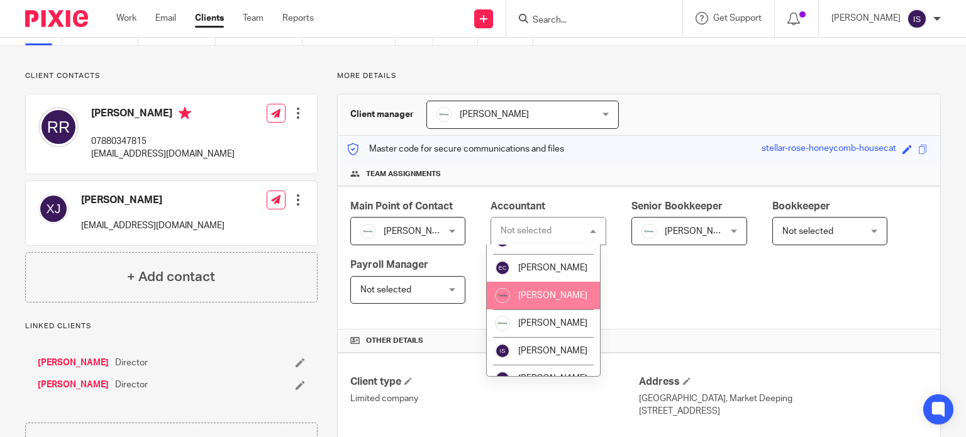
scroll to position [63, 0]
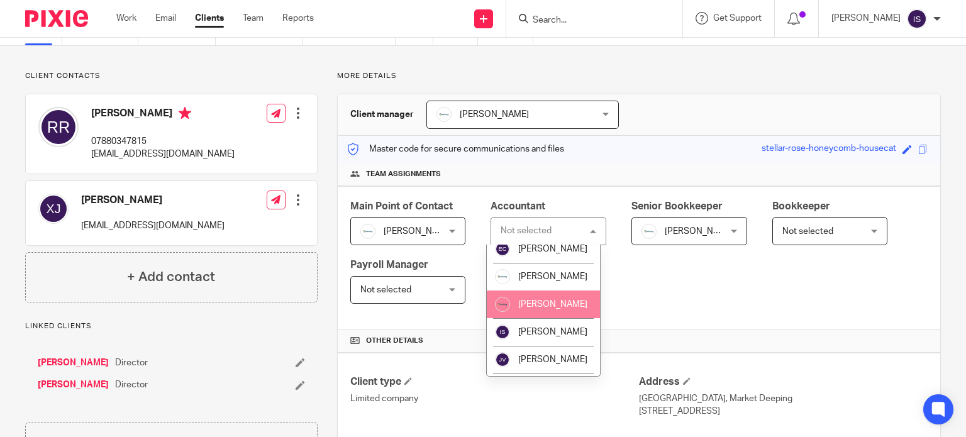
click at [565, 309] on span "[PERSON_NAME]" at bounding box center [552, 304] width 69 height 9
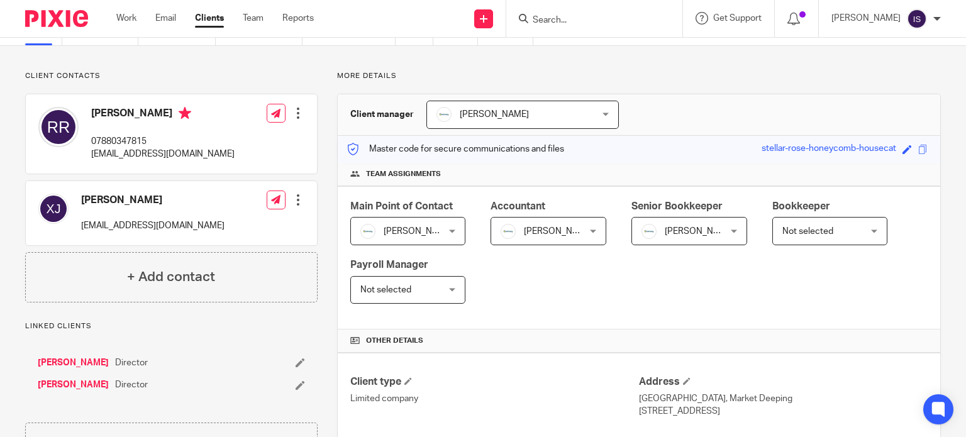
click at [669, 236] on span "[PERSON_NAME]" at bounding box center [684, 231] width 84 height 26
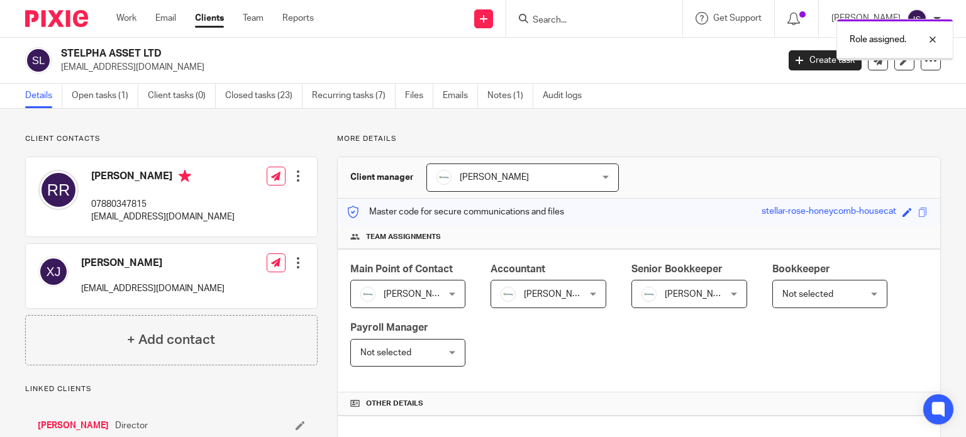
click at [681, 291] on span "[PERSON_NAME]" at bounding box center [684, 294] width 84 height 26
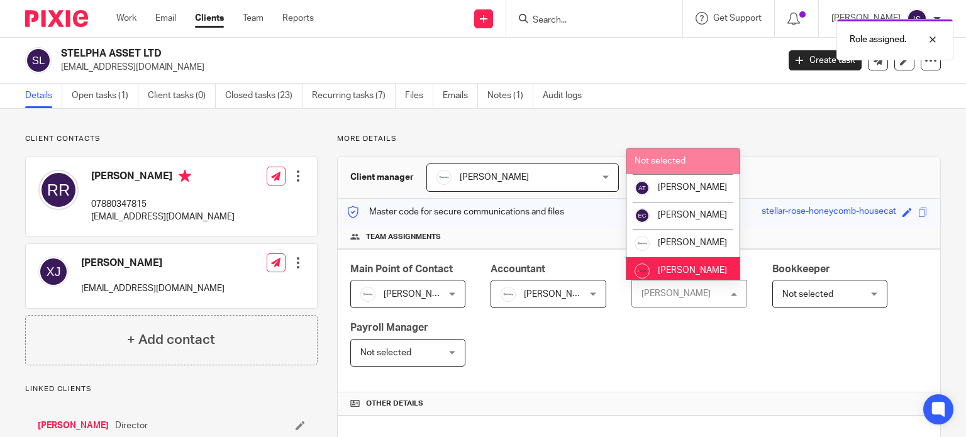
click at [685, 160] on li "Not selected" at bounding box center [682, 161] width 113 height 26
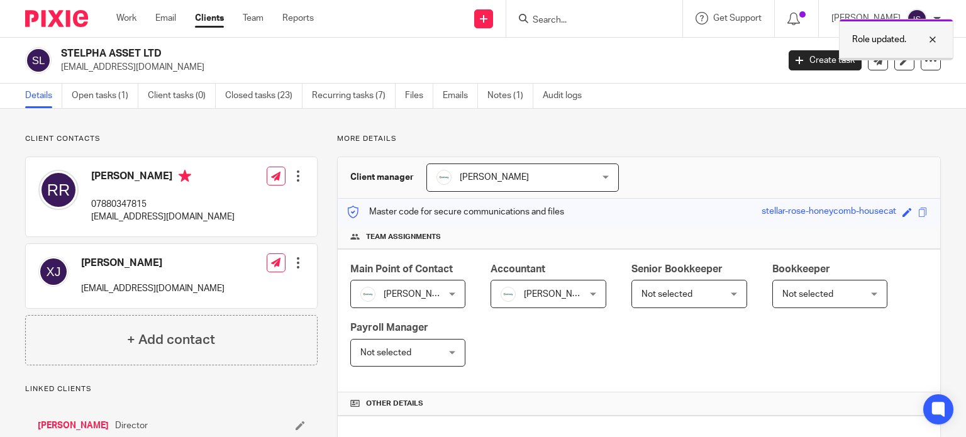
click at [863, 36] on p "Role updated." at bounding box center [879, 39] width 54 height 13
click at [605, 21] on input "Search" at bounding box center [587, 20] width 113 height 11
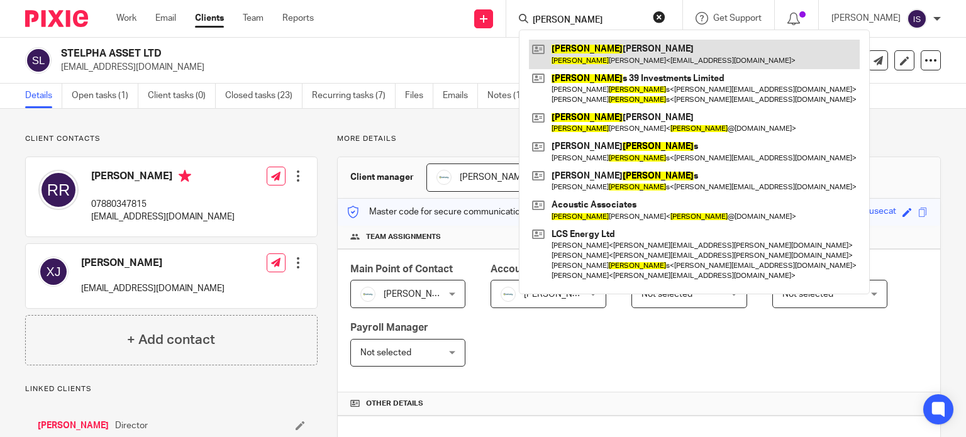
type input "[PERSON_NAME]"
click at [692, 47] on link at bounding box center [694, 54] width 331 height 29
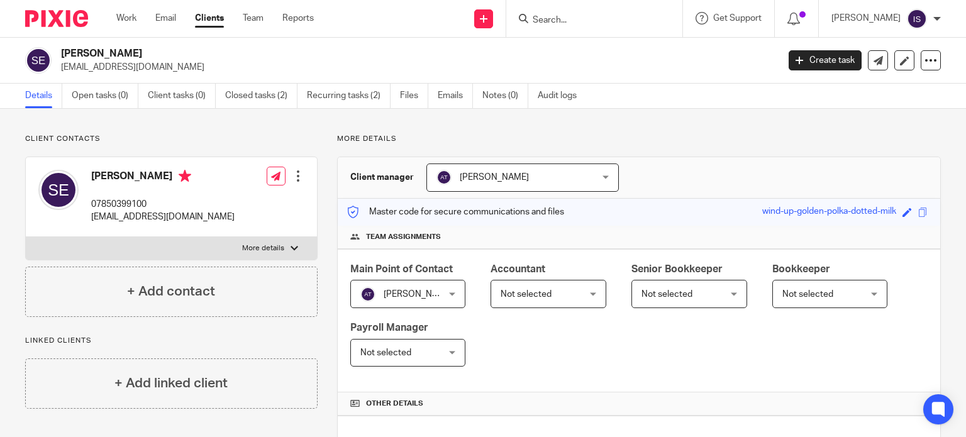
click at [571, 292] on span "Not selected" at bounding box center [543, 294] width 84 height 26
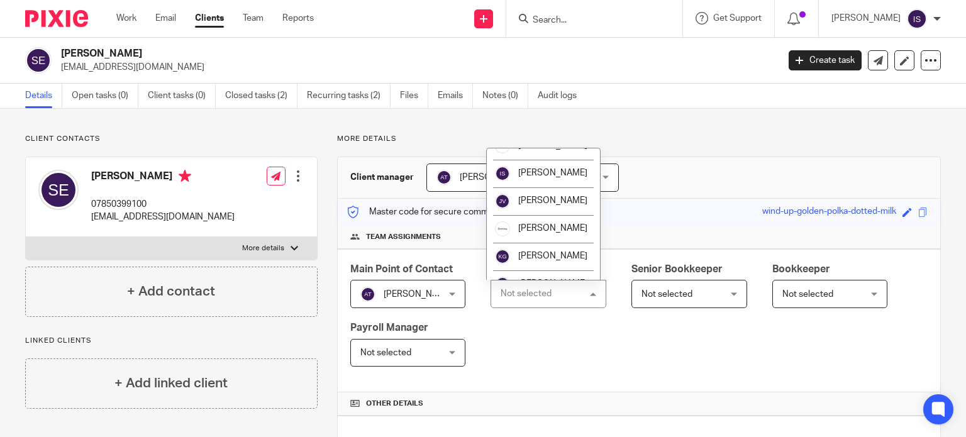
scroll to position [211, 0]
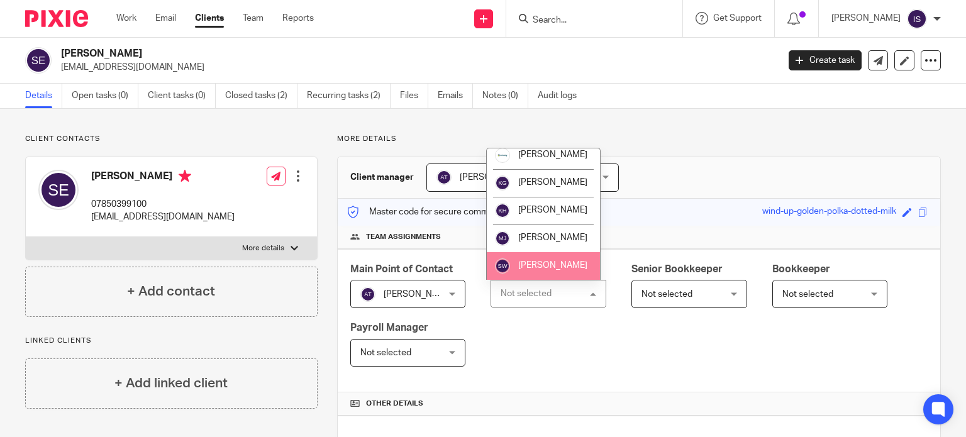
click at [542, 265] on span "[PERSON_NAME]" at bounding box center [552, 265] width 69 height 9
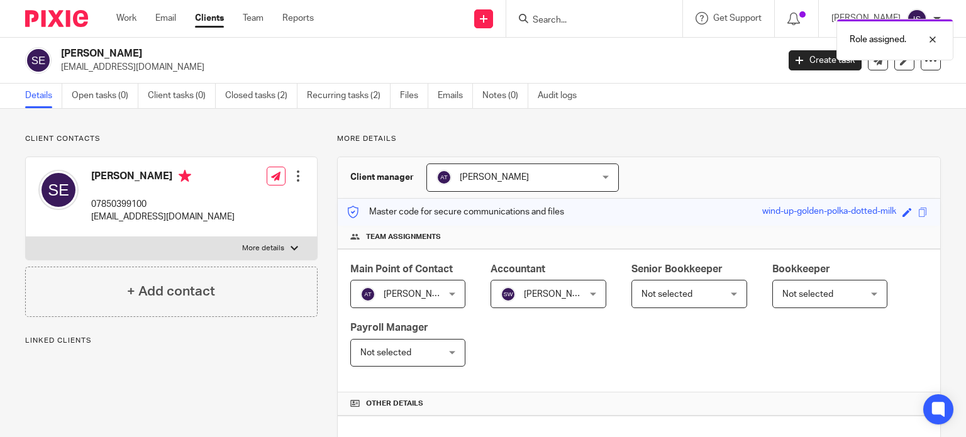
click at [574, 18] on div "Role assigned." at bounding box center [718, 37] width 470 height 48
click at [581, 19] on div "Role assigned." at bounding box center [718, 37] width 470 height 48
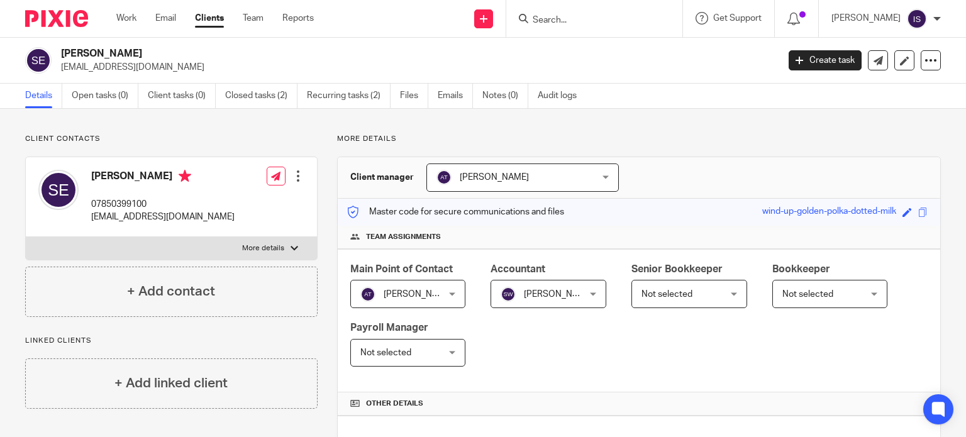
click at [629, 22] on input "Search" at bounding box center [587, 20] width 113 height 11
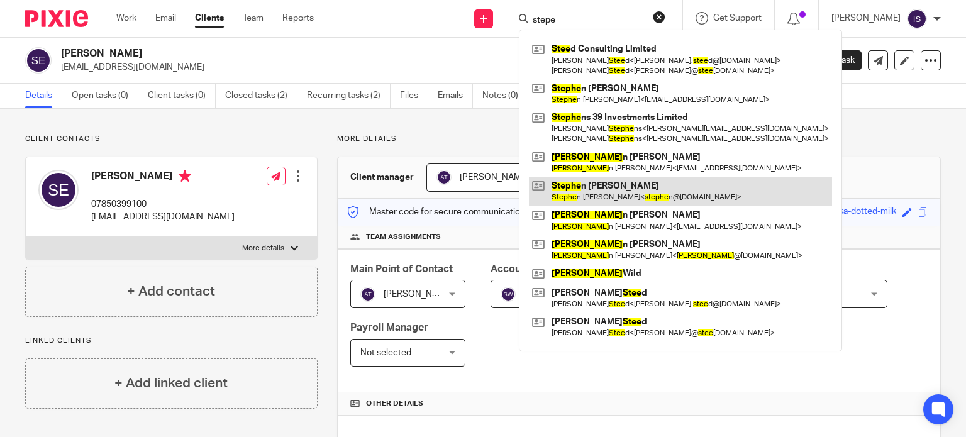
type input "stepe"
click at [581, 193] on link at bounding box center [680, 191] width 303 height 29
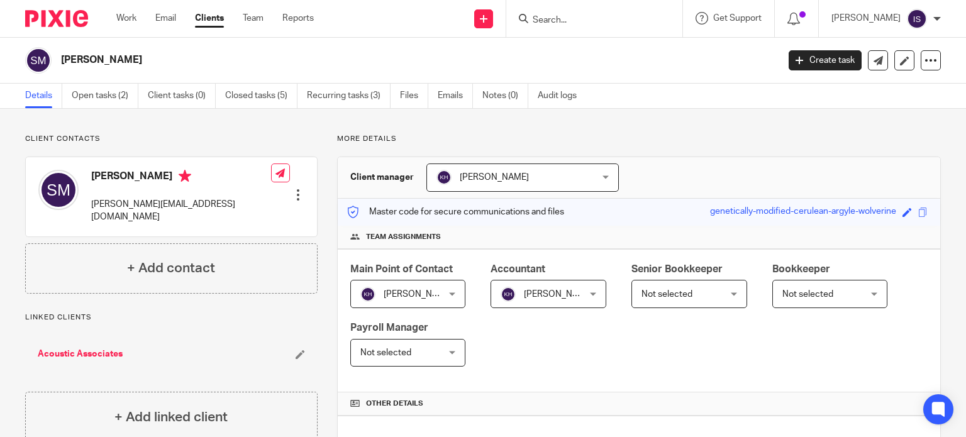
click at [574, 18] on input "Search" at bounding box center [587, 20] width 113 height 11
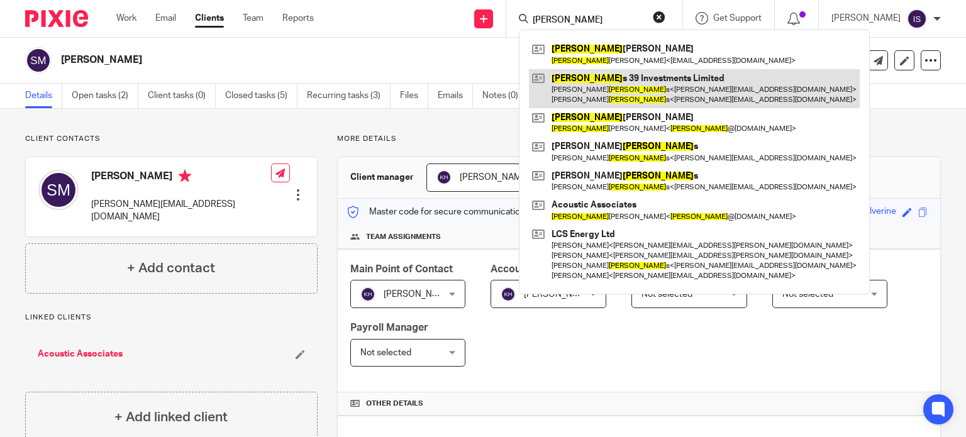
type input "[PERSON_NAME]"
click at [670, 98] on link at bounding box center [694, 88] width 331 height 39
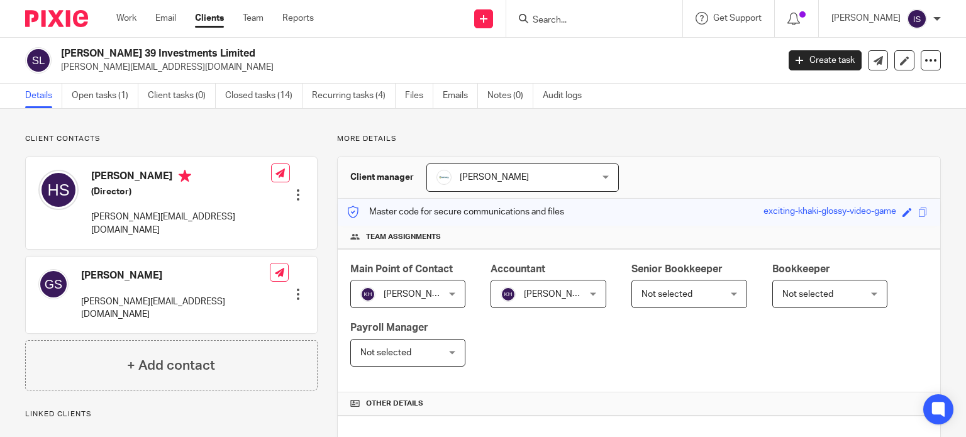
click at [596, 18] on input "Search" at bounding box center [587, 20] width 113 height 11
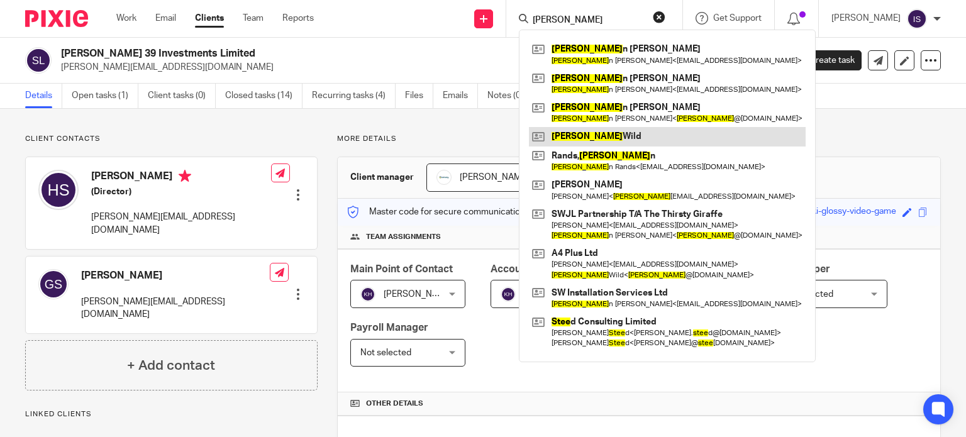
type input "[PERSON_NAME]"
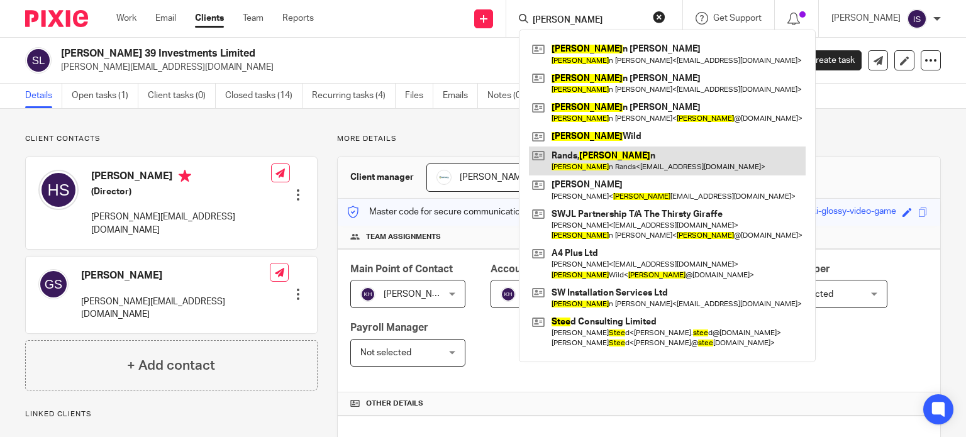
drag, startPoint x: 588, startPoint y: 133, endPoint x: 619, endPoint y: 159, distance: 40.2
click at [588, 133] on link at bounding box center [667, 136] width 277 height 19
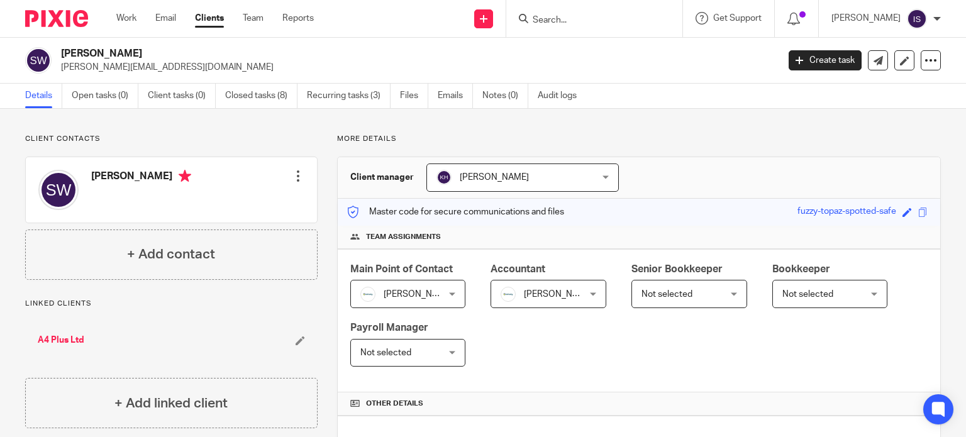
click at [562, 18] on input "Search" at bounding box center [587, 20] width 113 height 11
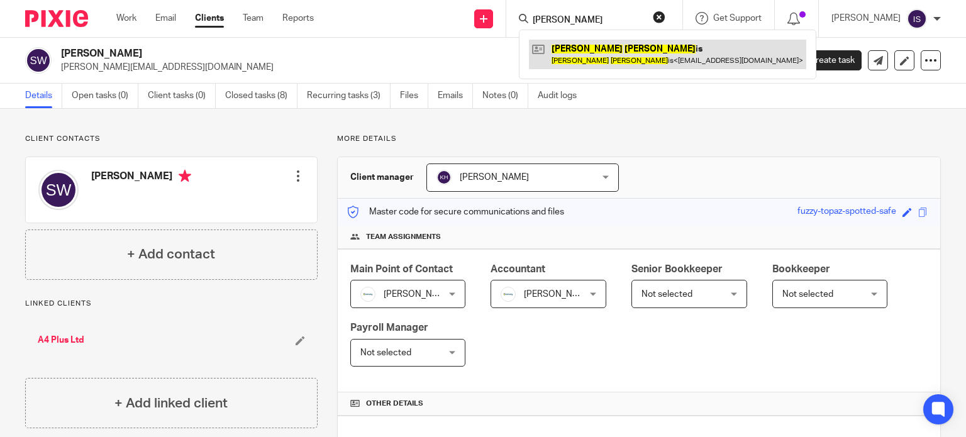
type input "steven harr"
click at [621, 50] on link at bounding box center [667, 54] width 277 height 29
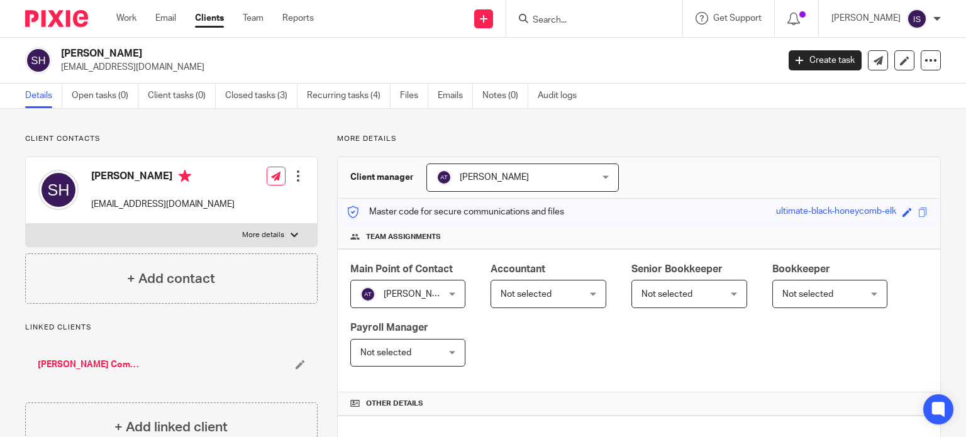
click at [566, 291] on span "Not selected" at bounding box center [543, 294] width 84 height 26
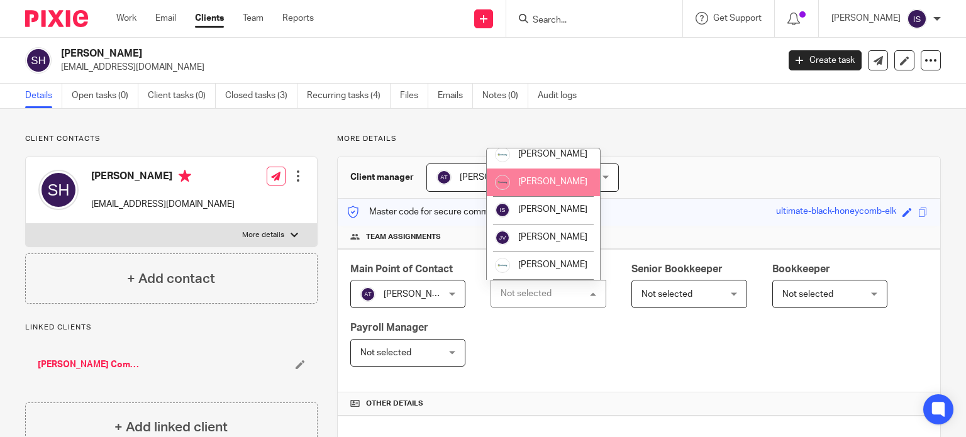
scroll to position [211, 0]
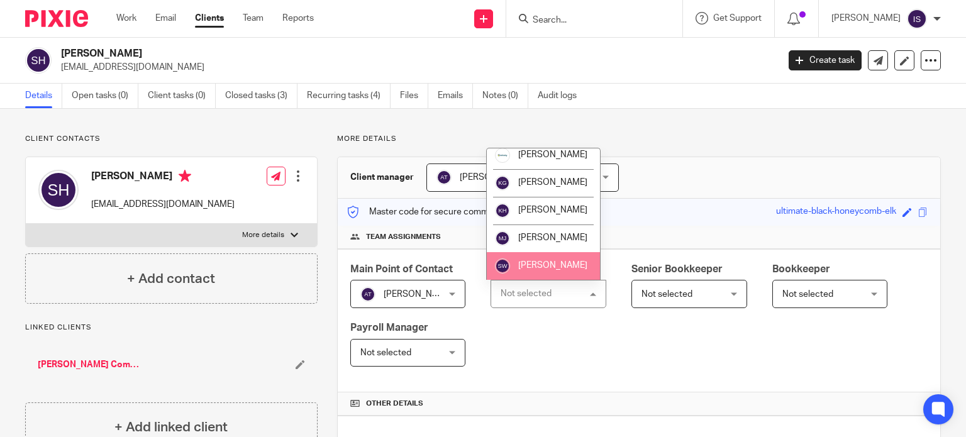
click at [548, 274] on li "[PERSON_NAME]" at bounding box center [543, 266] width 113 height 28
click at [548, 274] on div "Accountant" at bounding box center [549, 269] width 116 height 14
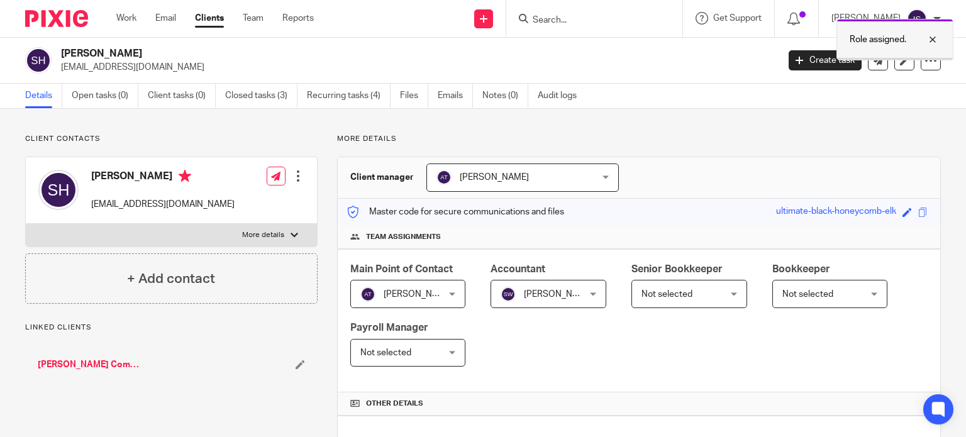
click at [869, 31] on div "Role assigned." at bounding box center [894, 40] width 117 height 42
click at [622, 19] on input "Search" at bounding box center [587, 20] width 113 height 11
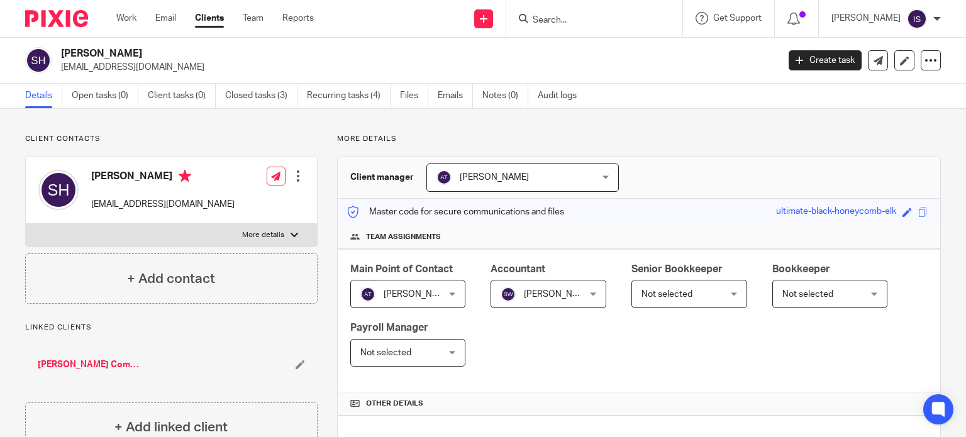
click at [622, 19] on input "Search" at bounding box center [587, 20] width 113 height 11
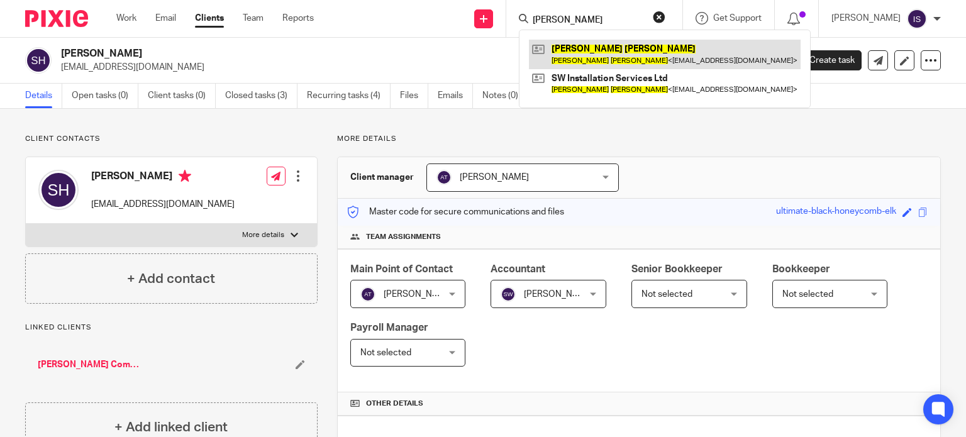
type input "[PERSON_NAME]"
click at [621, 50] on link at bounding box center [665, 54] width 272 height 29
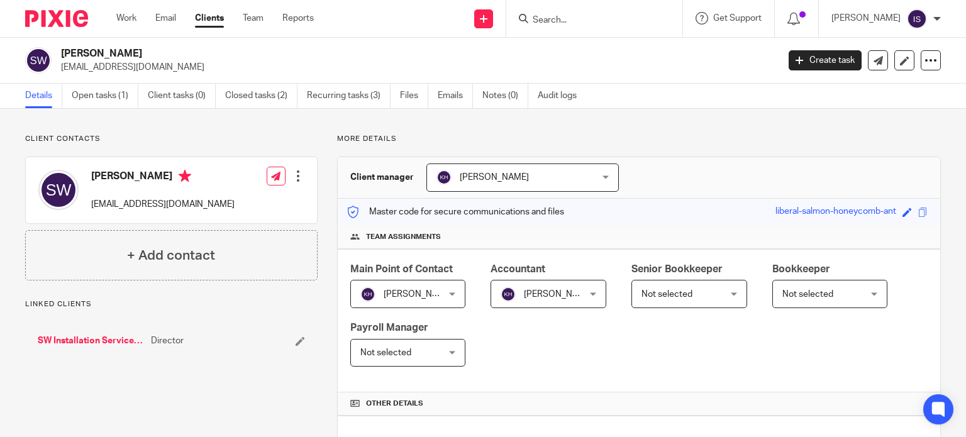
click at [571, 26] on form at bounding box center [598, 19] width 134 height 16
click at [584, 24] on input "Search" at bounding box center [587, 20] width 113 height 11
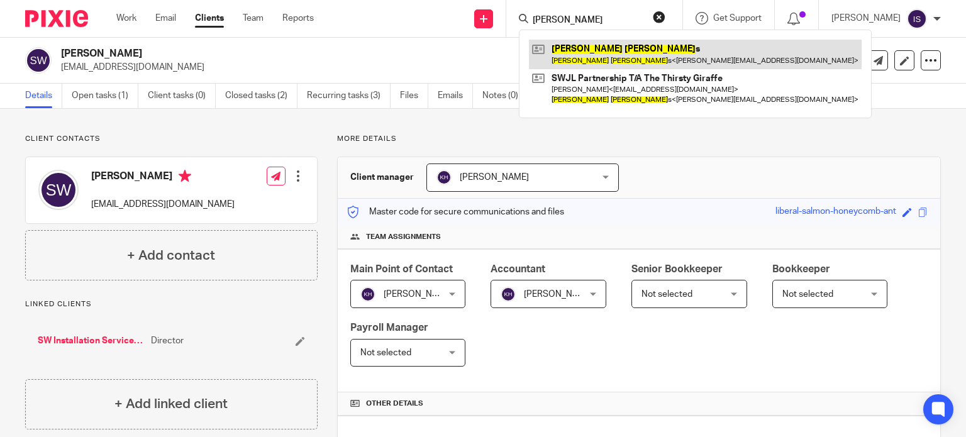
type input "[PERSON_NAME]"
click at [666, 50] on link at bounding box center [695, 54] width 333 height 29
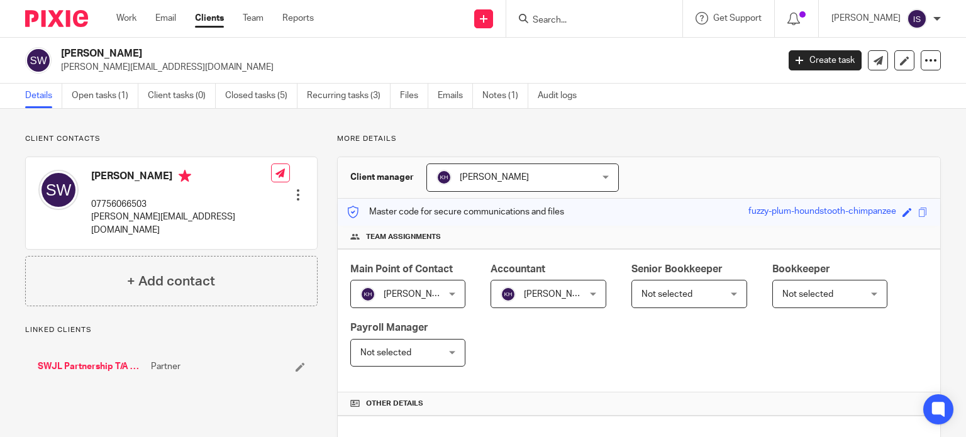
click at [589, 23] on input "Search" at bounding box center [587, 20] width 113 height 11
click at [592, 18] on input "Search" at bounding box center [587, 20] width 113 height 11
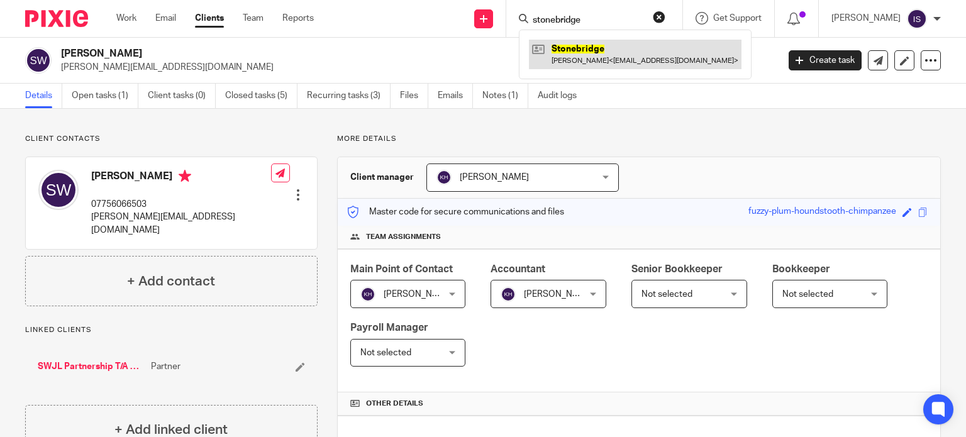
type input "stonebridge"
click at [594, 51] on link at bounding box center [635, 54] width 213 height 29
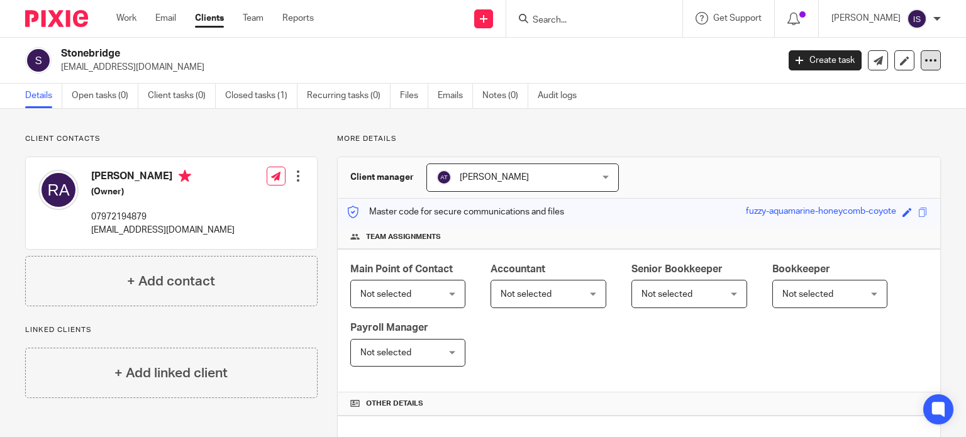
click at [925, 61] on icon at bounding box center [931, 60] width 13 height 13
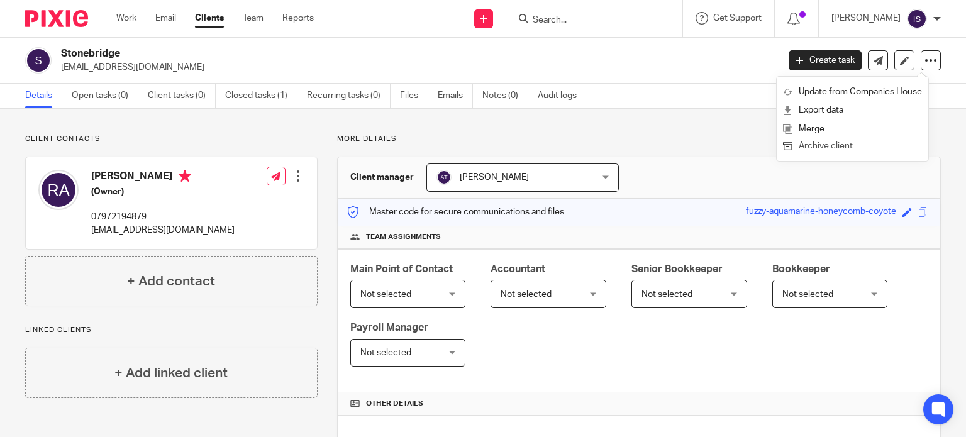
click at [850, 147] on button "Archive client" at bounding box center [852, 146] width 139 height 16
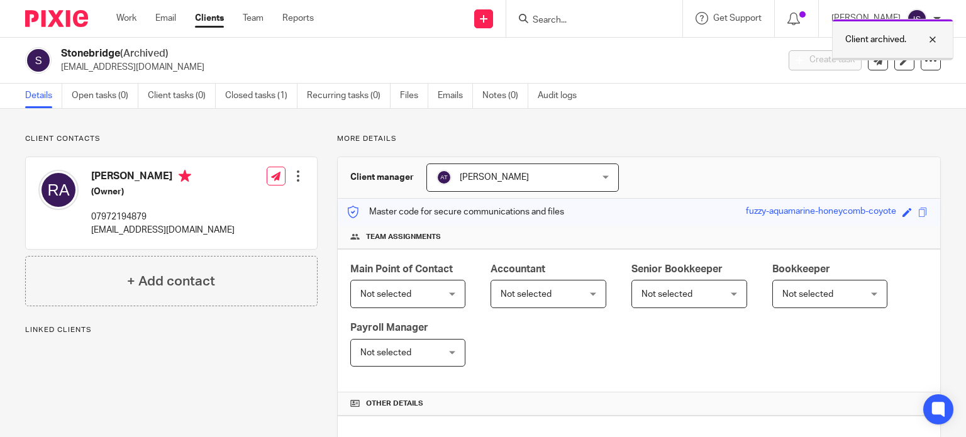
click at [873, 45] on p "Client archived." at bounding box center [875, 39] width 61 height 13
click at [624, 21] on input "Search" at bounding box center [587, 20] width 113 height 11
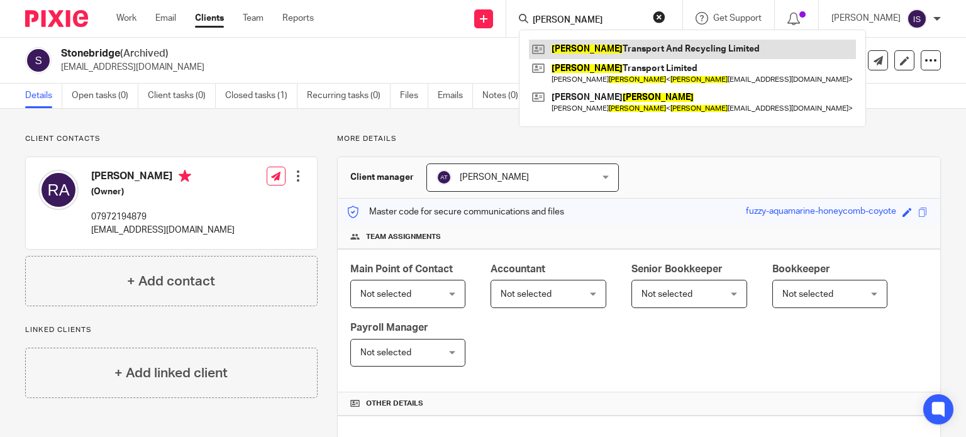
type input "[PERSON_NAME]"
click at [632, 52] on link at bounding box center [692, 49] width 327 height 19
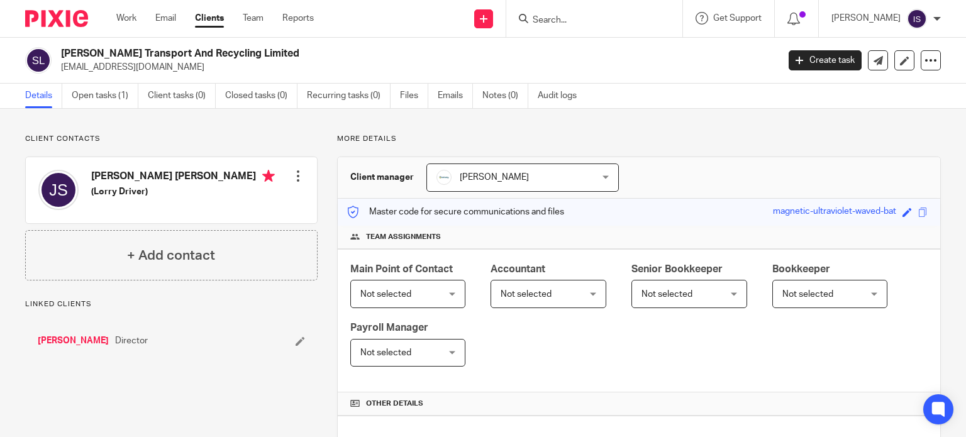
click at [544, 277] on div "Accountant Not selected Not selected Not selected Aimee Tamburrini Emma Coleman…" at bounding box center [549, 285] width 116 height 46
click at [547, 288] on span "Not selected" at bounding box center [543, 294] width 84 height 26
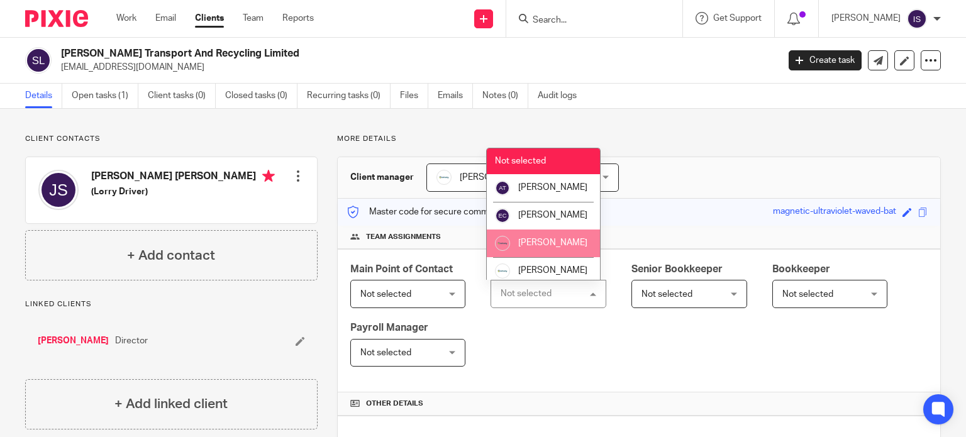
click at [549, 243] on li "[PERSON_NAME]" at bounding box center [543, 244] width 113 height 28
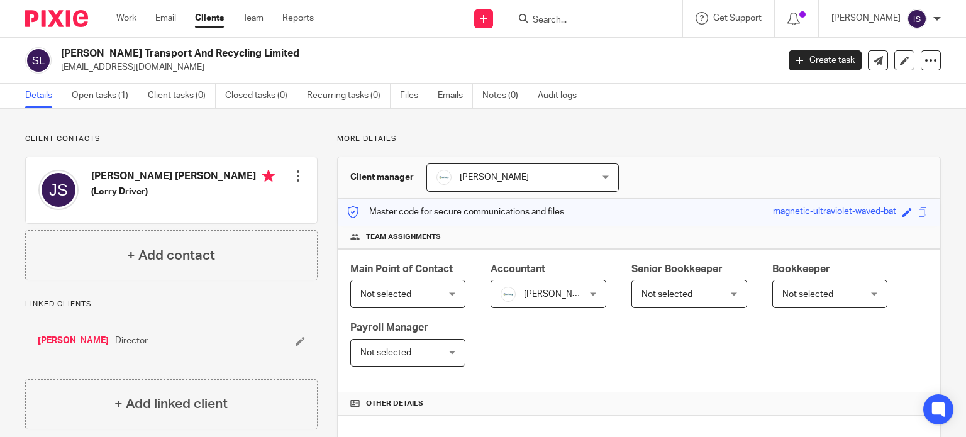
click at [664, 291] on span "Not selected" at bounding box center [667, 294] width 51 height 9
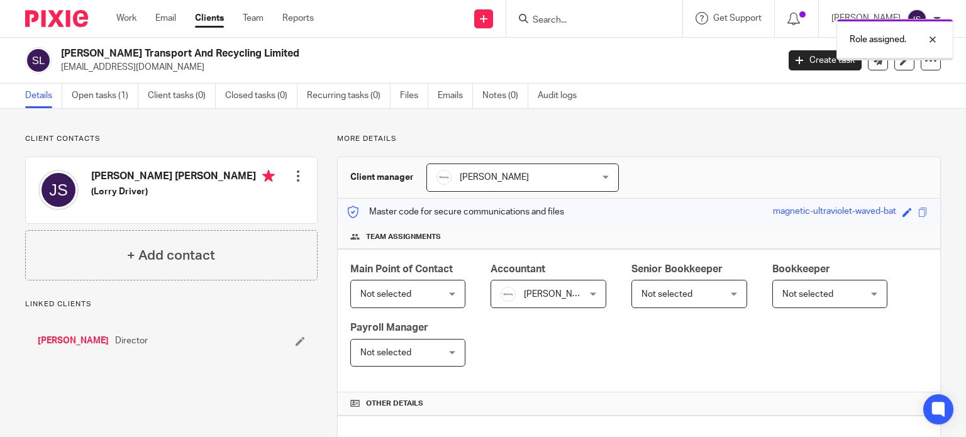
click at [657, 287] on span "Not selected" at bounding box center [684, 294] width 84 height 26
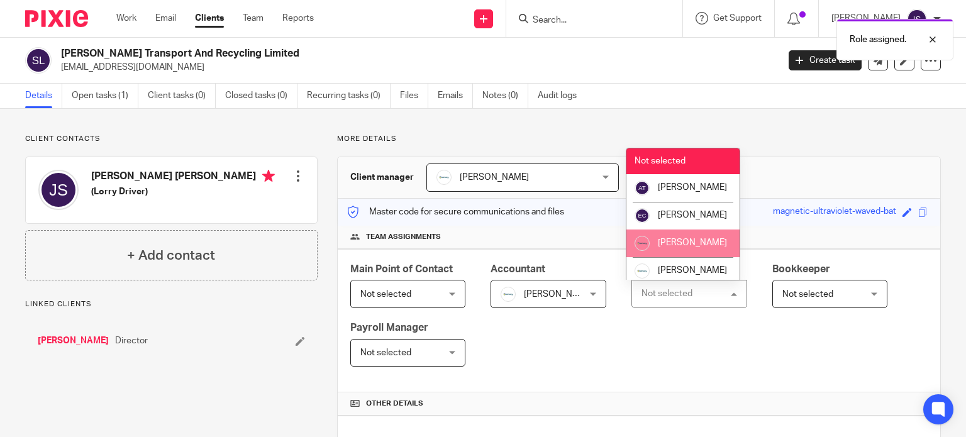
click at [655, 257] on li "[PERSON_NAME]" at bounding box center [682, 244] width 113 height 28
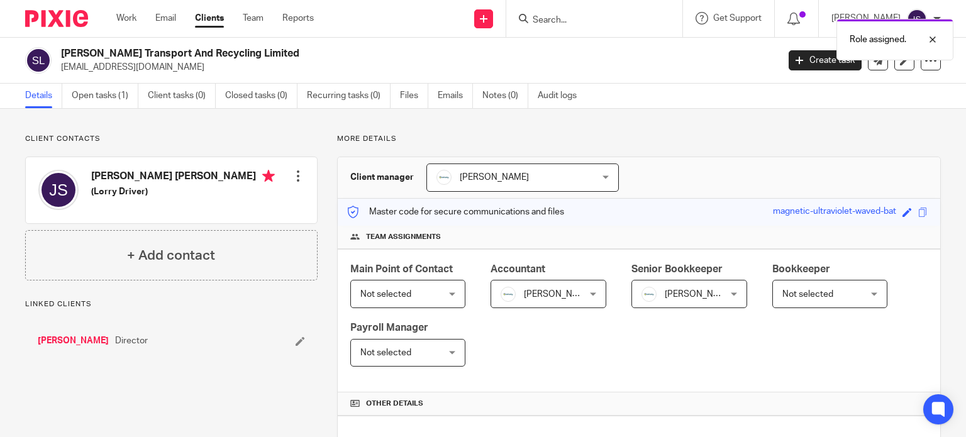
click at [606, 17] on div "Role assigned." at bounding box center [718, 37] width 470 height 48
click at [589, 17] on div "Role assigned." at bounding box center [718, 37] width 470 height 48
click at [850, 42] on p "Role assigned." at bounding box center [878, 39] width 57 height 13
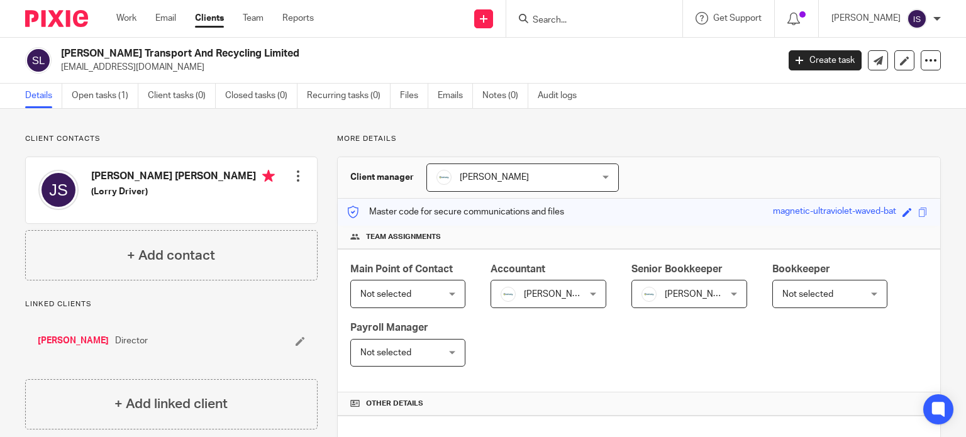
click at [567, 21] on input "Search" at bounding box center [587, 20] width 113 height 11
click at [568, 19] on input "Search" at bounding box center [587, 20] width 113 height 11
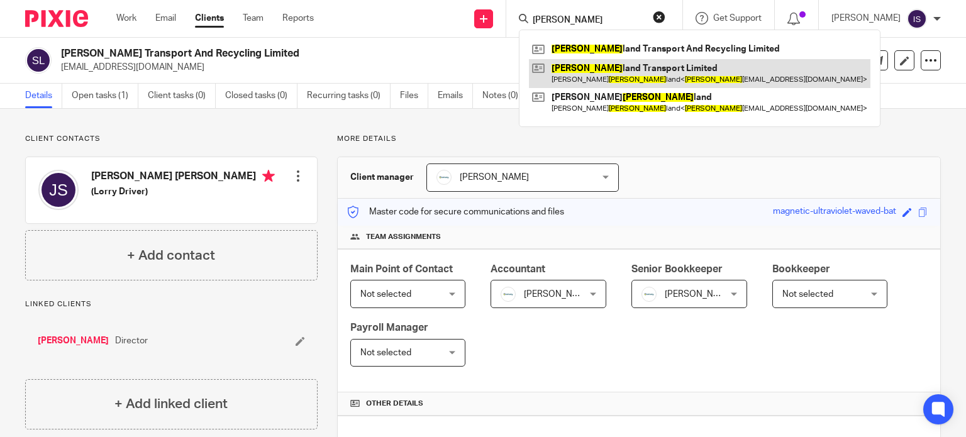
type input "strick"
click at [631, 81] on link at bounding box center [700, 73] width 342 height 29
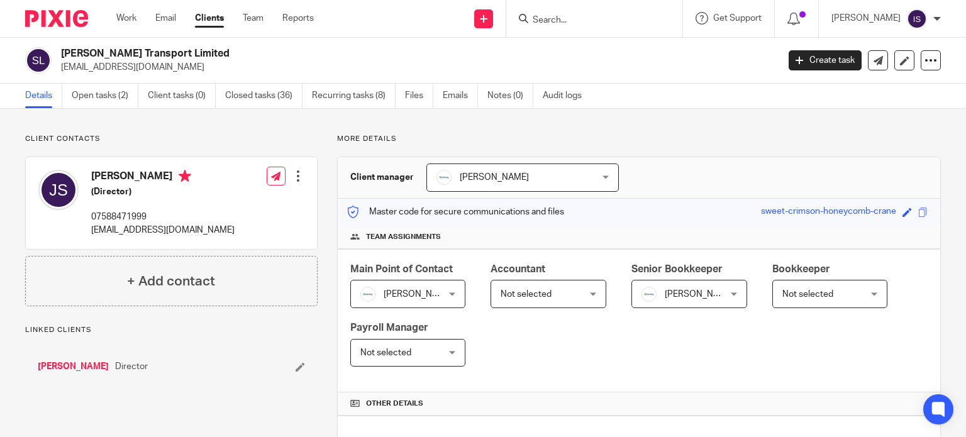
click at [524, 285] on span "Not selected" at bounding box center [543, 294] width 84 height 26
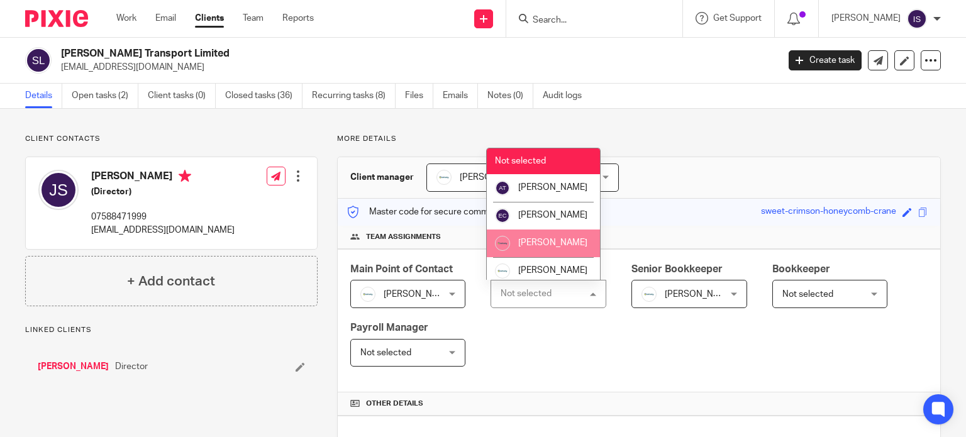
click at [538, 257] on li "[PERSON_NAME]" at bounding box center [543, 244] width 113 height 28
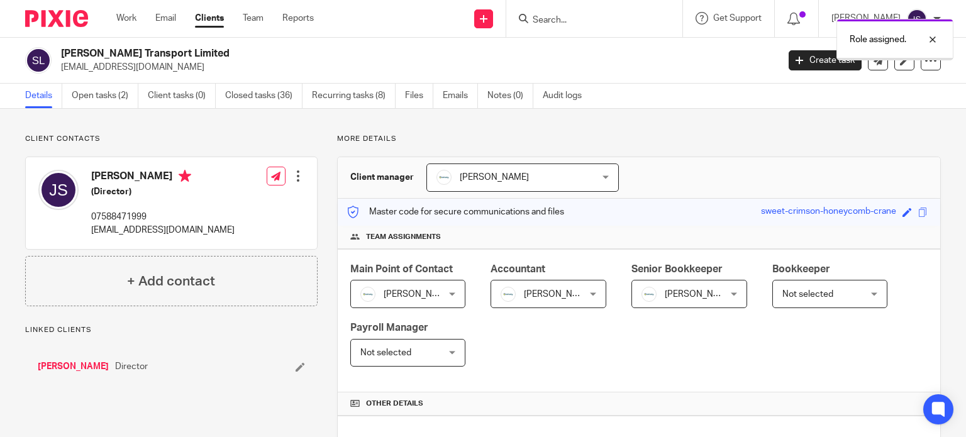
click at [814, 296] on span "Not selected" at bounding box center [807, 294] width 51 height 9
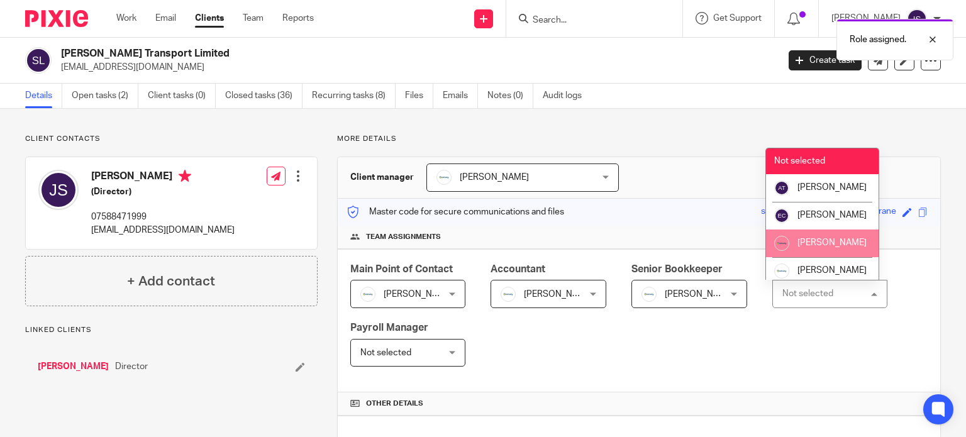
click at [815, 247] on span "[PERSON_NAME]" at bounding box center [831, 242] width 69 height 9
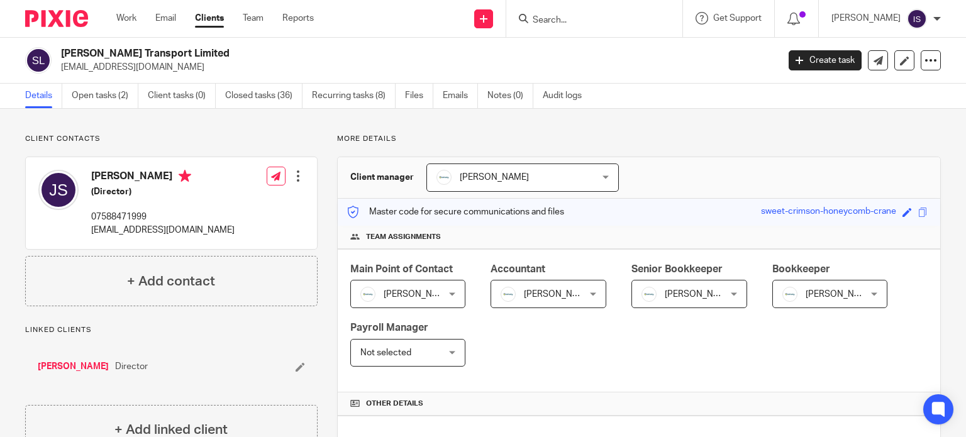
click at [409, 351] on span "Not selected" at bounding box center [402, 353] width 84 height 26
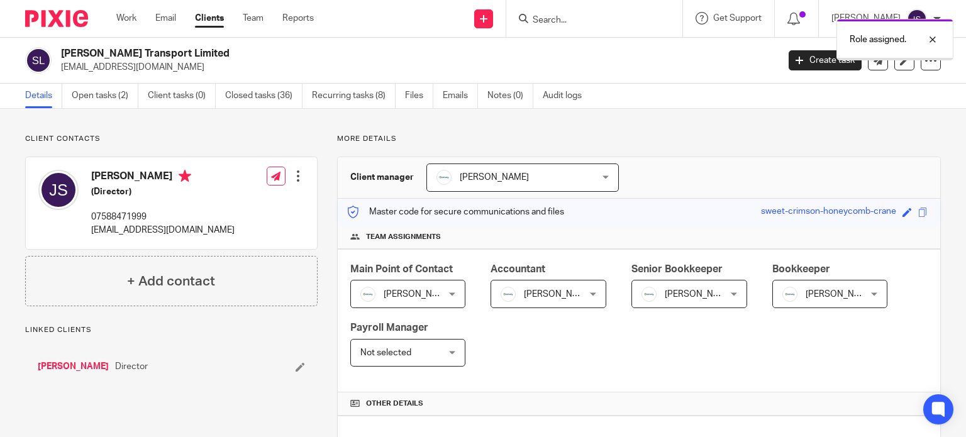
click at [419, 347] on span "Not selected" at bounding box center [402, 353] width 84 height 26
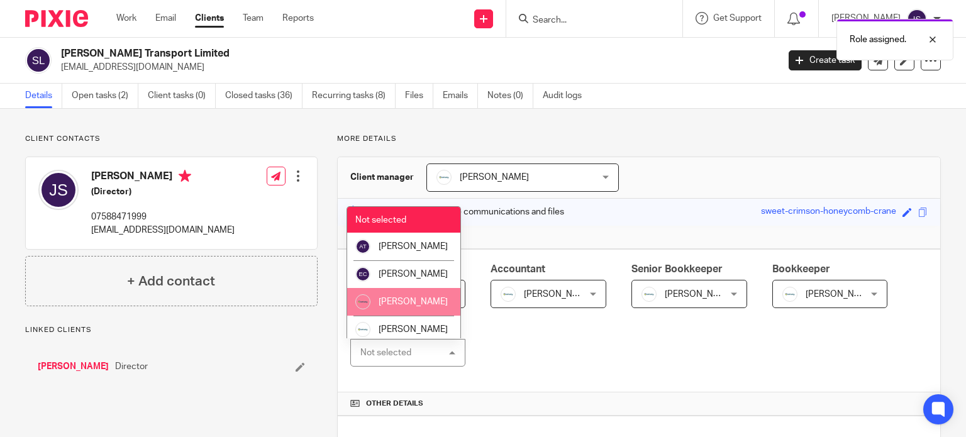
drag, startPoint x: 409, startPoint y: 307, endPoint x: 438, endPoint y: 284, distance: 37.6
click at [409, 308] on li "[PERSON_NAME]" at bounding box center [403, 302] width 113 height 28
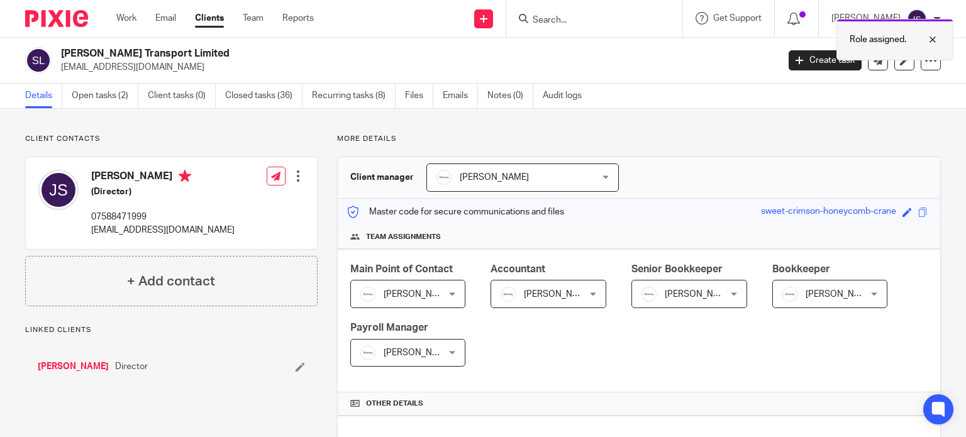
click at [881, 50] on div "Role assigned." at bounding box center [894, 40] width 117 height 42
click at [605, 17] on input "Search" at bounding box center [587, 20] width 113 height 11
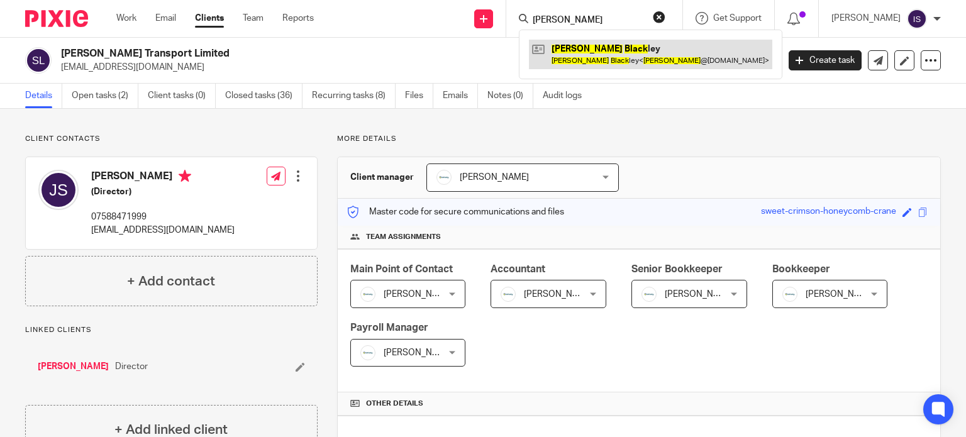
type input "stuart black"
click at [591, 53] on link at bounding box center [650, 54] width 243 height 29
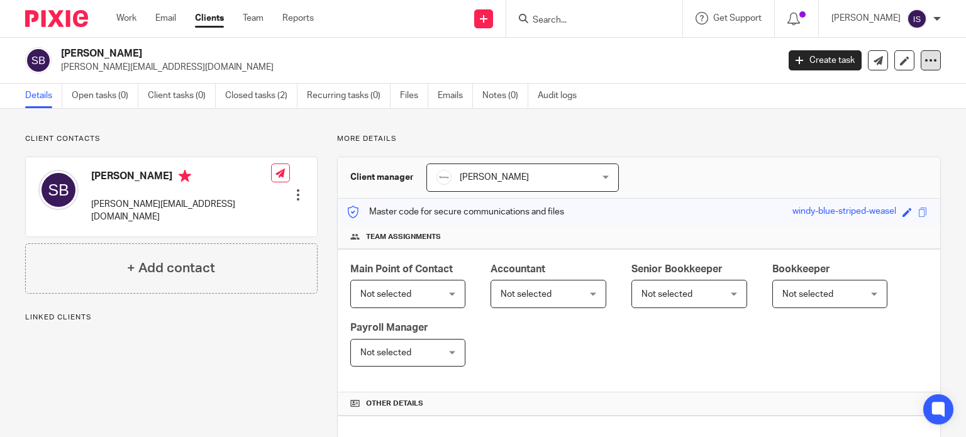
click at [926, 60] on icon at bounding box center [931, 60] width 13 height 13
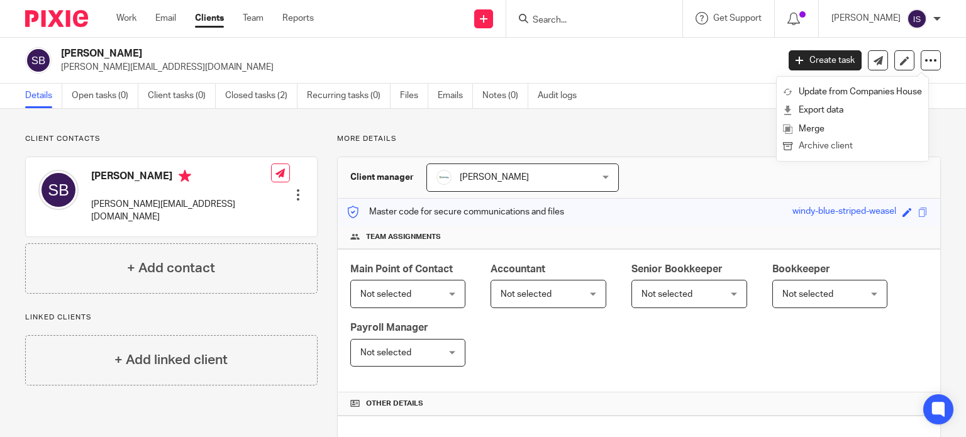
click at [826, 145] on button "Archive client" at bounding box center [852, 146] width 139 height 16
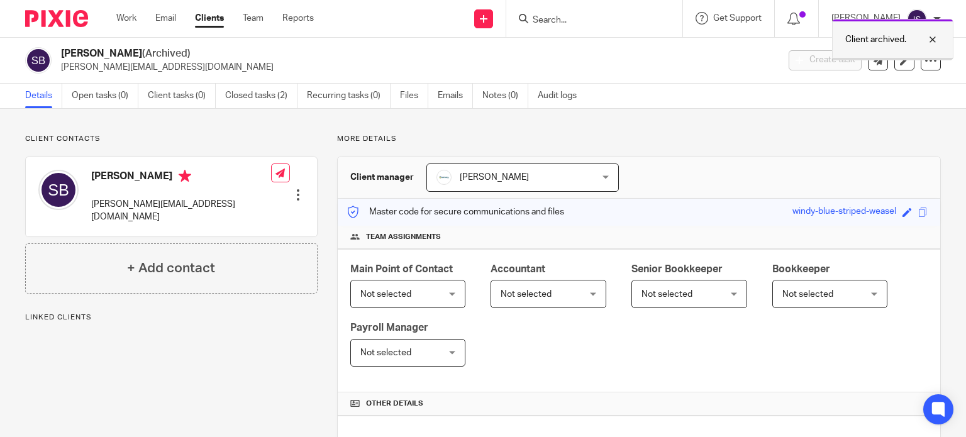
click at [875, 29] on div "Client archived." at bounding box center [892, 40] width 121 height 42
click at [613, 16] on input "Search" at bounding box center [587, 20] width 113 height 11
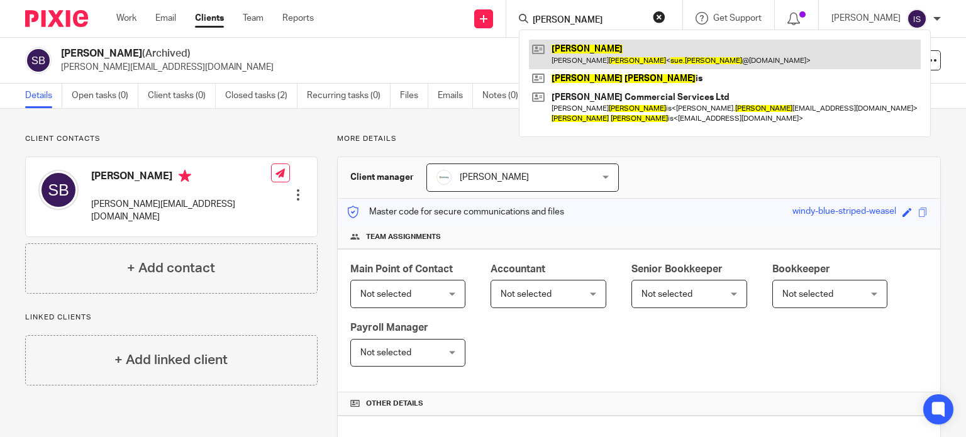
type input "sue farr"
click at [599, 56] on link at bounding box center [725, 54] width 392 height 29
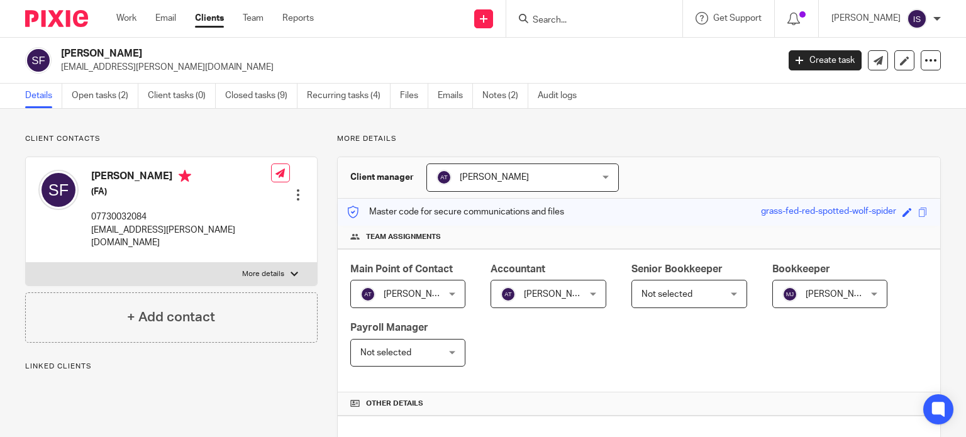
click at [535, 287] on span "[PERSON_NAME]" at bounding box center [543, 294] width 84 height 26
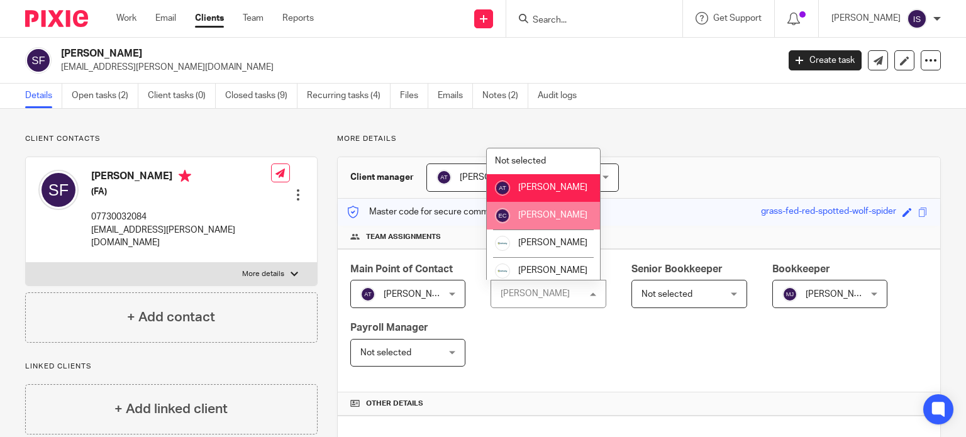
click at [544, 219] on span "[PERSON_NAME]" at bounding box center [552, 215] width 69 height 9
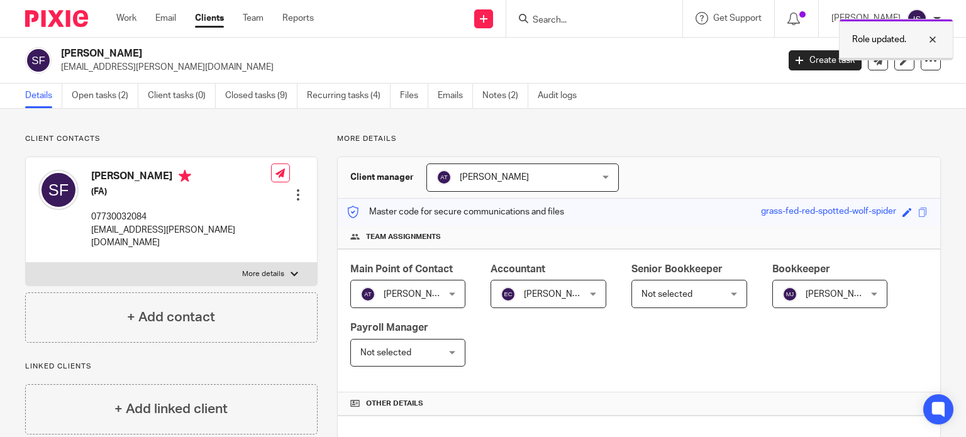
drag, startPoint x: 870, startPoint y: 44, endPoint x: 661, endPoint y: 45, distance: 209.4
click at [869, 44] on p "Role updated." at bounding box center [879, 39] width 54 height 13
click at [585, 26] on form at bounding box center [598, 19] width 134 height 16
click at [582, 24] on input "Search" at bounding box center [587, 20] width 113 height 11
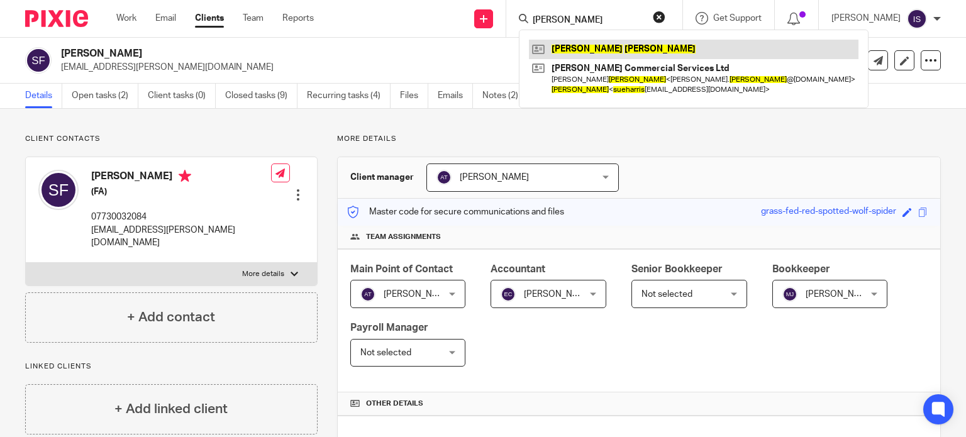
type input "[PERSON_NAME]"
click at [601, 40] on link at bounding box center [694, 49] width 330 height 19
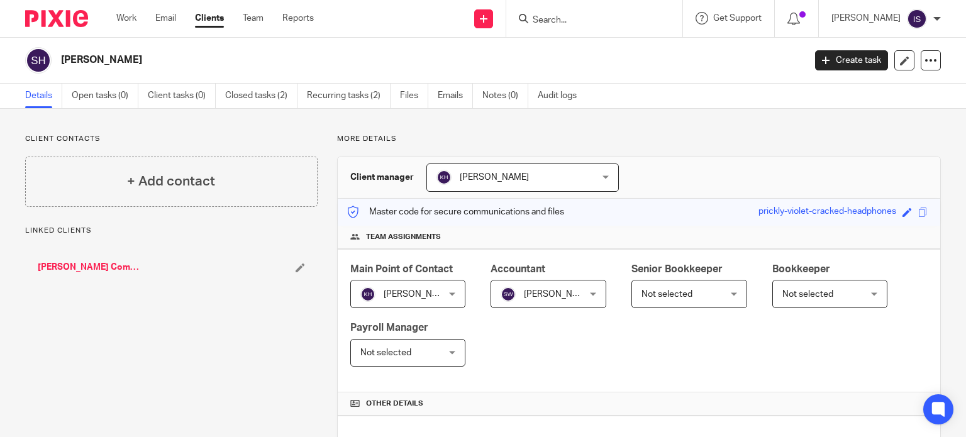
click at [540, 306] on span "[PERSON_NAME]" at bounding box center [543, 294] width 84 height 26
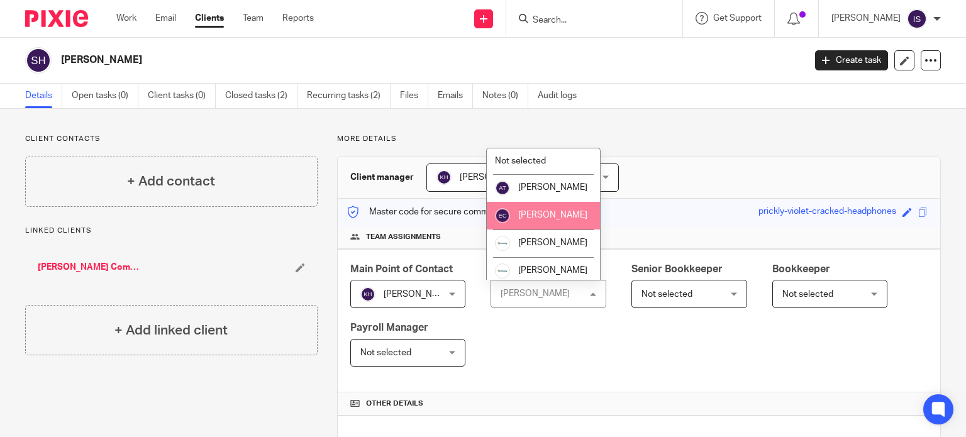
scroll to position [189, 0]
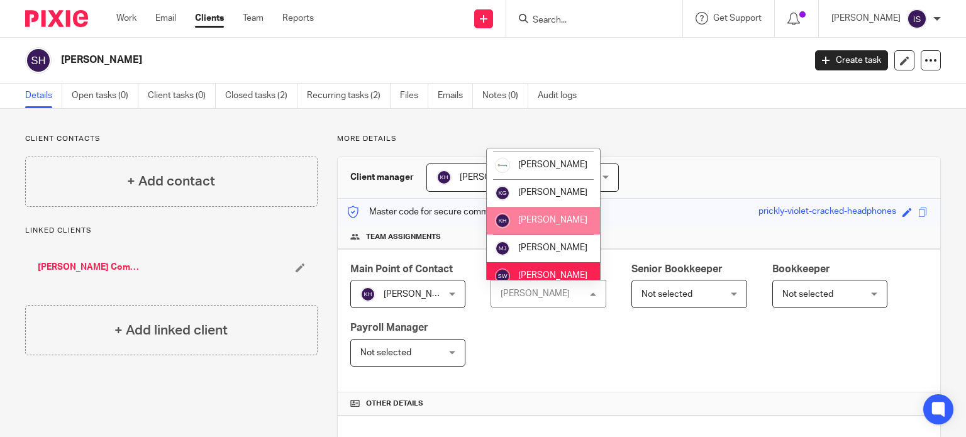
click at [530, 228] on li "[PERSON_NAME]" at bounding box center [543, 221] width 113 height 28
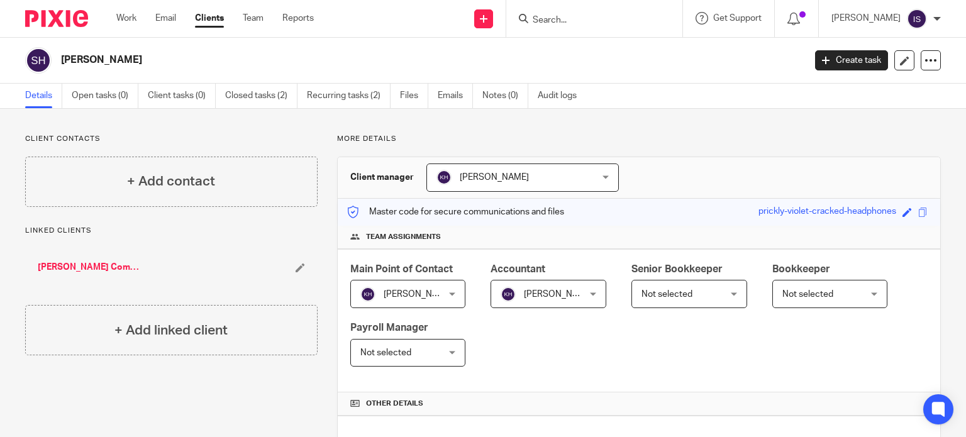
click at [626, 21] on input "Search" at bounding box center [587, 20] width 113 height 11
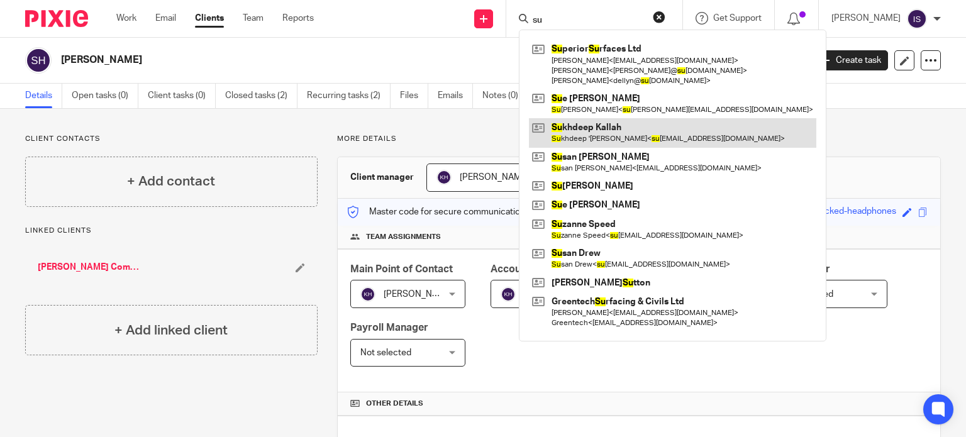
type input "su"
click at [601, 122] on link at bounding box center [672, 132] width 287 height 29
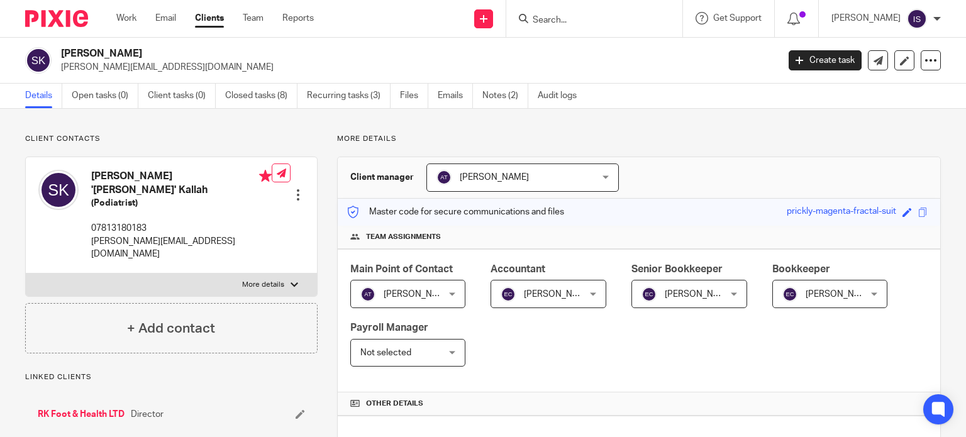
click at [665, 296] on span "[PERSON_NAME]" at bounding box center [699, 294] width 69 height 9
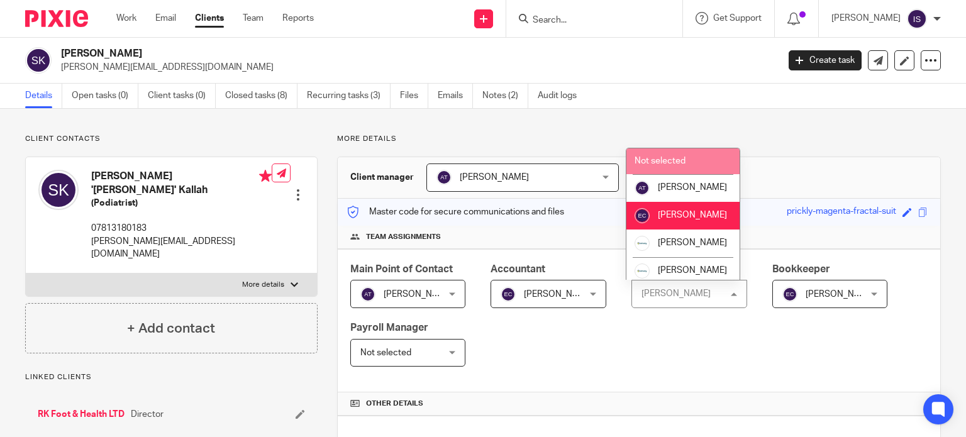
click at [670, 165] on span "Not selected" at bounding box center [660, 161] width 51 height 9
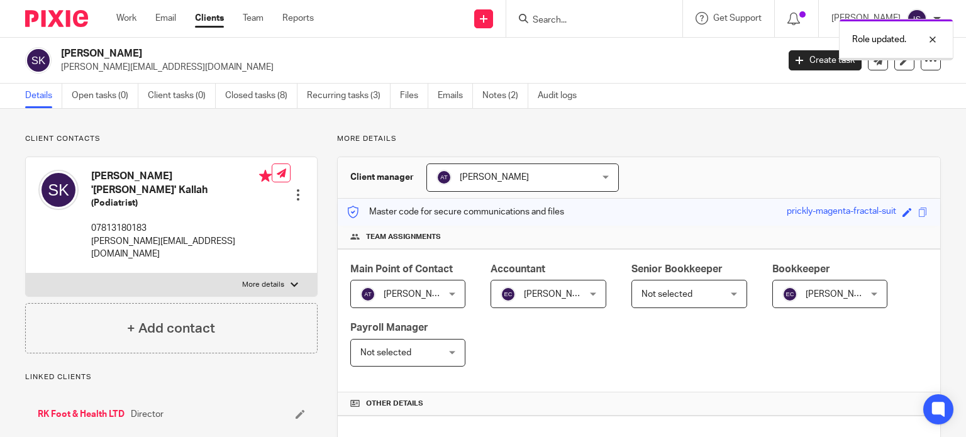
drag, startPoint x: 0, startPoint y: 0, endPoint x: 832, endPoint y: 291, distance: 881.6
click at [832, 291] on span "[PERSON_NAME]" at bounding box center [840, 294] width 69 height 9
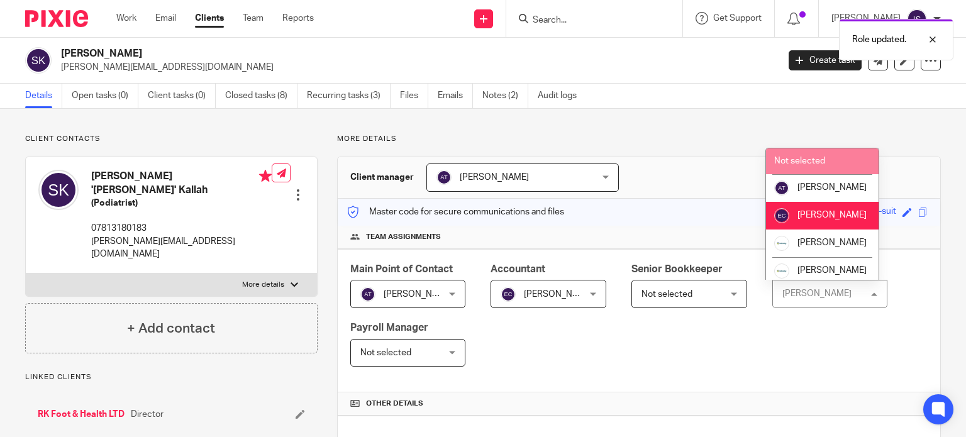
click at [805, 167] on li "Not selected" at bounding box center [822, 161] width 113 height 26
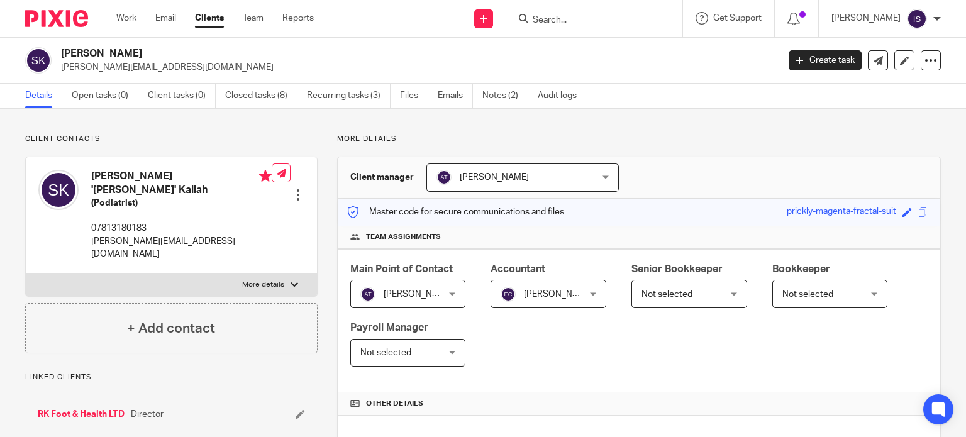
click at [596, 12] on form at bounding box center [598, 19] width 134 height 16
click at [596, 17] on input "Search" at bounding box center [587, 20] width 113 height 11
type input "sunj"
click at [629, 49] on link at bounding box center [607, 49] width 156 height 19
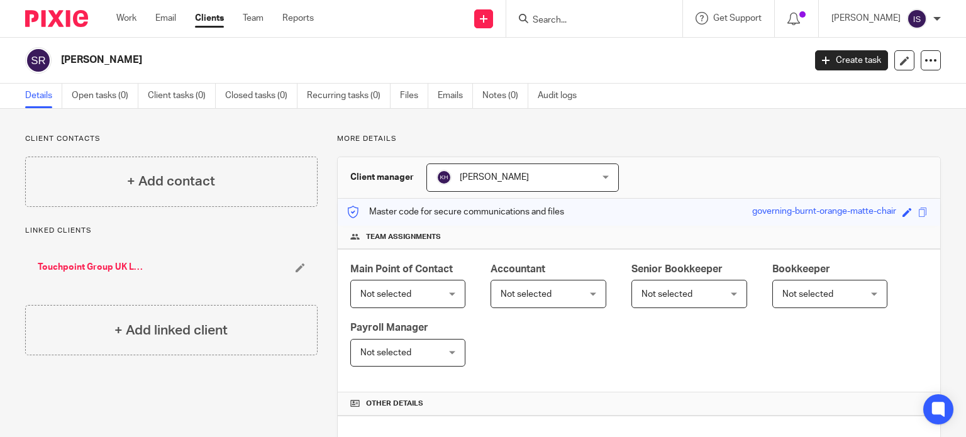
click at [611, 19] on input "Search" at bounding box center [587, 20] width 113 height 11
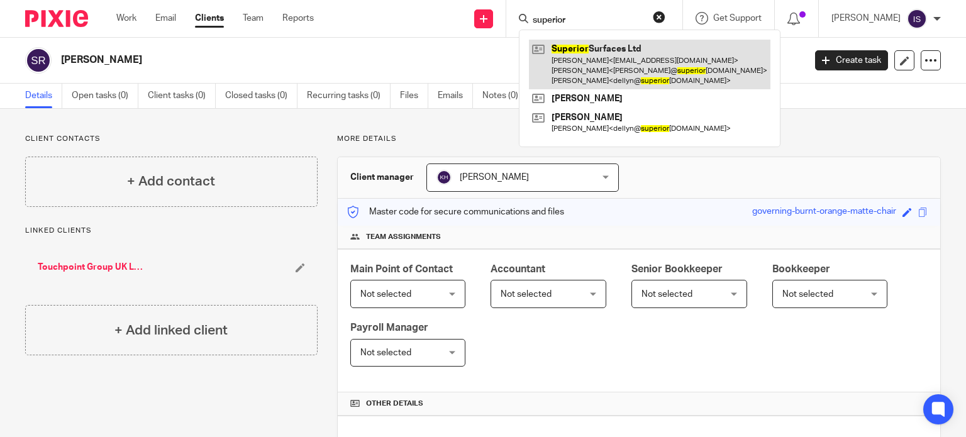
type input "superior"
click at [606, 60] on link at bounding box center [650, 65] width 242 height 50
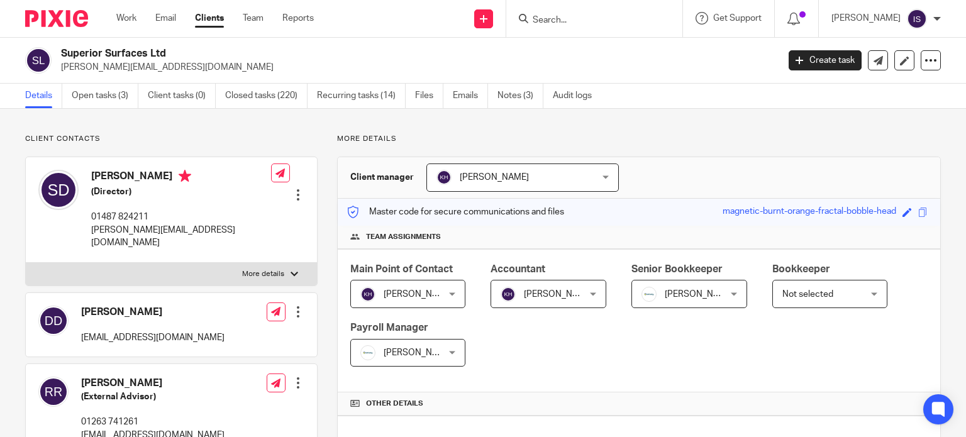
click at [564, 26] on form at bounding box center [598, 19] width 134 height 16
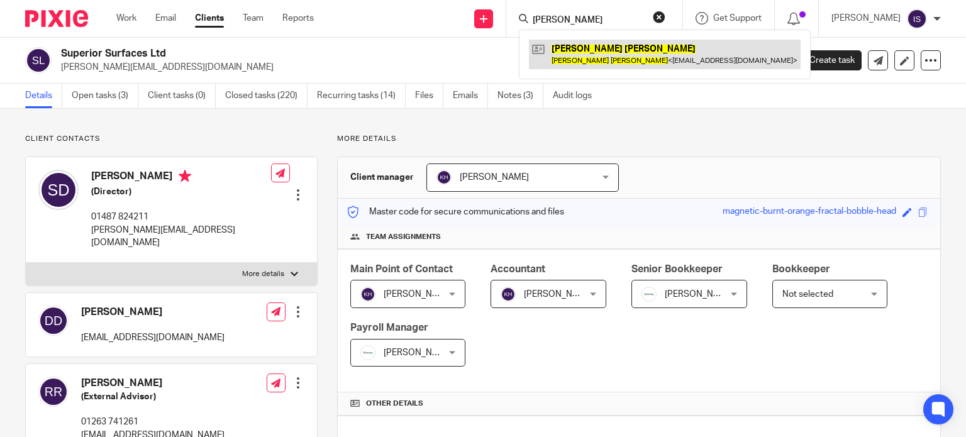
type input "susan drew"
click at [613, 58] on link at bounding box center [665, 54] width 272 height 29
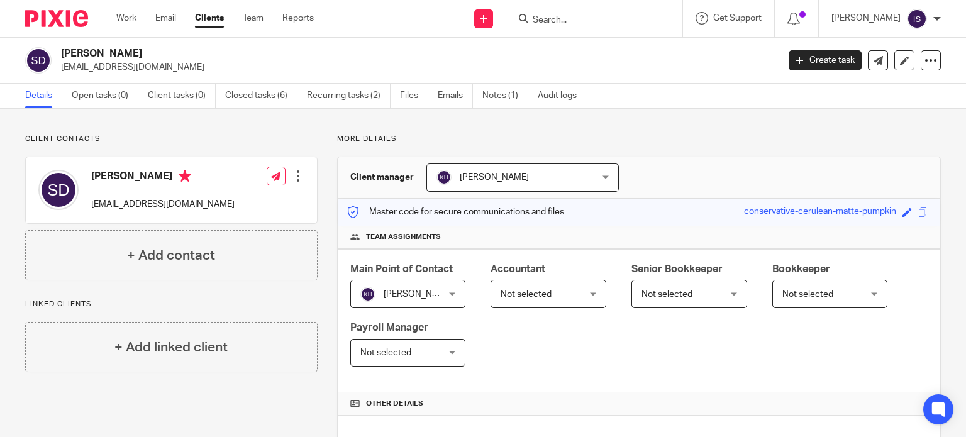
click at [563, 300] on span "Not selected" at bounding box center [543, 294] width 84 height 26
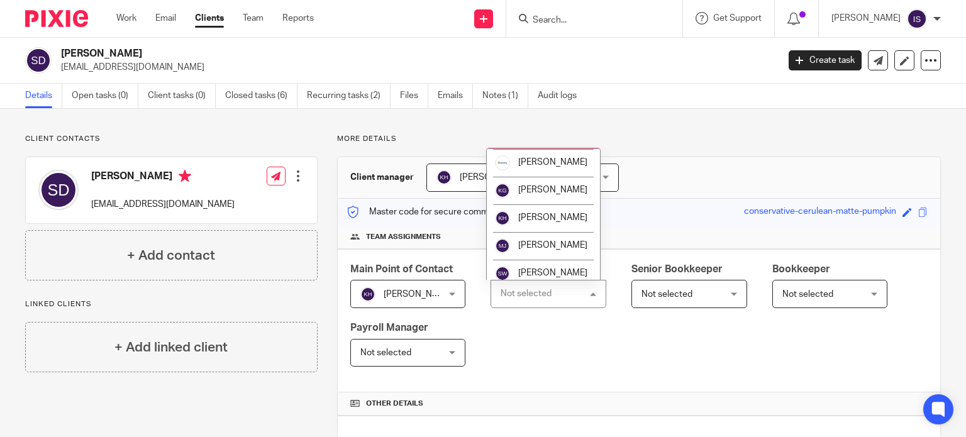
scroll to position [211, 0]
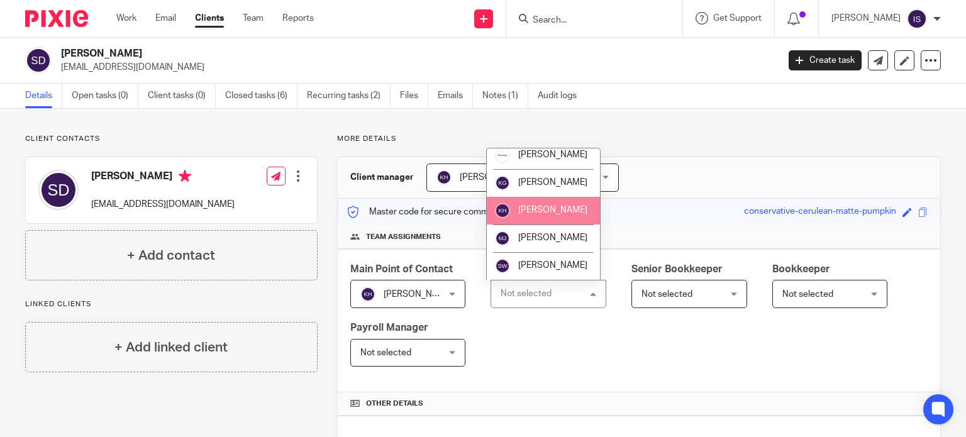
click at [542, 218] on li "[PERSON_NAME]" at bounding box center [543, 211] width 113 height 28
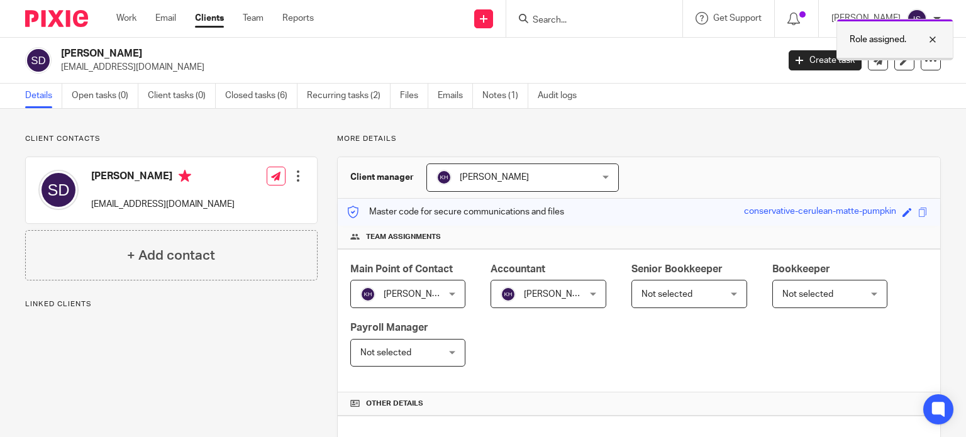
click at [864, 45] on p "Role assigned." at bounding box center [878, 39] width 57 height 13
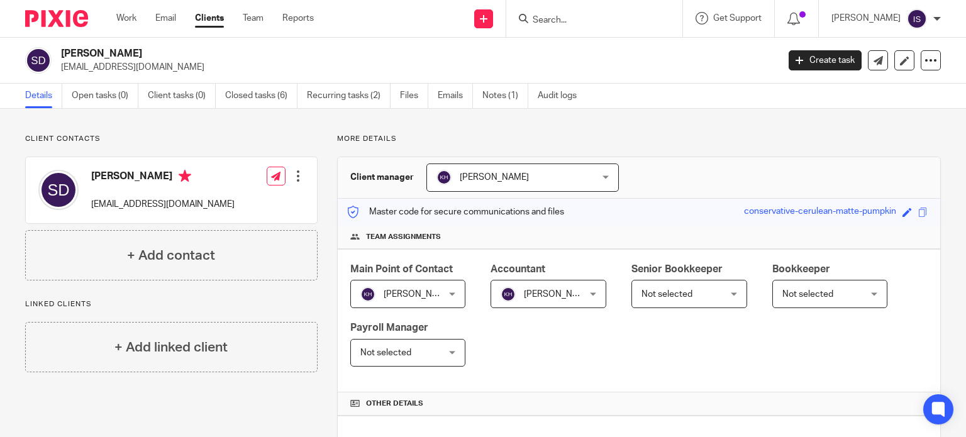
click at [599, 19] on input "Search" at bounding box center [587, 20] width 113 height 11
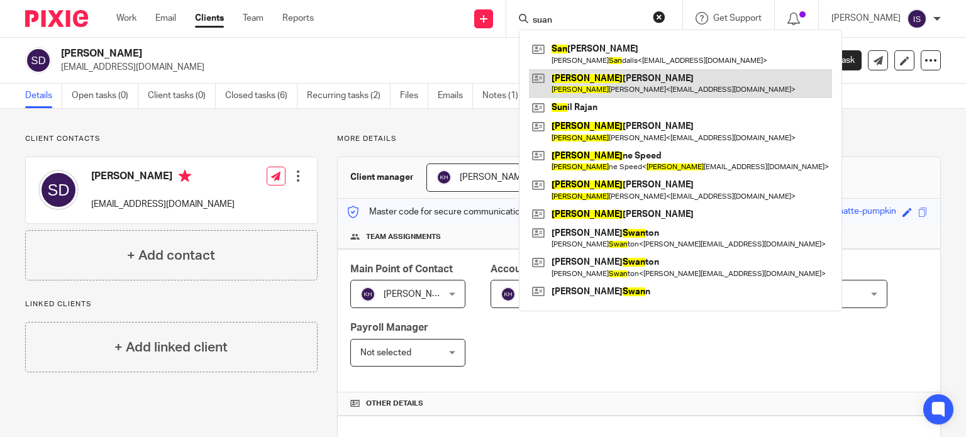
type input "suan"
click at [613, 86] on link at bounding box center [680, 83] width 303 height 29
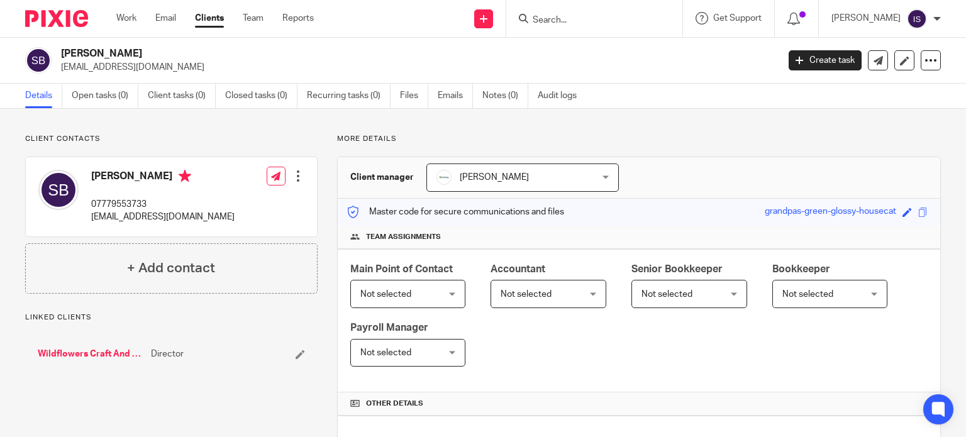
click at [586, 19] on input "Search" at bounding box center [587, 20] width 113 height 11
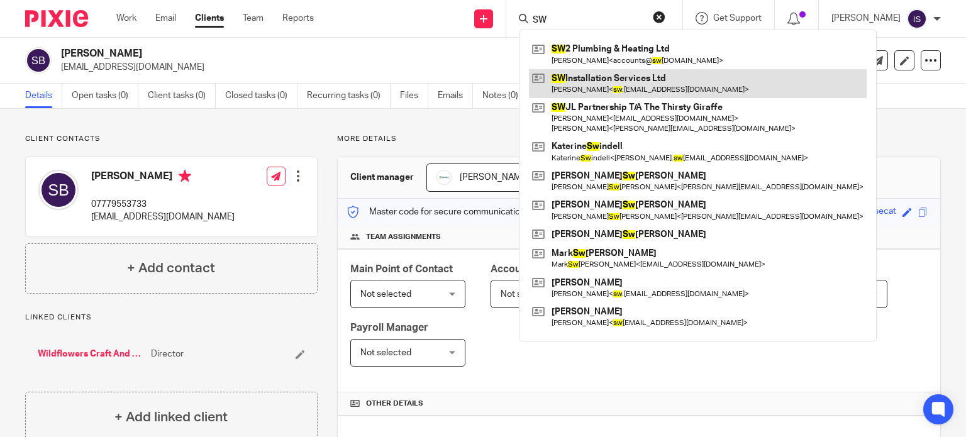
type input "SW"
click at [604, 80] on link at bounding box center [698, 83] width 338 height 29
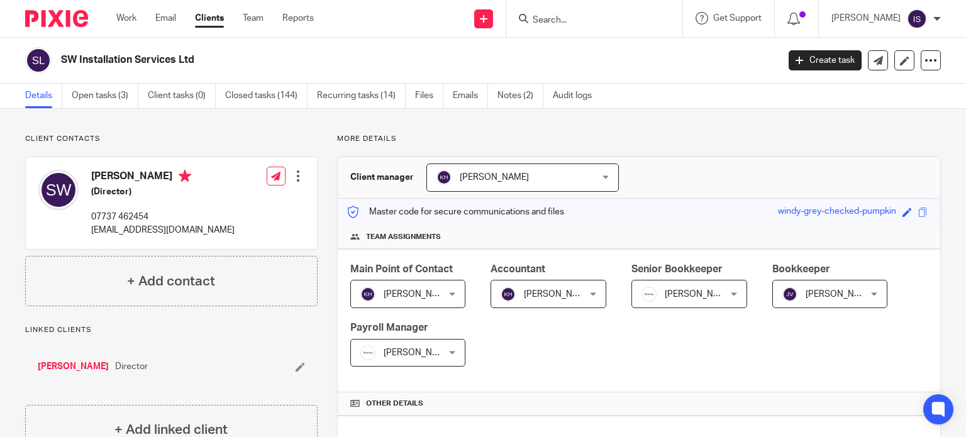
click at [839, 290] on span "[PERSON_NAME]" at bounding box center [840, 294] width 69 height 9
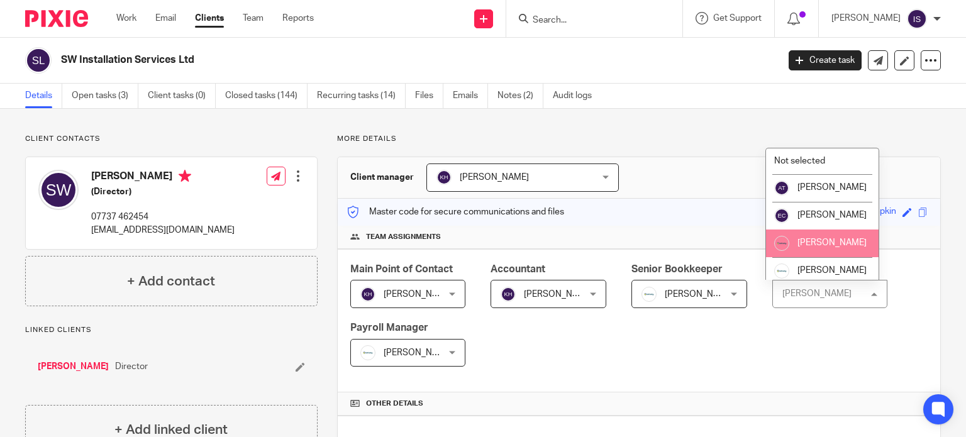
click at [818, 247] on span "[PERSON_NAME]" at bounding box center [831, 242] width 69 height 9
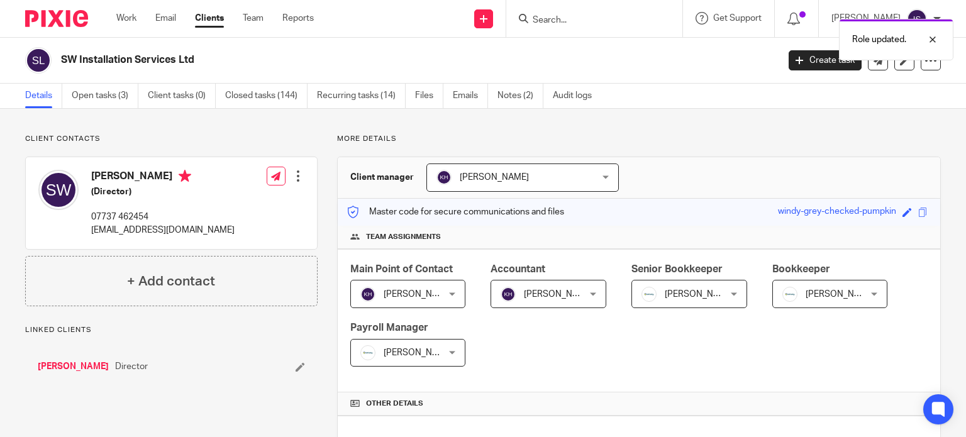
click at [708, 296] on span "[PERSON_NAME]" at bounding box center [684, 294] width 84 height 26
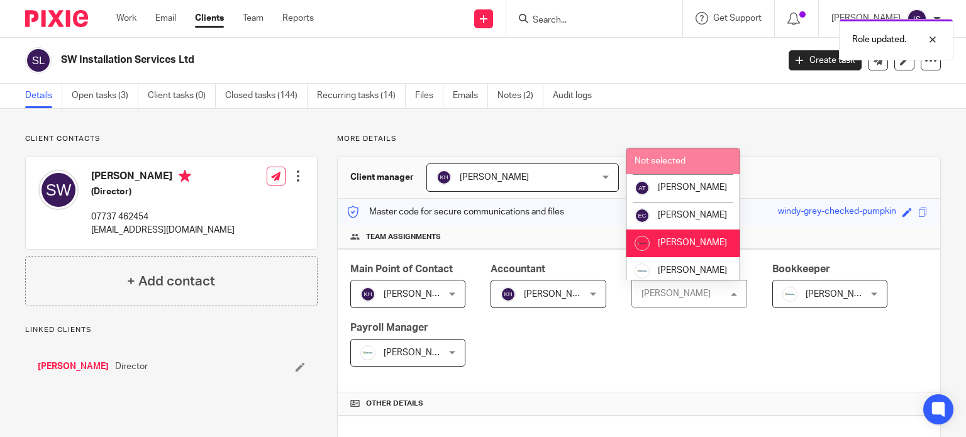
click at [691, 161] on li "Not selected" at bounding box center [682, 161] width 113 height 26
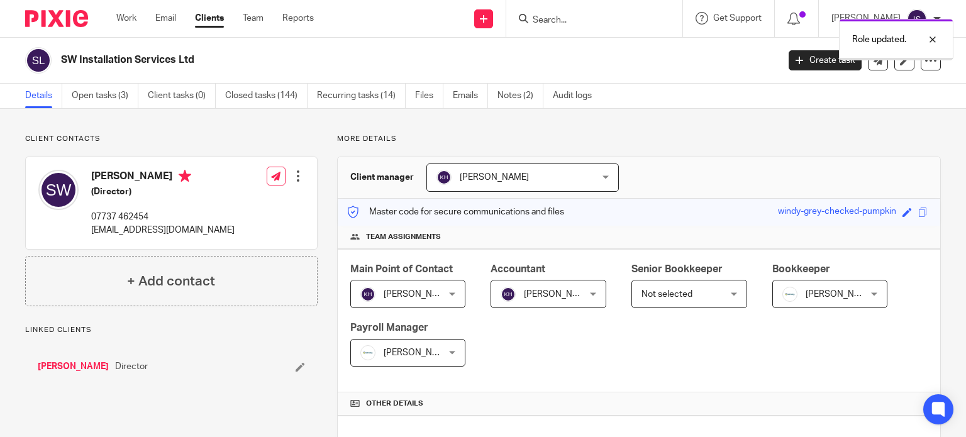
click at [397, 358] on span "[PERSON_NAME]" at bounding box center [402, 353] width 84 height 26
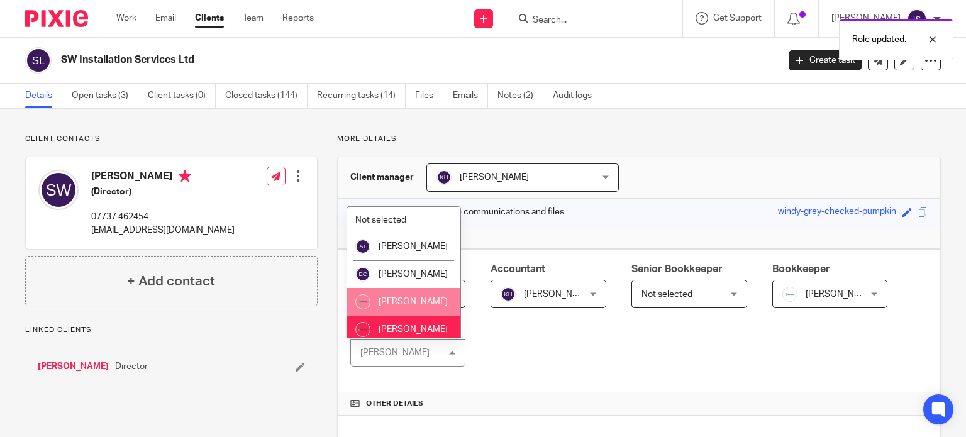
click at [400, 306] on span "[PERSON_NAME]" at bounding box center [413, 301] width 69 height 9
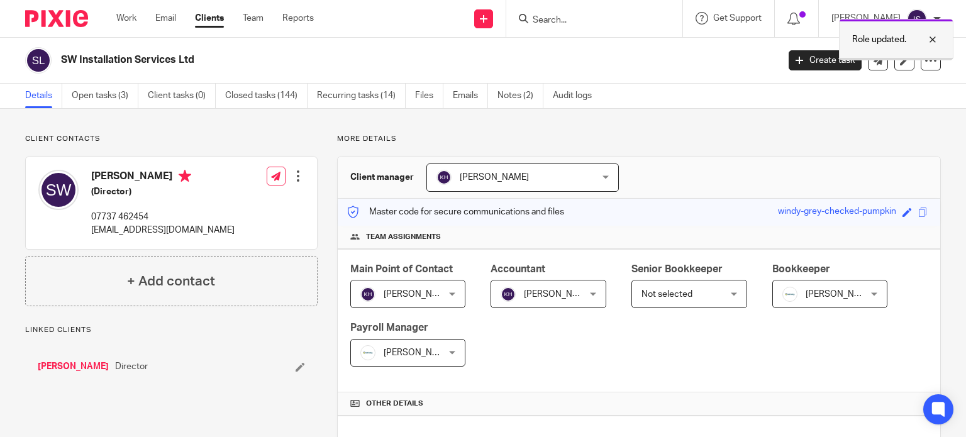
drag, startPoint x: 865, startPoint y: 36, endPoint x: 758, endPoint y: 42, distance: 107.1
click at [864, 36] on p "Role updated." at bounding box center [879, 39] width 54 height 13
click at [639, 23] on input "Search" at bounding box center [587, 20] width 113 height 11
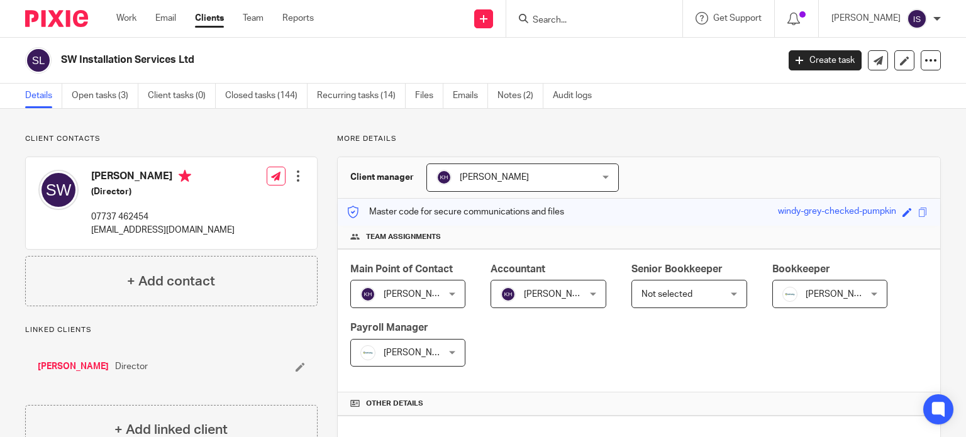
click at [639, 22] on input "Search" at bounding box center [587, 20] width 113 height 11
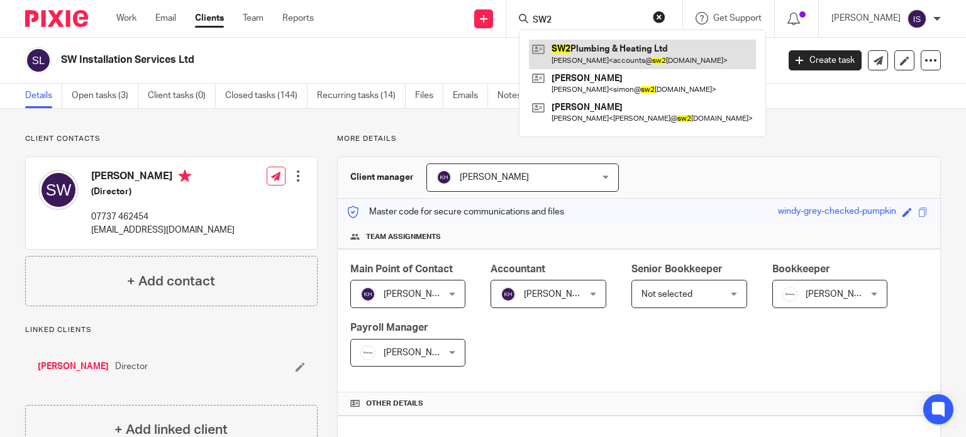
type input "SW2"
click at [642, 42] on link at bounding box center [642, 54] width 227 height 29
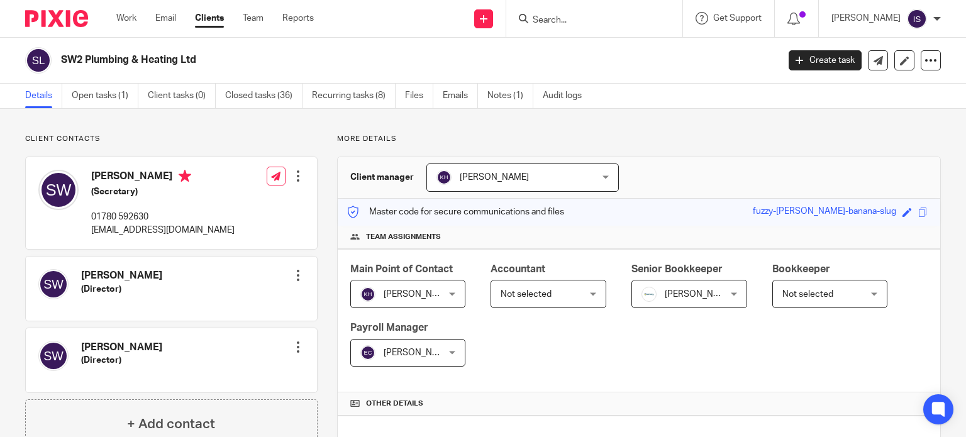
click at [577, 301] on span "Not selected" at bounding box center [543, 294] width 84 height 26
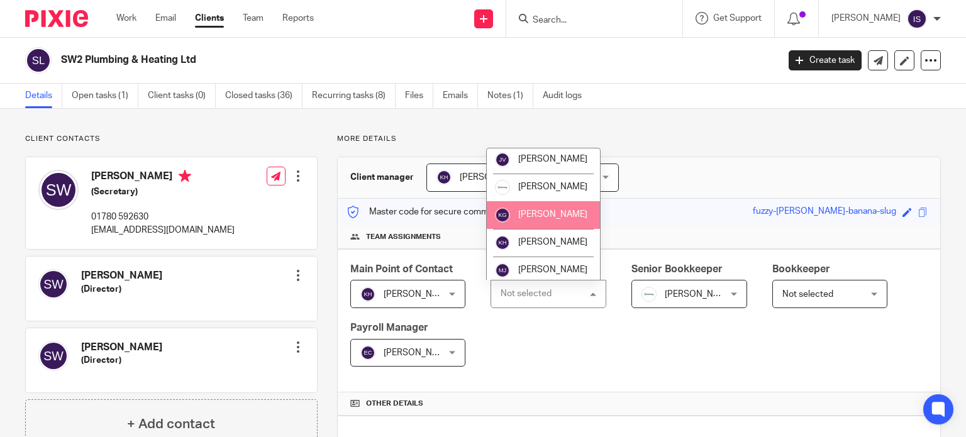
scroll to position [189, 0]
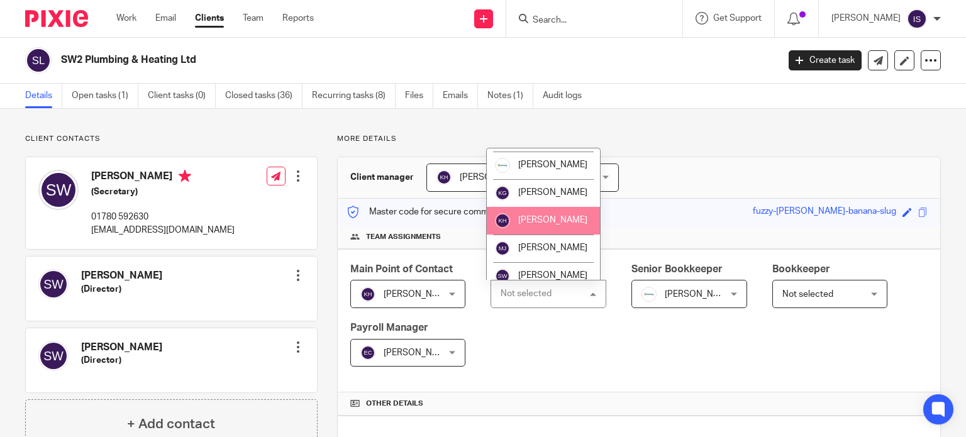
click at [538, 225] on span "[PERSON_NAME]" at bounding box center [552, 220] width 69 height 9
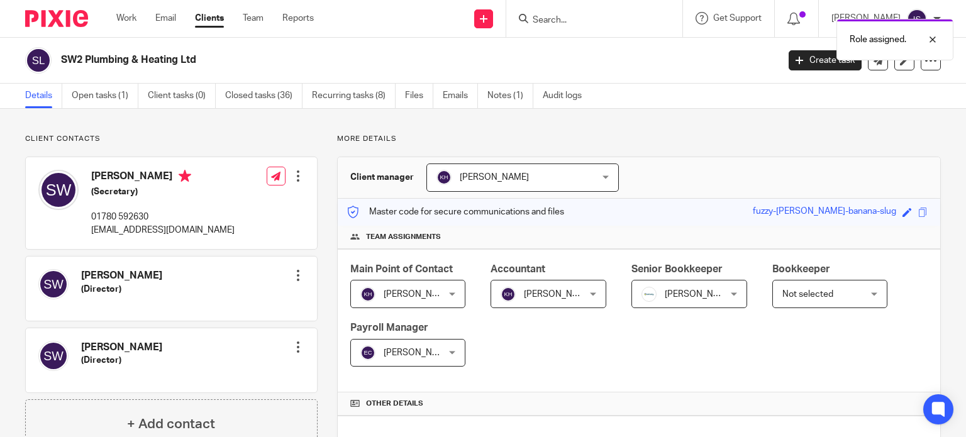
click at [635, 22] on div "Role assigned." at bounding box center [718, 37] width 470 height 48
click at [571, 25] on input "Search" at bounding box center [587, 20] width 113 height 11
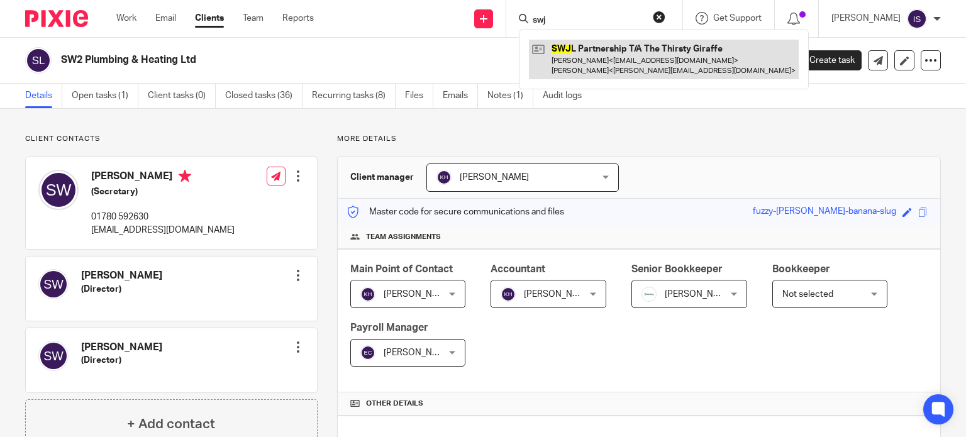
type input "swj"
click at [594, 59] on link at bounding box center [664, 59] width 270 height 39
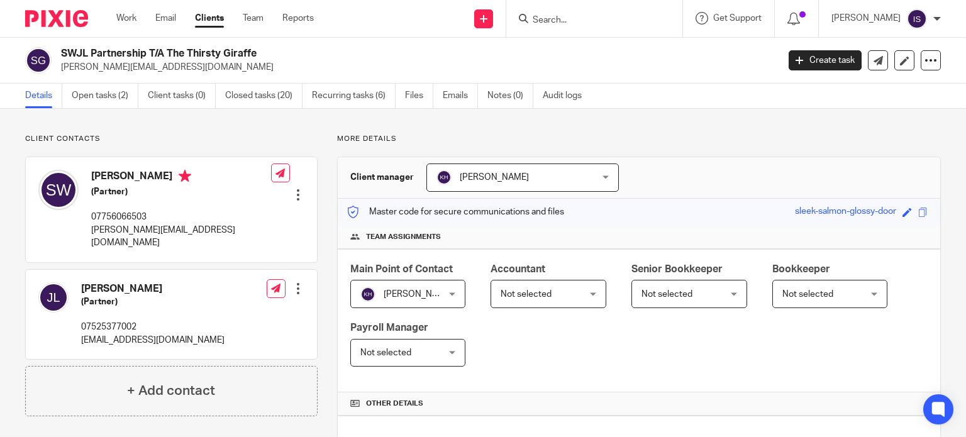
click at [525, 290] on span "Not selected" at bounding box center [526, 294] width 51 height 9
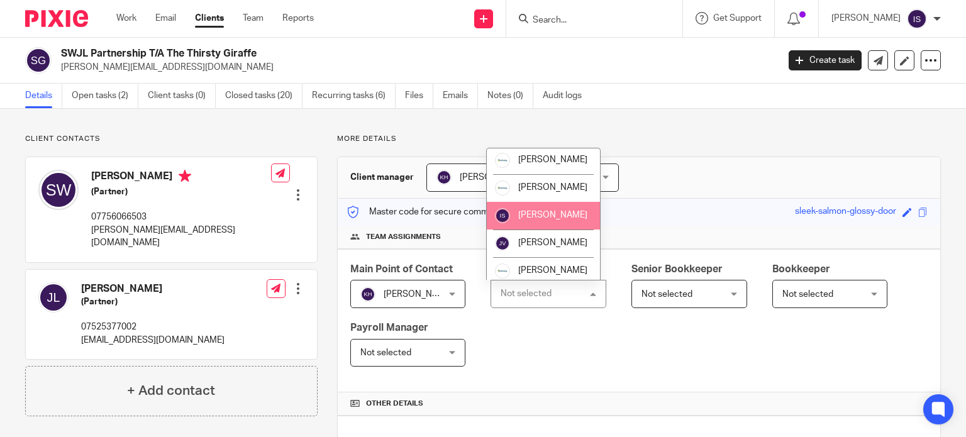
scroll to position [211, 0]
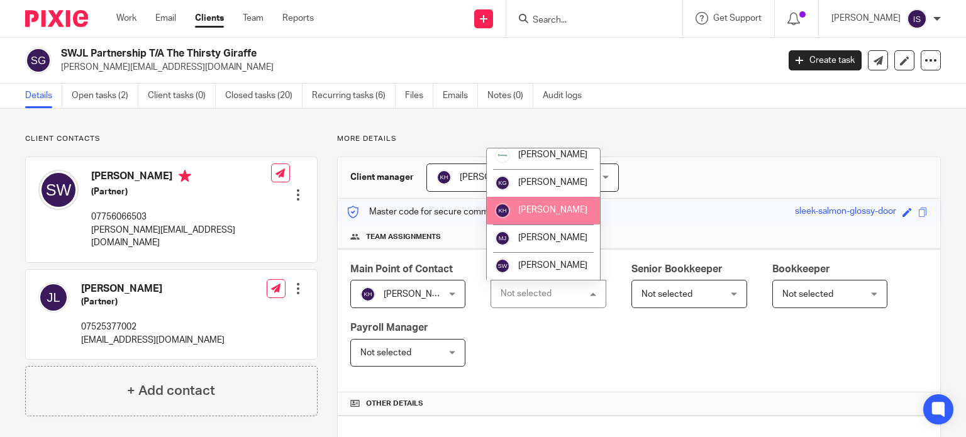
click at [543, 220] on li "[PERSON_NAME]" at bounding box center [543, 211] width 113 height 28
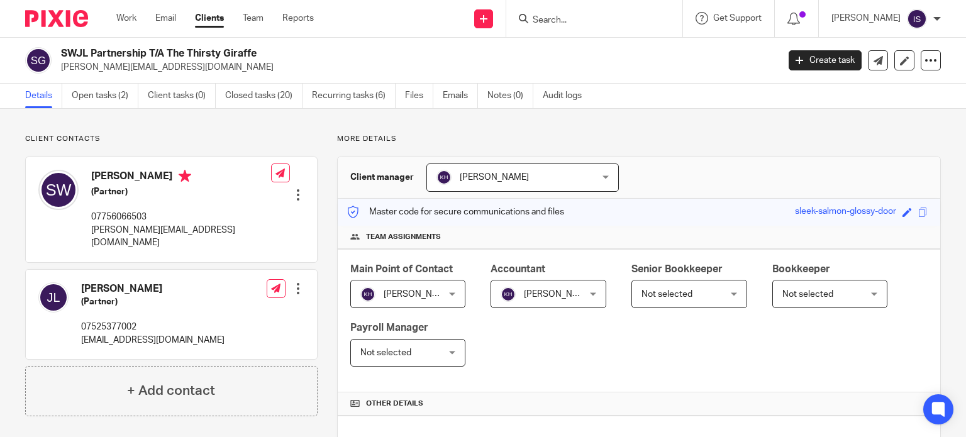
click at [574, 21] on div "Role assigned." at bounding box center [718, 37] width 470 height 48
click at [575, 19] on input "Search" at bounding box center [587, 20] width 113 height 11
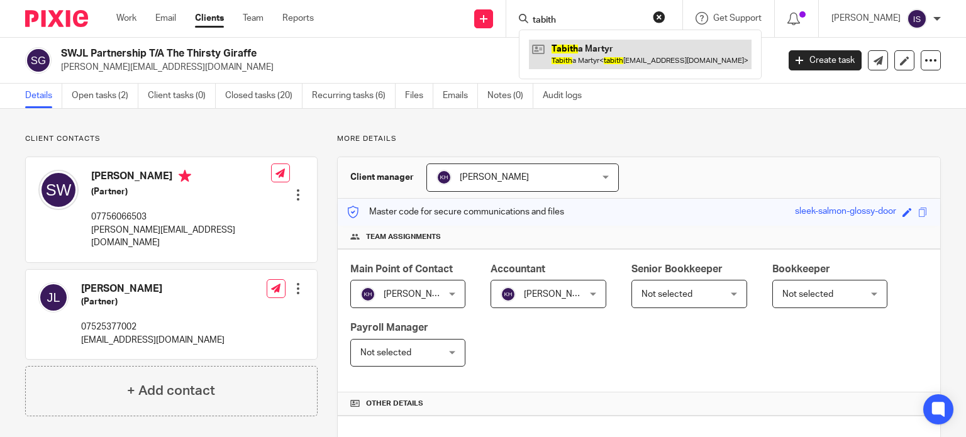
type input "tabith"
click at [559, 55] on link at bounding box center [640, 54] width 223 height 29
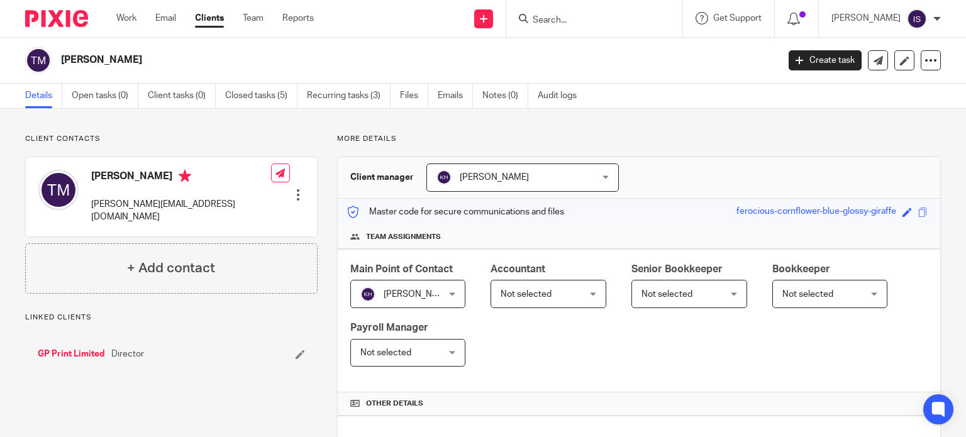
click at [530, 288] on span "Not selected" at bounding box center [543, 294] width 84 height 26
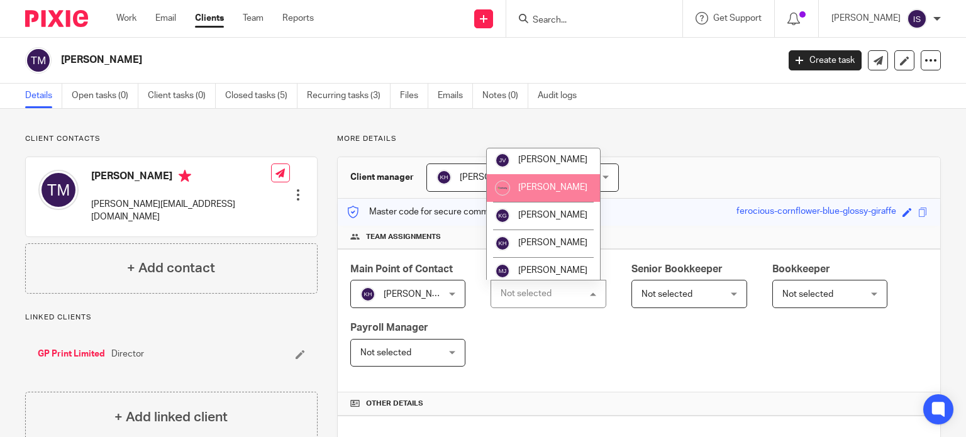
scroll to position [211, 0]
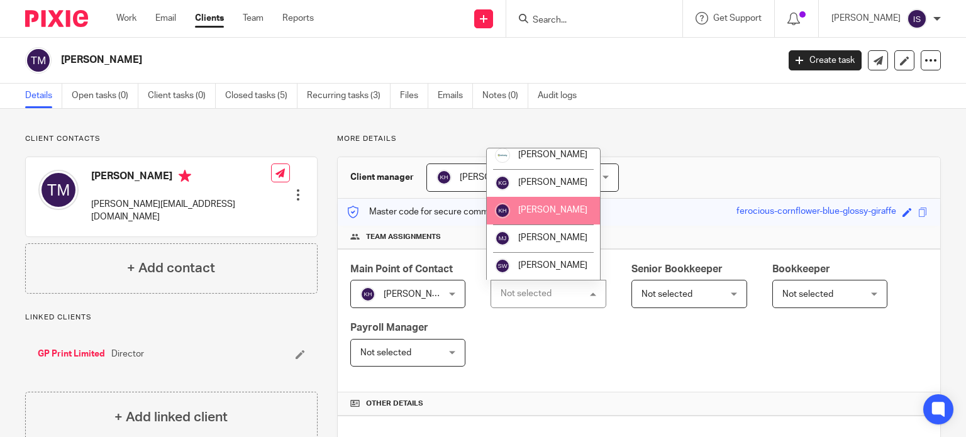
click at [542, 216] on li "[PERSON_NAME]" at bounding box center [543, 211] width 113 height 28
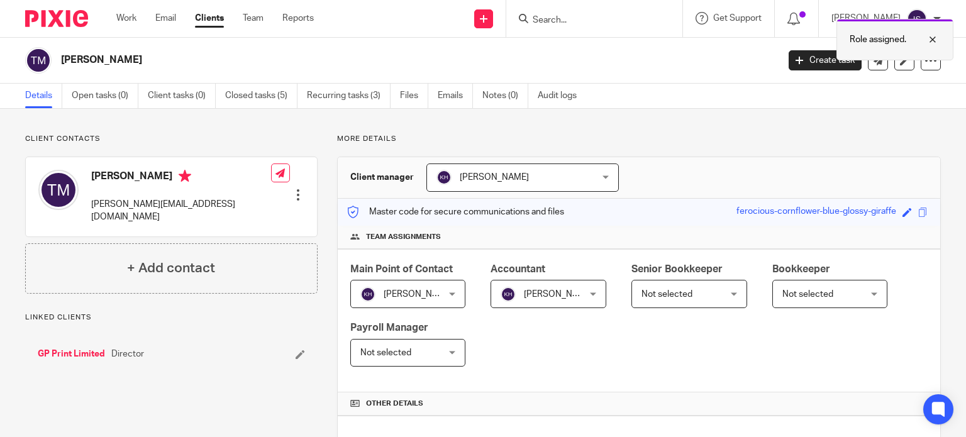
click at [877, 43] on p "Role assigned." at bounding box center [878, 39] width 57 height 13
click at [567, 21] on input "Search" at bounding box center [587, 20] width 113 height 11
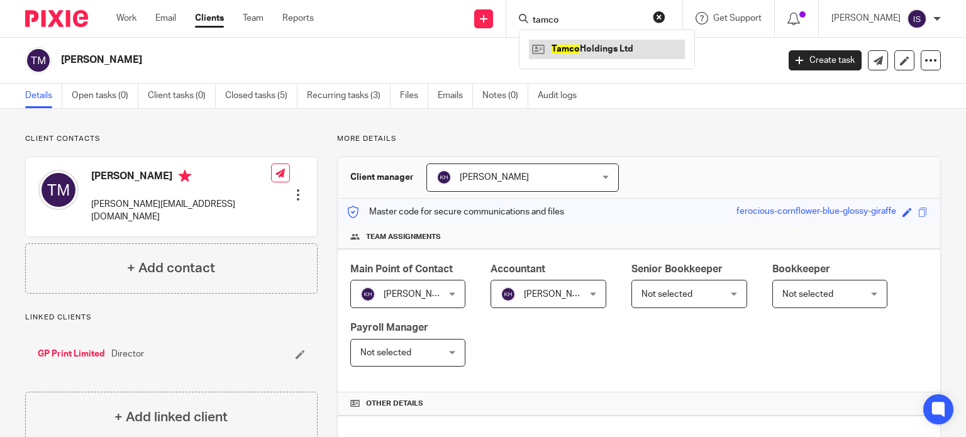
type input "tamco"
click at [598, 53] on link at bounding box center [607, 49] width 156 height 19
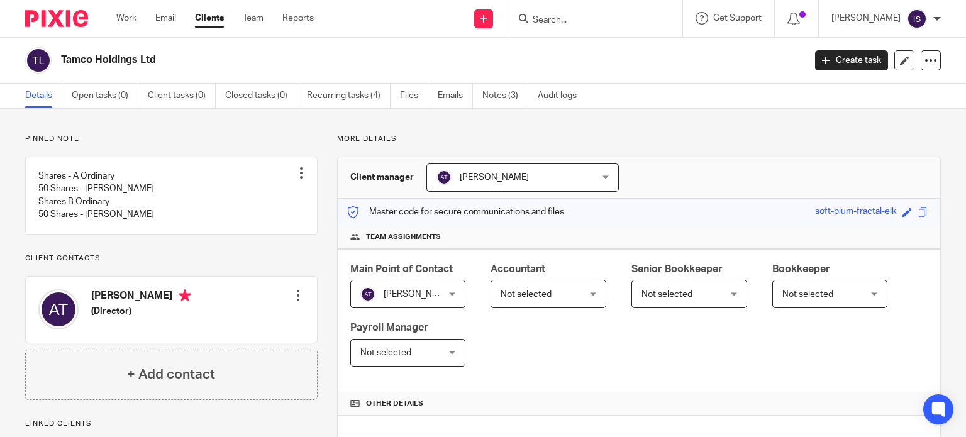
click at [514, 299] on span "Not selected" at bounding box center [543, 294] width 84 height 26
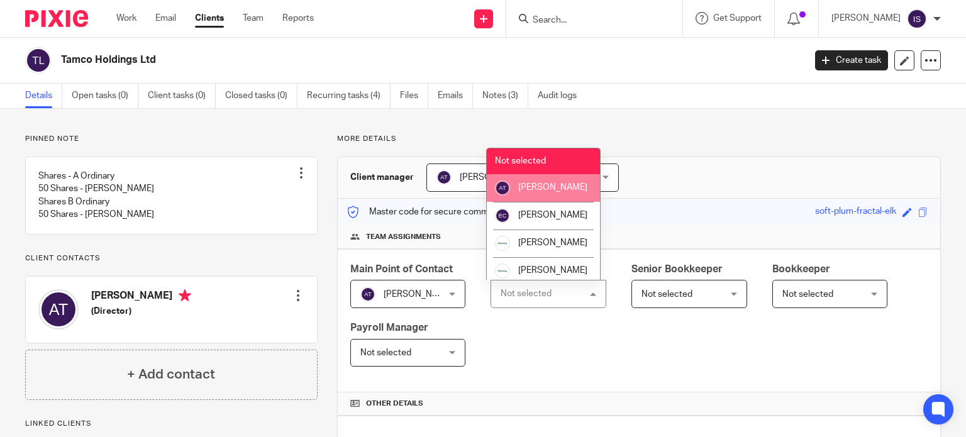
click at [518, 192] on span "[PERSON_NAME]" at bounding box center [552, 187] width 69 height 9
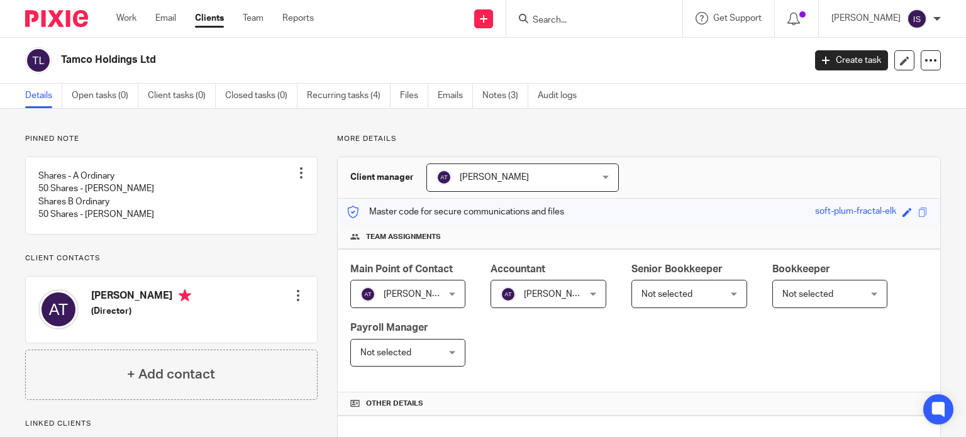
click at [585, 23] on input "Search" at bounding box center [587, 20] width 113 height 11
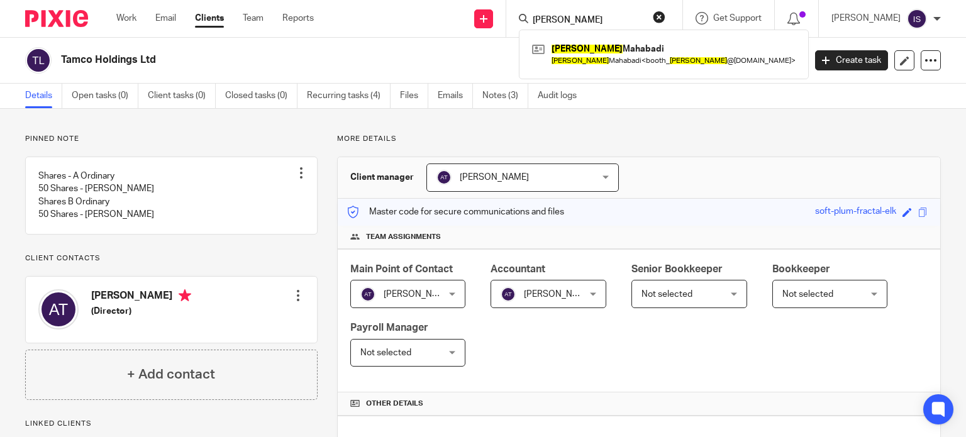
type input "[PERSON_NAME]"
click at [614, 52] on link at bounding box center [664, 54] width 270 height 29
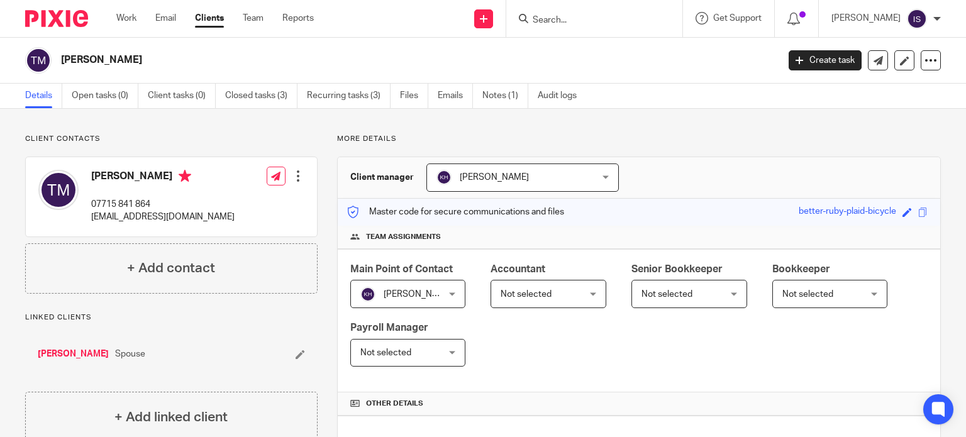
click at [536, 306] on div "Not selected Not selected" at bounding box center [549, 294] width 116 height 28
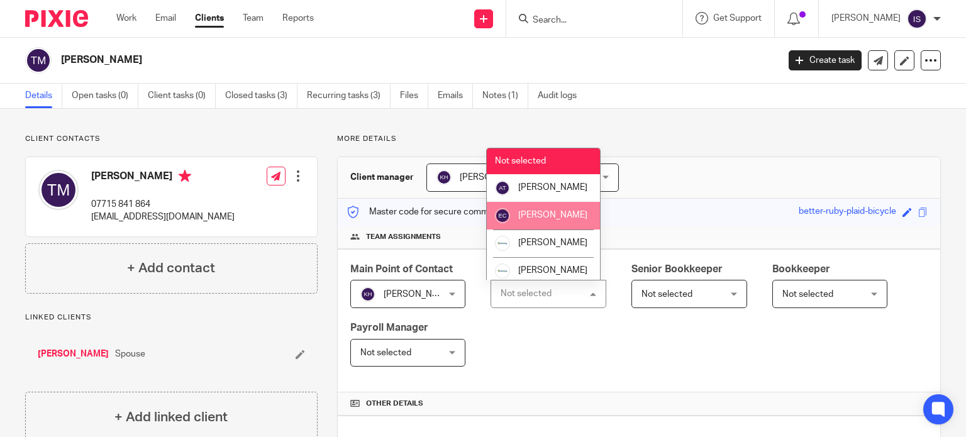
scroll to position [211, 0]
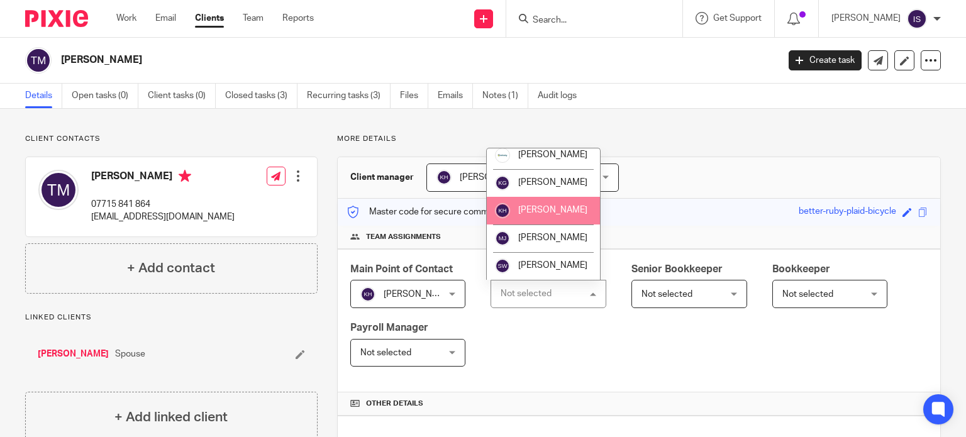
click at [567, 223] on li "[PERSON_NAME]" at bounding box center [543, 211] width 113 height 28
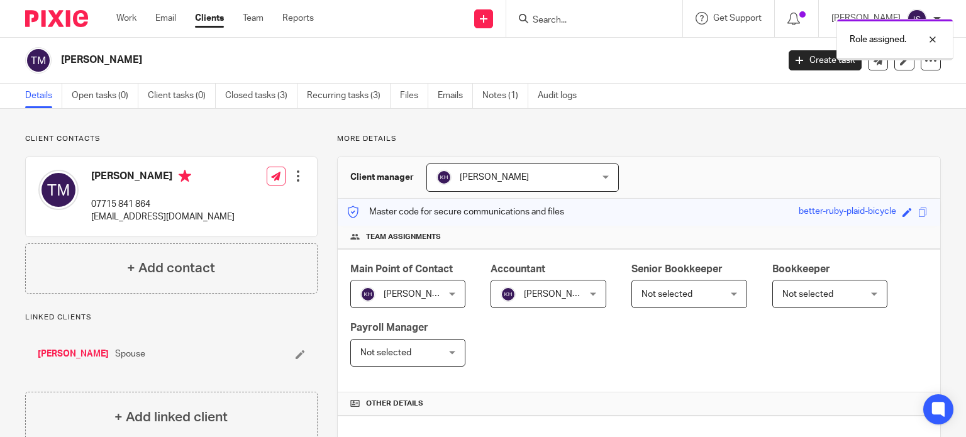
drag, startPoint x: 878, startPoint y: 35, endPoint x: 825, endPoint y: 43, distance: 54.2
click at [871, 40] on p "Role assigned." at bounding box center [878, 39] width 57 height 13
click at [623, 19] on input "Search" at bounding box center [587, 20] width 113 height 11
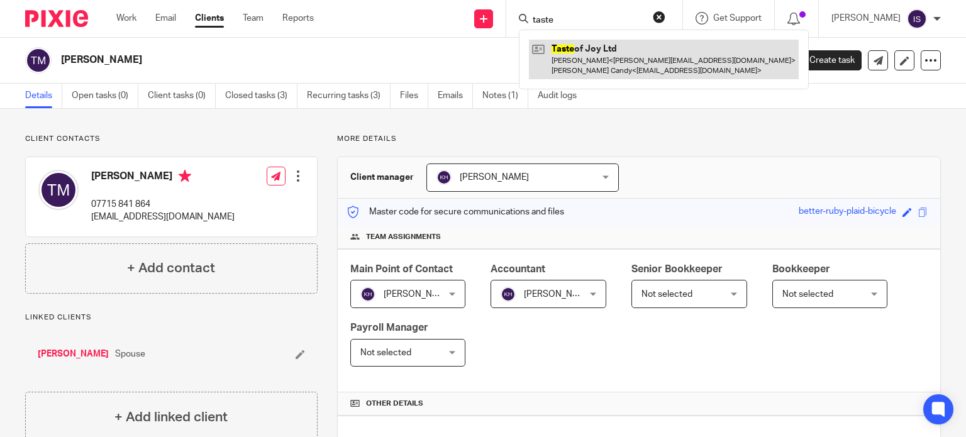
type input "taste"
click at [635, 54] on link at bounding box center [664, 59] width 270 height 39
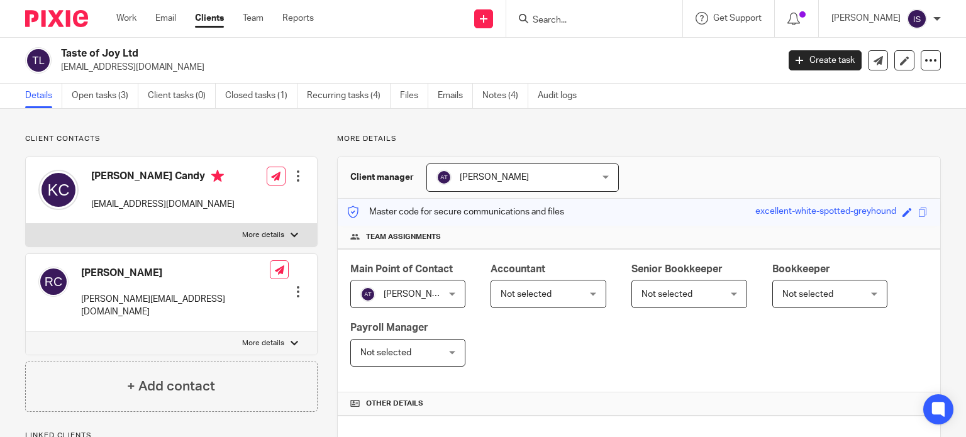
click at [523, 283] on span "Not selected" at bounding box center [543, 294] width 84 height 26
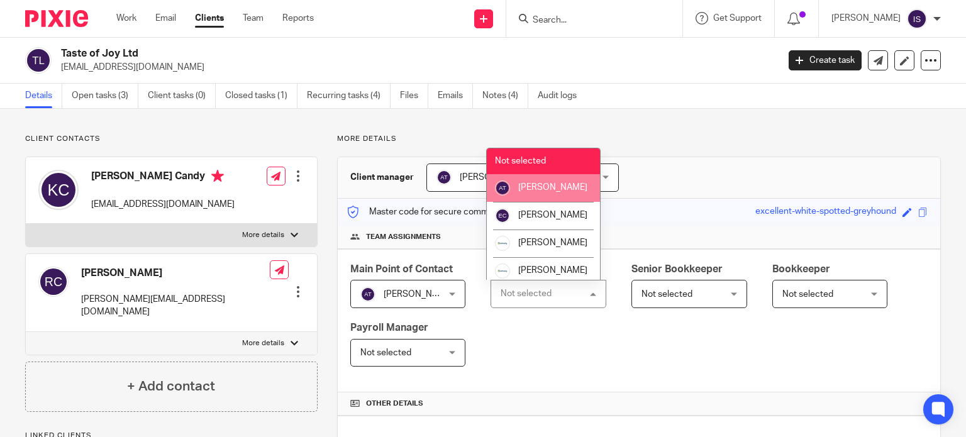
click at [550, 202] on li "[PERSON_NAME]" at bounding box center [543, 188] width 113 height 28
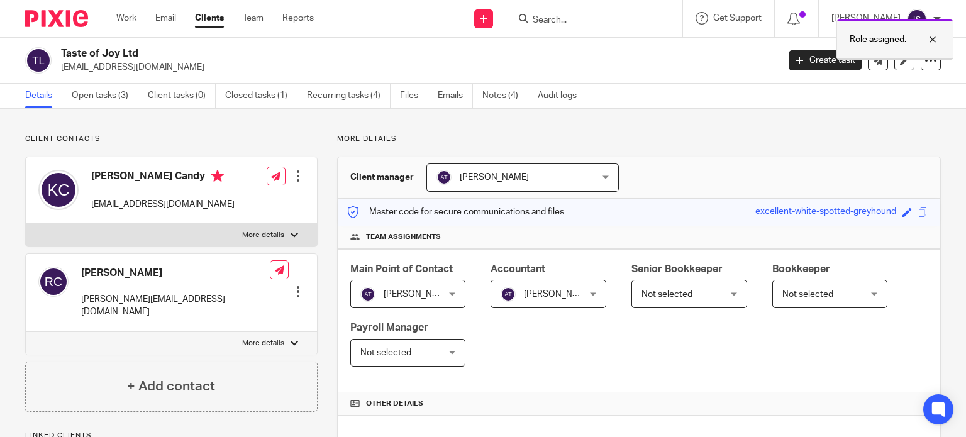
click at [875, 33] on p "Role assigned." at bounding box center [878, 39] width 57 height 13
click at [606, 22] on input "Search" at bounding box center [587, 20] width 113 height 11
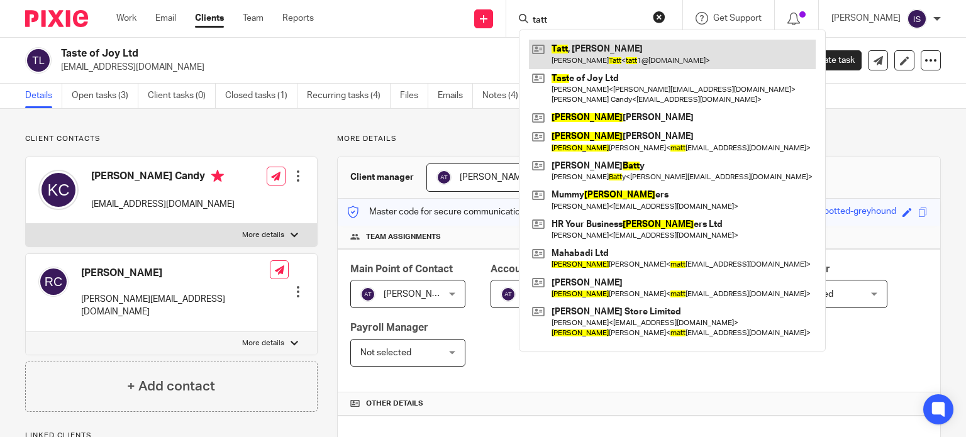
type input "tatt"
click at [613, 49] on link at bounding box center [672, 54] width 287 height 29
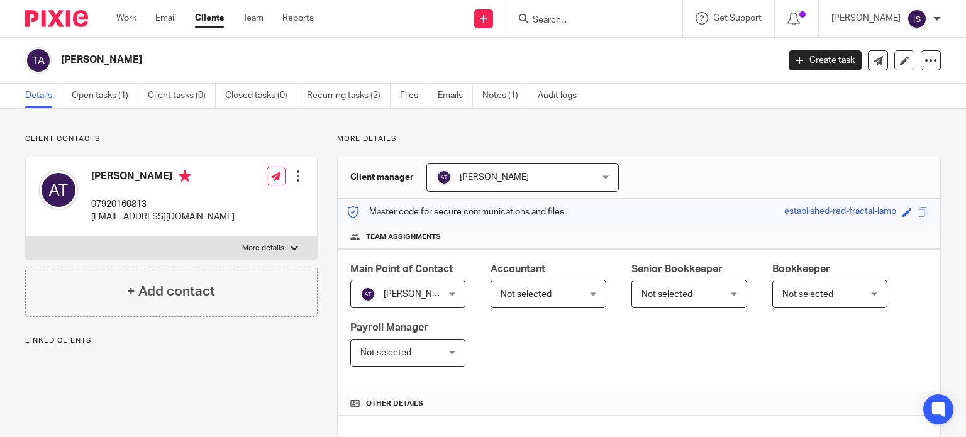
click at [536, 308] on div "Main Point of Contact [PERSON_NAME] [PERSON_NAME] Not selected [PERSON_NAME] [P…" at bounding box center [639, 321] width 603 height 144
click at [538, 299] on span "Not selected" at bounding box center [543, 294] width 84 height 26
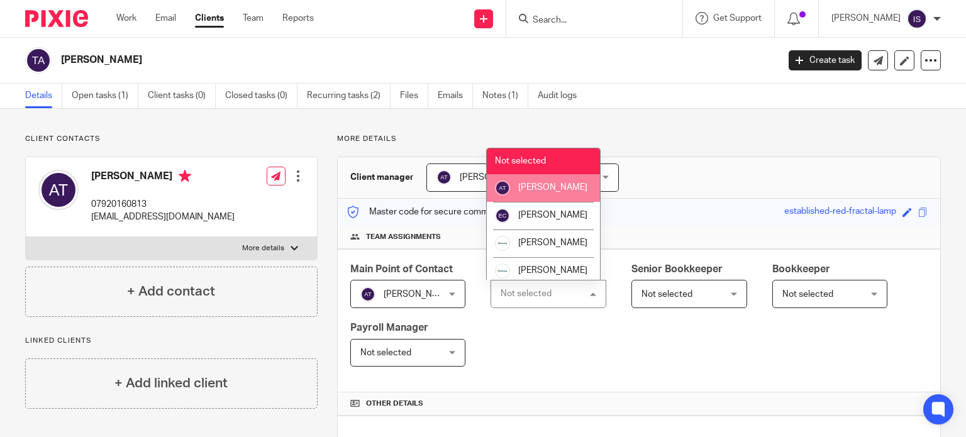
click at [548, 198] on li "[PERSON_NAME]" at bounding box center [543, 188] width 113 height 28
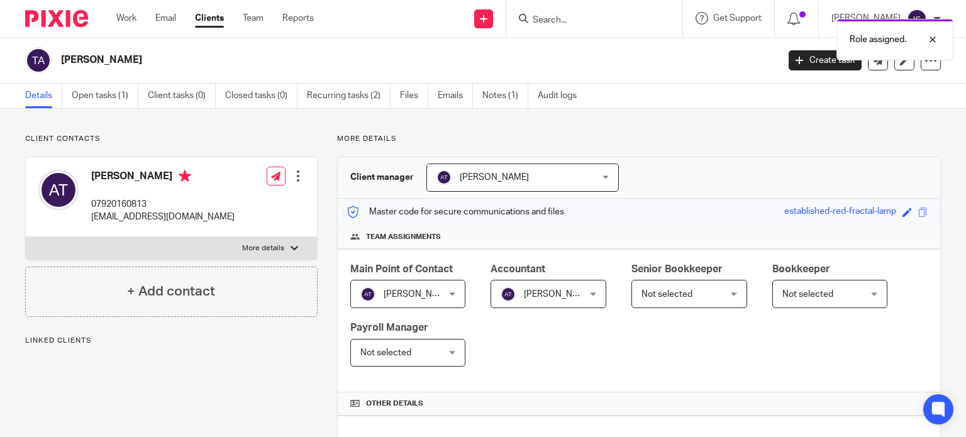
click at [591, 25] on div "Role assigned." at bounding box center [718, 37] width 470 height 48
click at [591, 17] on div "Role assigned." at bounding box center [718, 37] width 470 height 48
click at [848, 47] on div "Role assigned." at bounding box center [894, 40] width 117 height 42
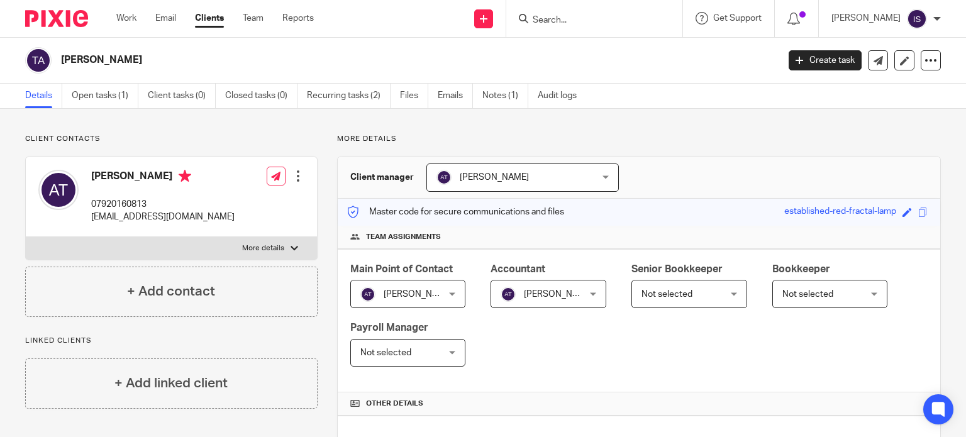
click at [605, 25] on div "Role assigned." at bounding box center [718, 37] width 470 height 48
click at [605, 25] on input "Search" at bounding box center [587, 20] width 113 height 11
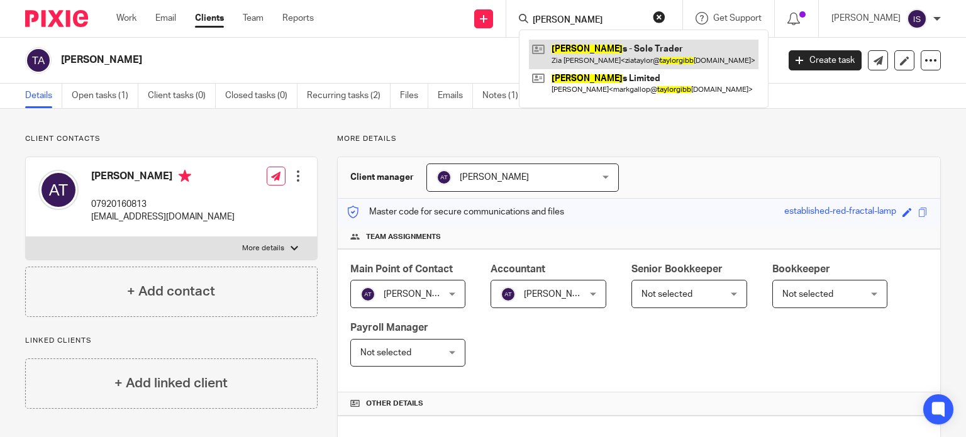
type input "taylor gibb"
click at [642, 55] on link at bounding box center [644, 54] width 230 height 29
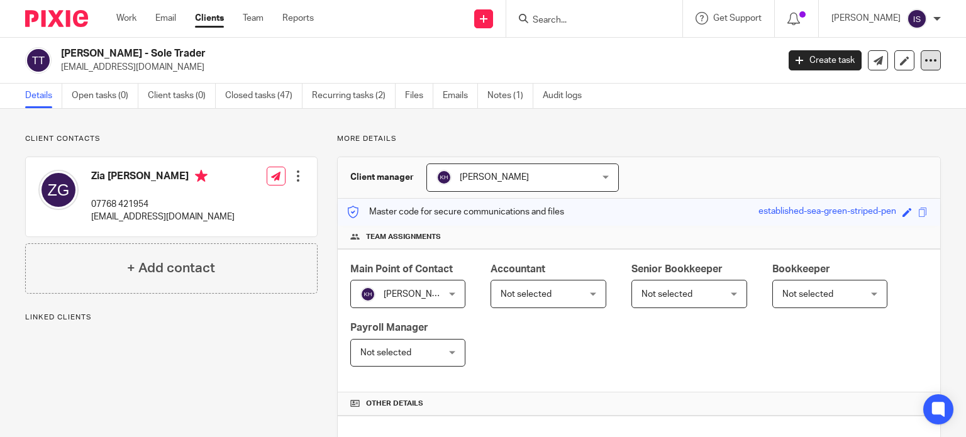
click at [925, 58] on icon at bounding box center [931, 60] width 13 height 13
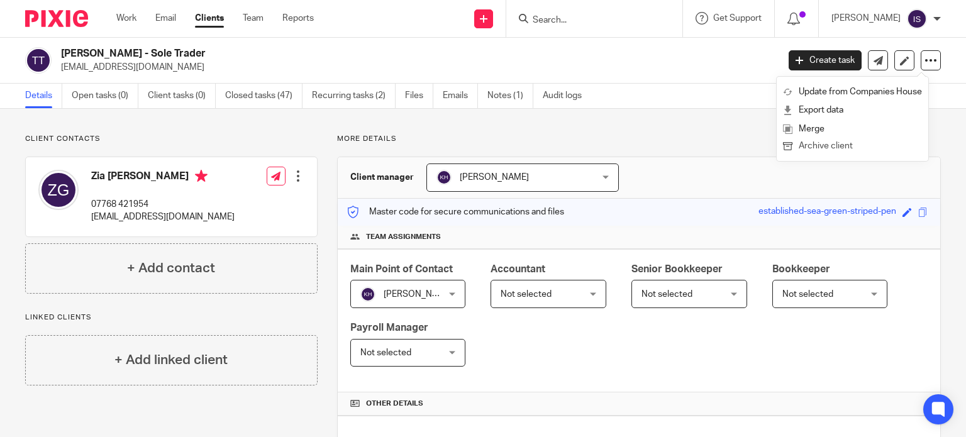
click at [845, 145] on button "Archive client" at bounding box center [852, 146] width 139 height 16
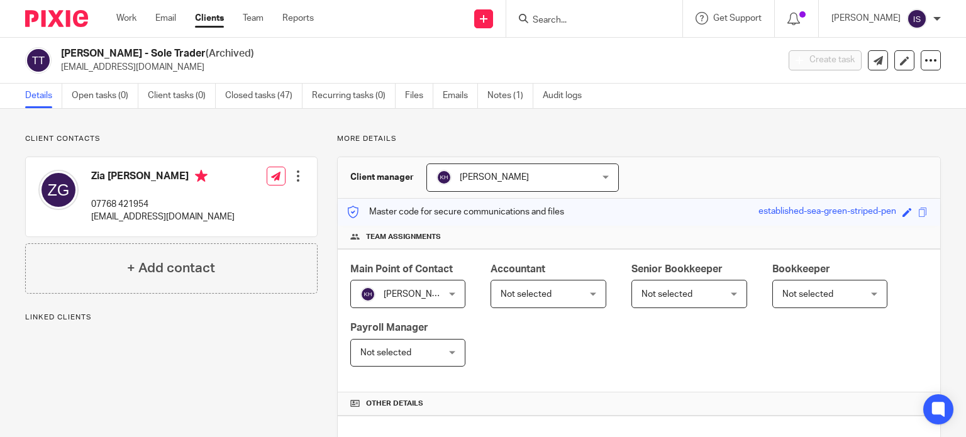
click at [616, 25] on input "Search" at bounding box center [587, 20] width 113 height 11
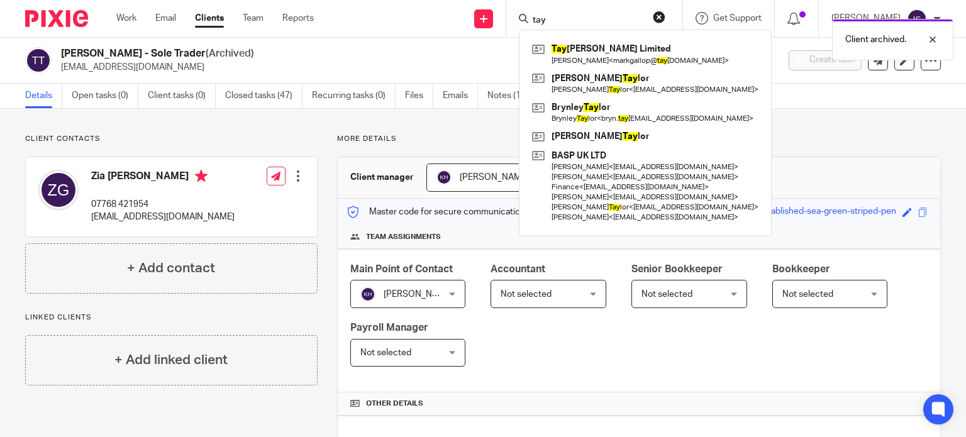
type input "tay"
click at [616, 55] on div "Client archived." at bounding box center [718, 37] width 470 height 48
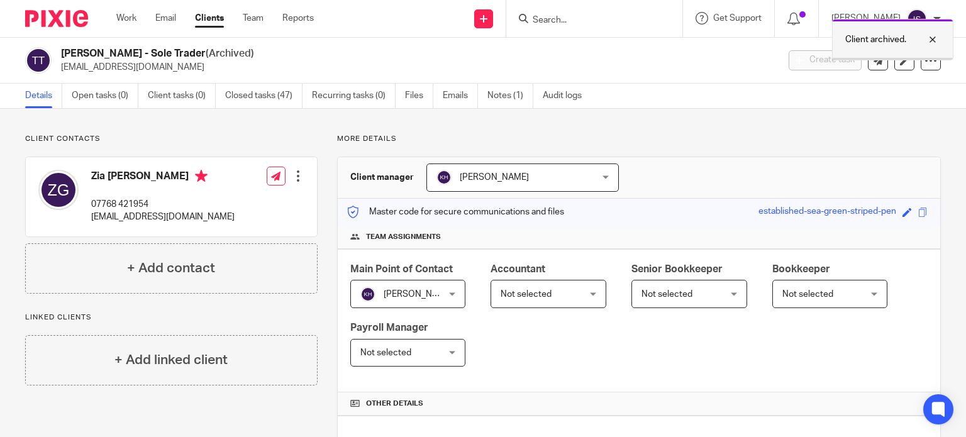
drag, startPoint x: 879, startPoint y: 37, endPoint x: 812, endPoint y: 30, distance: 67.1
click at [879, 37] on p "Client archived." at bounding box center [875, 39] width 61 height 13
click at [605, 13] on form at bounding box center [598, 19] width 134 height 16
click at [577, 17] on input "Search" at bounding box center [587, 20] width 113 height 11
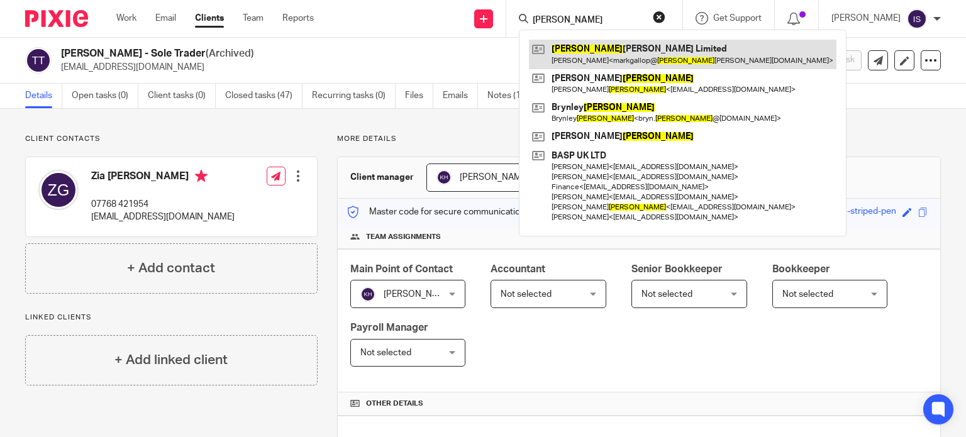
type input "taylor"
click at [596, 55] on link at bounding box center [683, 54] width 308 height 29
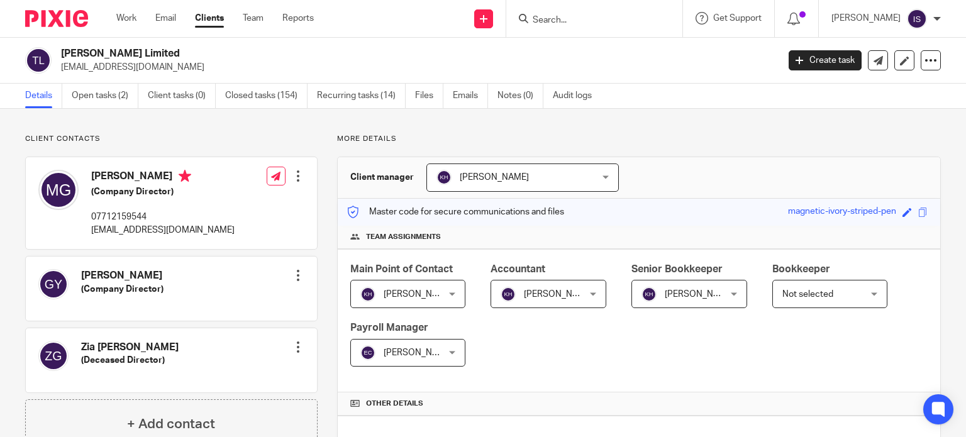
click at [575, 13] on form at bounding box center [598, 19] width 134 height 16
click at [572, 18] on input "Search" at bounding box center [587, 20] width 113 height 11
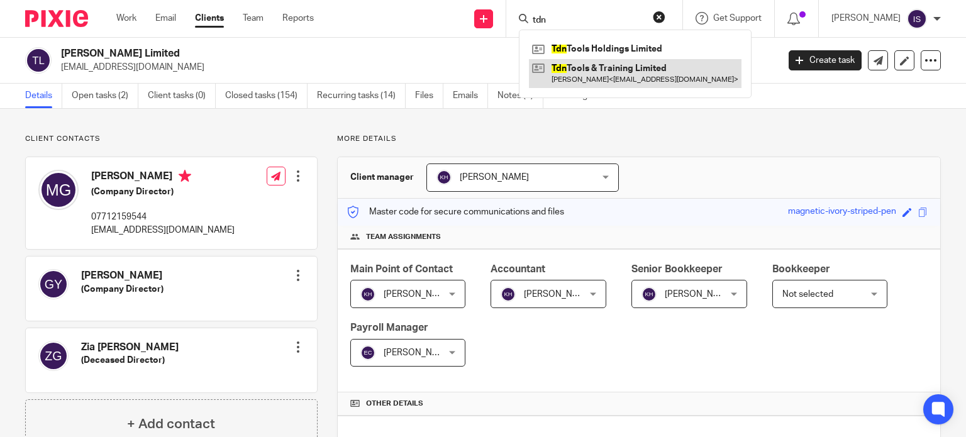
type input "tdn"
click at [675, 72] on link at bounding box center [635, 73] width 213 height 29
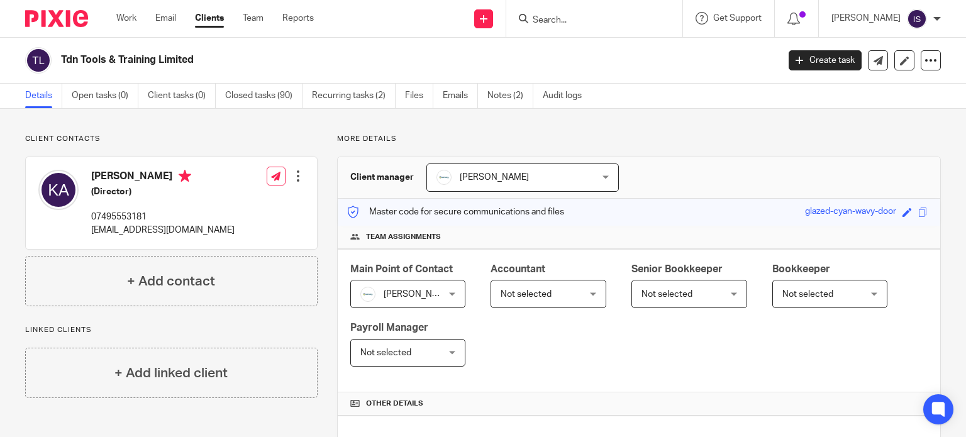
click at [558, 19] on input "Search" at bounding box center [587, 20] width 113 height 11
click at [925, 62] on icon at bounding box center [931, 60] width 13 height 13
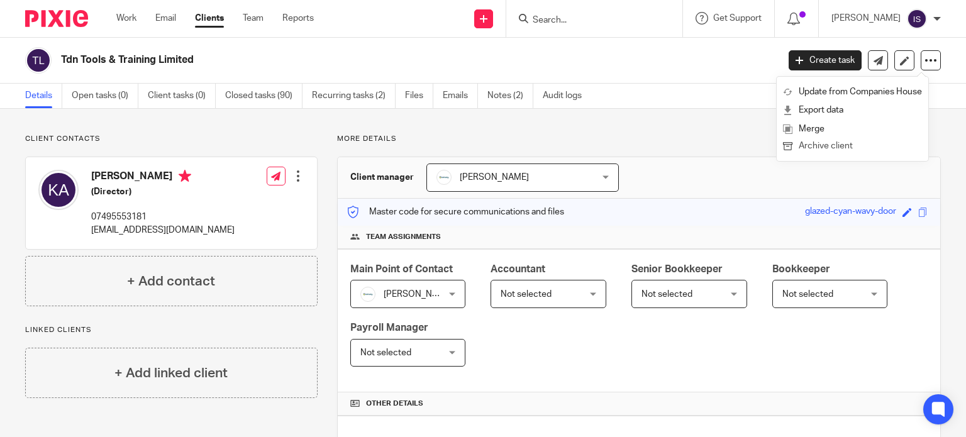
click at [845, 145] on button "Archive client" at bounding box center [852, 146] width 139 height 16
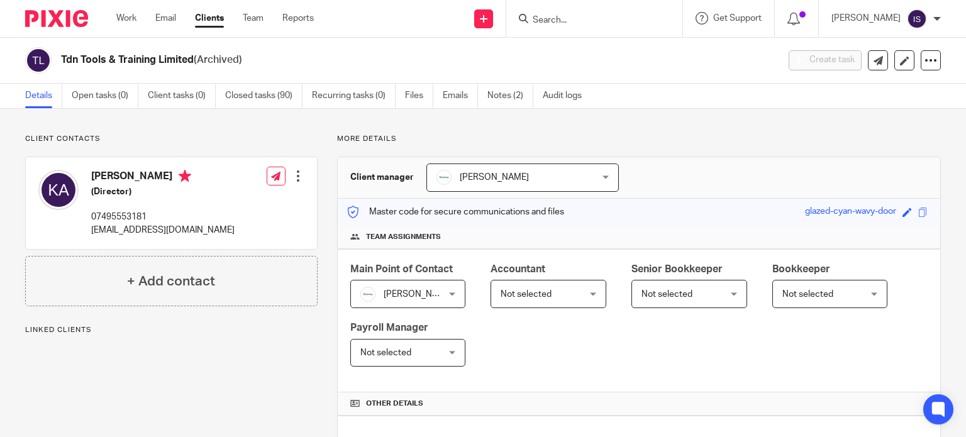
drag, startPoint x: 0, startPoint y: 0, endPoint x: 613, endPoint y: 21, distance: 613.0
click at [613, 21] on div "Client archived." at bounding box center [718, 37] width 470 height 48
click at [848, 40] on p "Client archived." at bounding box center [875, 39] width 61 height 13
click at [562, 17] on input "Search" at bounding box center [587, 20] width 113 height 11
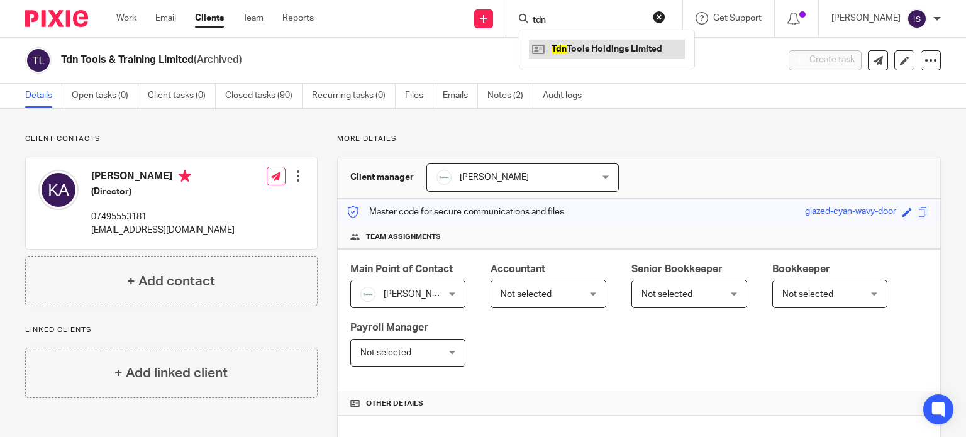
type input "tdn"
click at [647, 40] on link at bounding box center [607, 49] width 156 height 19
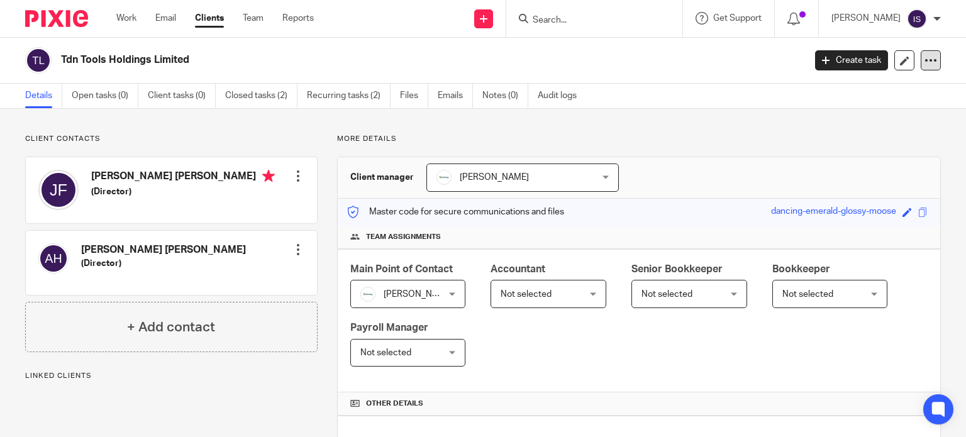
click at [921, 52] on div at bounding box center [931, 60] width 20 height 20
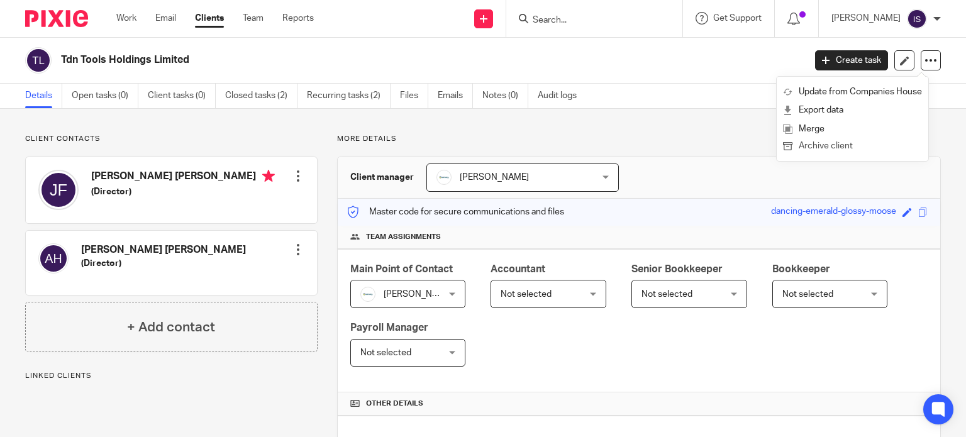
click at [853, 147] on button "Archive client" at bounding box center [852, 146] width 139 height 16
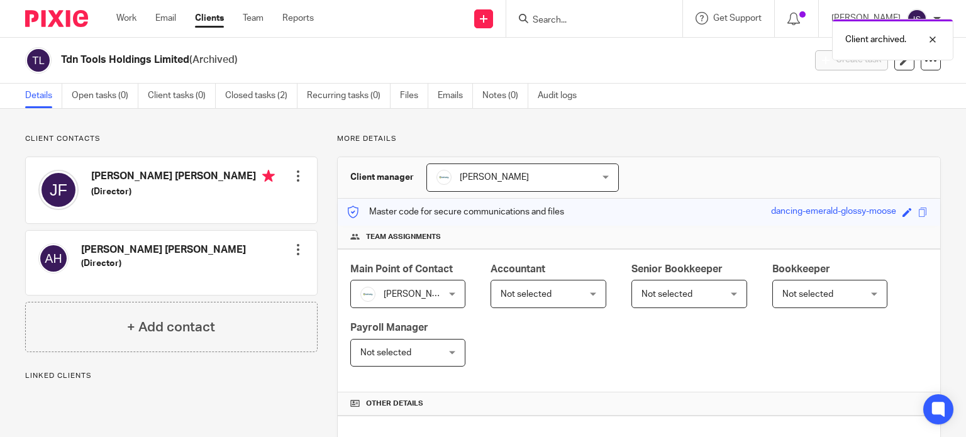
click at [587, 19] on div "Client archived." at bounding box center [718, 37] width 470 height 48
drag, startPoint x: 896, startPoint y: 44, endPoint x: 816, endPoint y: 45, distance: 79.2
click at [895, 45] on p "Client archived." at bounding box center [875, 39] width 61 height 13
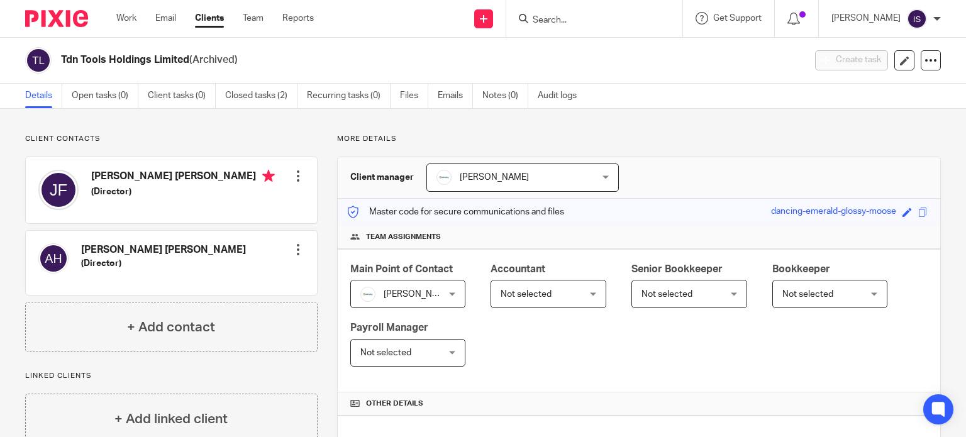
click at [608, 22] on input "Search" at bounding box center [587, 20] width 113 height 11
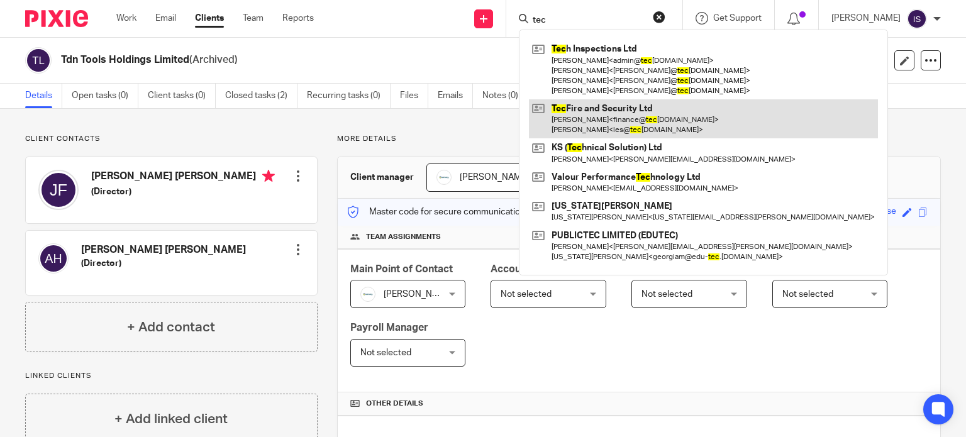
type input "tec"
click at [621, 108] on link at bounding box center [703, 118] width 349 height 39
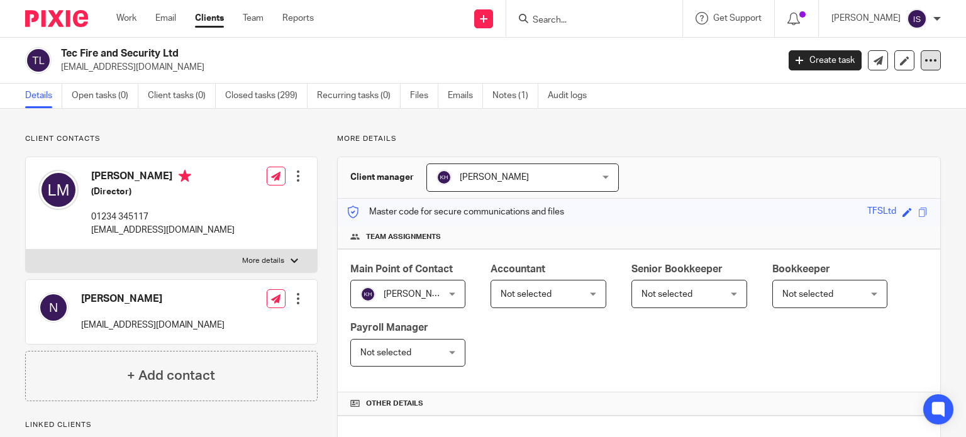
click at [925, 65] on icon at bounding box center [931, 60] width 13 height 13
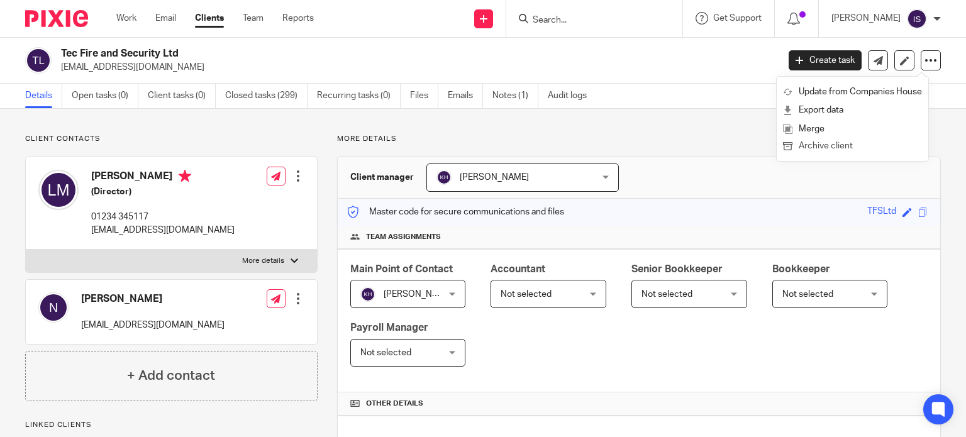
click at [834, 142] on button "Archive client" at bounding box center [852, 146] width 139 height 16
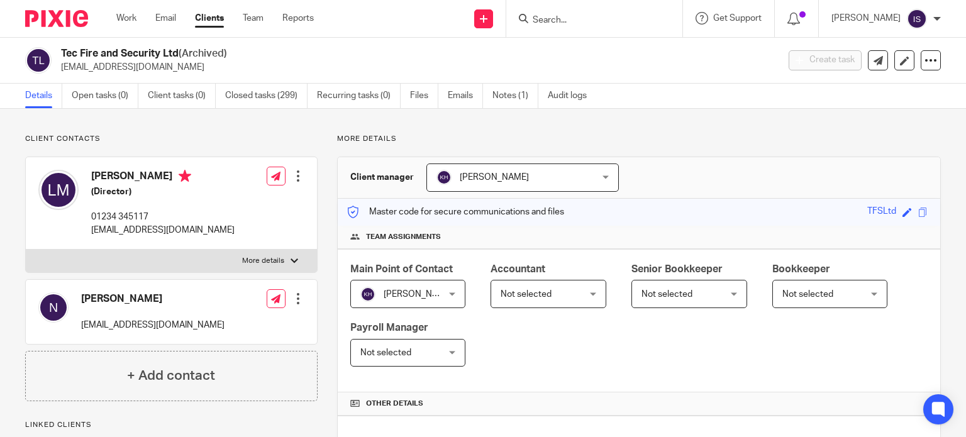
click at [634, 22] on input "Search" at bounding box center [587, 20] width 113 height 11
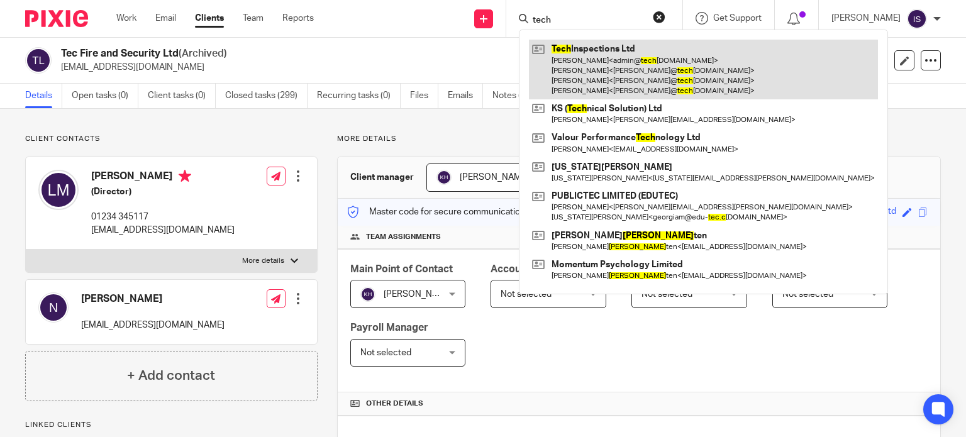
type input "tech"
click at [576, 70] on link at bounding box center [703, 70] width 349 height 60
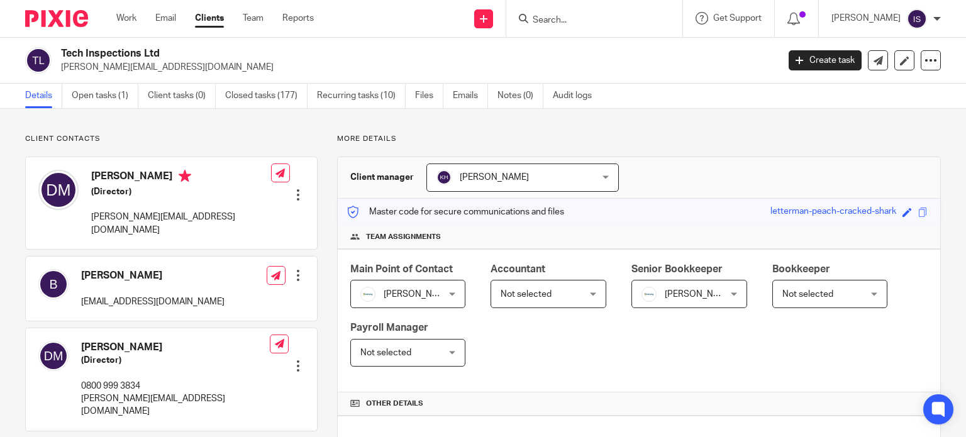
click at [626, 24] on input "Search" at bounding box center [587, 20] width 113 height 11
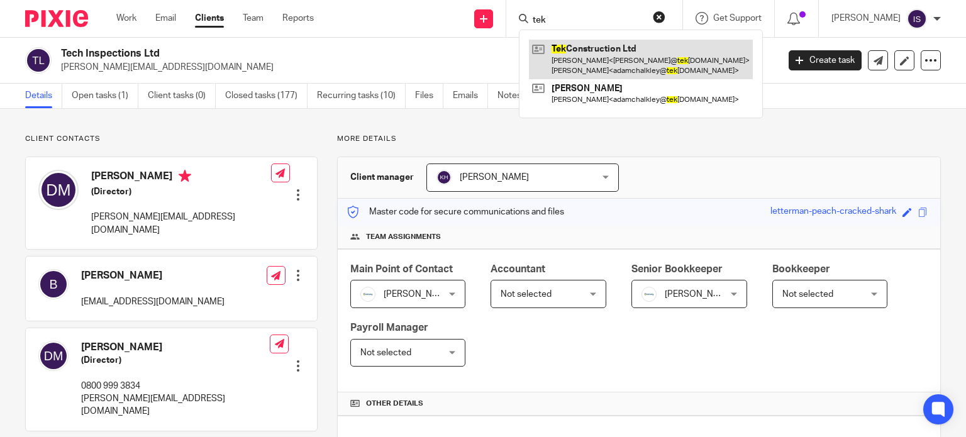
type input "tek"
click at [621, 58] on link at bounding box center [641, 59] width 224 height 39
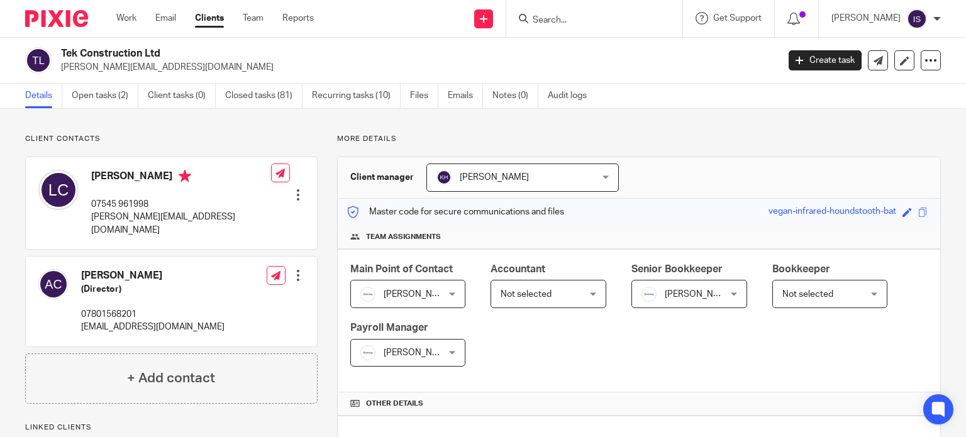
drag, startPoint x: 377, startPoint y: 348, endPoint x: 399, endPoint y: 336, distance: 25.6
click at [377, 347] on span "[PERSON_NAME]" at bounding box center [402, 353] width 84 height 26
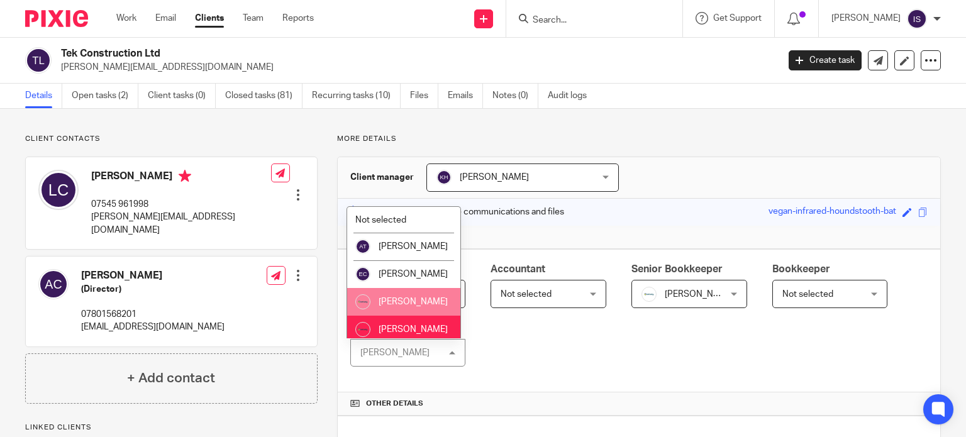
click at [411, 316] on li "[PERSON_NAME]" at bounding box center [403, 302] width 113 height 28
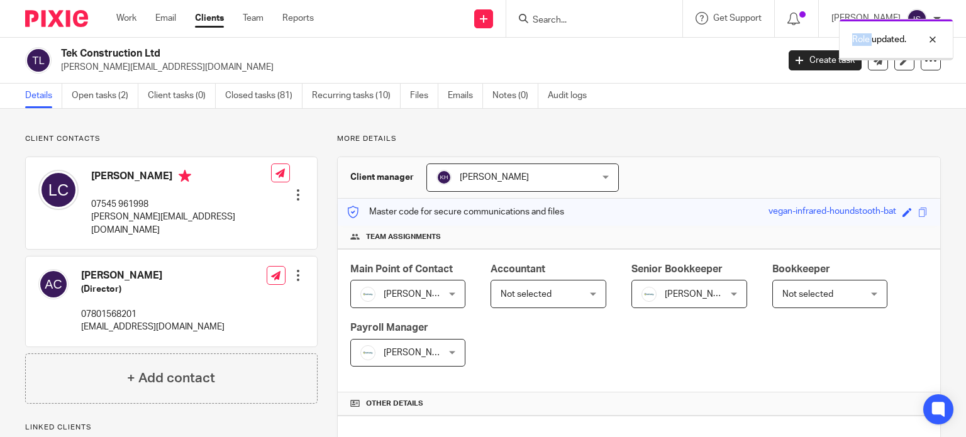
click at [558, 16] on div "Role updated." at bounding box center [718, 37] width 470 height 48
click at [558, 17] on div "Role updated." at bounding box center [718, 37] width 470 height 48
click at [858, 48] on div "Role updated." at bounding box center [896, 40] width 114 height 42
click at [597, 23] on input "Search" at bounding box center [587, 20] width 113 height 11
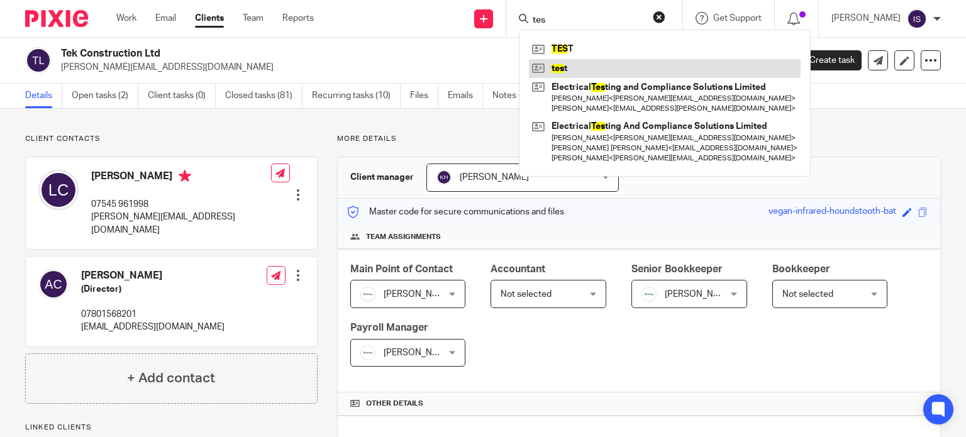
type input "tes"
click at [604, 62] on link at bounding box center [665, 68] width 272 height 19
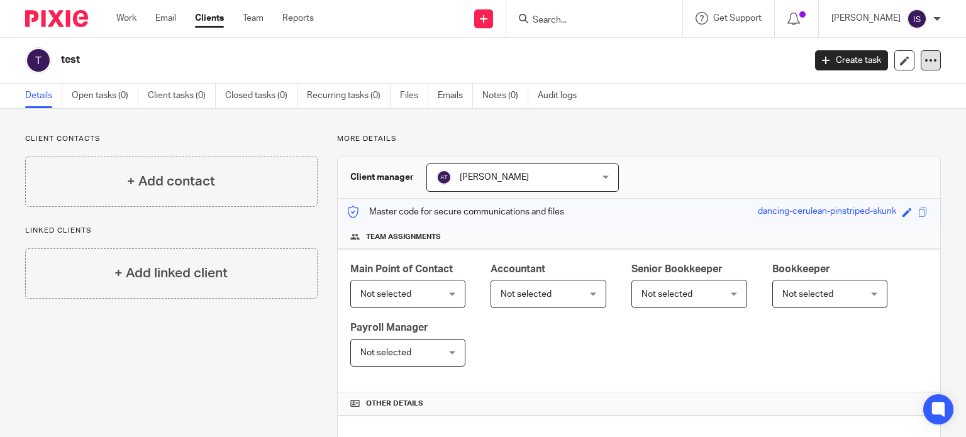
click at [925, 64] on icon at bounding box center [931, 60] width 13 height 13
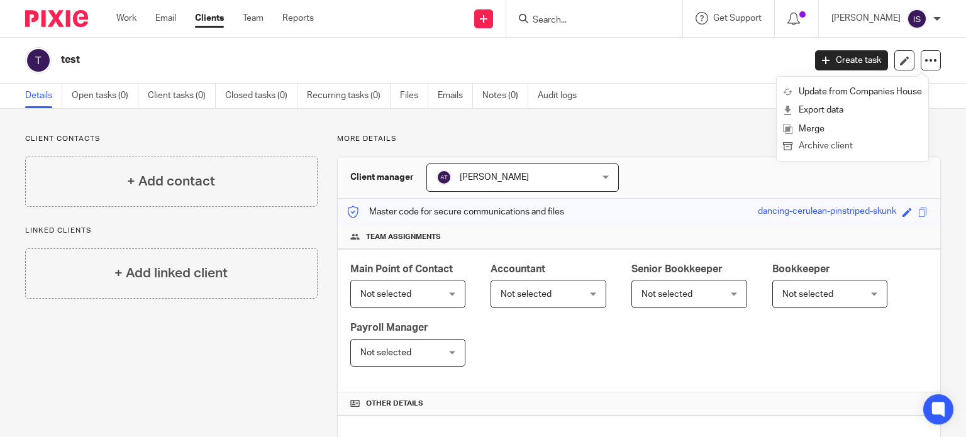
click at [847, 148] on button "Archive client" at bounding box center [852, 146] width 139 height 16
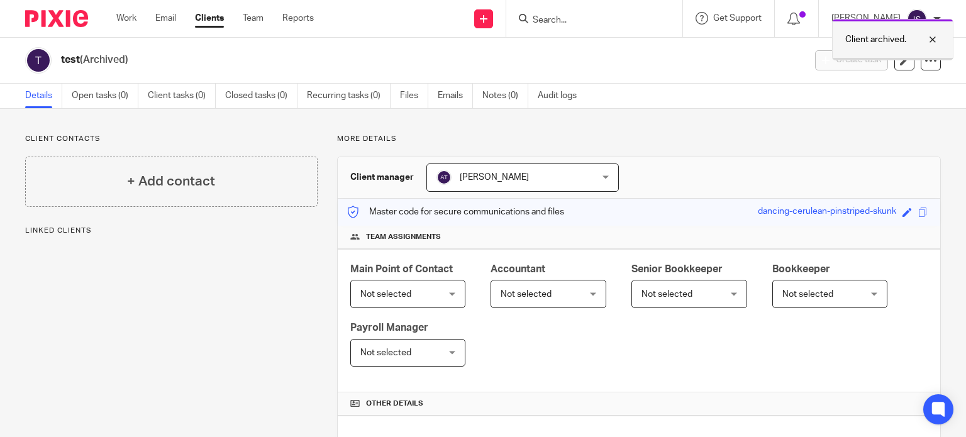
click at [863, 43] on p "Client archived." at bounding box center [875, 39] width 61 height 13
click at [577, 11] on form at bounding box center [598, 19] width 134 height 16
click at [577, 18] on input "Search" at bounding box center [587, 20] width 113 height 11
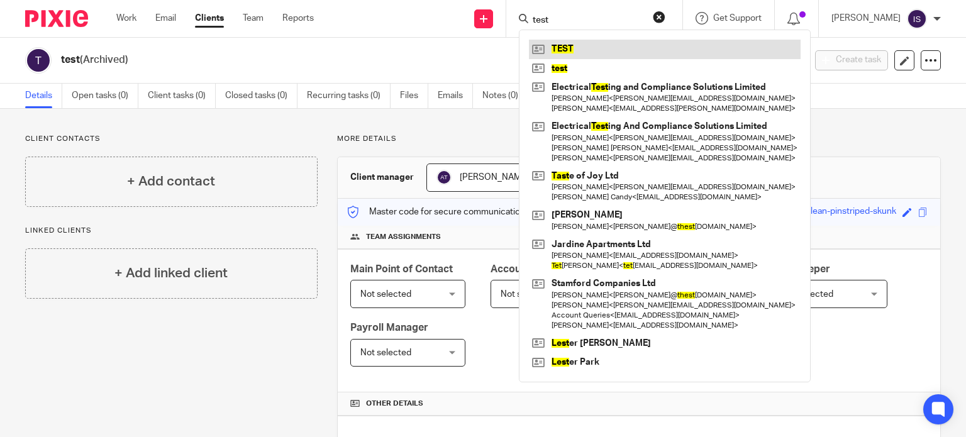
type input "test"
click at [596, 49] on link at bounding box center [665, 49] width 272 height 19
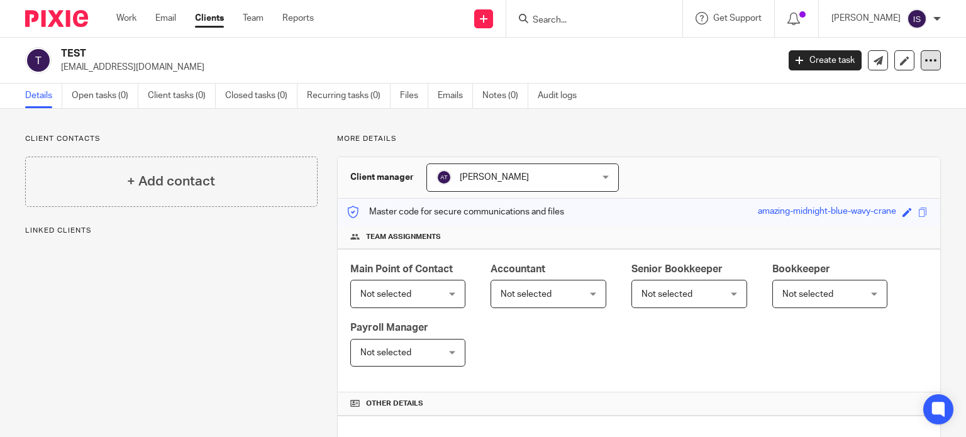
click at [925, 67] on icon at bounding box center [931, 60] width 13 height 13
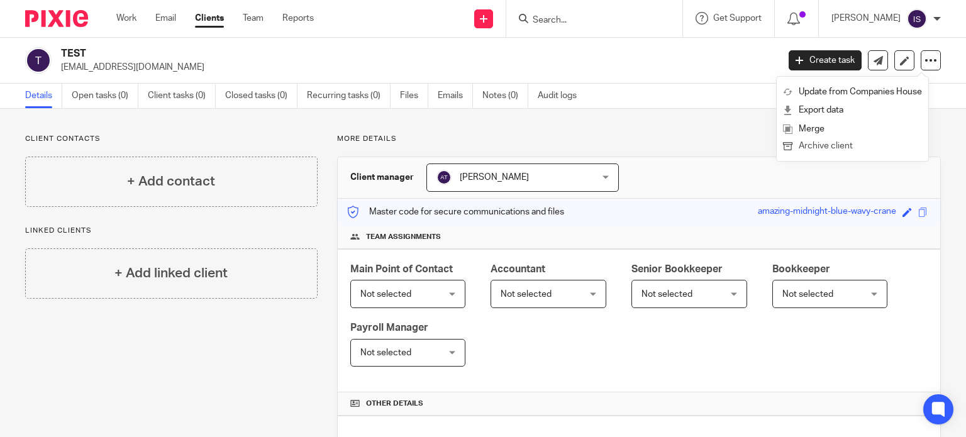
click at [838, 145] on button "Archive client" at bounding box center [852, 146] width 139 height 16
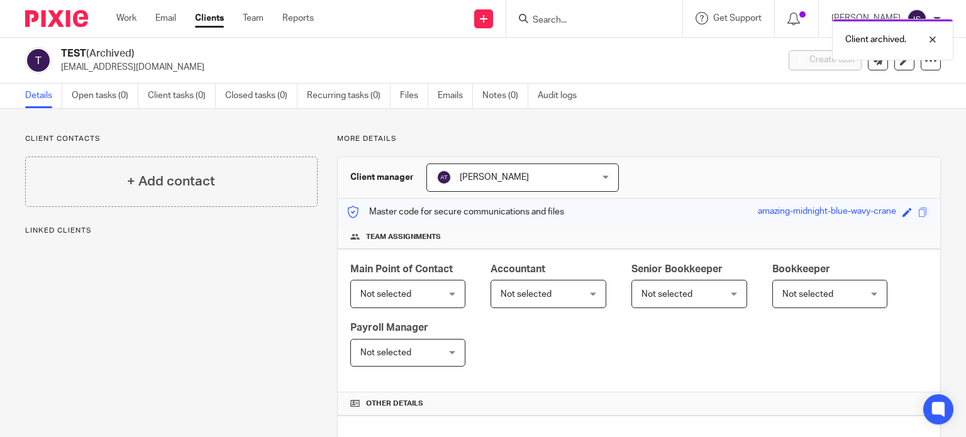
click at [630, 22] on div "Client archived." at bounding box center [718, 37] width 470 height 48
click at [862, 47] on div "Client archived." at bounding box center [892, 40] width 121 height 42
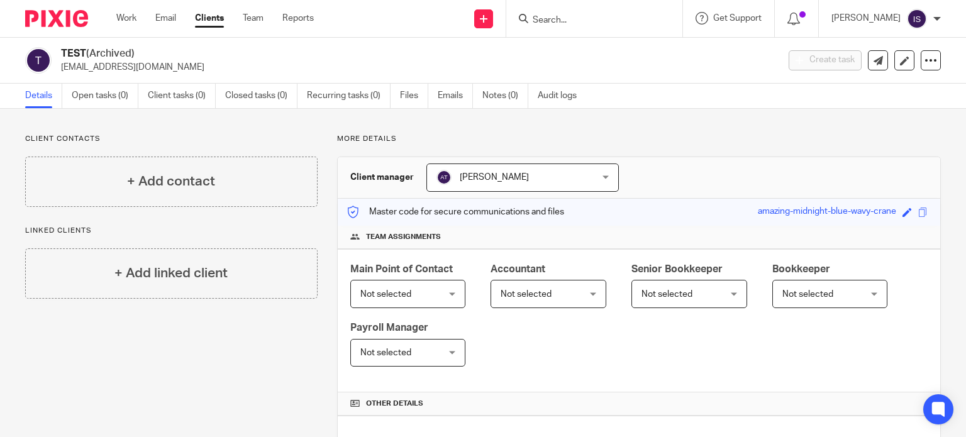
click at [605, 25] on input "Search" at bounding box center [587, 20] width 113 height 11
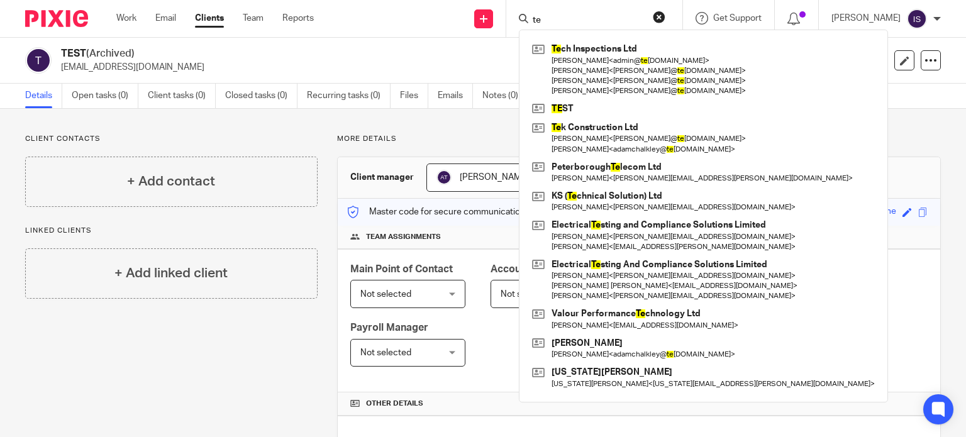
type input "t"
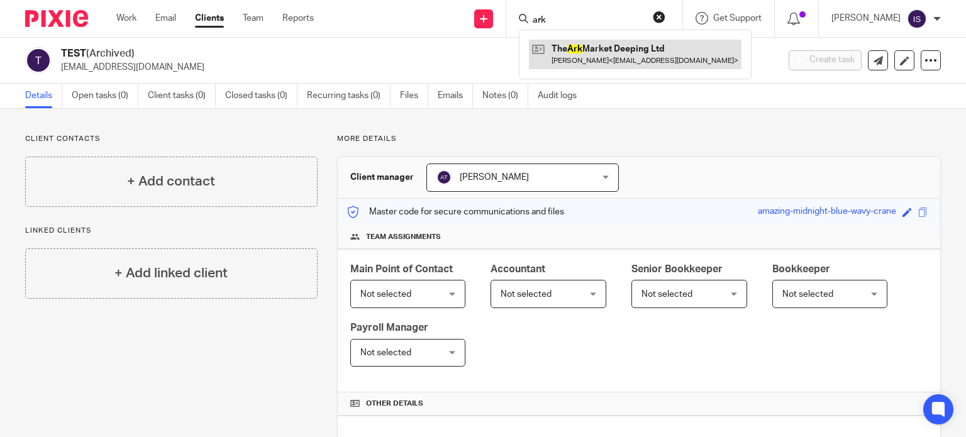
type input "ark"
click at [584, 52] on link at bounding box center [635, 54] width 213 height 29
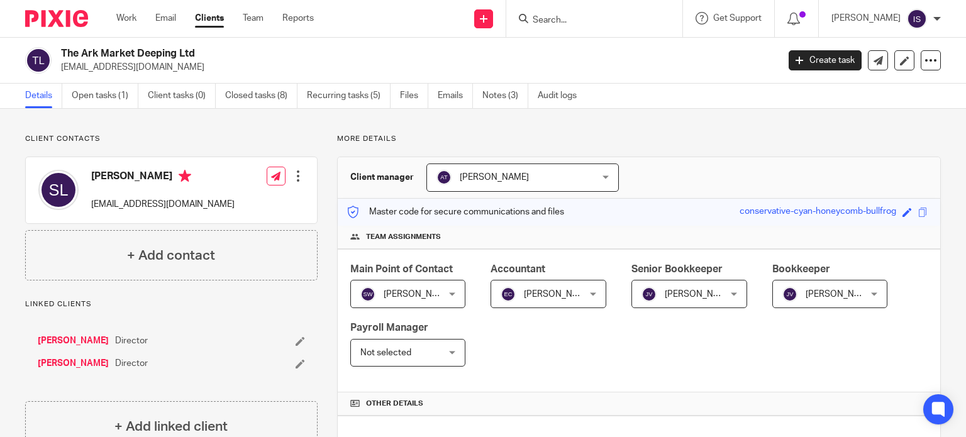
click at [570, 290] on span "[PERSON_NAME]" at bounding box center [558, 294] width 69 height 9
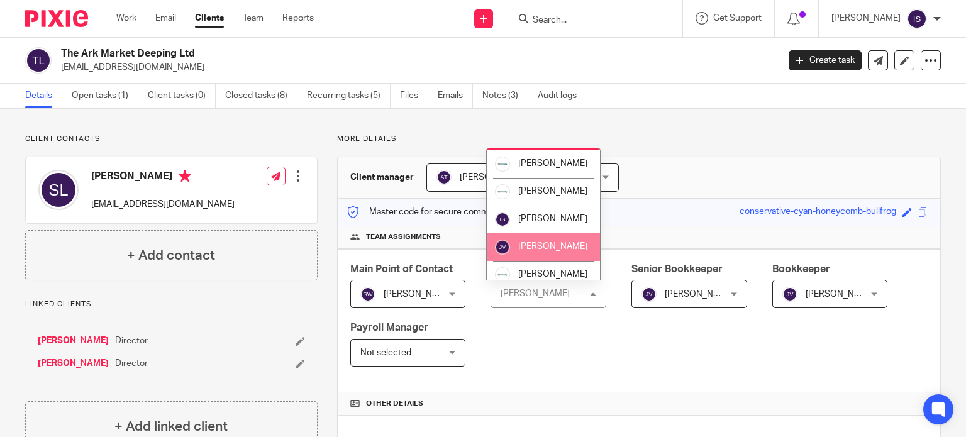
scroll to position [211, 0]
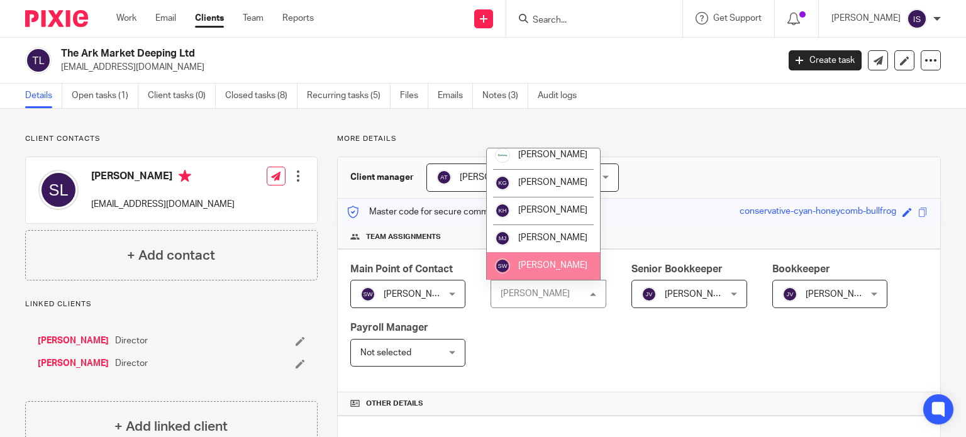
click at [548, 258] on li "[PERSON_NAME]" at bounding box center [543, 266] width 113 height 28
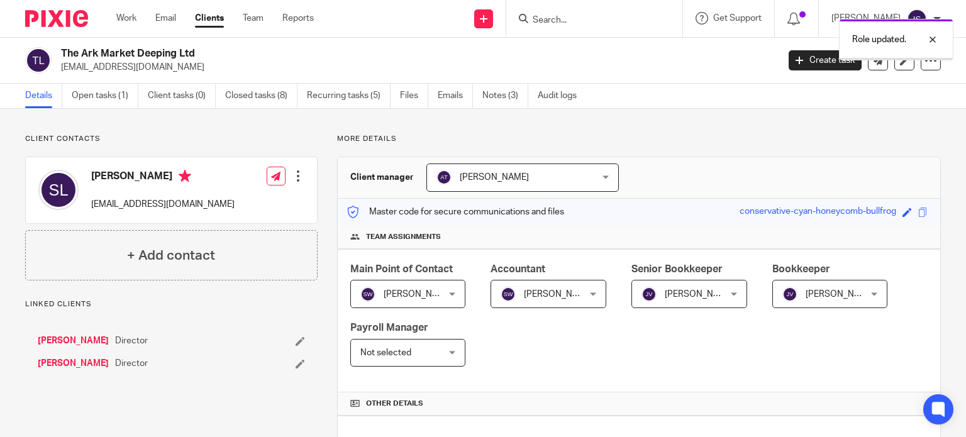
click at [652, 295] on span "[PERSON_NAME]" at bounding box center [684, 294] width 84 height 26
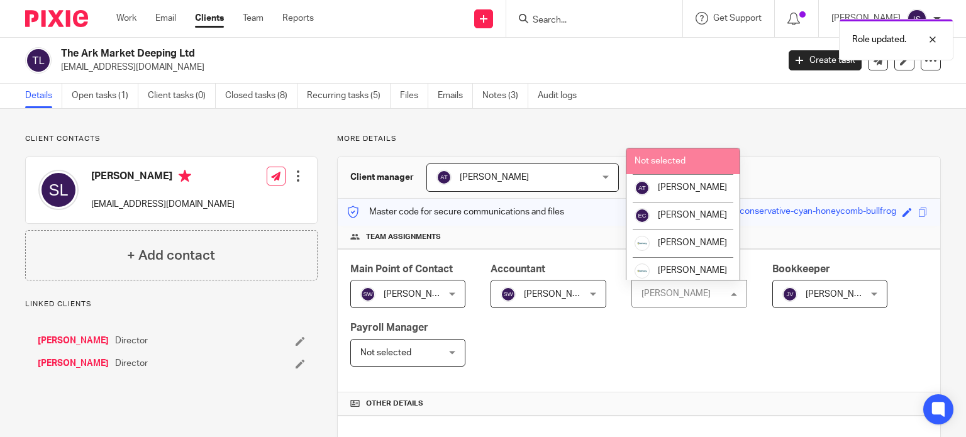
click at [659, 158] on span "Not selected" at bounding box center [660, 161] width 51 height 9
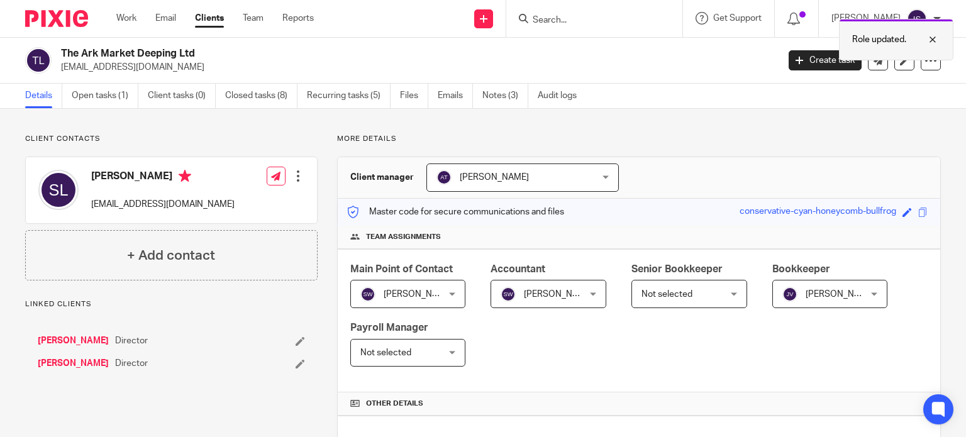
drag, startPoint x: 888, startPoint y: 35, endPoint x: 815, endPoint y: 36, distance: 73.0
click at [887, 35] on p "Role updated." at bounding box center [879, 39] width 54 height 13
click at [601, 19] on input "Search" at bounding box center [587, 20] width 113 height 11
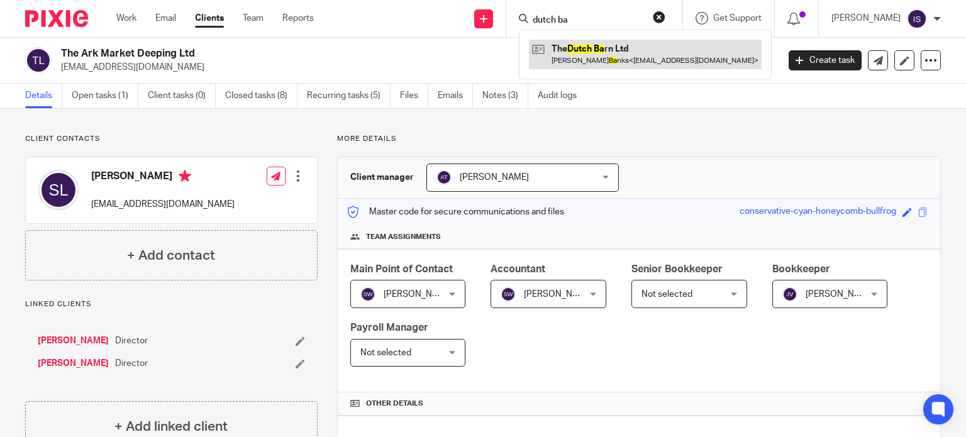
type input "dutch ba"
click at [617, 62] on link at bounding box center [645, 54] width 233 height 29
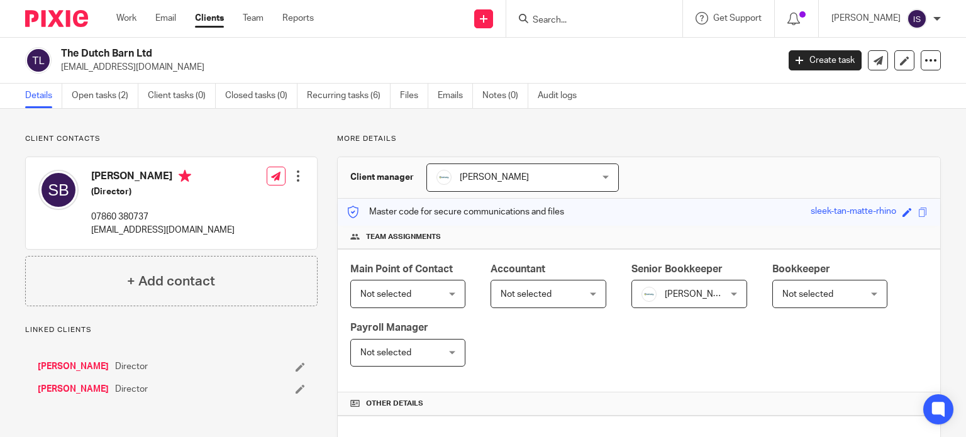
click at [502, 281] on span "Not selected" at bounding box center [543, 294] width 84 height 26
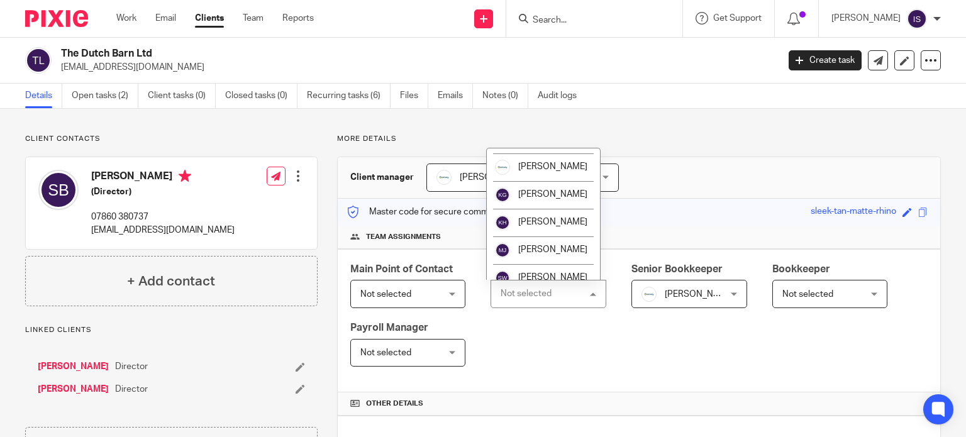
scroll to position [189, 0]
click at [530, 228] on li "[PERSON_NAME]" at bounding box center [543, 221] width 113 height 28
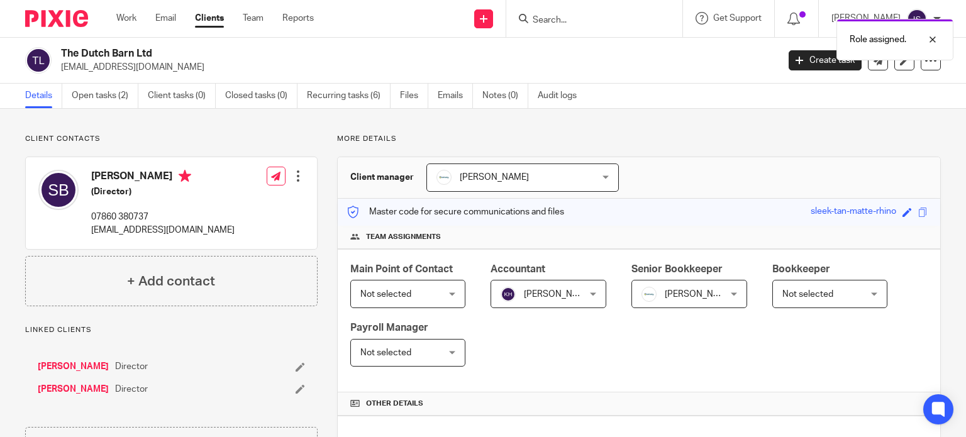
drag, startPoint x: 815, startPoint y: 295, endPoint x: 808, endPoint y: 294, distance: 6.9
click at [815, 295] on span "Not selected" at bounding box center [807, 294] width 51 height 9
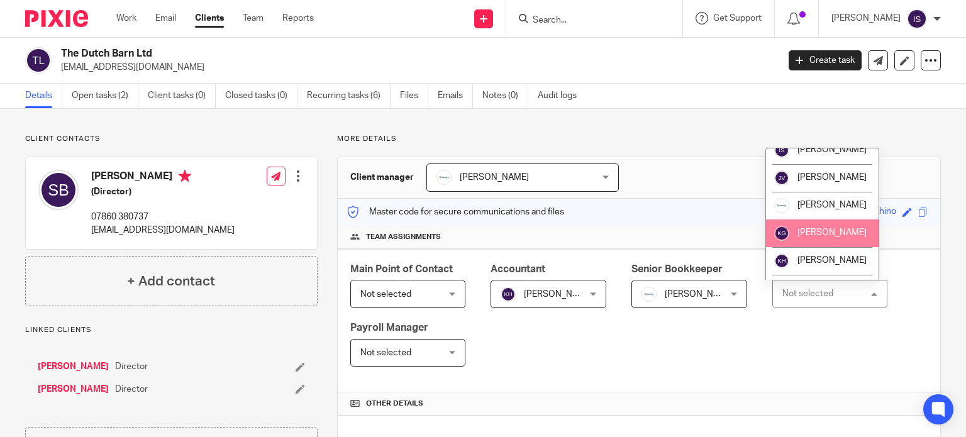
scroll to position [86, 0]
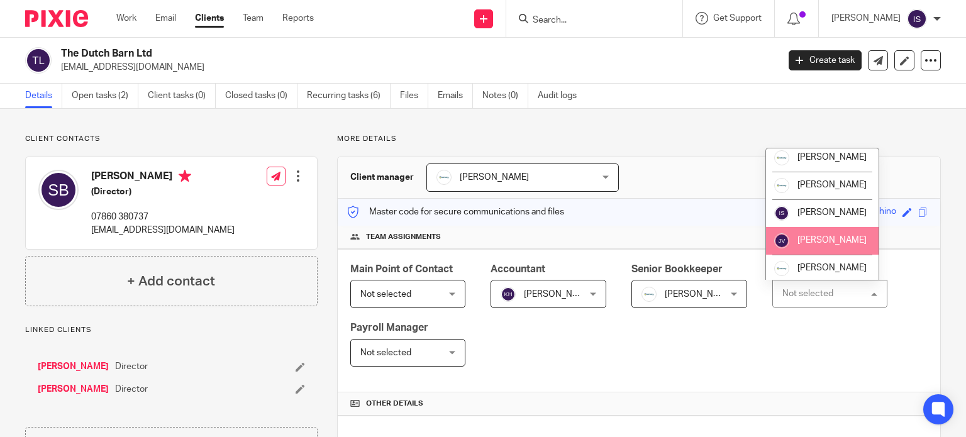
click at [810, 245] on span "[PERSON_NAME]" at bounding box center [831, 240] width 69 height 9
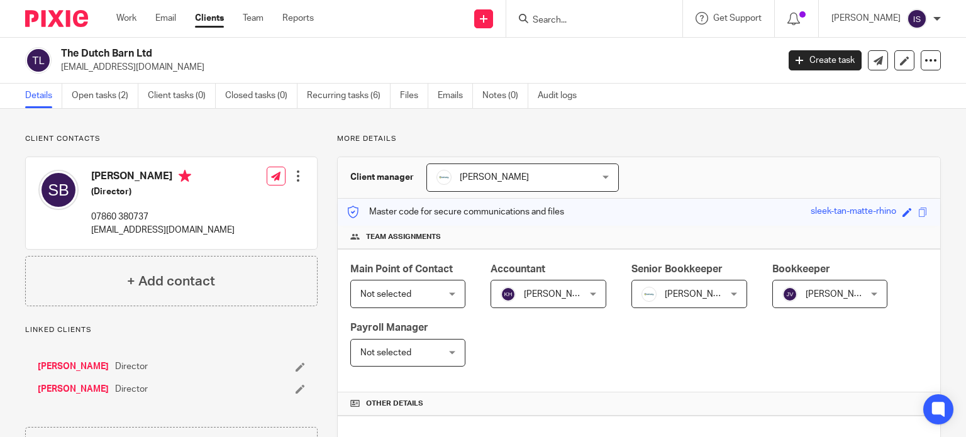
click at [701, 308] on div "Main Point of Contact Not selected Not selected Not selected Aimee Tamburrini E…" at bounding box center [639, 321] width 603 height 144
click at [687, 287] on span "[PERSON_NAME]" at bounding box center [684, 294] width 84 height 26
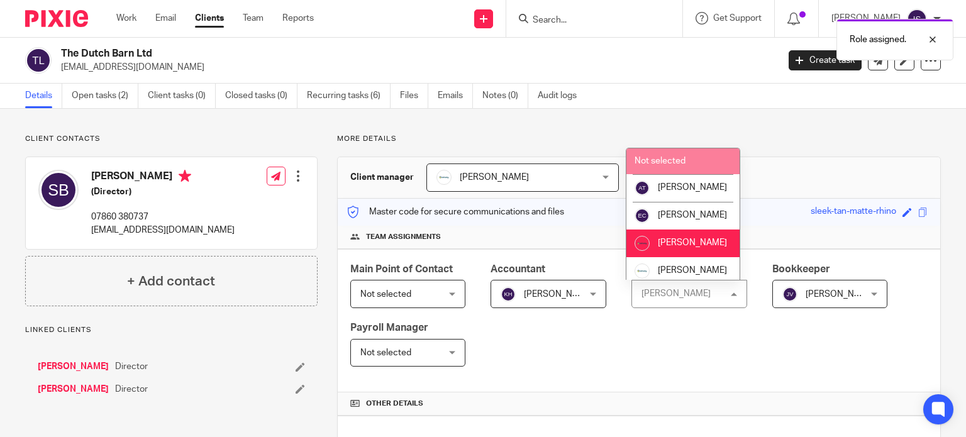
click at [682, 164] on span "Not selected" at bounding box center [660, 161] width 51 height 9
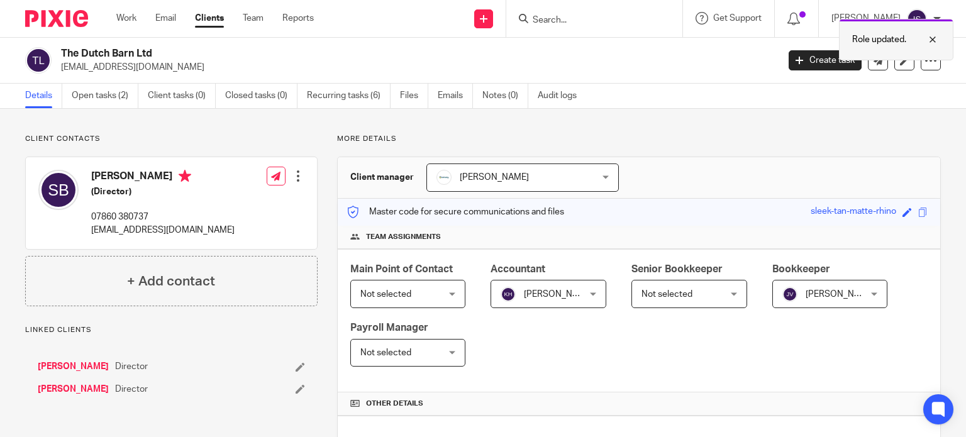
drag, startPoint x: 896, startPoint y: 42, endPoint x: 879, endPoint y: 38, distance: 16.7
click at [896, 42] on p "Role updated." at bounding box center [879, 39] width 54 height 13
click at [584, 17] on input "Search" at bounding box center [587, 20] width 113 height 11
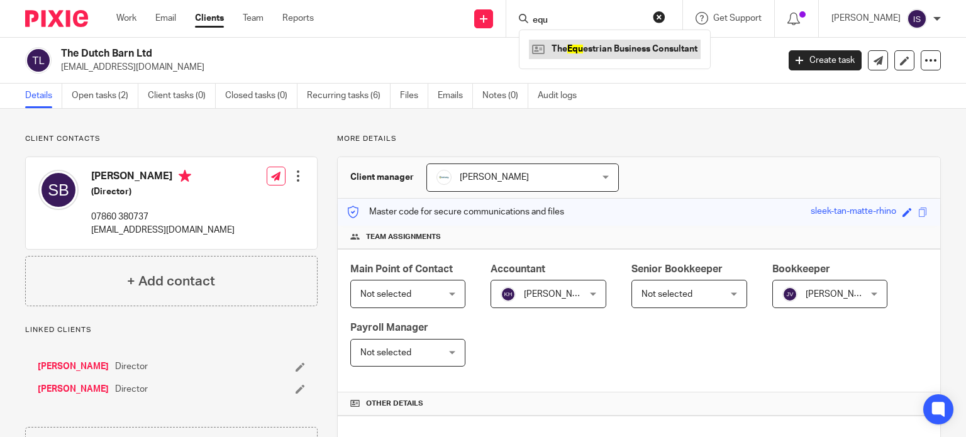
type input "equ"
click at [605, 43] on link at bounding box center [615, 49] width 172 height 19
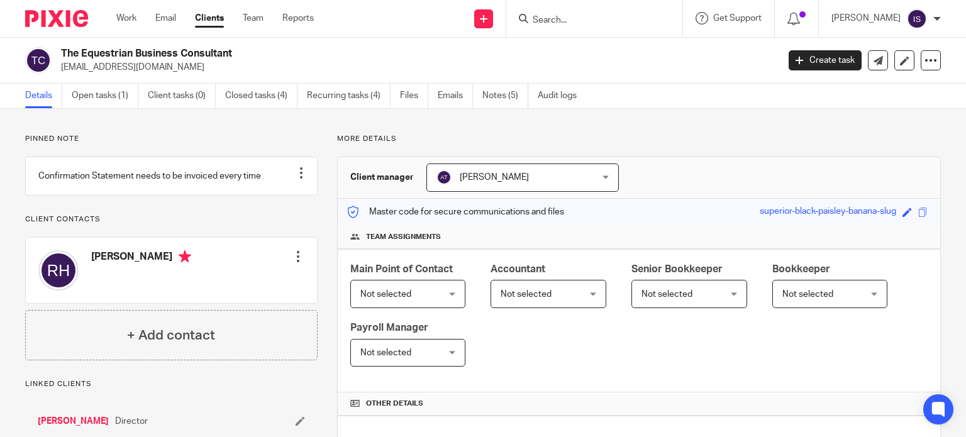
drag, startPoint x: 580, startPoint y: 290, endPoint x: 573, endPoint y: 286, distance: 7.9
click at [580, 290] on div "Not selected Not selected" at bounding box center [549, 294] width 116 height 28
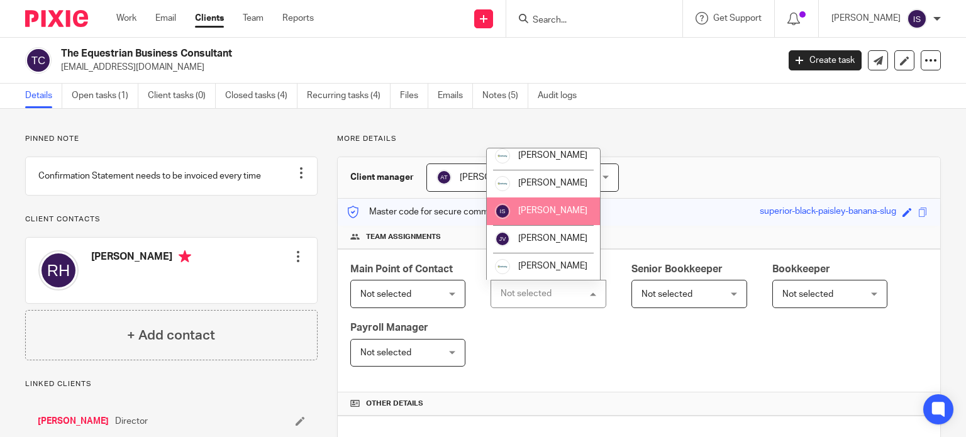
scroll to position [211, 0]
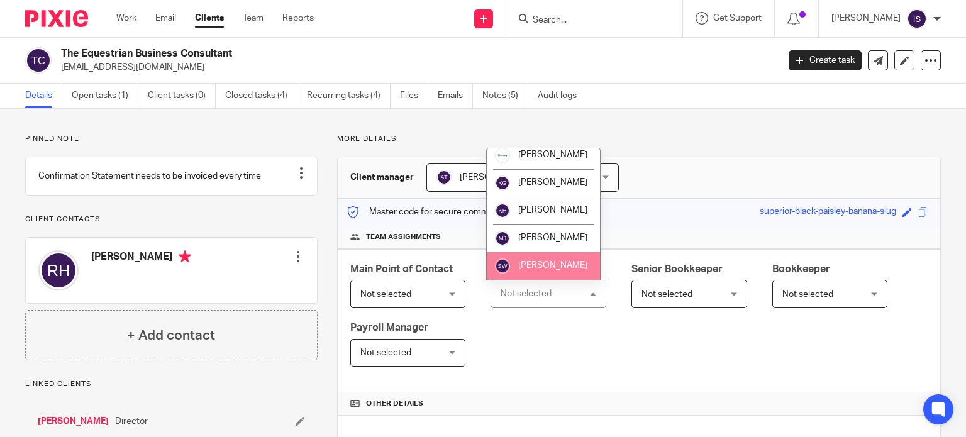
click at [550, 267] on span "[PERSON_NAME]" at bounding box center [552, 265] width 69 height 9
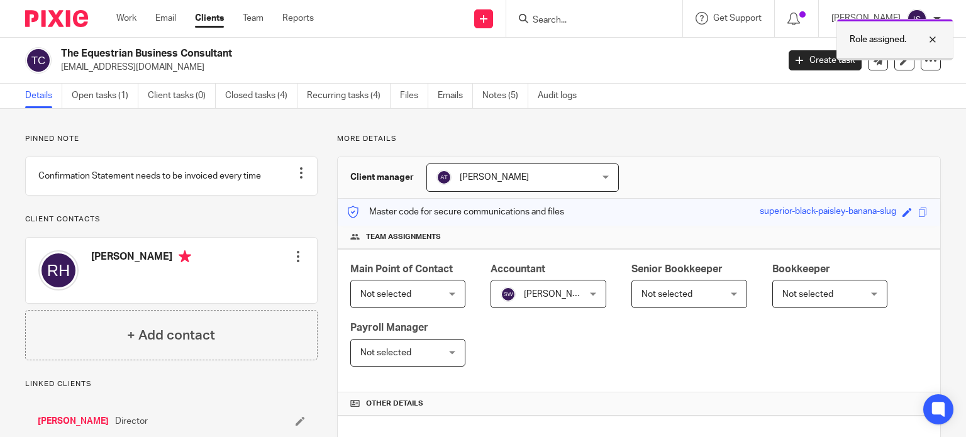
click at [892, 40] on p "Role assigned." at bounding box center [878, 39] width 57 height 13
click at [635, 21] on input "Search" at bounding box center [587, 20] width 113 height 11
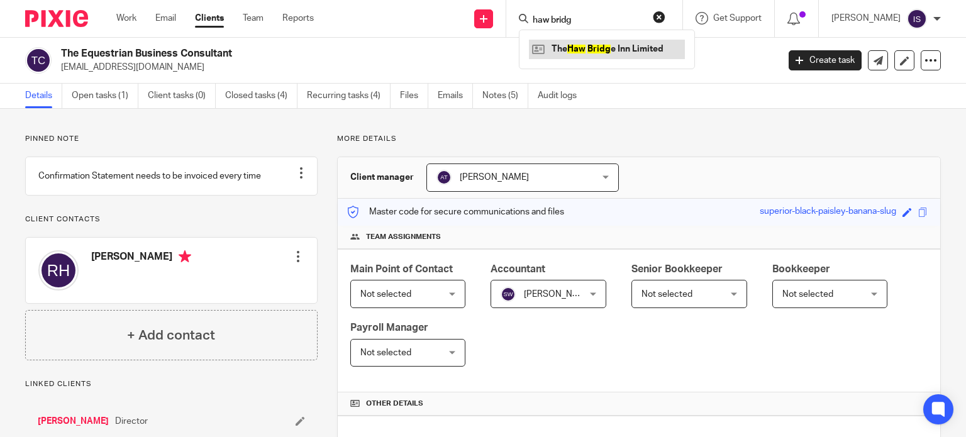
type input "haw bridg"
click at [629, 48] on link at bounding box center [607, 49] width 156 height 19
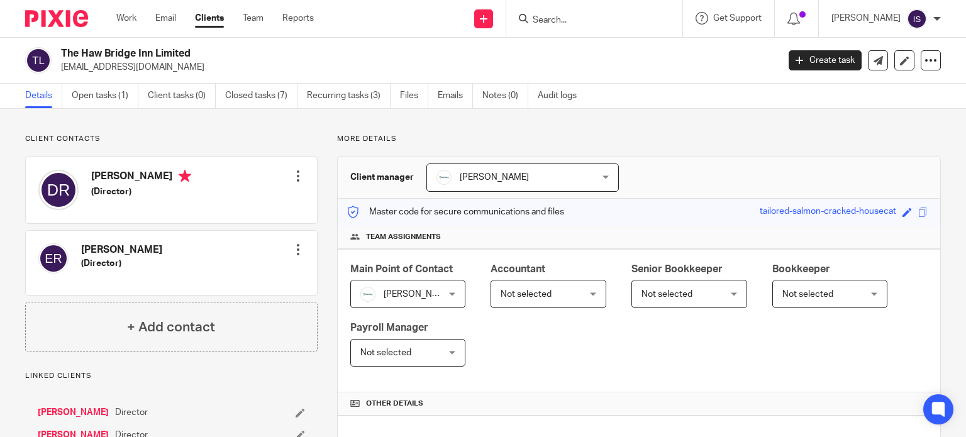
click at [531, 299] on span "Not selected" at bounding box center [543, 294] width 84 height 26
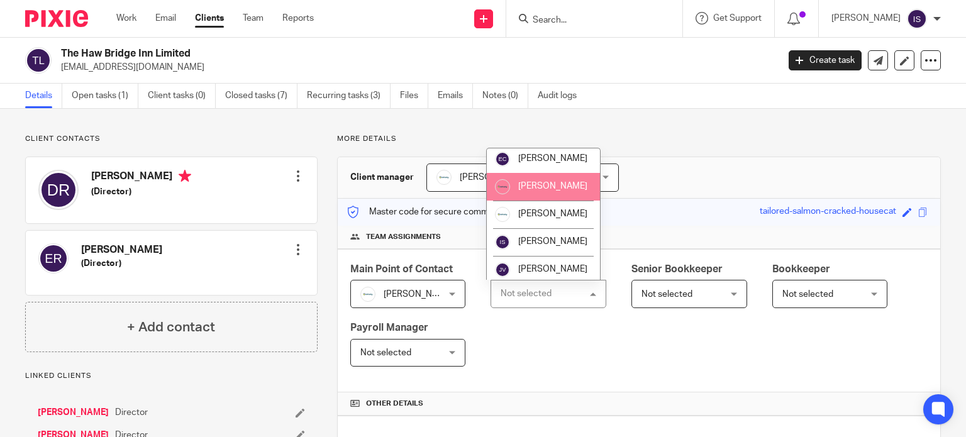
scroll to position [211, 0]
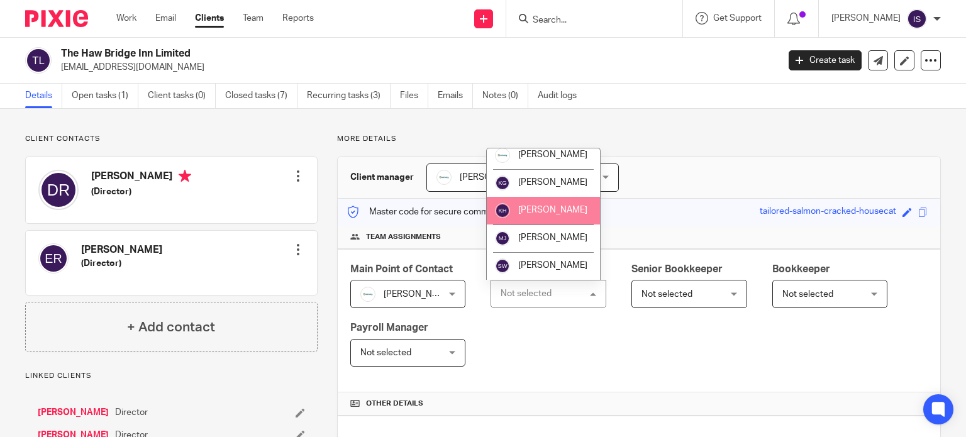
click at [528, 207] on span "[PERSON_NAME]" at bounding box center [552, 210] width 69 height 9
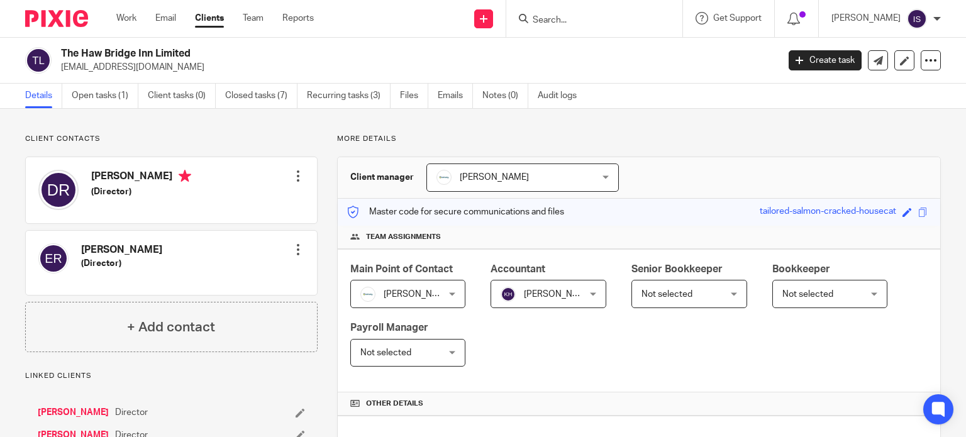
click at [584, 19] on input "Search" at bounding box center [587, 20] width 113 height 11
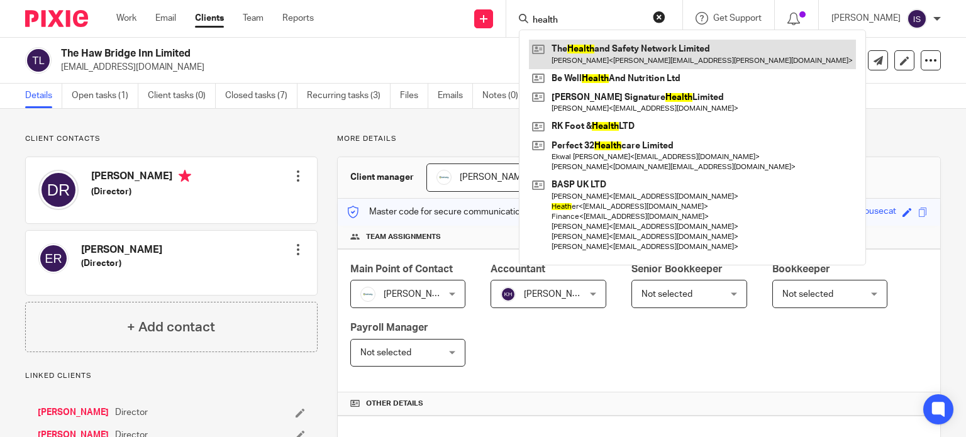
type input "health"
click at [606, 45] on link at bounding box center [692, 54] width 327 height 29
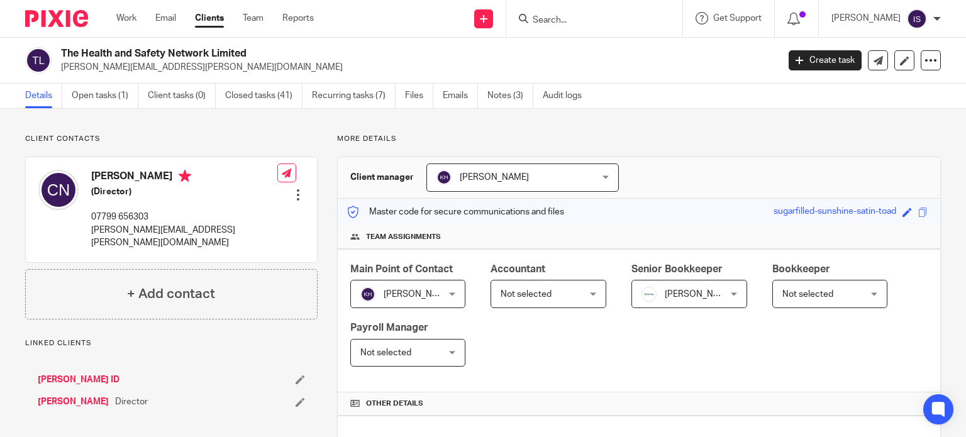
click at [540, 293] on span "Not selected" at bounding box center [526, 294] width 51 height 9
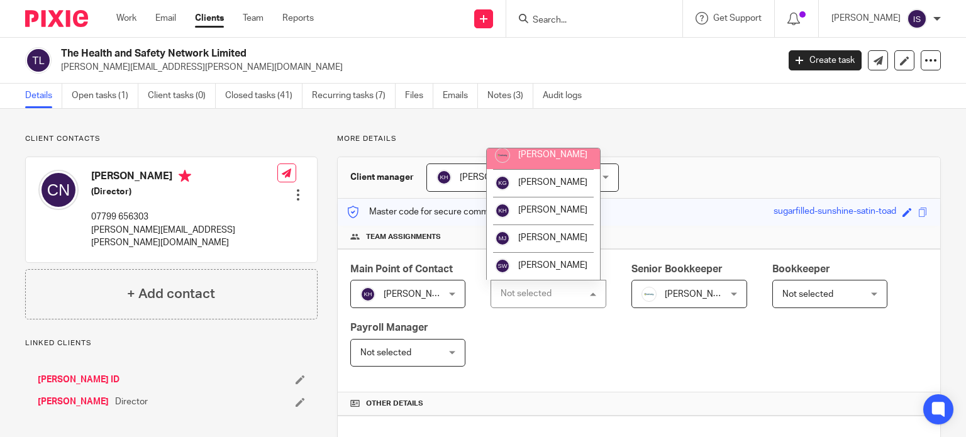
scroll to position [211, 0]
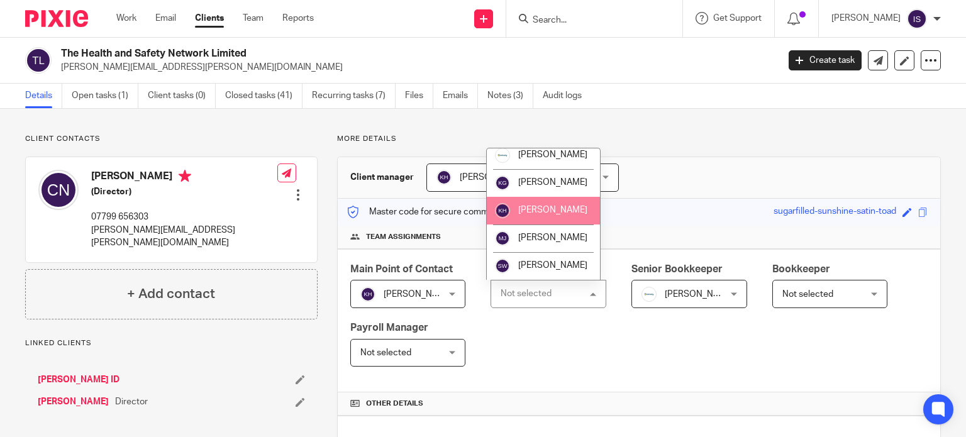
click at [546, 211] on span "[PERSON_NAME]" at bounding box center [552, 210] width 69 height 9
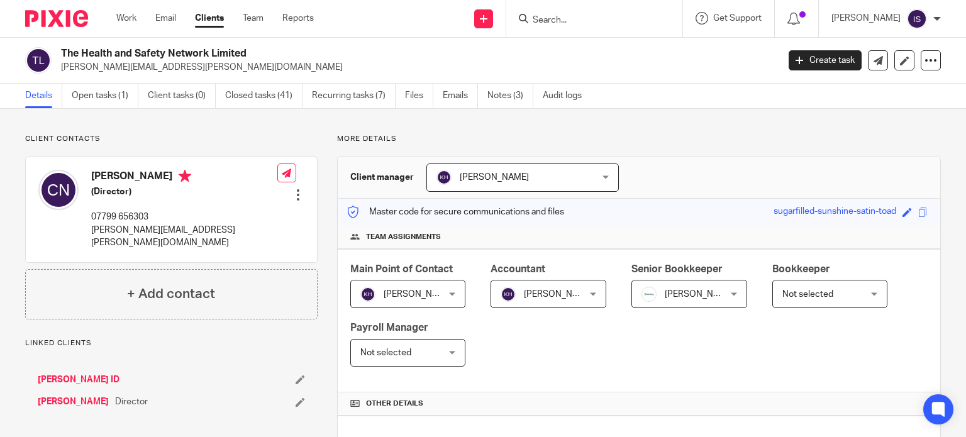
click at [665, 290] on span "[PERSON_NAME]" at bounding box center [699, 294] width 69 height 9
click at [665, 291] on span "[PERSON_NAME]" at bounding box center [699, 294] width 69 height 9
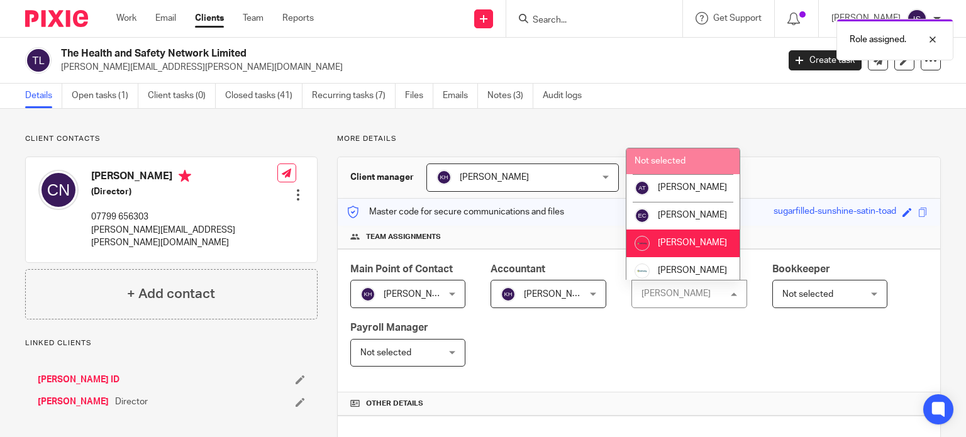
click at [685, 158] on li "Not selected" at bounding box center [682, 161] width 113 height 26
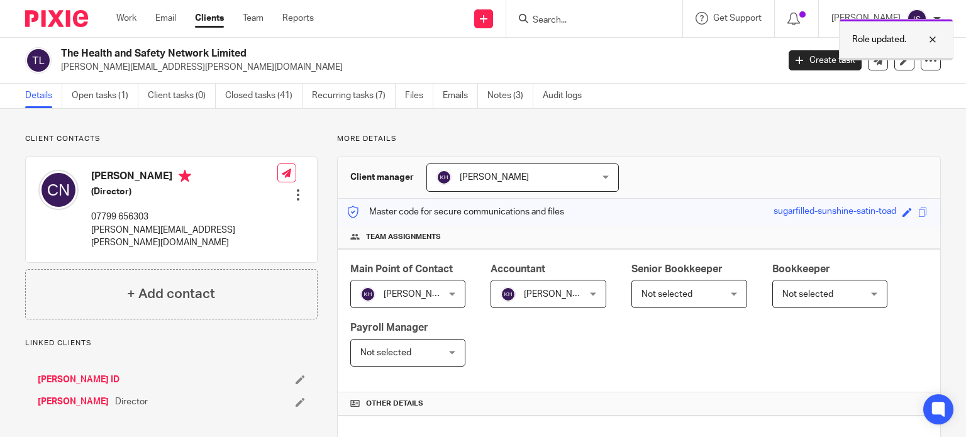
click at [868, 37] on p "Role updated." at bounding box center [879, 39] width 54 height 13
click at [569, 16] on input "Search" at bounding box center [587, 20] width 113 height 11
type input "h"
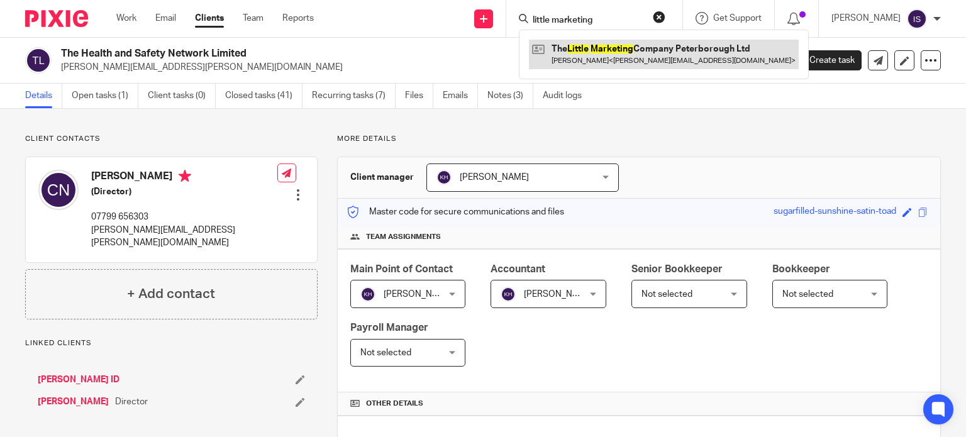
type input "little marketing"
click at [587, 55] on link at bounding box center [664, 54] width 270 height 29
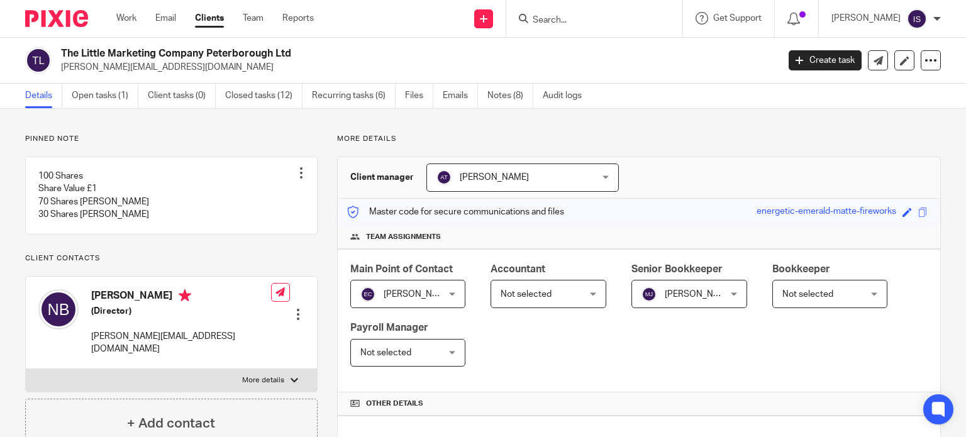
click at [553, 292] on span "Not selected" at bounding box center [543, 294] width 84 height 26
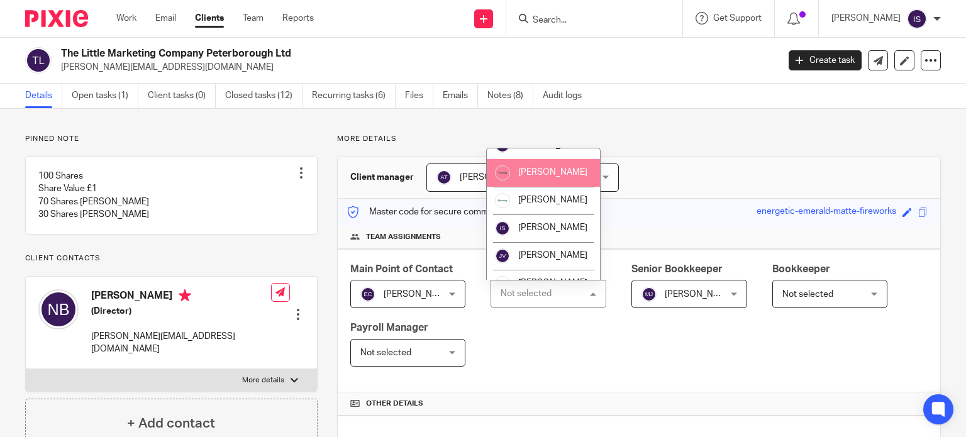
scroll to position [211, 0]
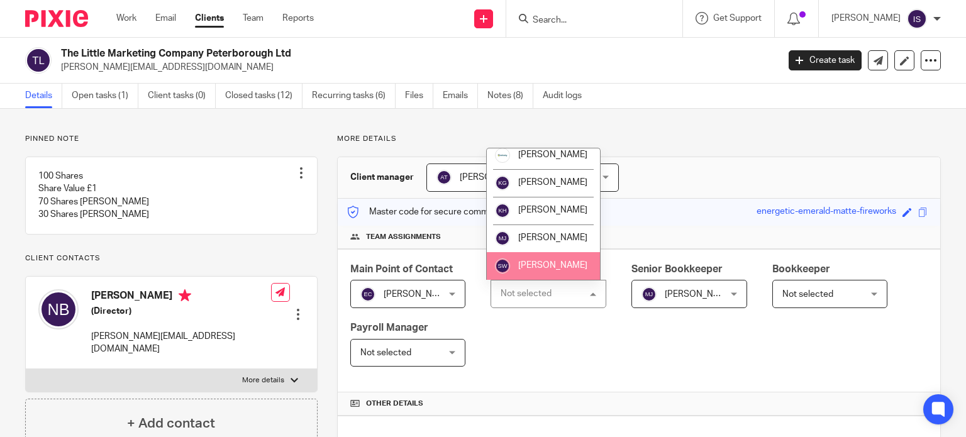
click at [550, 264] on span "[PERSON_NAME]" at bounding box center [552, 265] width 69 height 9
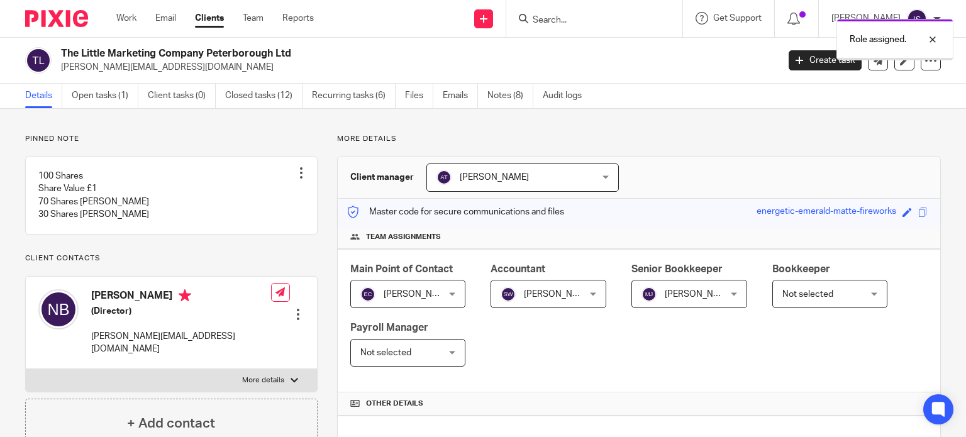
click at [709, 296] on span "[PERSON_NAME]" at bounding box center [699, 294] width 69 height 9
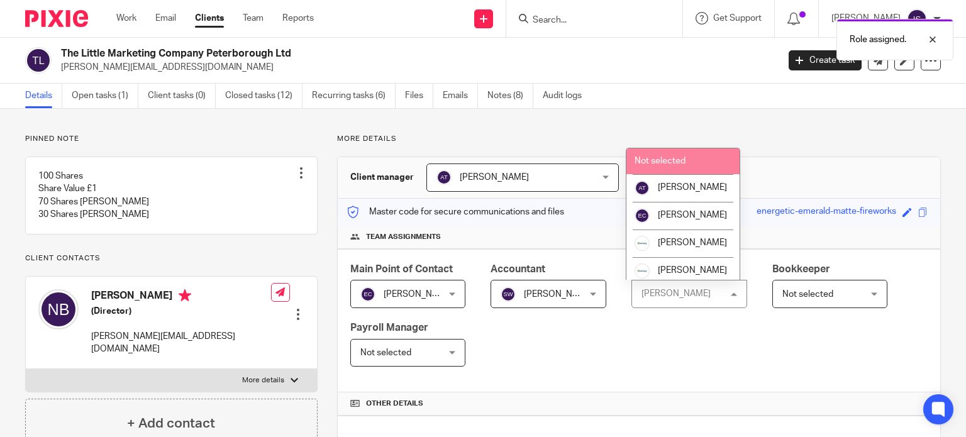
click at [705, 162] on li "Not selected" at bounding box center [682, 161] width 113 height 26
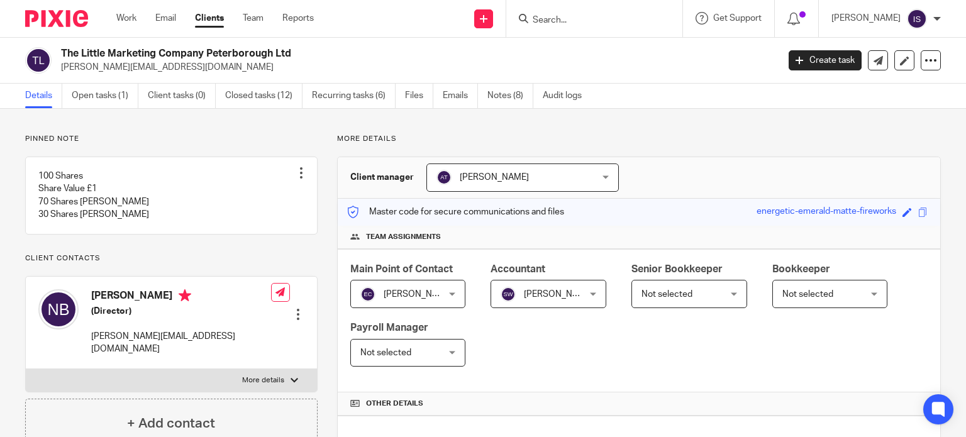
click at [813, 297] on span "Not selected" at bounding box center [824, 294] width 84 height 26
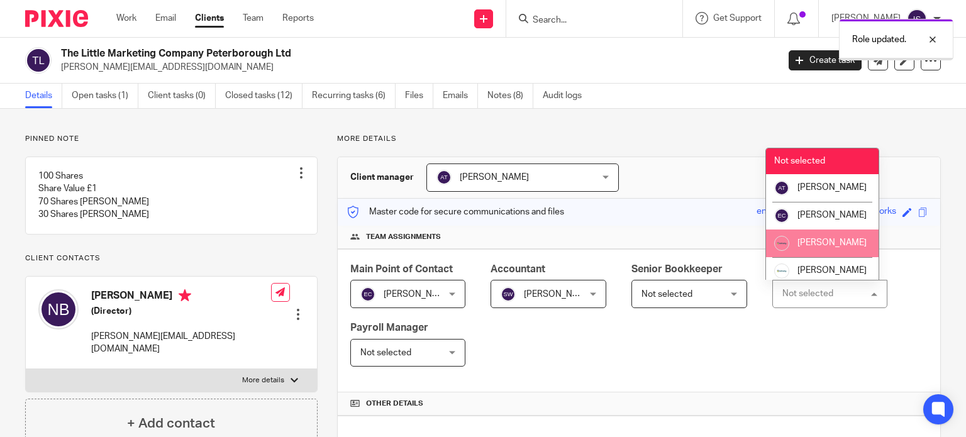
scroll to position [211, 0]
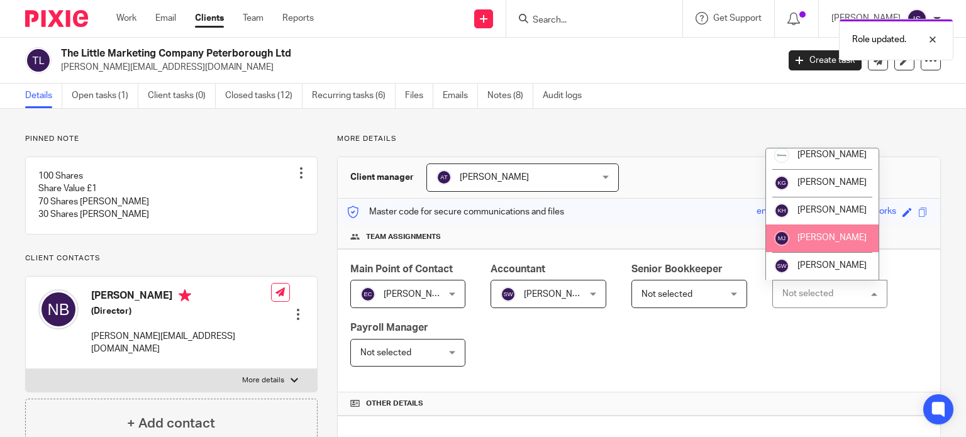
click at [799, 247] on li "[PERSON_NAME]" at bounding box center [822, 239] width 113 height 28
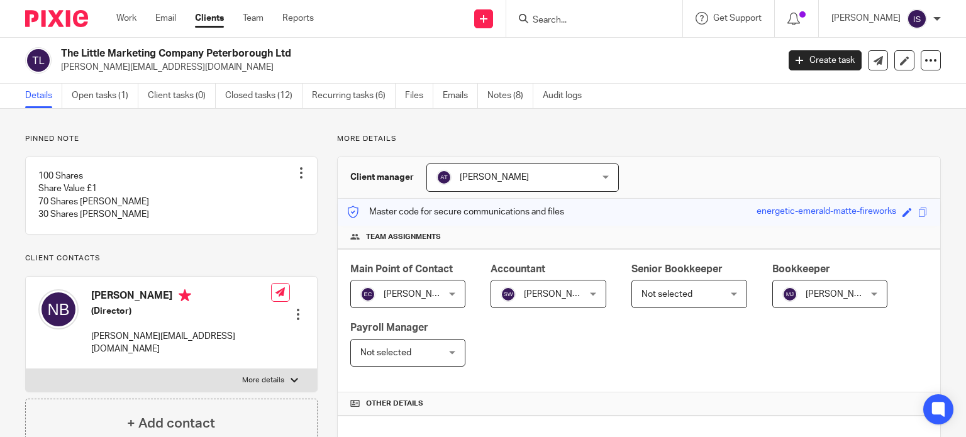
click at [611, 18] on input "Search" at bounding box center [587, 20] width 113 height 11
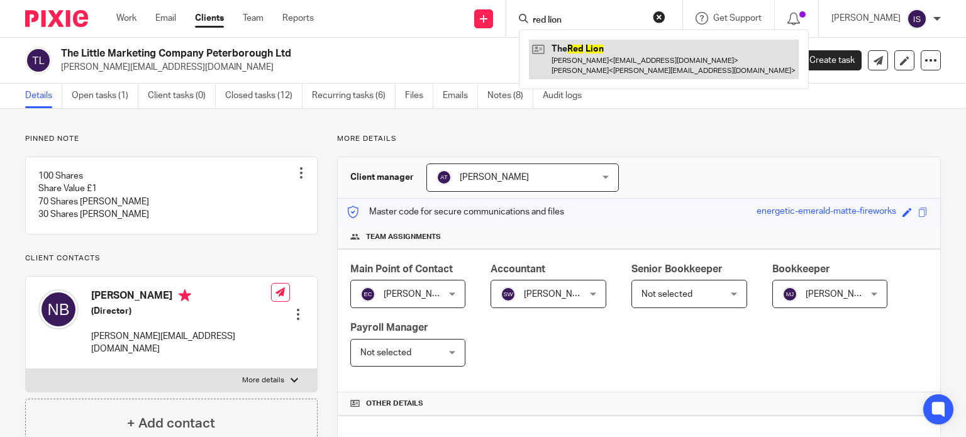
type input "red lion"
click at [611, 75] on link at bounding box center [664, 59] width 270 height 39
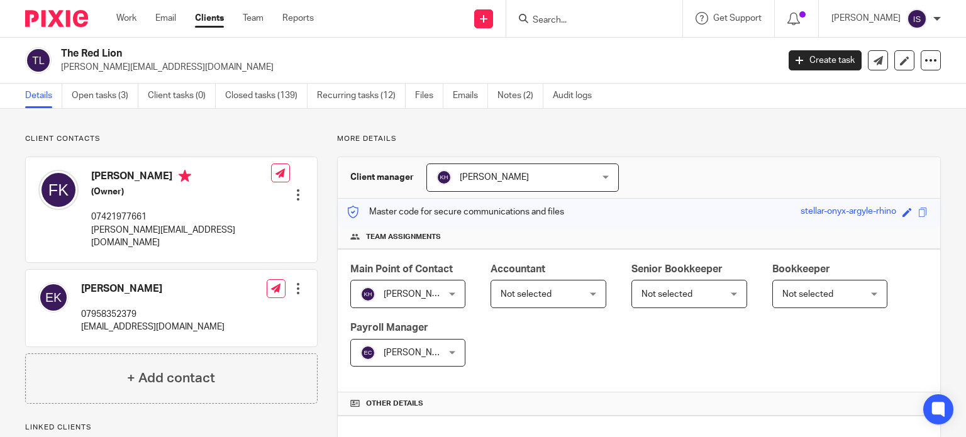
click at [577, 293] on span "Not selected" at bounding box center [543, 294] width 84 height 26
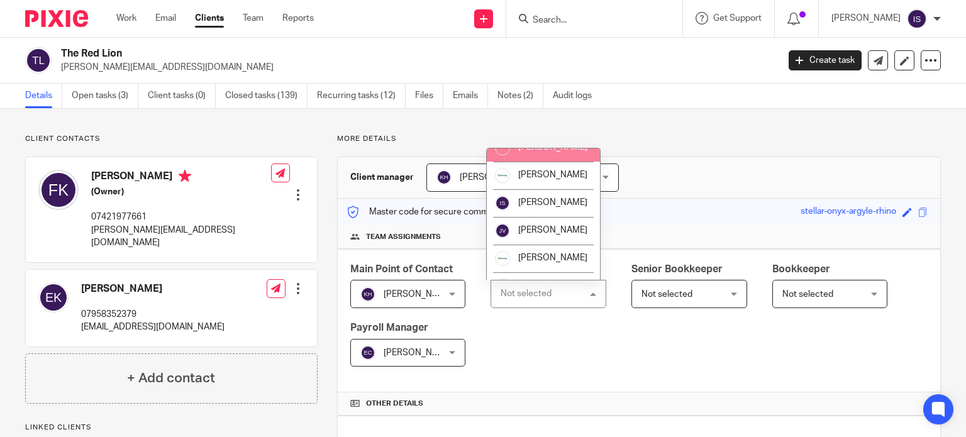
scroll to position [189, 0]
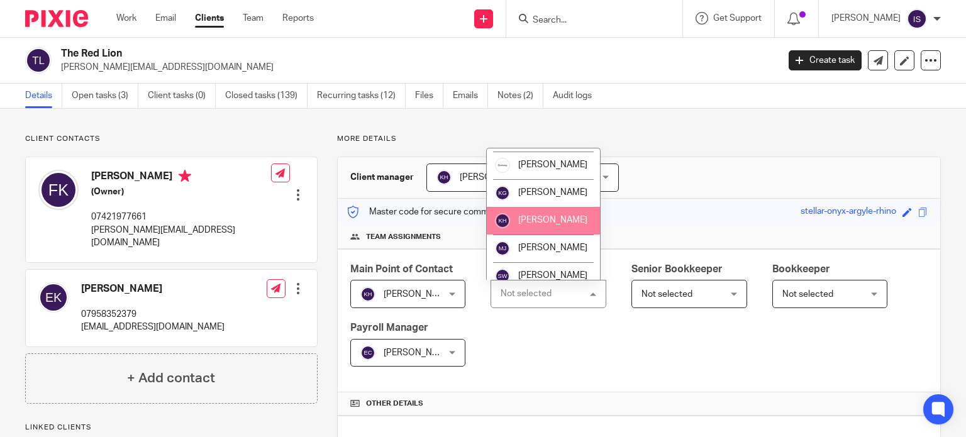
click at [571, 235] on li "[PERSON_NAME]" at bounding box center [543, 221] width 113 height 28
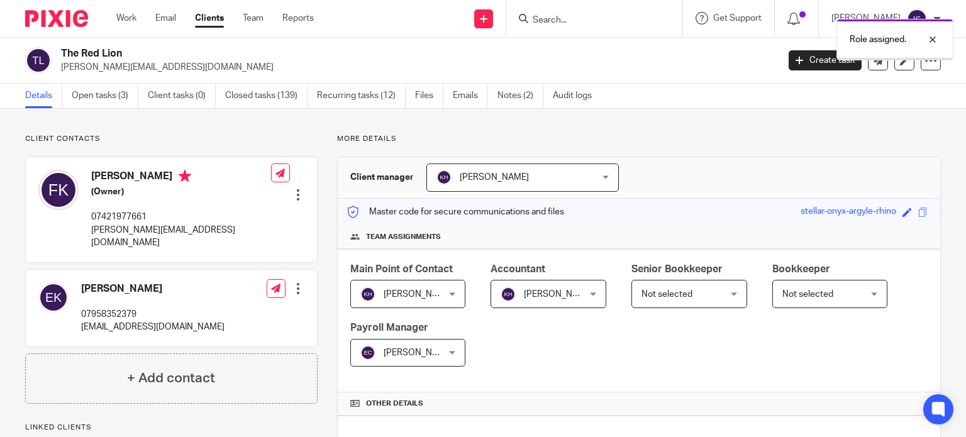
click at [642, 282] on span "Not selected" at bounding box center [684, 294] width 84 height 26
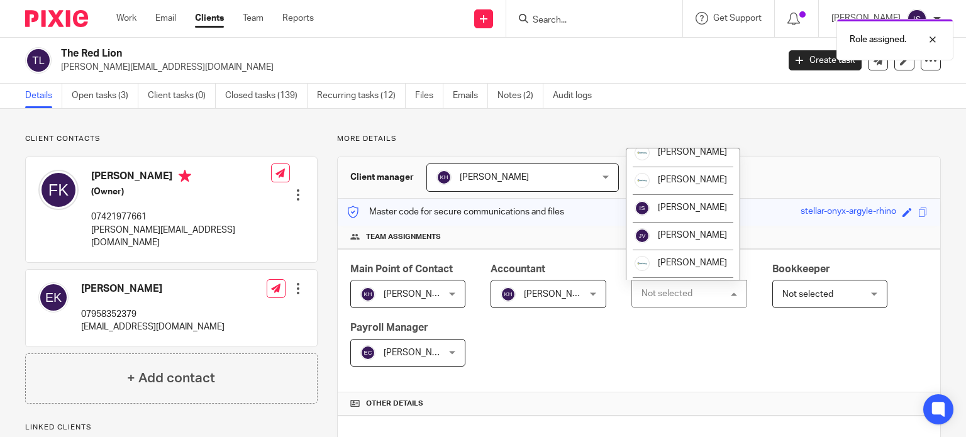
scroll to position [211, 0]
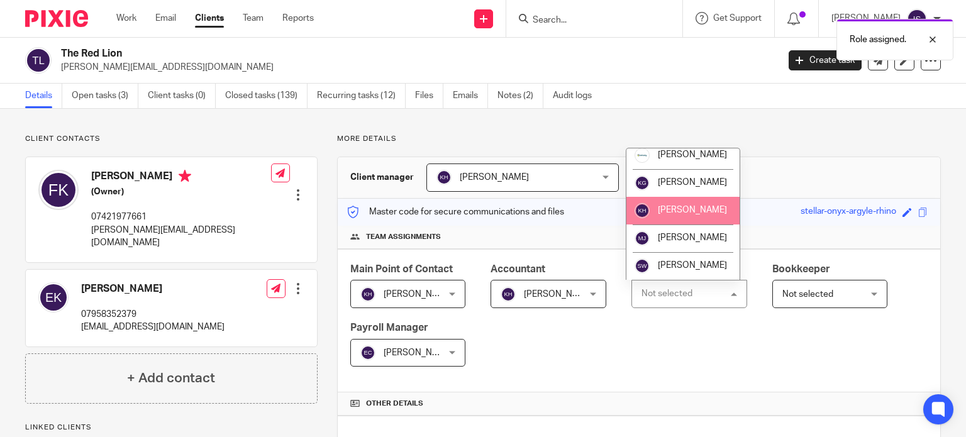
click at [647, 214] on img at bounding box center [642, 210] width 15 height 15
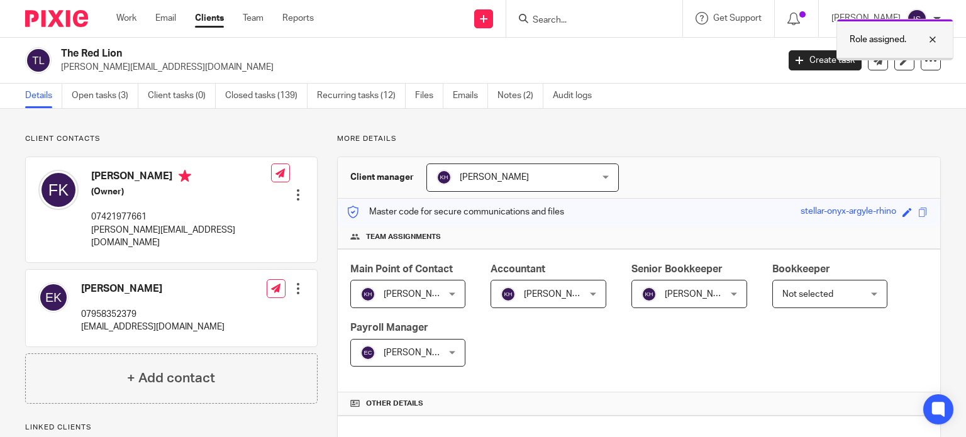
click at [858, 38] on p "Role assigned." at bounding box center [878, 39] width 57 height 13
click at [611, 19] on input "Search" at bounding box center [587, 20] width 113 height 11
click at [604, 21] on input "Search" at bounding box center [587, 20] width 113 height 11
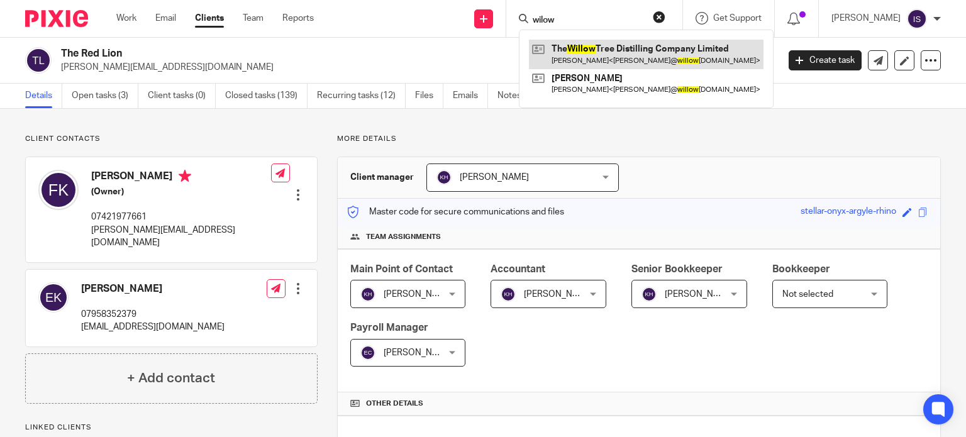
type input "wilow"
click at [624, 47] on link at bounding box center [646, 54] width 235 height 29
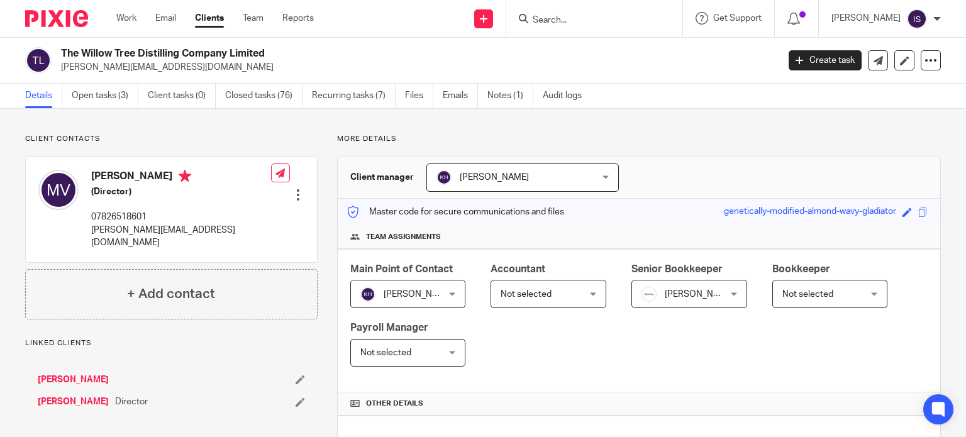
click at [596, 14] on form at bounding box center [598, 19] width 134 height 16
click at [579, 22] on input "Search" at bounding box center [587, 20] width 113 height 11
click at [597, 40] on div "The Willow Tree Distilling Company Limited mary@willowtreedistilling.co.uk Crea…" at bounding box center [483, 61] width 966 height 46
click at [555, 281] on span "Not selected" at bounding box center [543, 294] width 84 height 26
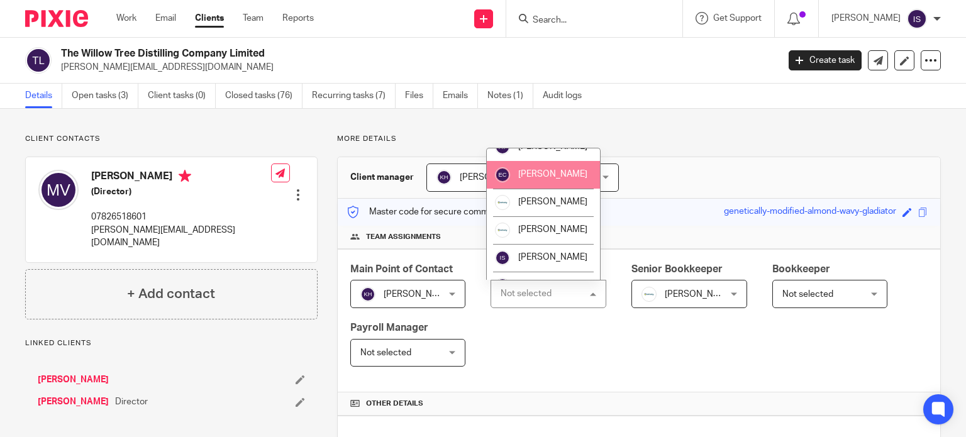
scroll to position [63, 0]
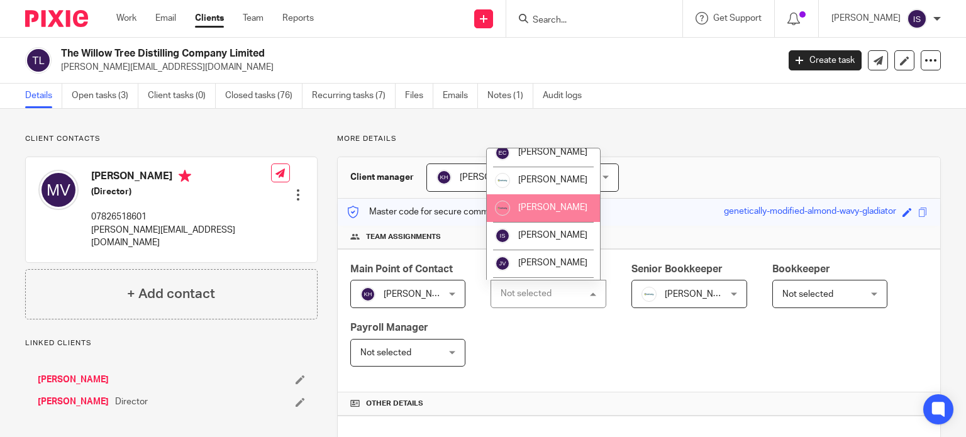
click at [555, 212] on span "[PERSON_NAME]" at bounding box center [552, 207] width 69 height 9
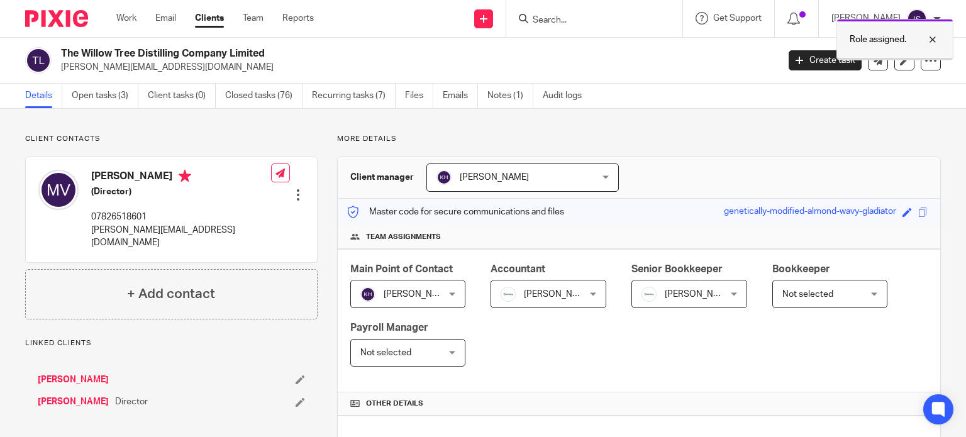
click at [881, 36] on p "Role assigned." at bounding box center [878, 39] width 57 height 13
click at [581, 23] on input "Search" at bounding box center [587, 20] width 113 height 11
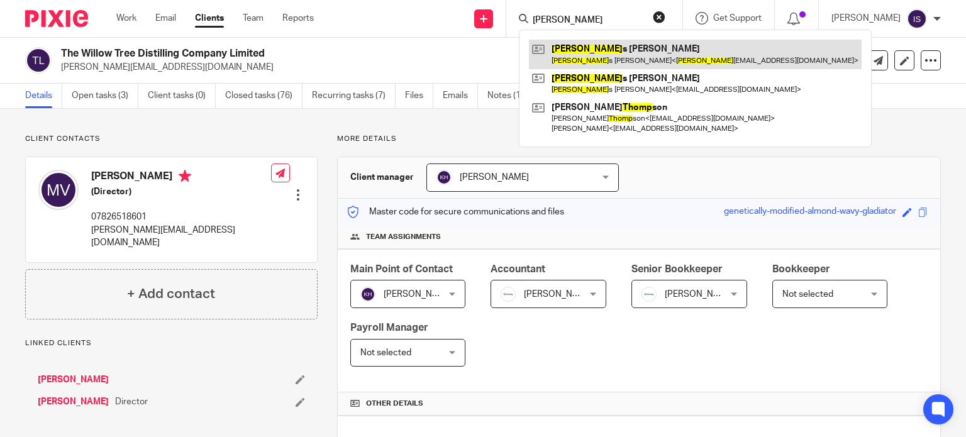
type input "[PERSON_NAME]"
click at [593, 61] on link at bounding box center [695, 54] width 333 height 29
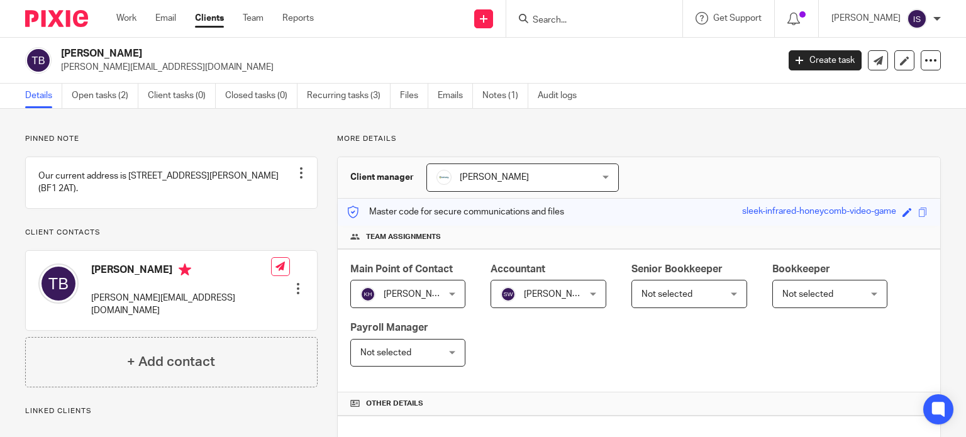
click at [552, 15] on input "Search" at bounding box center [587, 20] width 113 height 11
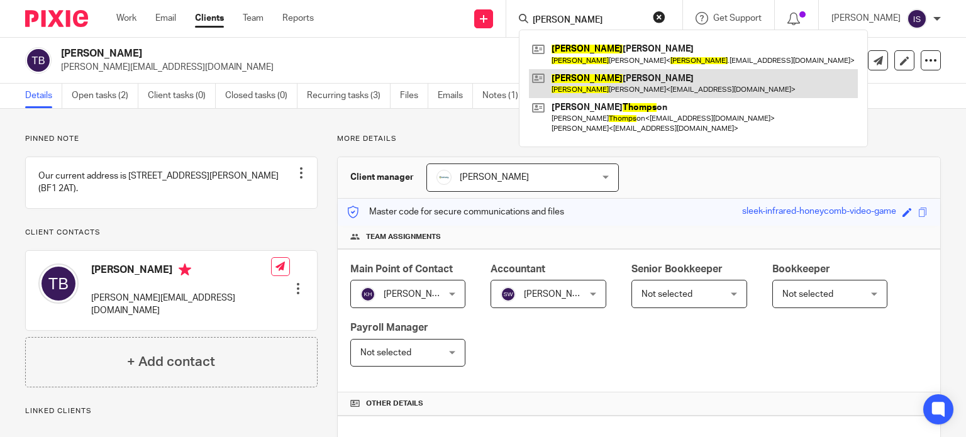
type input "thomas"
click at [599, 92] on link at bounding box center [693, 83] width 329 height 29
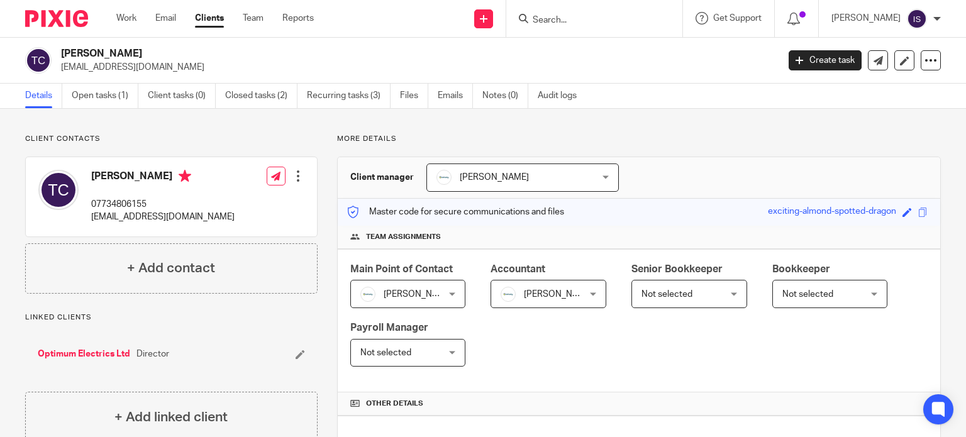
click at [616, 30] on div at bounding box center [594, 18] width 176 height 37
click at [616, 27] on div at bounding box center [594, 18] width 176 height 37
click at [580, 19] on input "Search" at bounding box center [587, 20] width 113 height 11
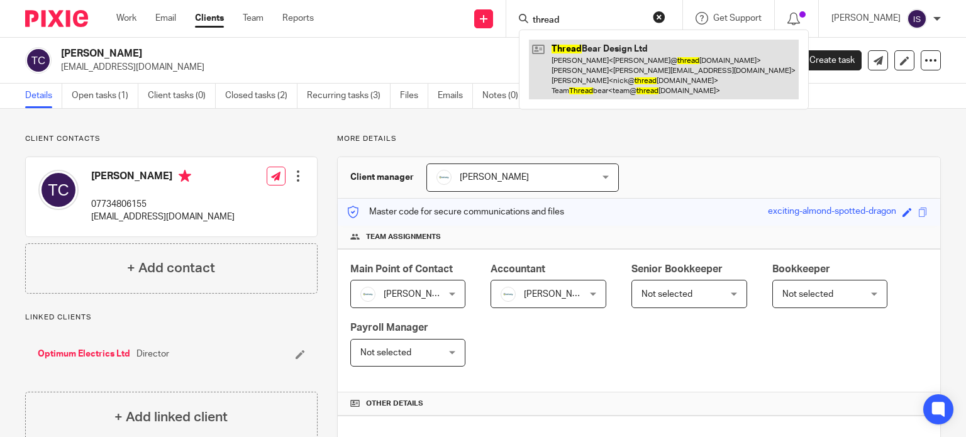
type input "thread"
click at [587, 70] on link at bounding box center [664, 70] width 270 height 60
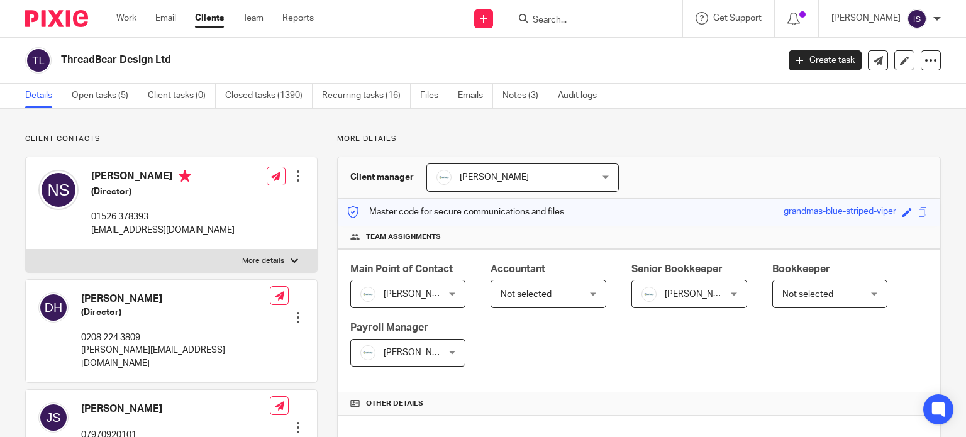
click at [541, 299] on span "Not selected" at bounding box center [543, 294] width 84 height 26
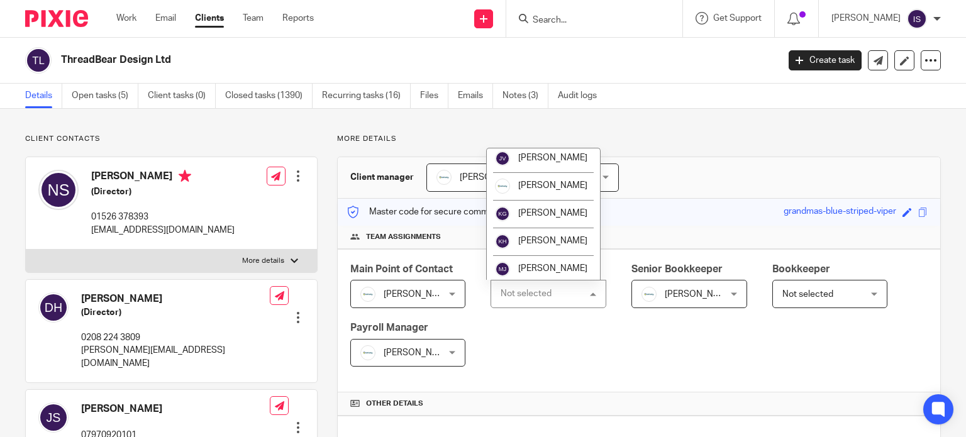
scroll to position [86, 0]
click at [543, 189] on span "[PERSON_NAME]" at bounding box center [552, 185] width 69 height 9
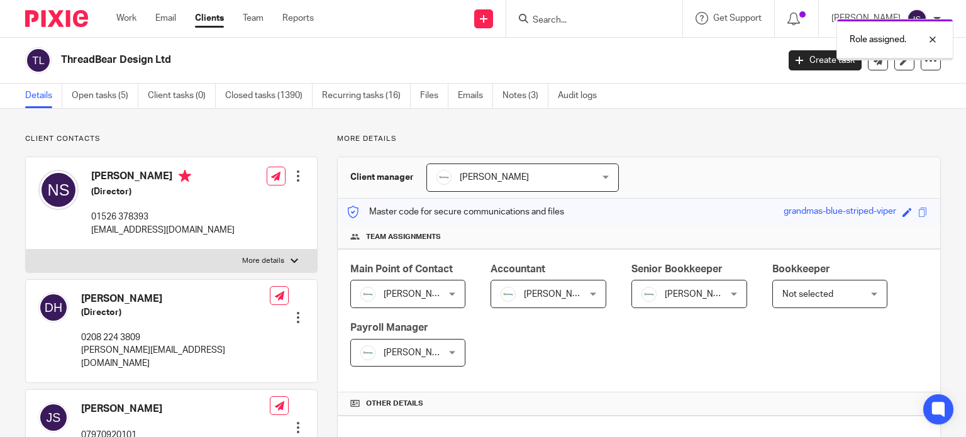
click at [820, 304] on span "Not selected" at bounding box center [824, 294] width 84 height 26
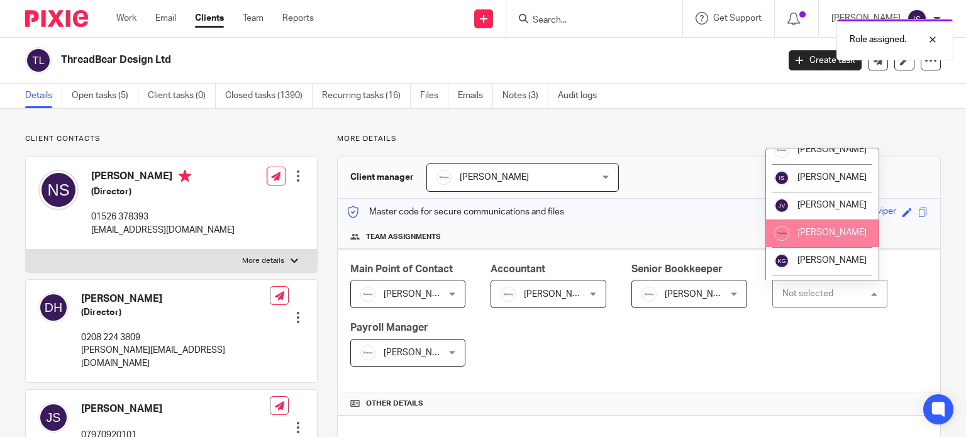
scroll to position [126, 0]
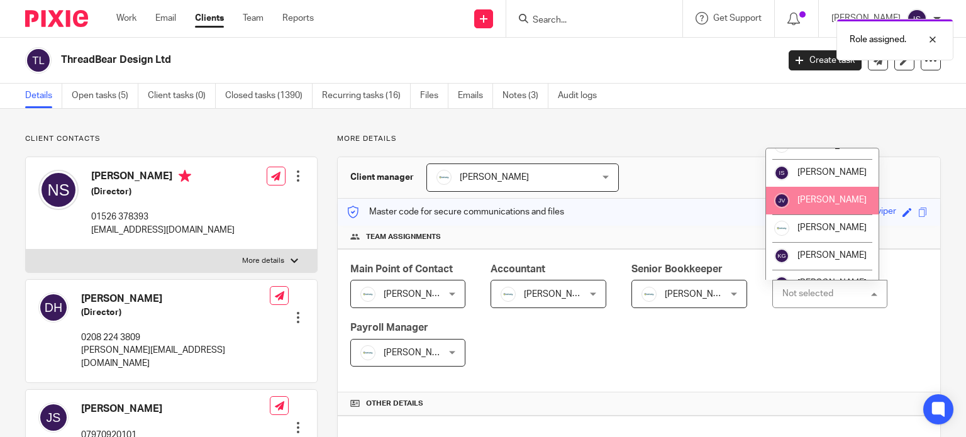
click at [799, 214] on li "[PERSON_NAME]" at bounding box center [822, 201] width 113 height 28
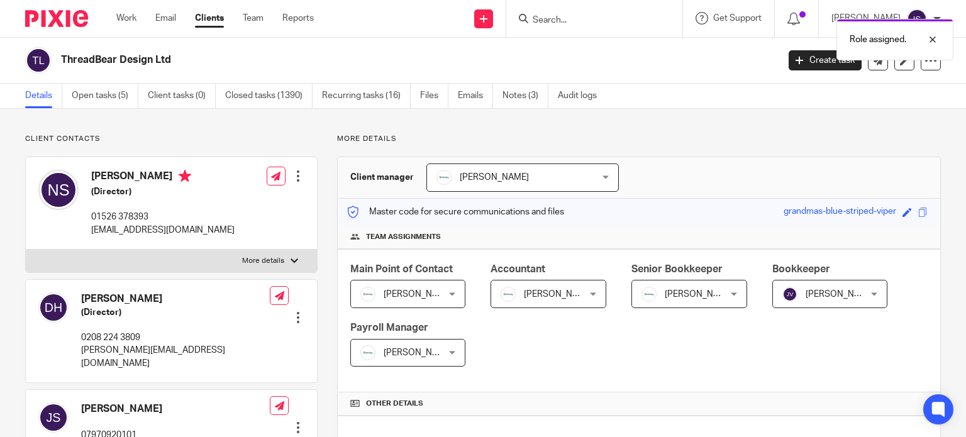
click at [586, 21] on div "Role assigned." at bounding box center [718, 37] width 470 height 48
click at [855, 35] on p "Role assigned." at bounding box center [878, 39] width 57 height 13
click at [584, 27] on div at bounding box center [594, 18] width 176 height 37
click at [579, 13] on form at bounding box center [598, 19] width 134 height 16
click at [564, 16] on input "Search" at bounding box center [587, 20] width 113 height 11
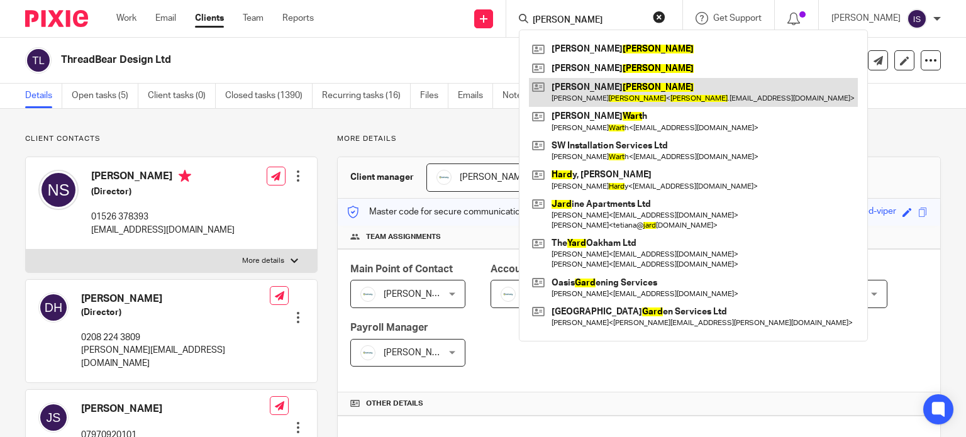
type input "tim ward"
click at [628, 102] on link at bounding box center [693, 92] width 329 height 29
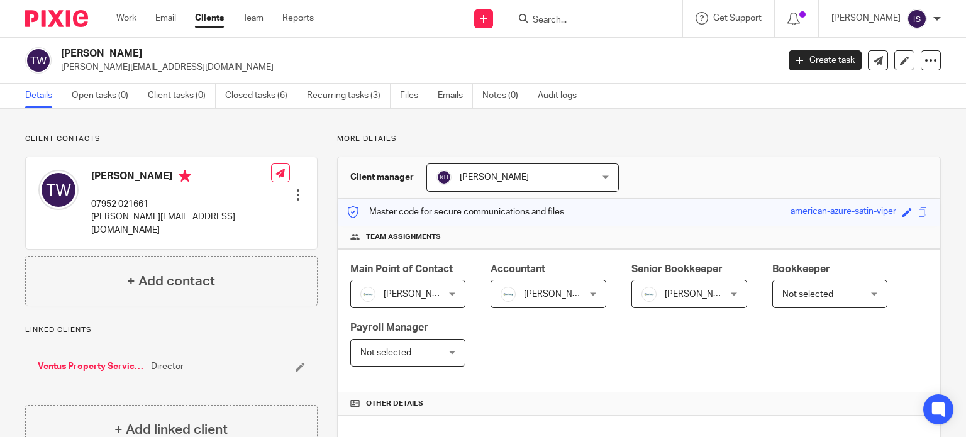
click at [664, 306] on div "[PERSON_NAME] [PERSON_NAME]" at bounding box center [689, 294] width 116 height 28
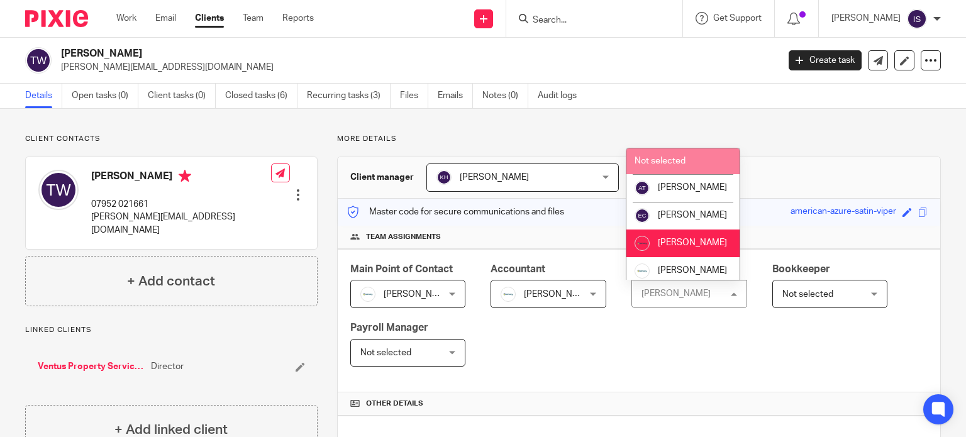
click at [648, 161] on span "Not selected" at bounding box center [660, 161] width 51 height 9
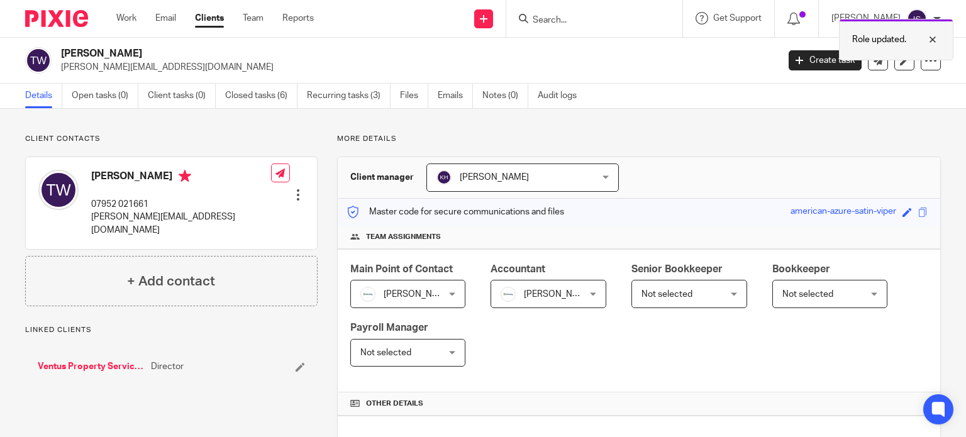
click at [875, 34] on p "Role updated." at bounding box center [879, 39] width 54 height 13
click at [597, 23] on input "Search" at bounding box center [587, 20] width 113 height 11
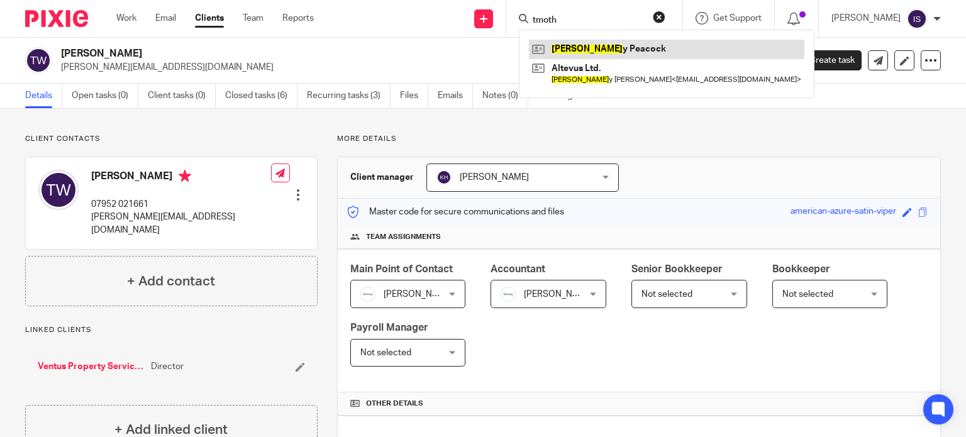
type input "tmoth"
click at [596, 48] on link at bounding box center [666, 49] width 275 height 19
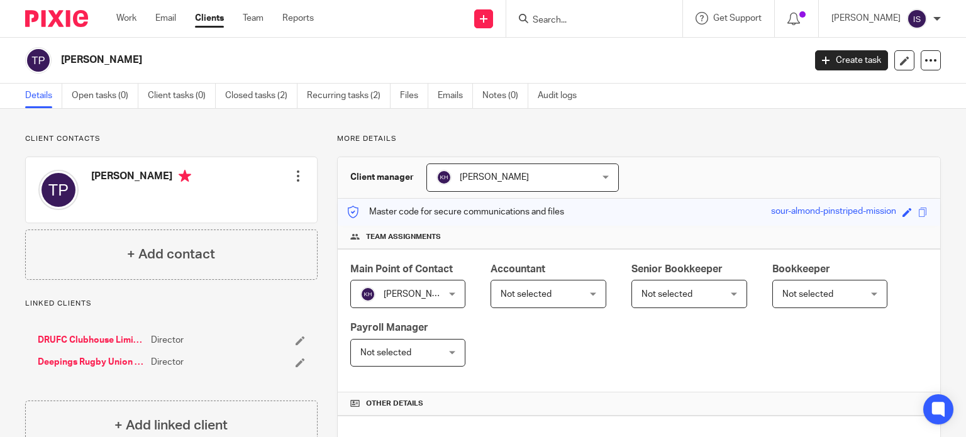
click at [579, 15] on input "Search" at bounding box center [587, 20] width 113 height 11
type input "tit"
click at [569, 47] on link at bounding box center [607, 49] width 156 height 19
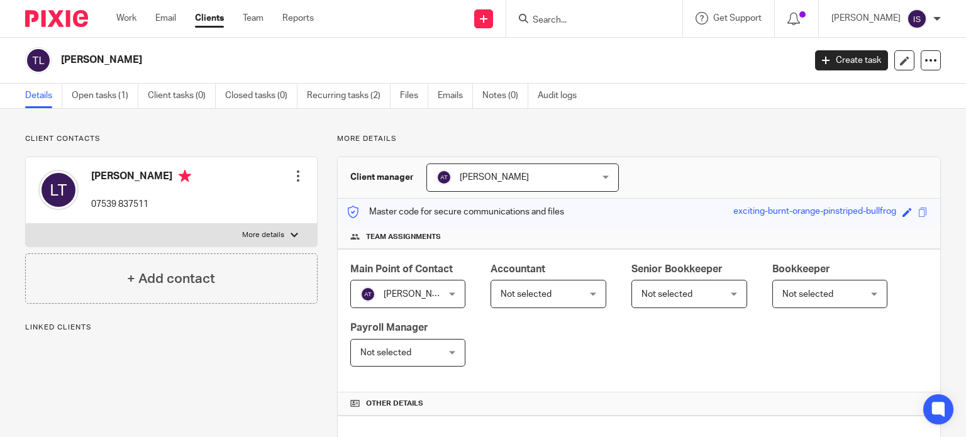
click at [532, 291] on span "Not selected" at bounding box center [526, 294] width 51 height 9
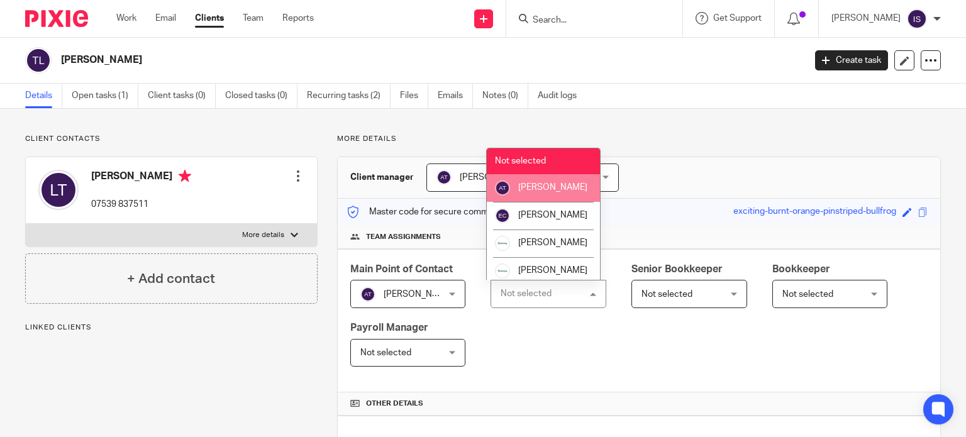
click at [545, 194] on li "[PERSON_NAME]" at bounding box center [543, 188] width 113 height 28
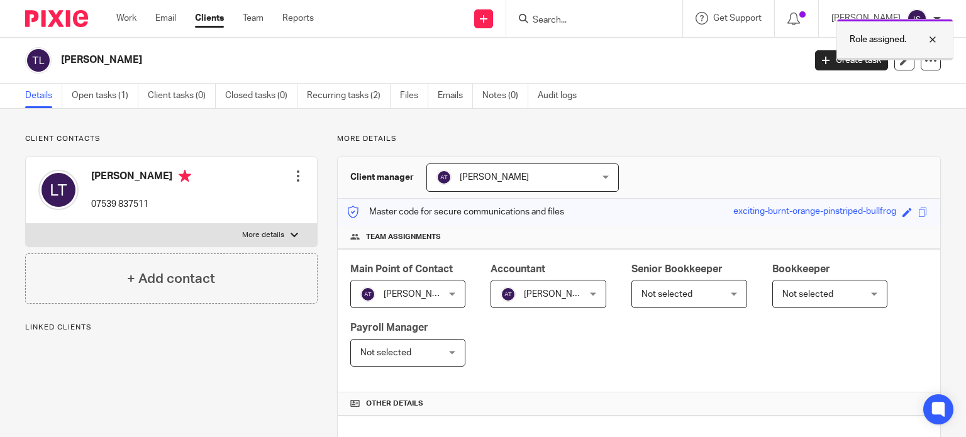
click at [866, 44] on p "Role assigned." at bounding box center [878, 39] width 57 height 13
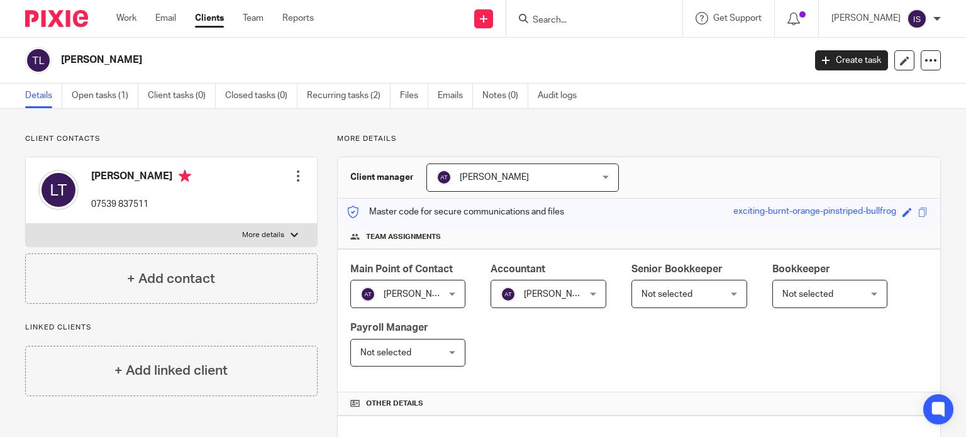
click at [582, 16] on input "Search" at bounding box center [587, 20] width 113 height 11
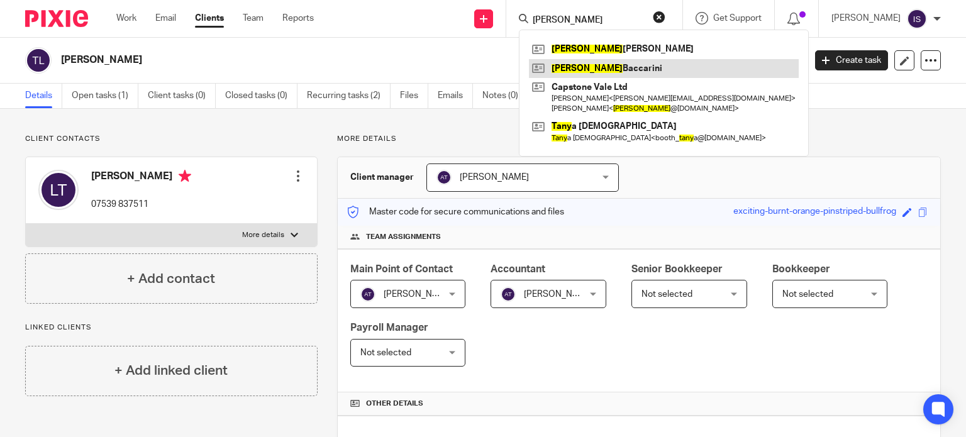
type input "tony"
click at [632, 72] on link at bounding box center [664, 68] width 270 height 19
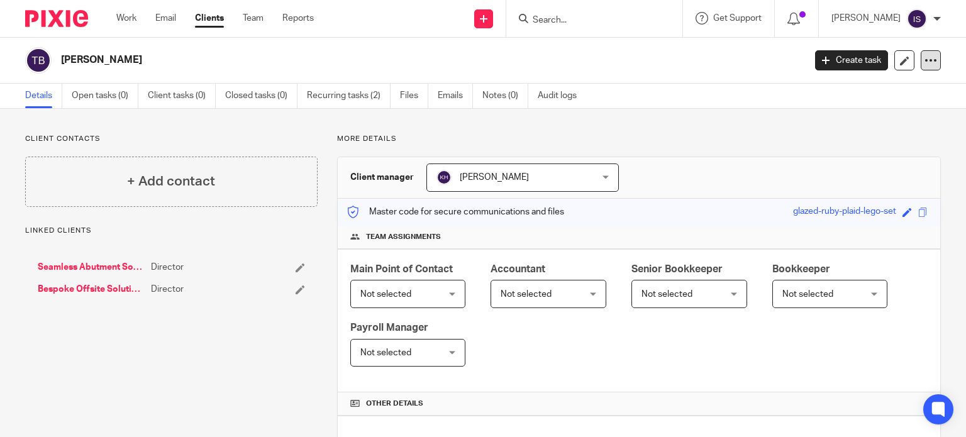
click at [925, 67] on icon at bounding box center [931, 60] width 13 height 13
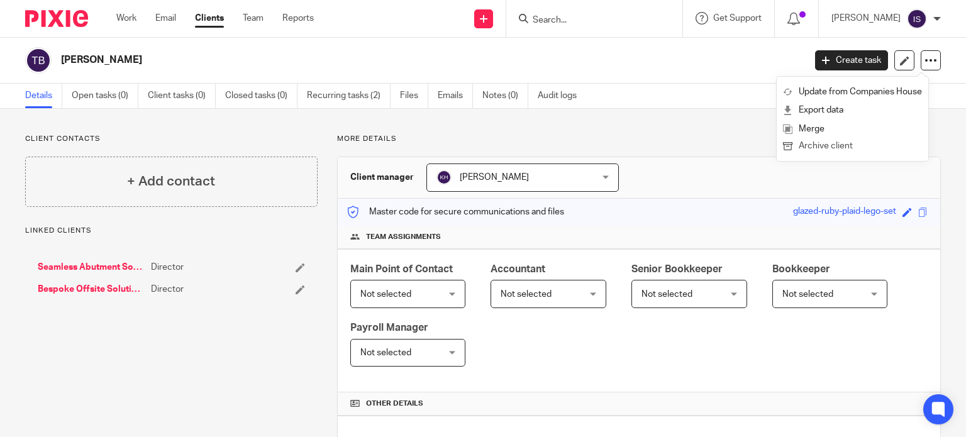
click at [853, 148] on button "Archive client" at bounding box center [852, 146] width 139 height 16
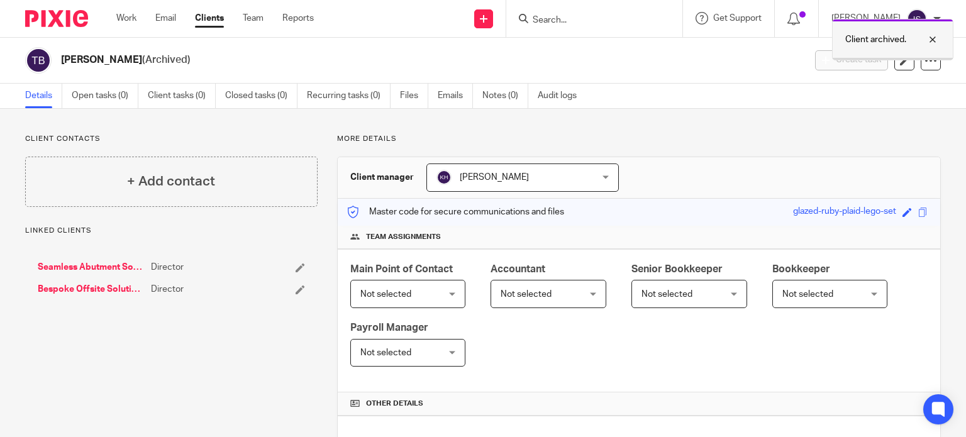
click at [842, 37] on div "Client archived." at bounding box center [892, 40] width 121 height 42
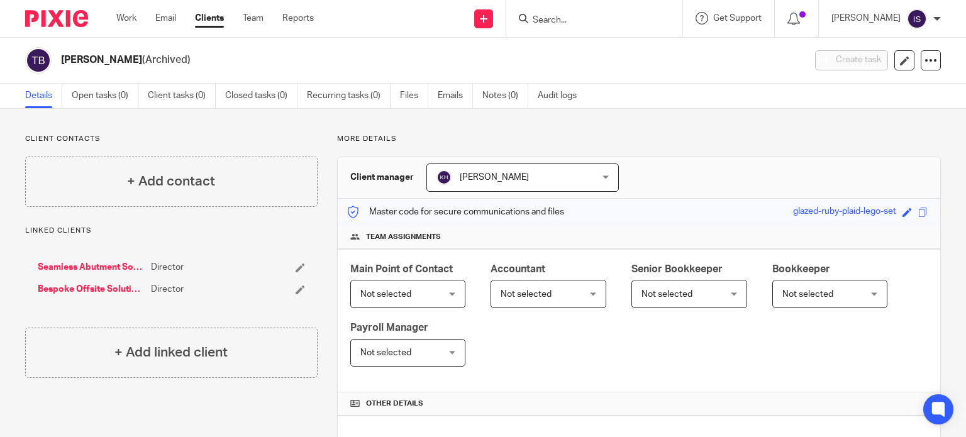
click at [645, 27] on div "Client archived." at bounding box center [718, 37] width 470 height 48
click at [625, 28] on div at bounding box center [594, 18] width 176 height 37
click at [601, 28] on div at bounding box center [594, 18] width 176 height 37
click at [589, 21] on input "Search" at bounding box center [587, 20] width 113 height 11
type input "[PERSON_NAME]"
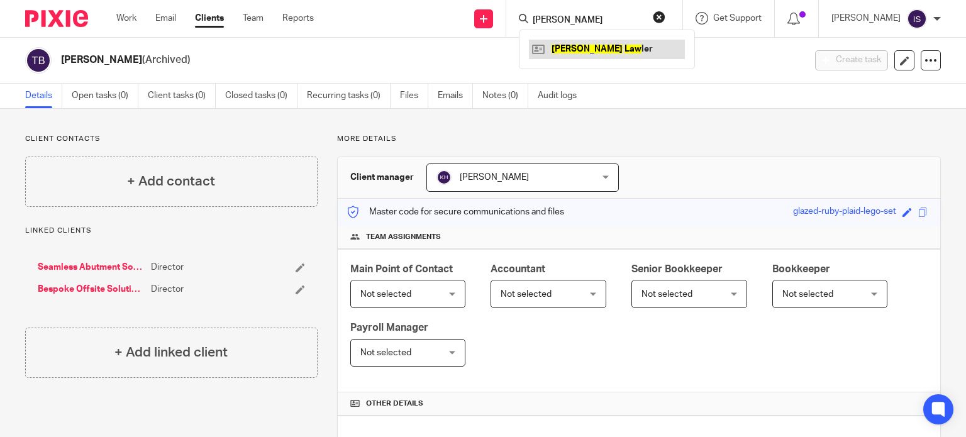
click at [604, 49] on link at bounding box center [607, 49] width 156 height 19
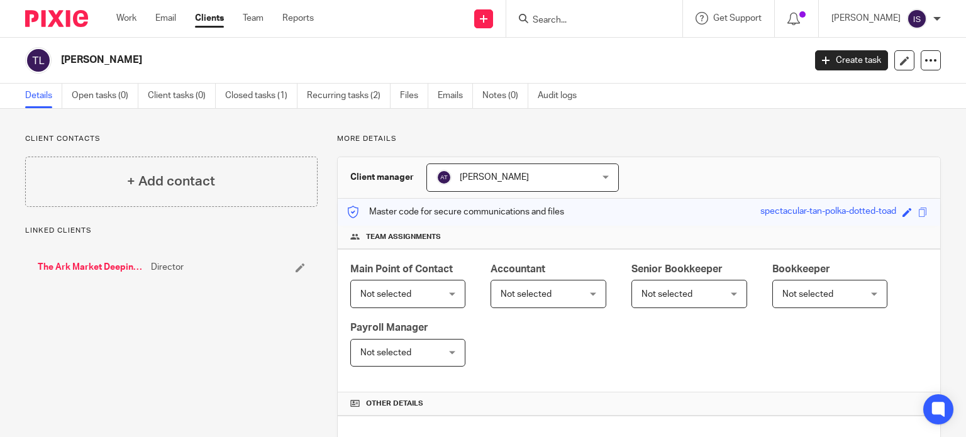
click at [574, 294] on span "Not selected" at bounding box center [543, 294] width 84 height 26
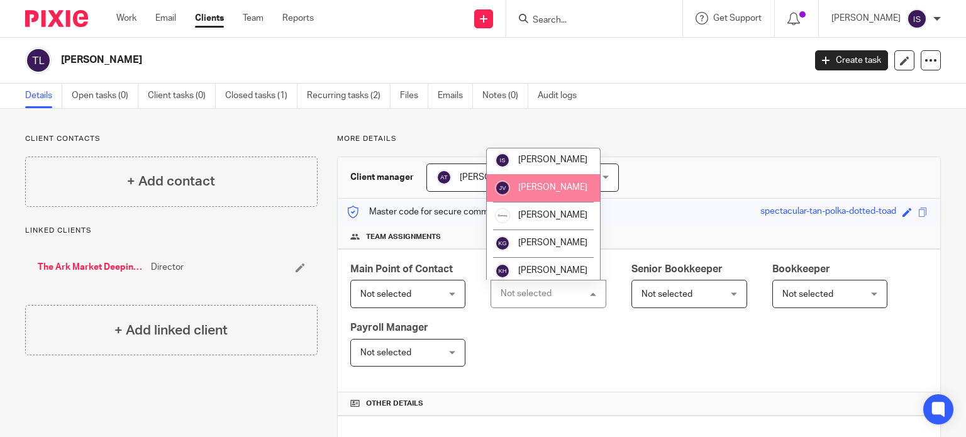
scroll to position [211, 0]
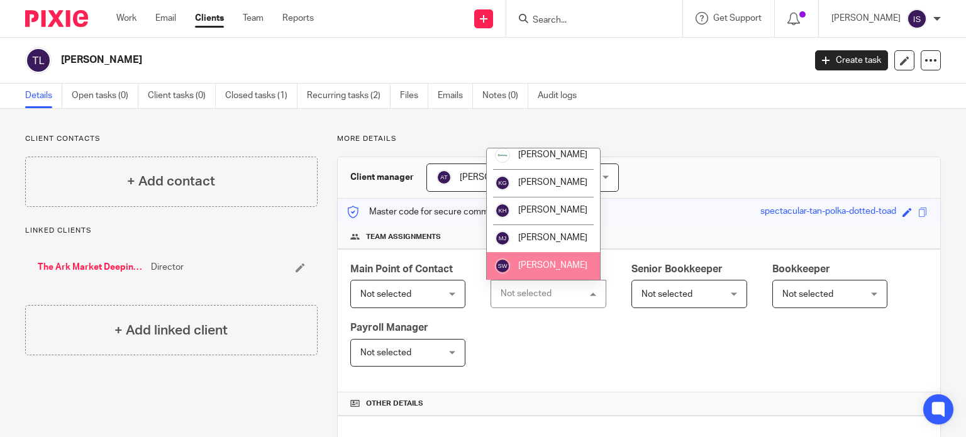
click at [554, 260] on li "[PERSON_NAME]" at bounding box center [543, 266] width 113 height 28
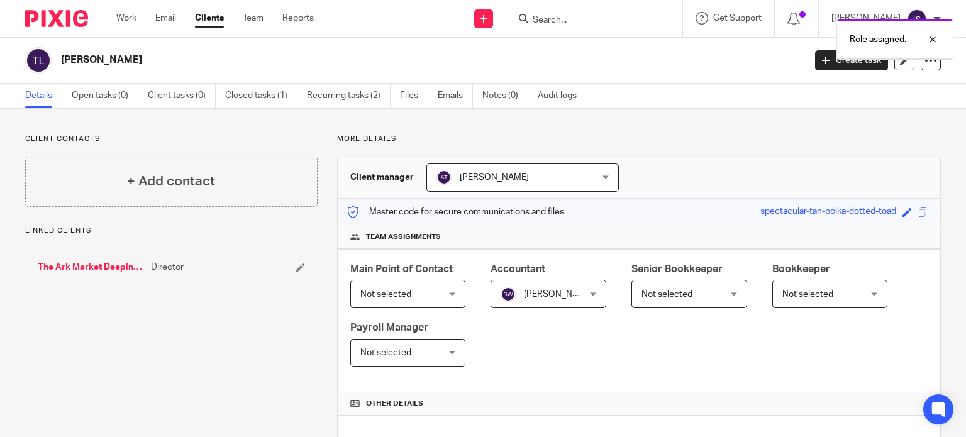
click at [575, 21] on div "Role assigned." at bounding box center [718, 37] width 470 height 48
click at [852, 55] on div "Role assigned." at bounding box center [894, 40] width 117 height 42
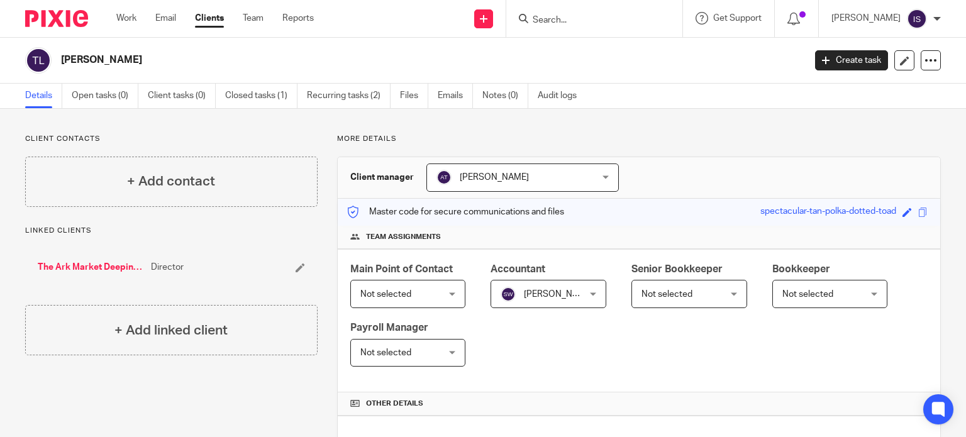
click at [581, 17] on input "Search" at bounding box center [587, 20] width 113 height 11
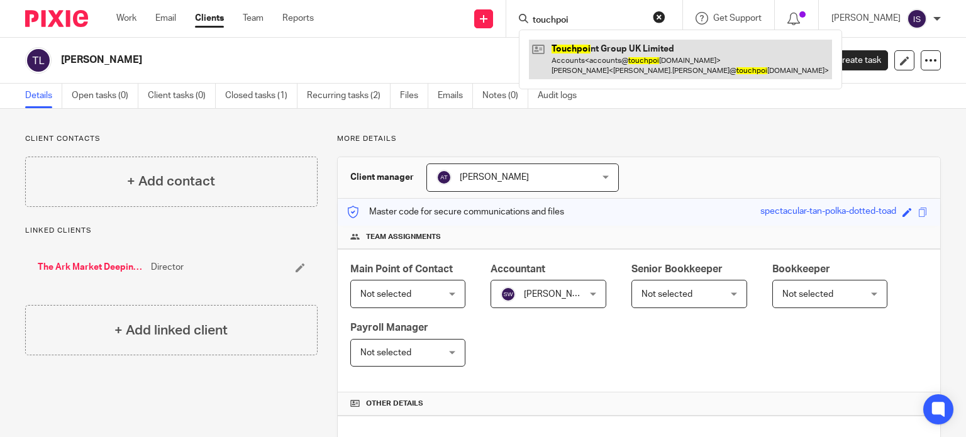
type input "touchpoi"
click at [591, 60] on link at bounding box center [680, 59] width 303 height 39
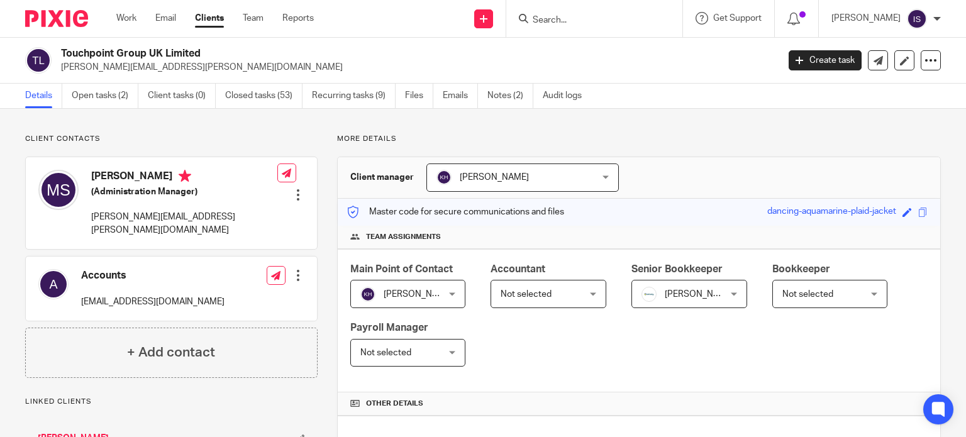
click at [594, 299] on div "Not selected Not selected" at bounding box center [549, 294] width 116 height 28
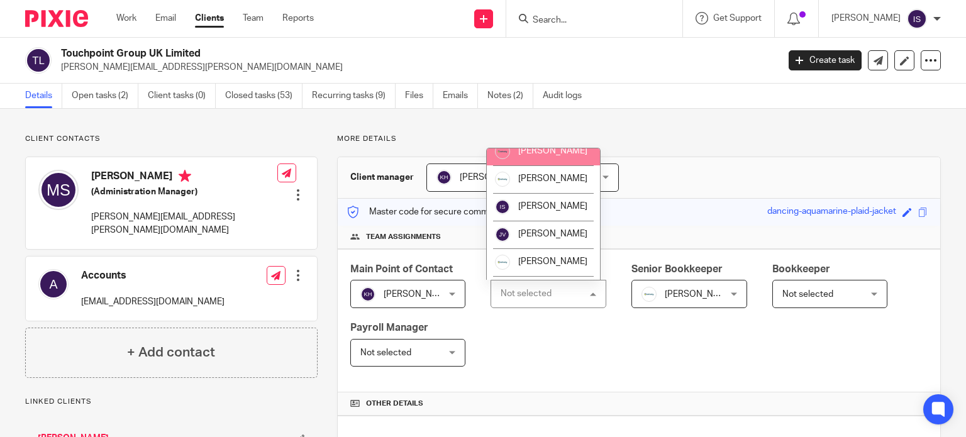
scroll to position [211, 0]
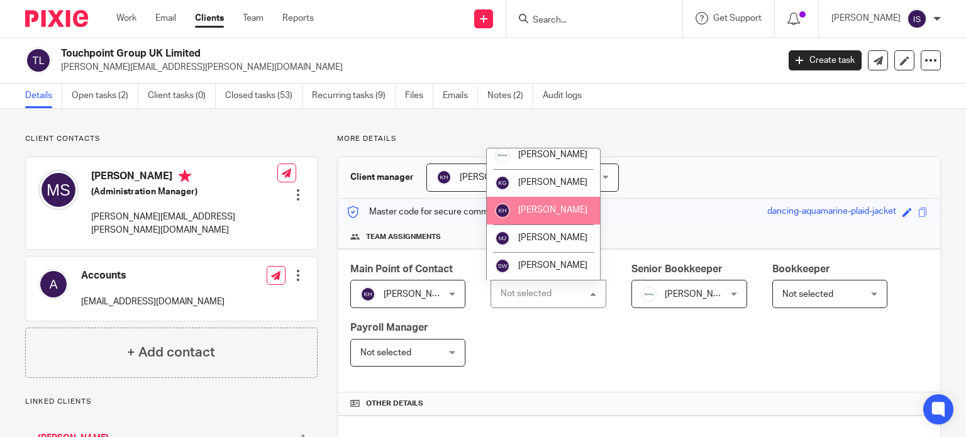
click at [553, 219] on li "[PERSON_NAME]" at bounding box center [543, 211] width 113 height 28
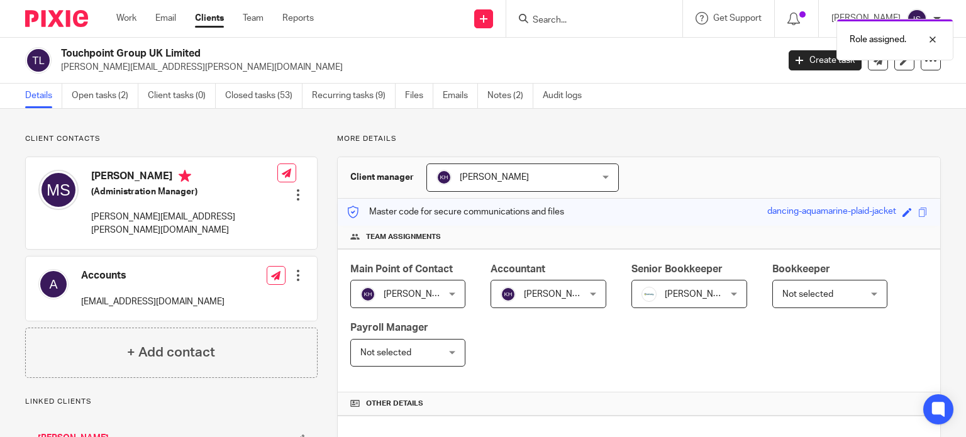
click at [597, 27] on div "Role assigned." at bounding box center [718, 37] width 470 height 48
click at [886, 37] on p "Role assigned." at bounding box center [878, 39] width 57 height 13
click at [610, 22] on input "Search" at bounding box center [587, 20] width 113 height 11
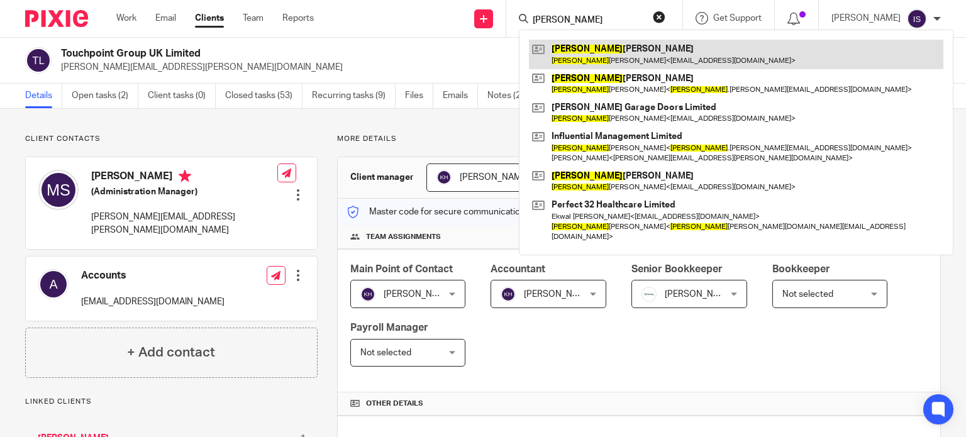
type input "[PERSON_NAME]"
click at [601, 53] on link at bounding box center [736, 54] width 414 height 29
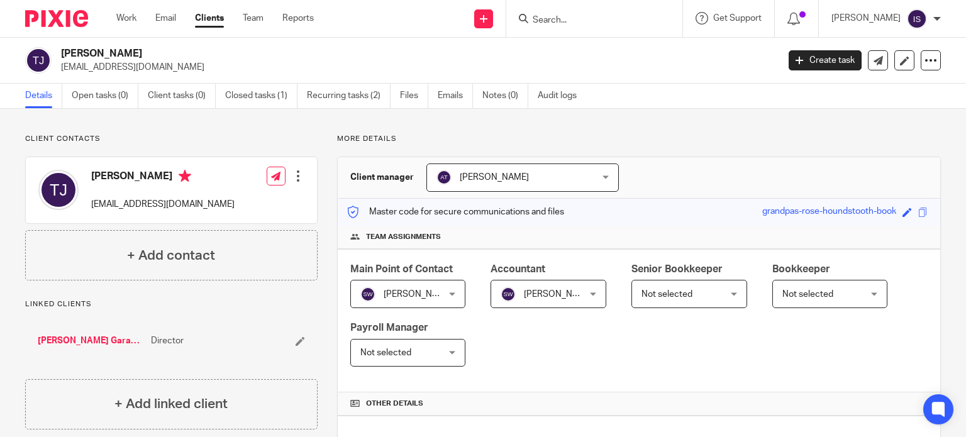
click at [565, 26] on form at bounding box center [598, 19] width 134 height 16
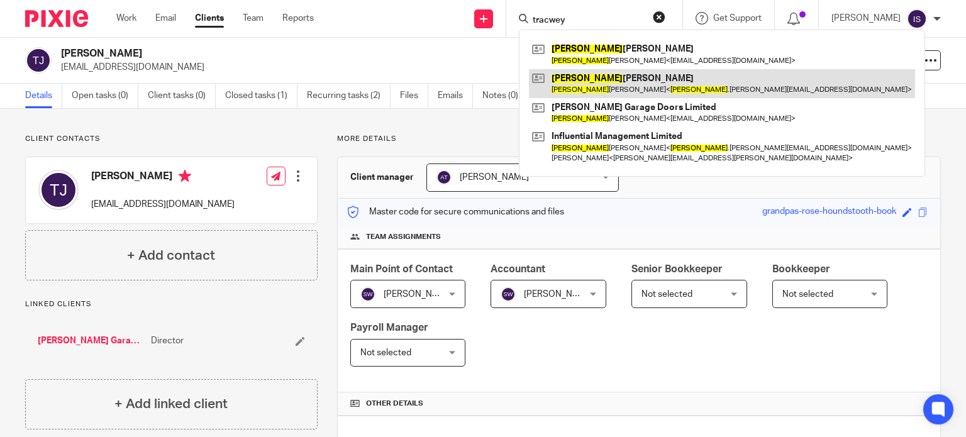
type input "tracwey"
click at [626, 86] on link at bounding box center [722, 83] width 386 height 29
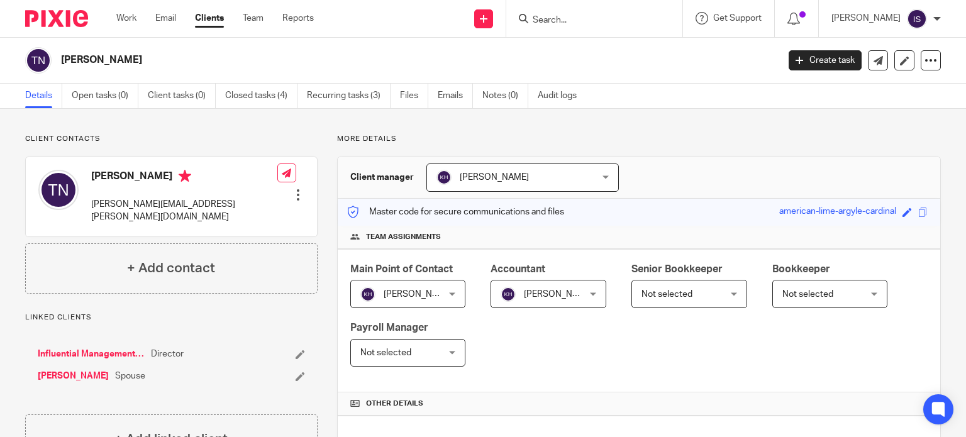
click at [588, 14] on form at bounding box center [598, 19] width 134 height 16
click at [582, 19] on input "Search" at bounding box center [587, 20] width 113 height 11
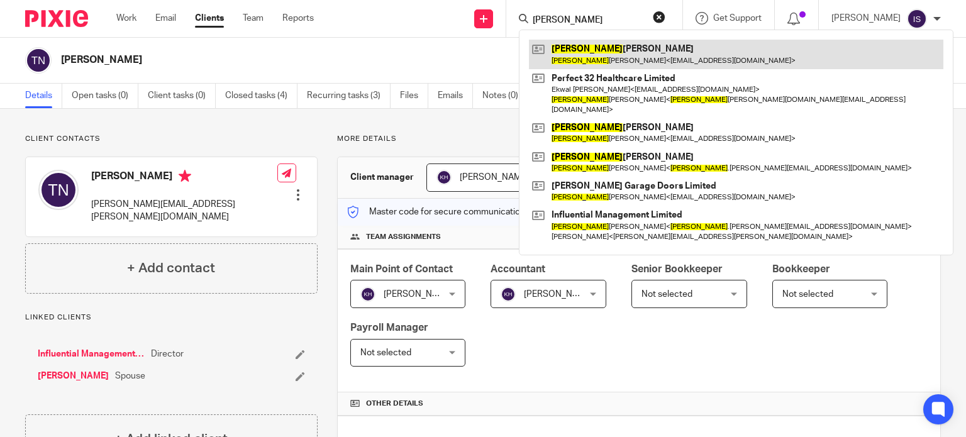
type input "[PERSON_NAME]"
click at [595, 44] on link at bounding box center [736, 54] width 414 height 29
